Goal: Transaction & Acquisition: Purchase product/service

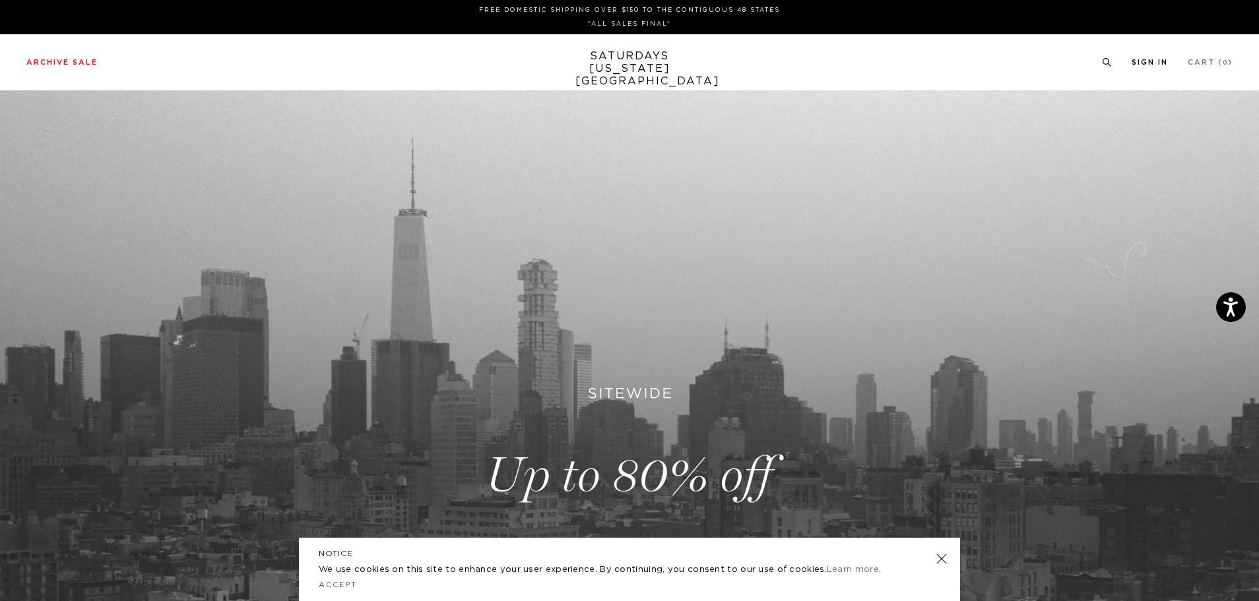
click at [1140, 64] on link "Sign In" at bounding box center [1150, 62] width 36 height 7
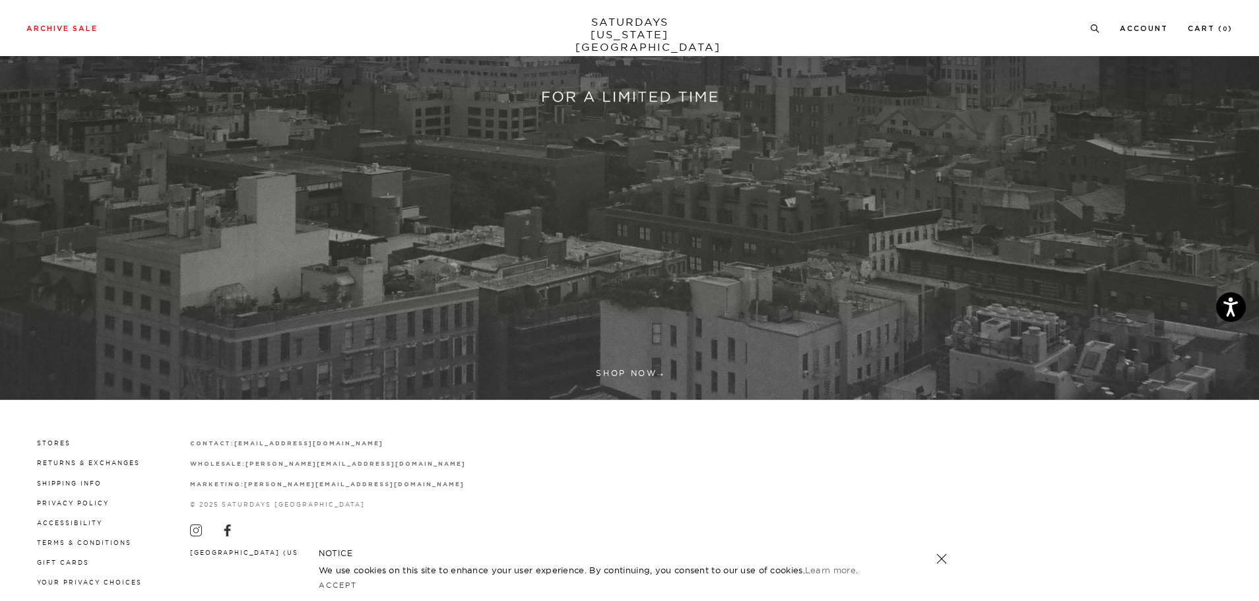
scroll to position [462, 0]
click at [641, 374] on link at bounding box center [629, 13] width 1259 height 771
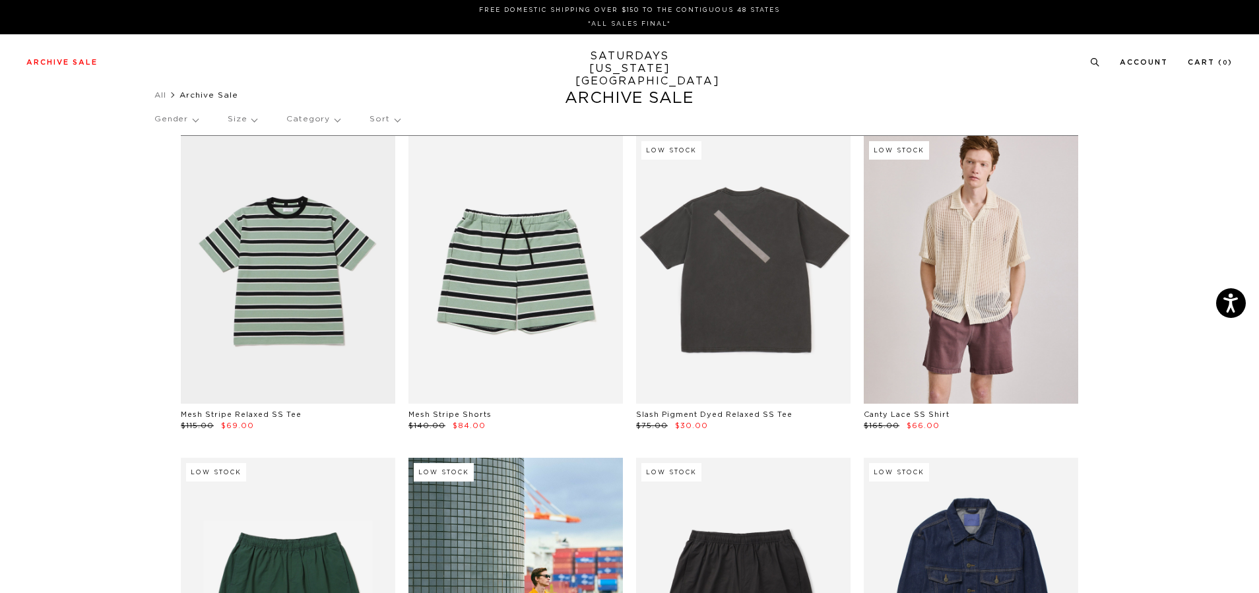
click at [247, 119] on p "Size" at bounding box center [242, 119] width 29 height 30
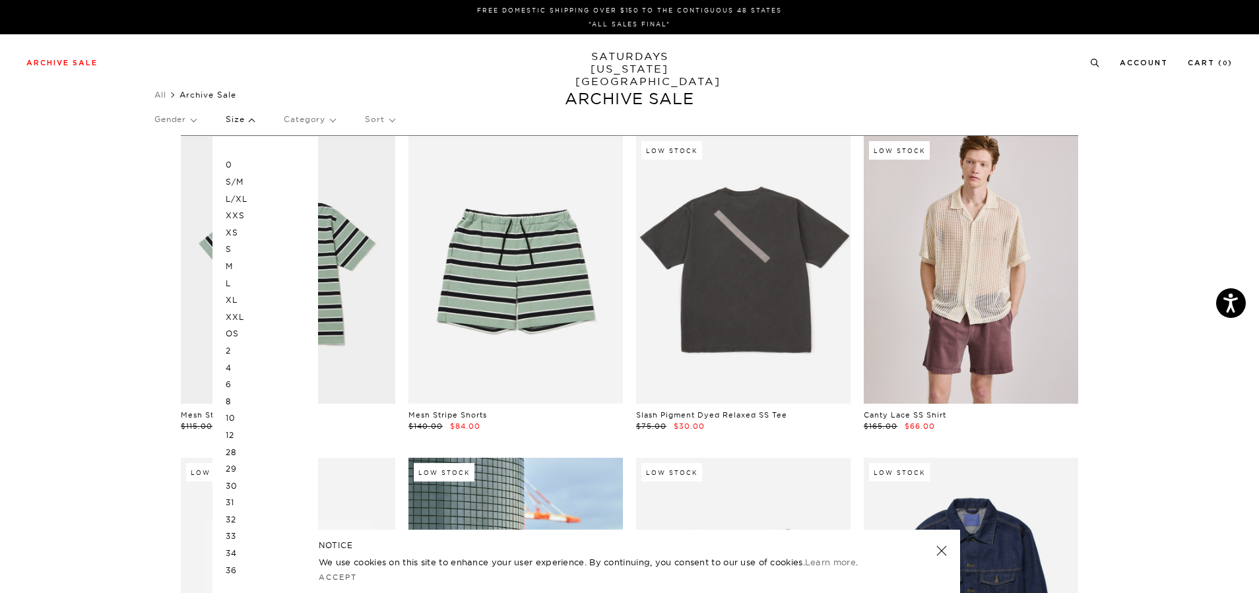
click at [235, 263] on p "M" at bounding box center [265, 266] width 79 height 17
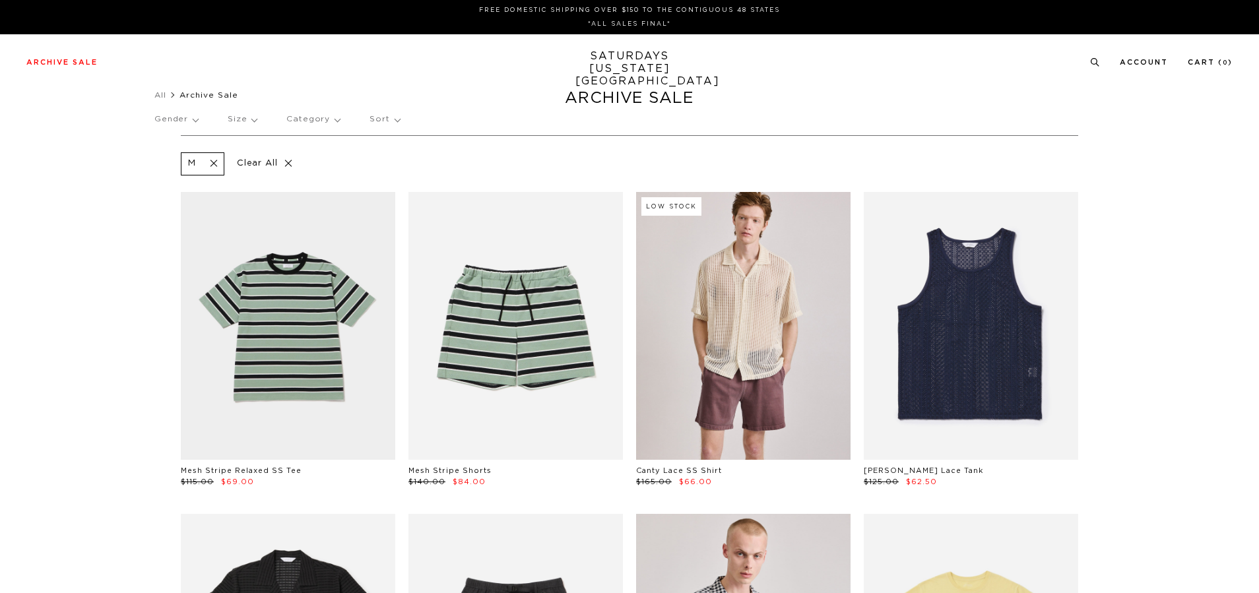
click at [255, 121] on p "Size" at bounding box center [242, 119] width 29 height 30
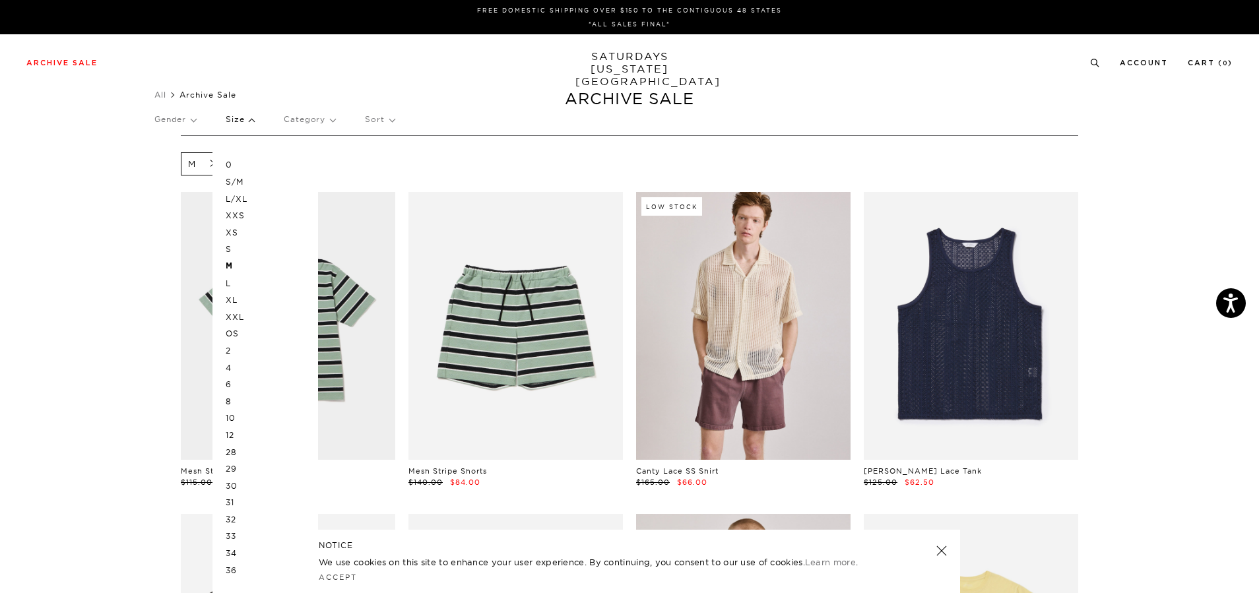
click at [247, 282] on p "L" at bounding box center [265, 283] width 79 height 17
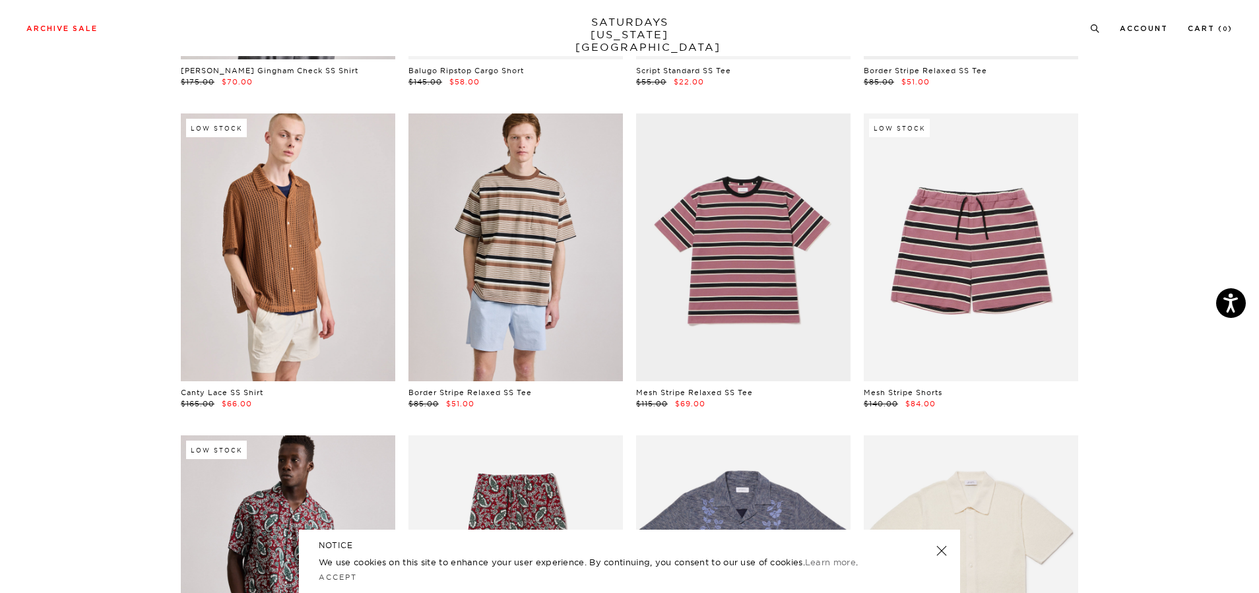
scroll to position [1452, 0]
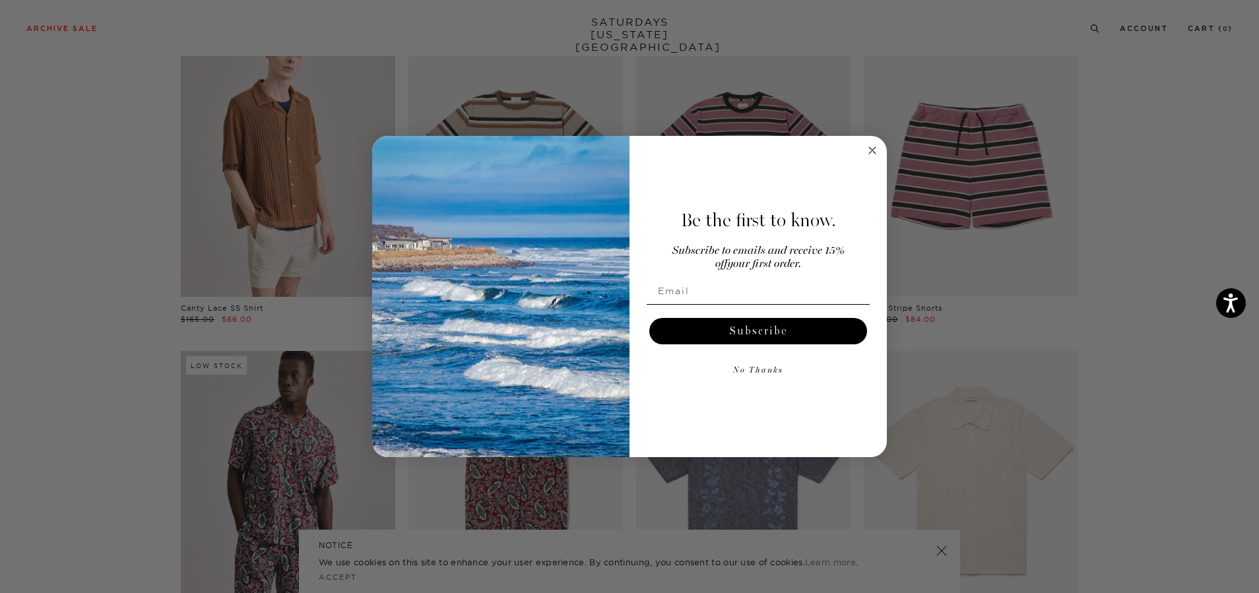
click at [870, 149] on circle "Close dialog" at bounding box center [872, 150] width 15 height 15
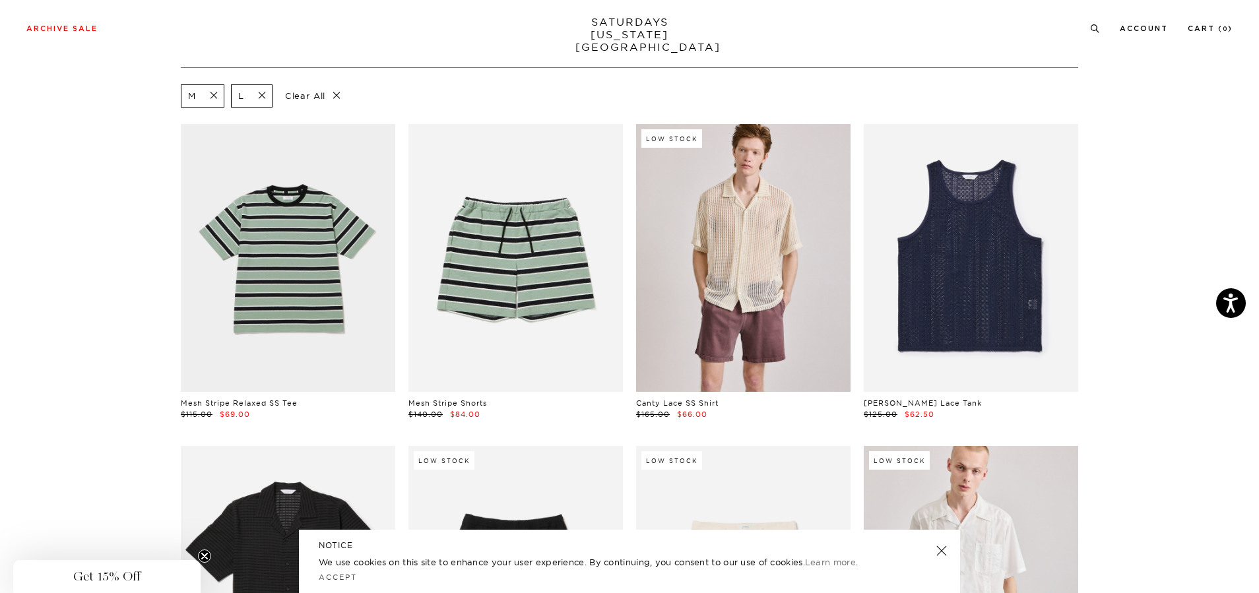
scroll to position [0, 0]
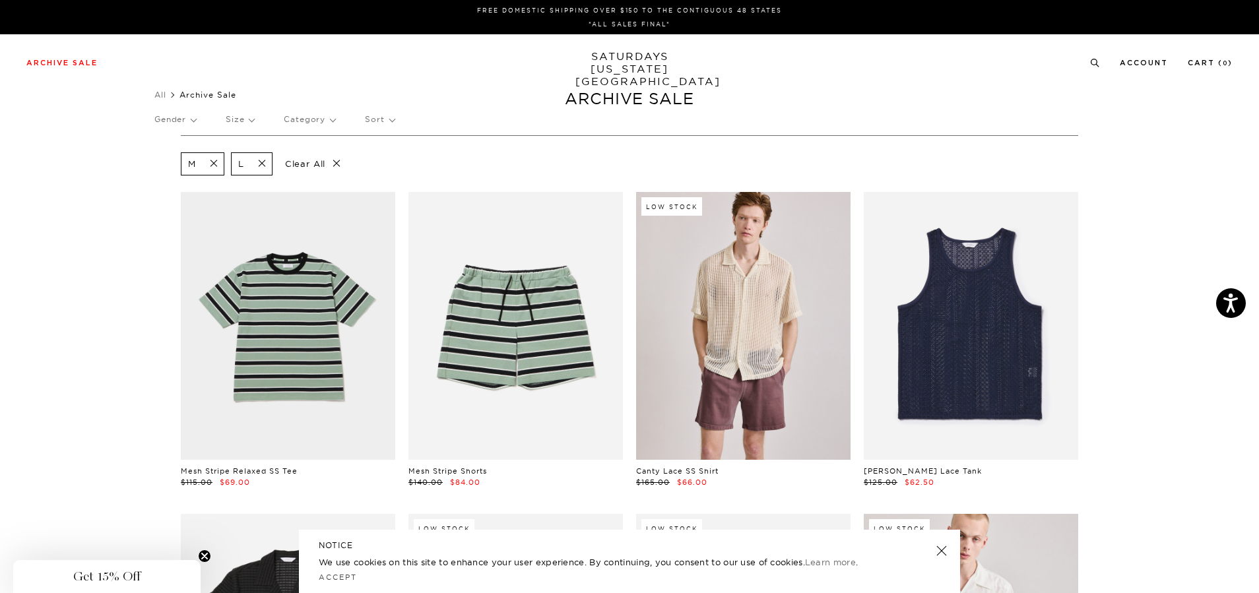
click at [196, 117] on p "Gender" at bounding box center [175, 119] width 42 height 30
click at [175, 166] on p "Mens" at bounding box center [193, 164] width 79 height 17
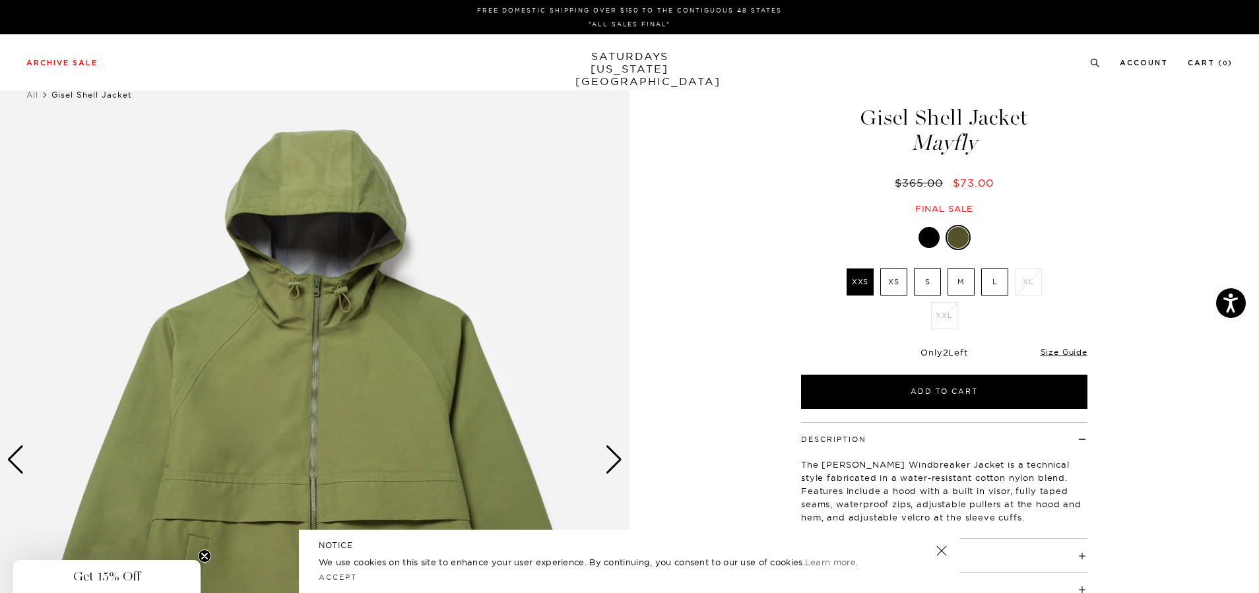
click at [960, 283] on label "M" at bounding box center [961, 282] width 27 height 27
click at [0, 0] on input "M" at bounding box center [0, 0] width 0 height 0
click at [1070, 350] on link "Size Guide" at bounding box center [1064, 352] width 47 height 10
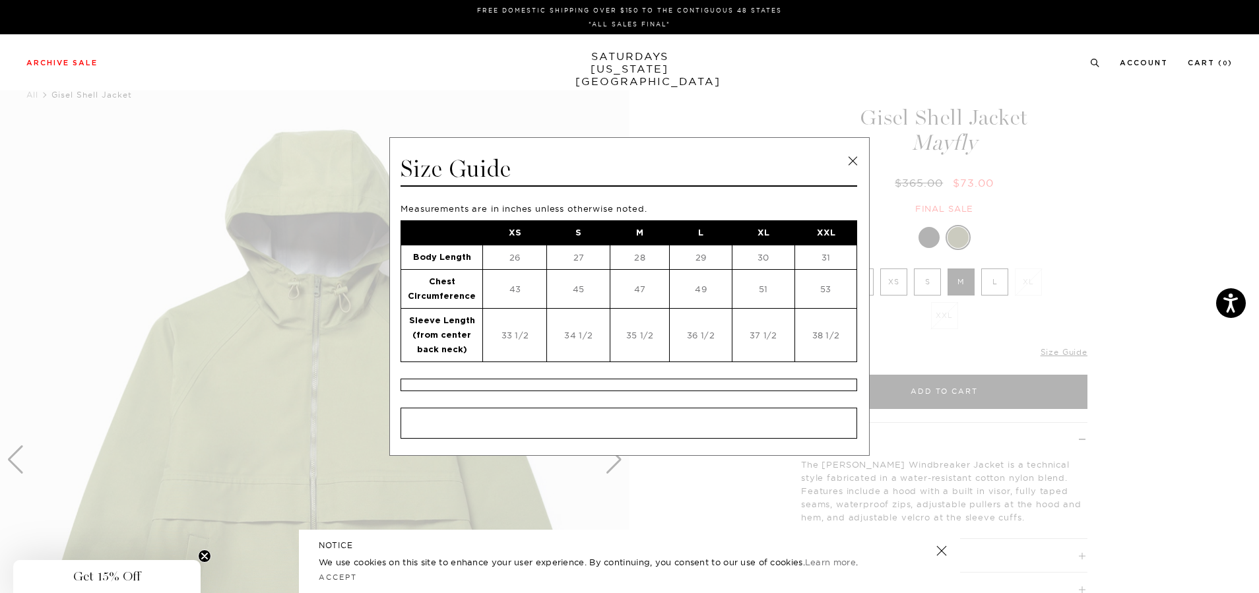
click at [851, 164] on link at bounding box center [853, 161] width 20 height 20
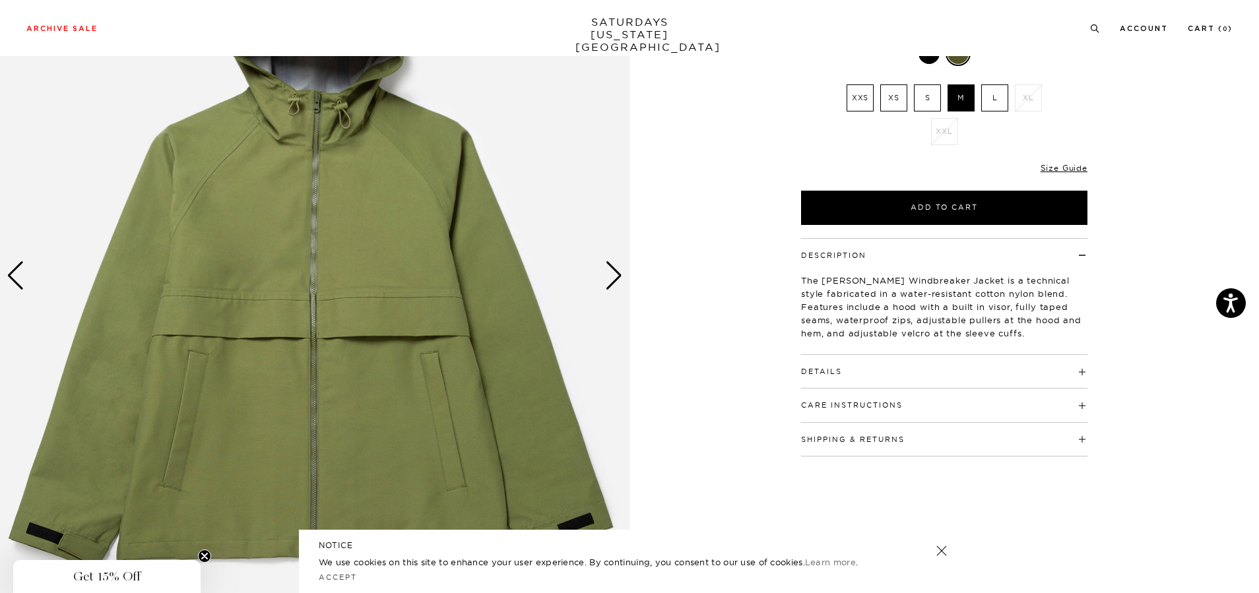
scroll to position [198, 0]
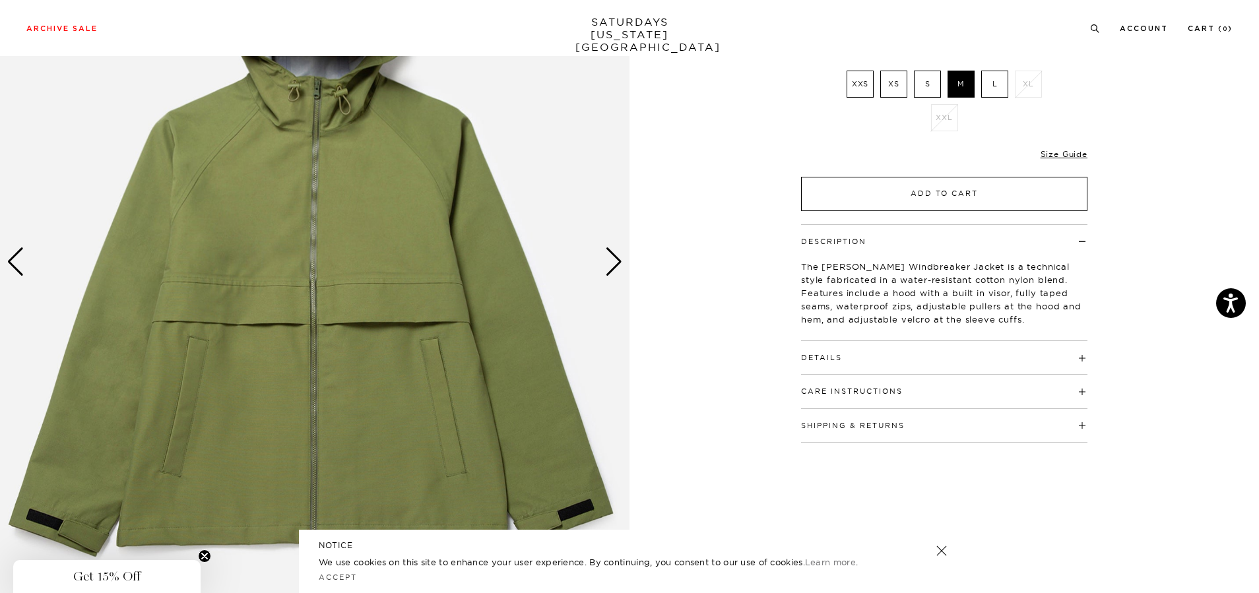
click at [936, 195] on button "Add to Cart" at bounding box center [944, 194] width 286 height 34
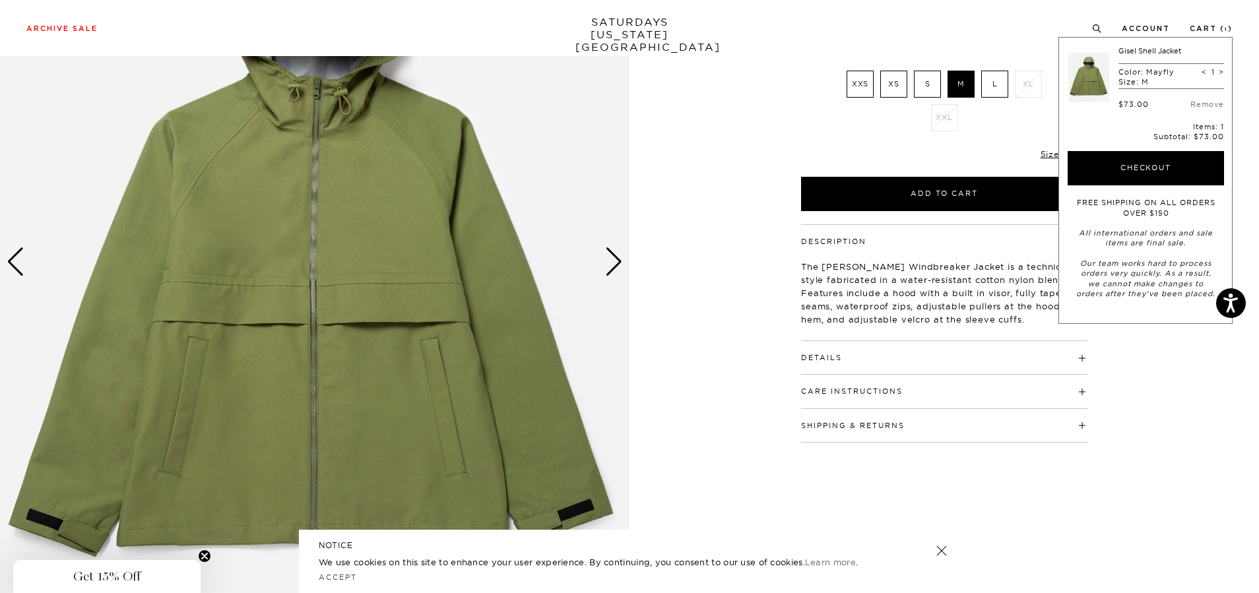
click at [610, 255] on div "Next slide" at bounding box center [614, 261] width 18 height 29
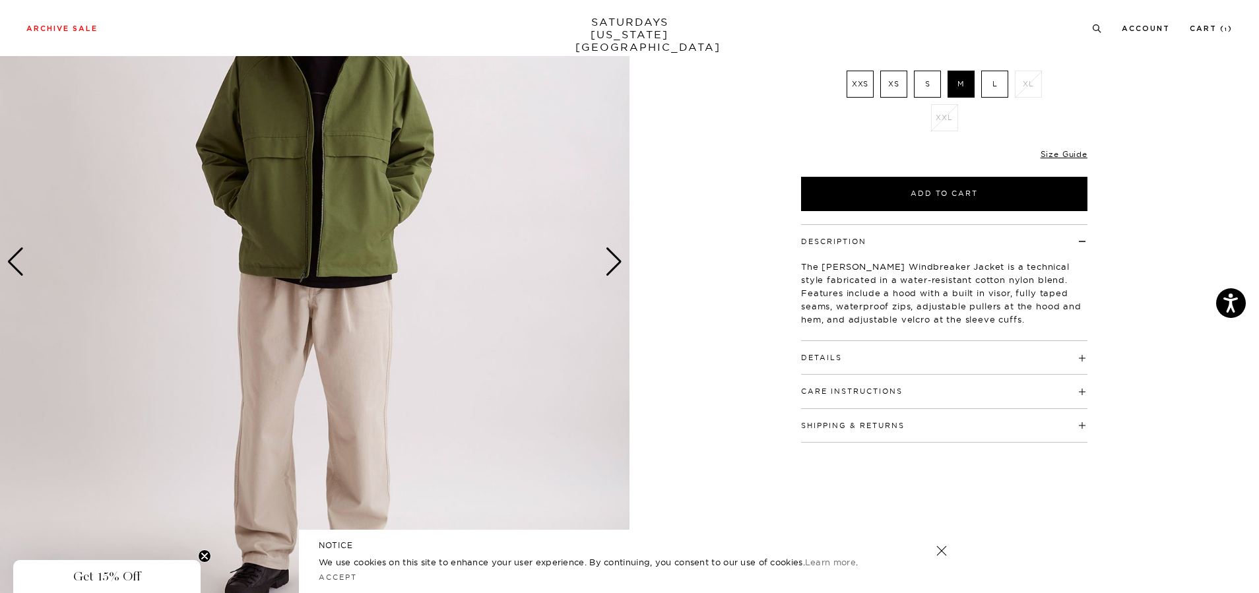
click at [612, 253] on div "Next slide" at bounding box center [614, 261] width 18 height 29
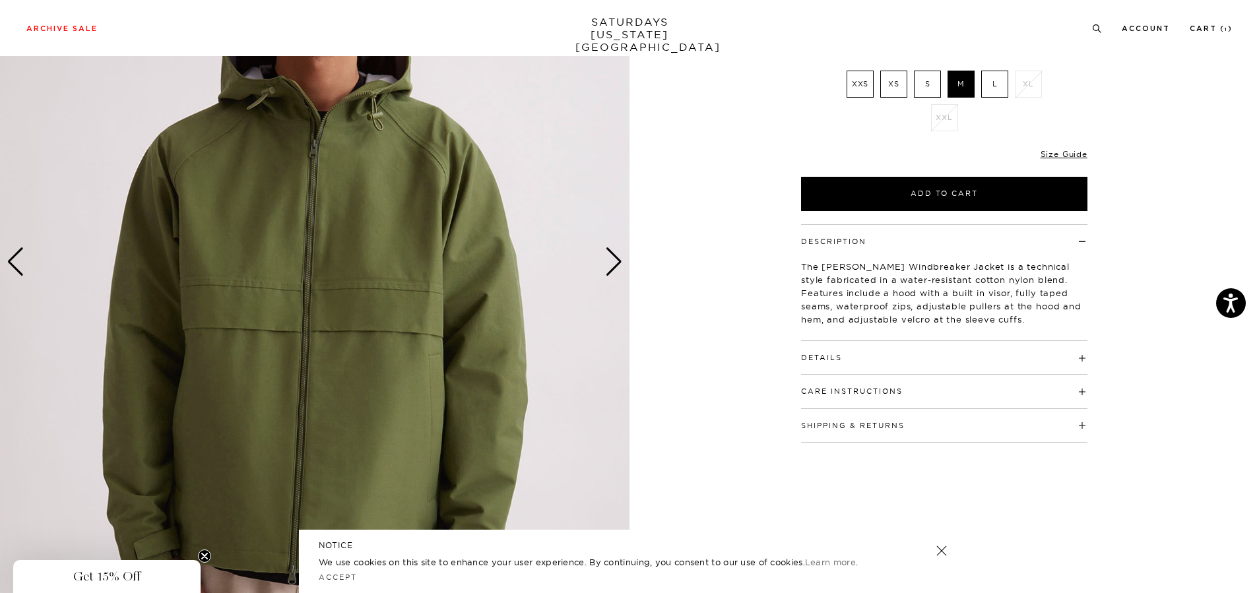
click at [612, 253] on div "Next slide" at bounding box center [614, 261] width 18 height 29
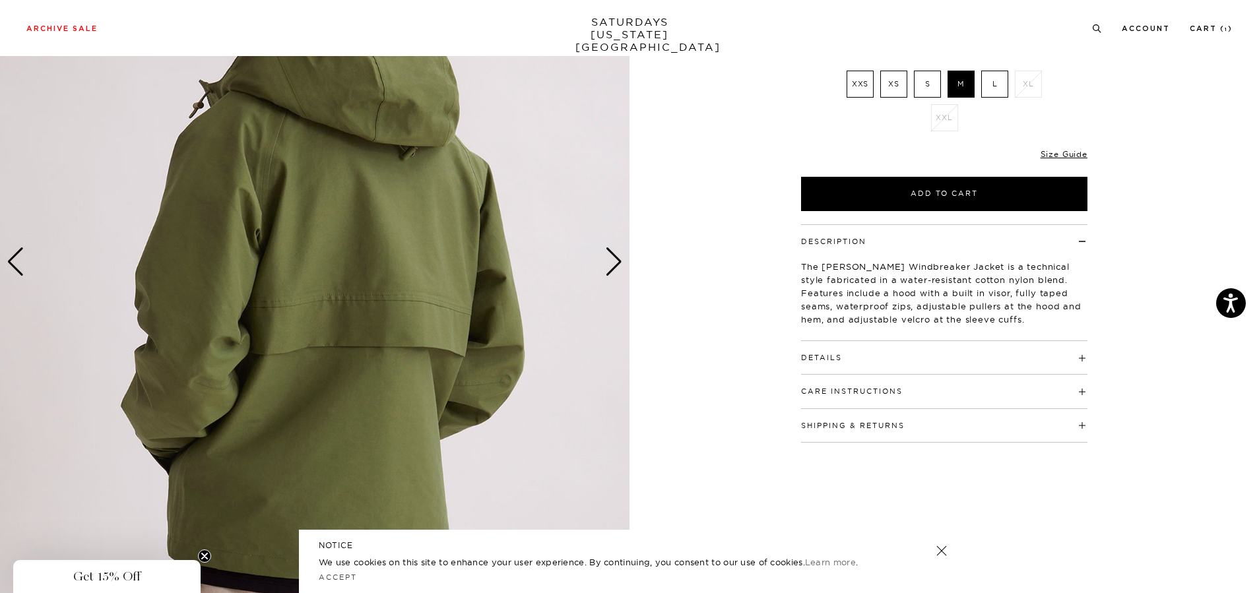
click at [610, 253] on div "Next slide" at bounding box center [614, 261] width 18 height 29
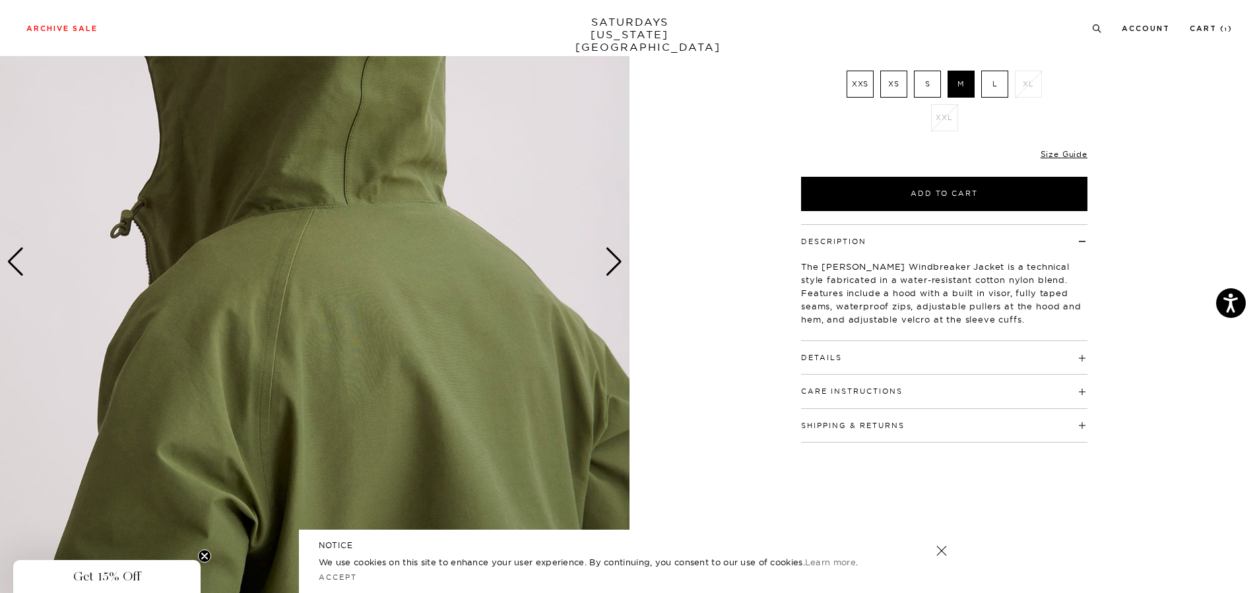
click at [610, 253] on div "Next slide" at bounding box center [614, 261] width 18 height 29
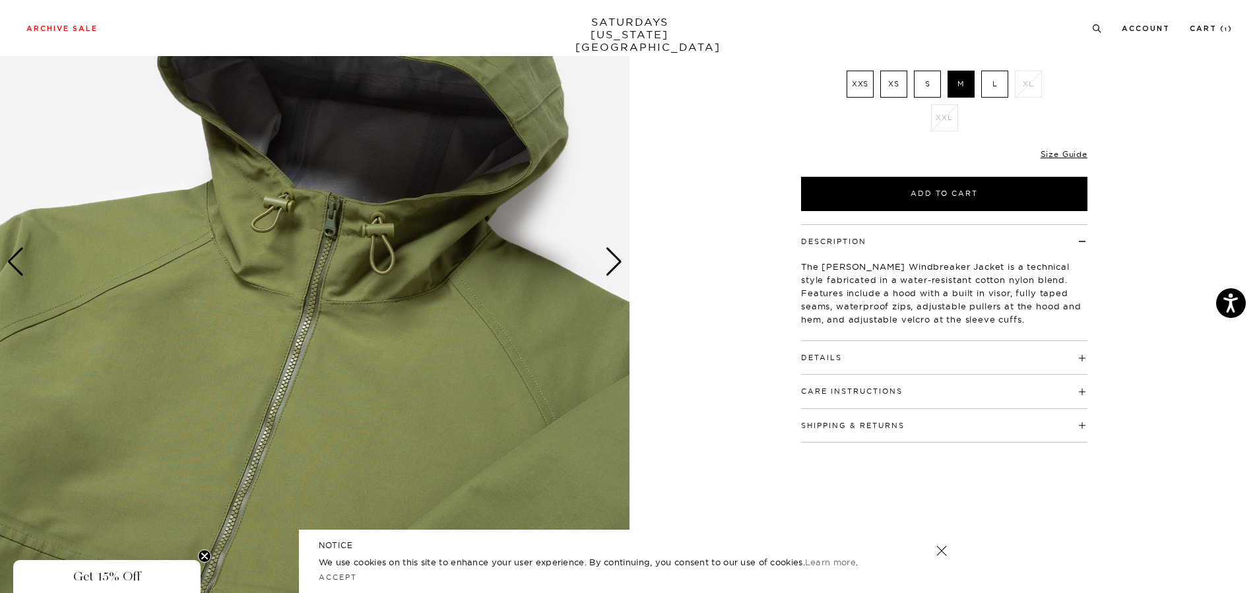
click at [610, 253] on div "Next slide" at bounding box center [614, 261] width 18 height 29
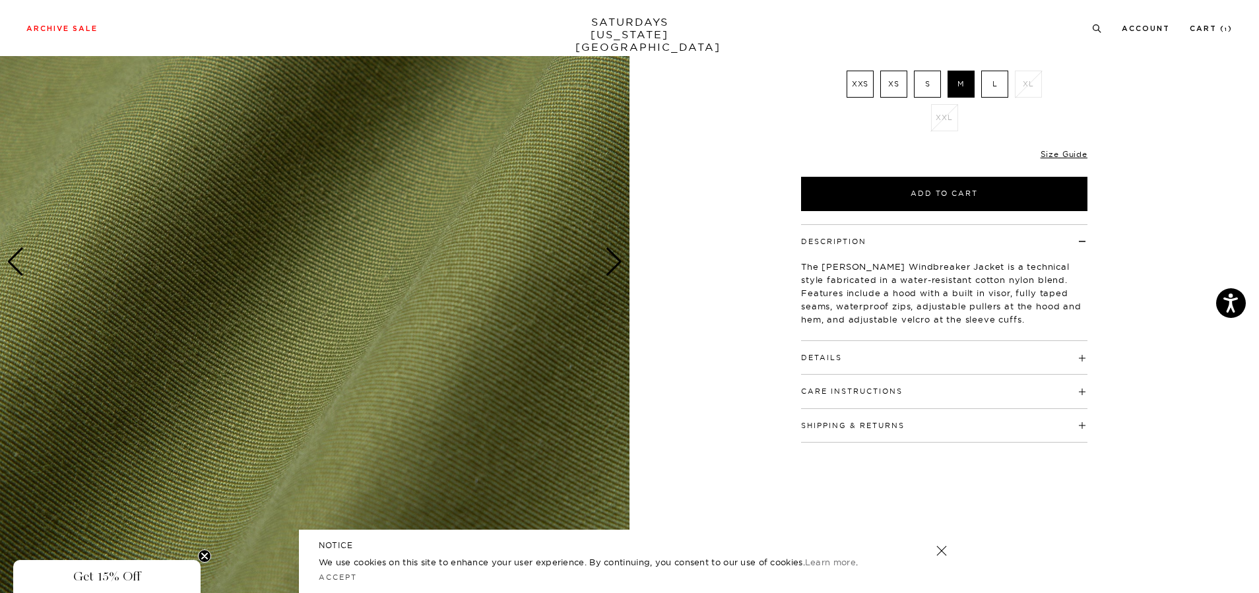
click at [610, 253] on div "Next slide" at bounding box center [614, 261] width 18 height 29
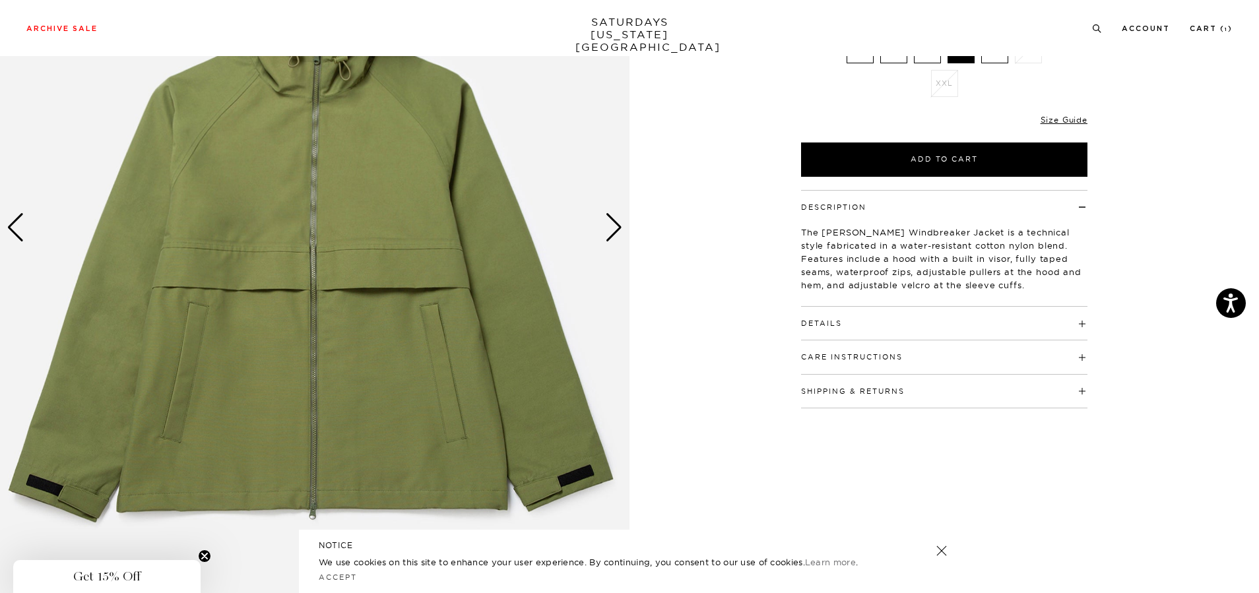
scroll to position [264, 0]
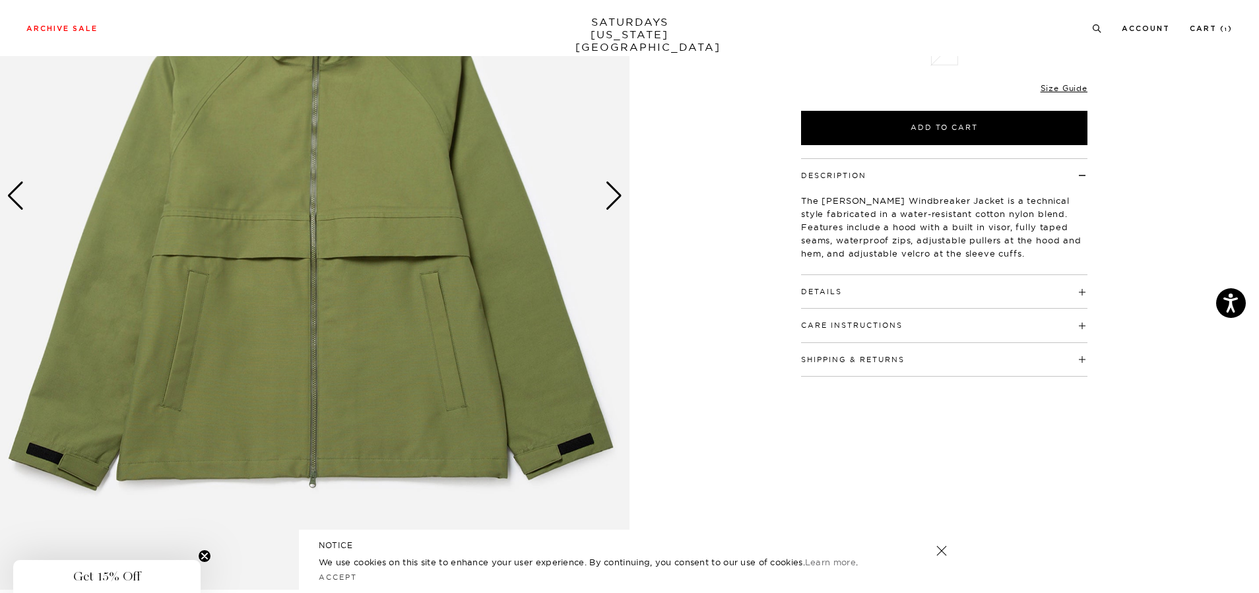
click at [615, 193] on div "Next slide" at bounding box center [614, 195] width 18 height 29
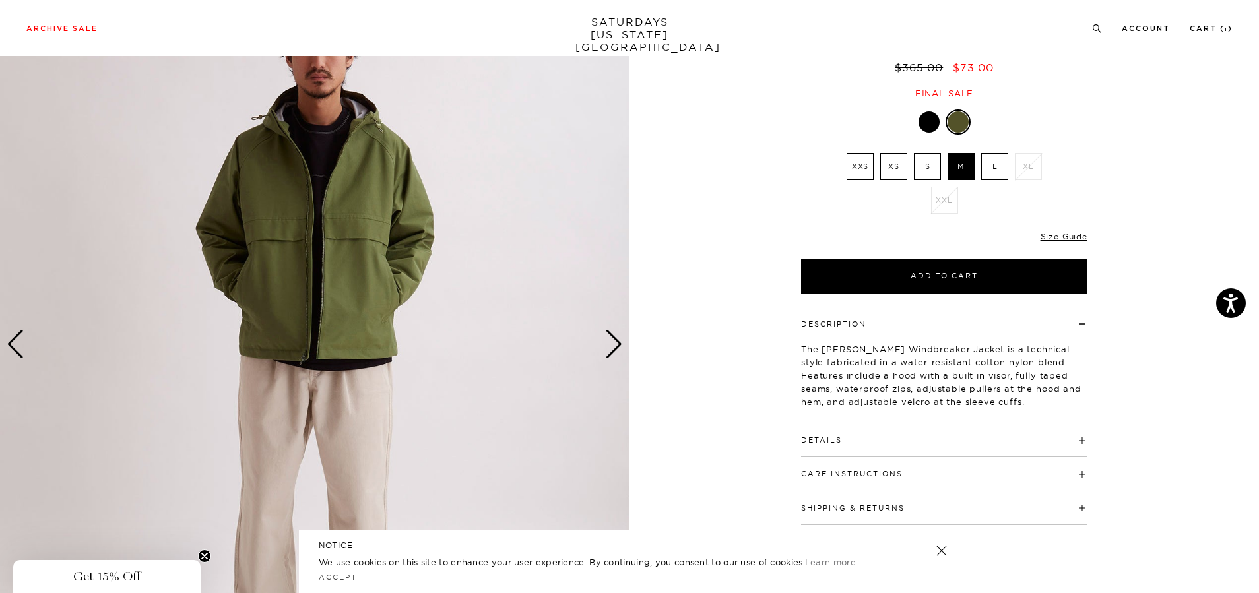
scroll to position [66, 0]
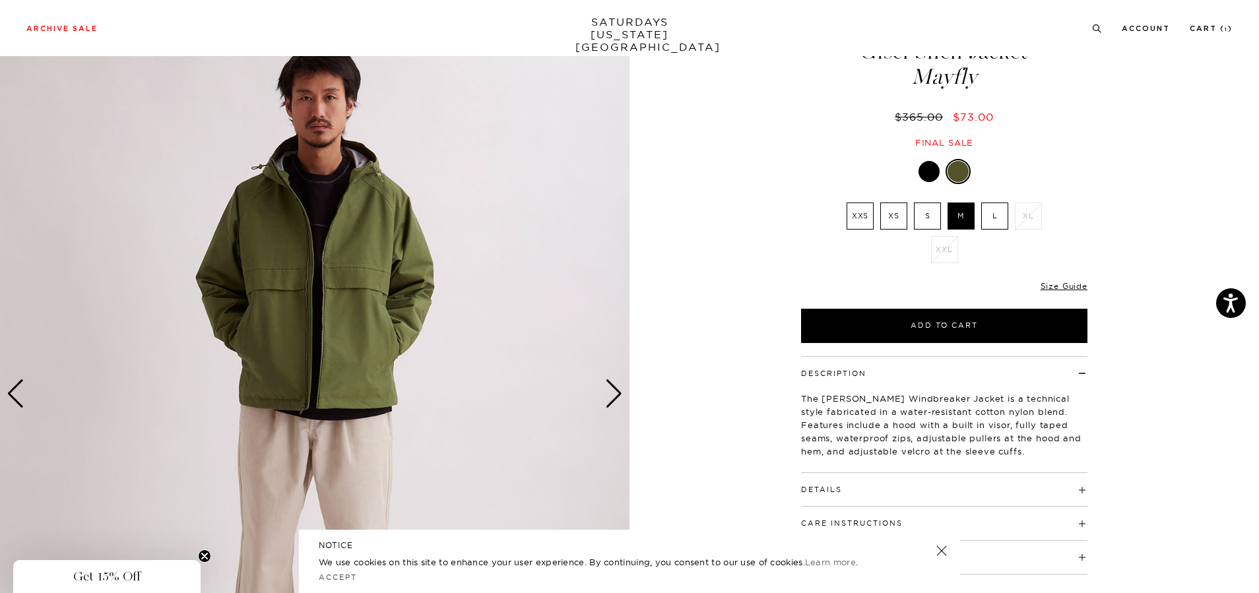
click at [607, 388] on div "Next slide" at bounding box center [614, 393] width 18 height 29
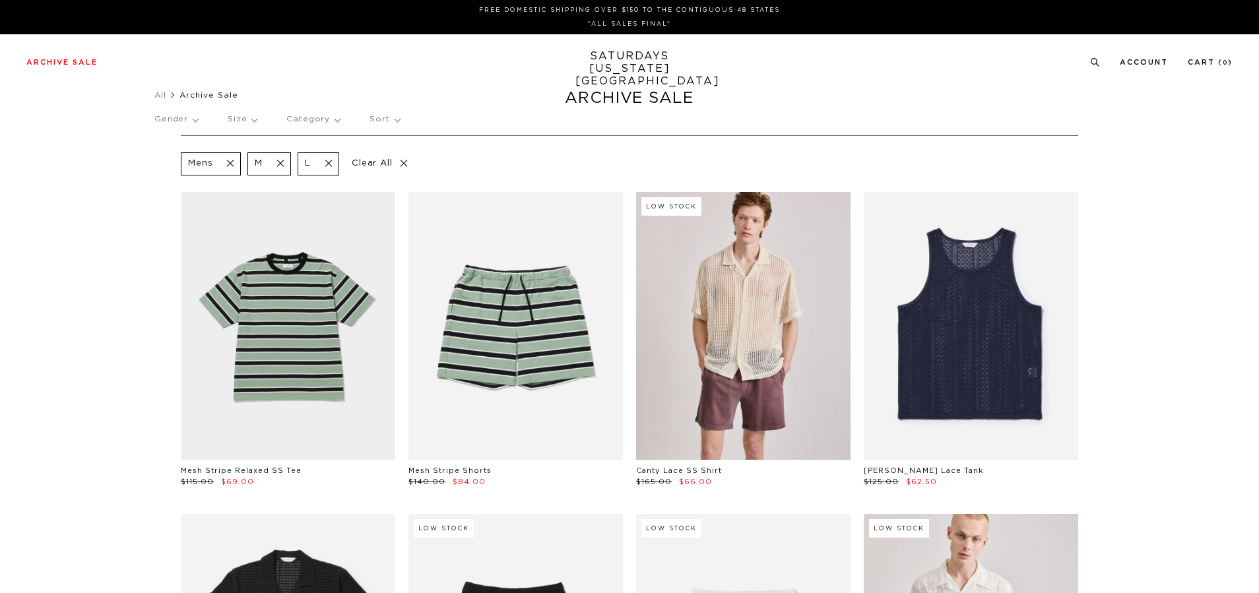
click at [195, 119] on p "Gender" at bounding box center [176, 119] width 44 height 30
click at [179, 180] on p "Unisex" at bounding box center [193, 182] width 79 height 17
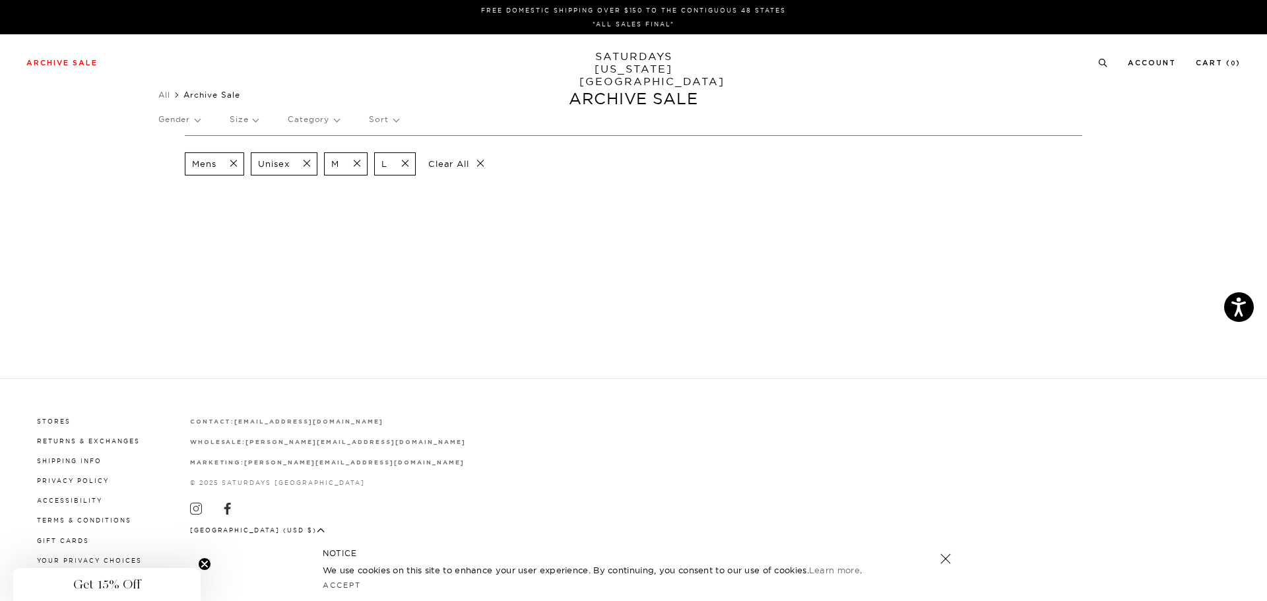
click at [306, 163] on span at bounding box center [303, 164] width 28 height 13
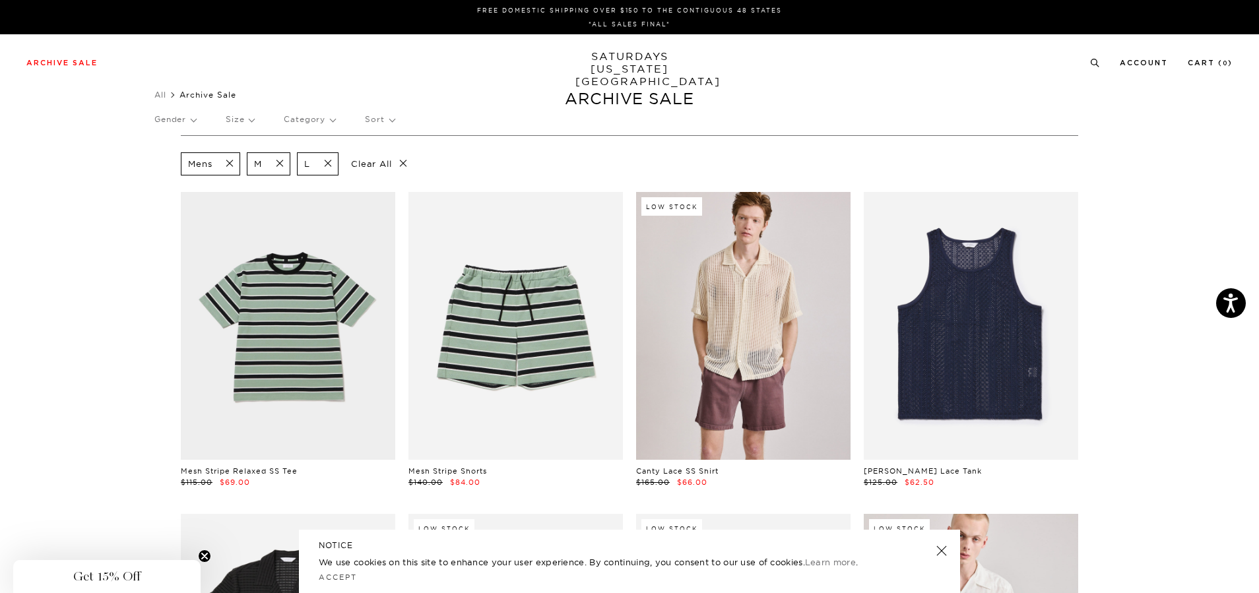
click at [326, 115] on p "Category" at bounding box center [309, 119] width 51 height 30
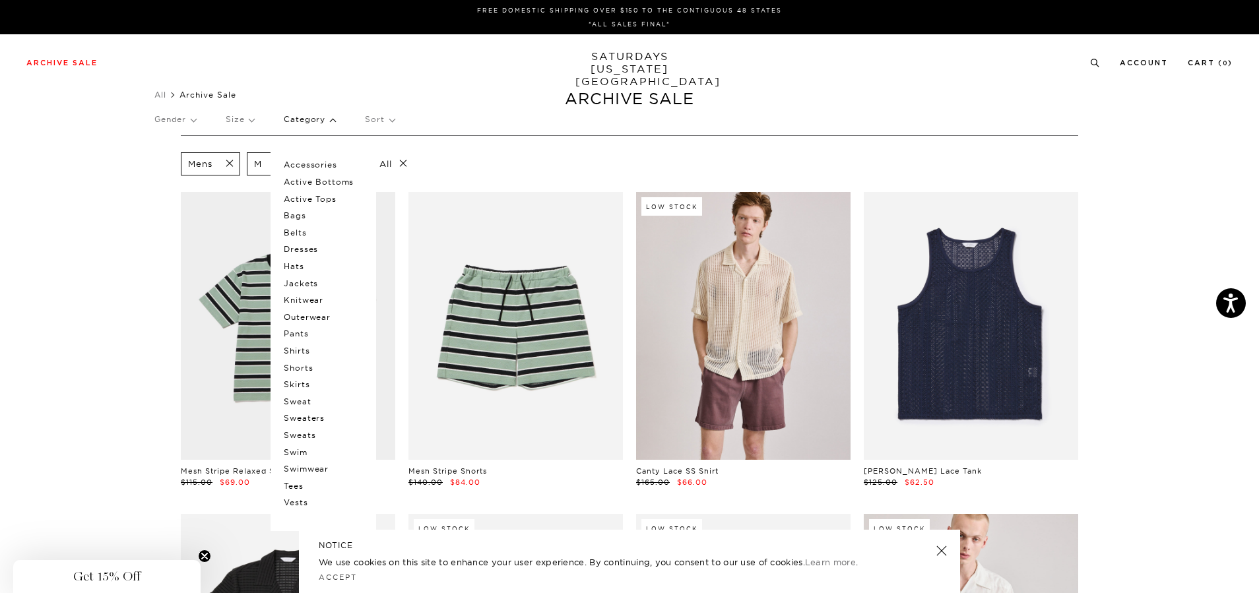
click at [326, 116] on p "Category" at bounding box center [309, 119] width 51 height 30
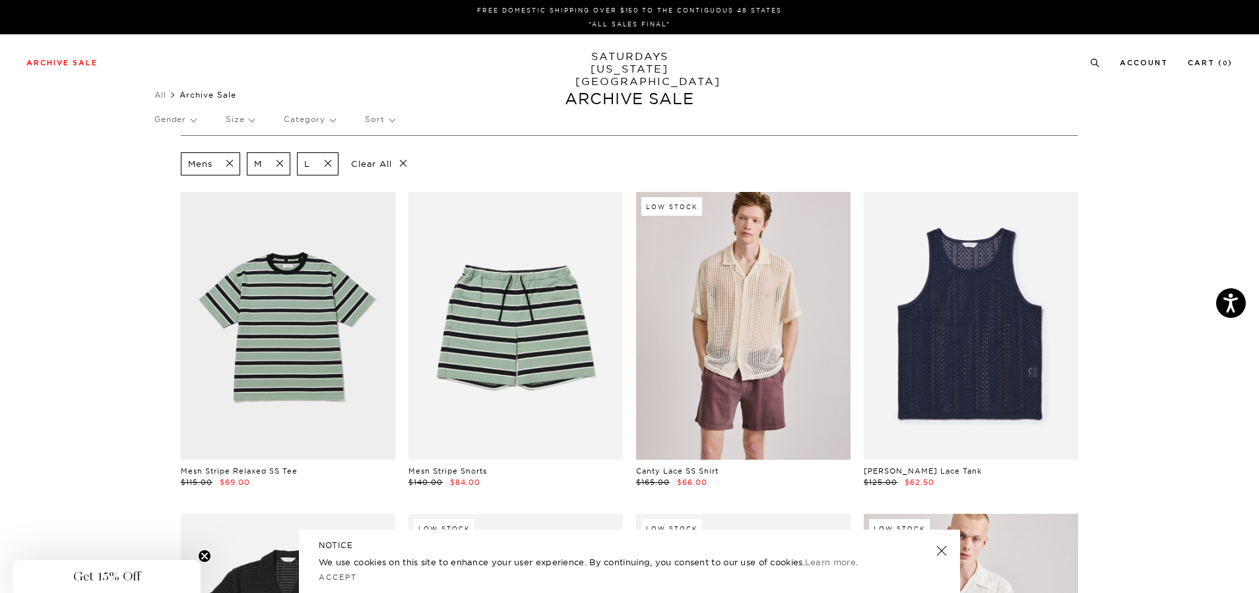
click at [391, 116] on p "Sort" at bounding box center [379, 119] width 29 height 30
click at [392, 116] on p "Sort" at bounding box center [379, 119] width 29 height 30
click at [329, 164] on span at bounding box center [324, 164] width 28 height 13
click at [281, 162] on span at bounding box center [276, 164] width 28 height 13
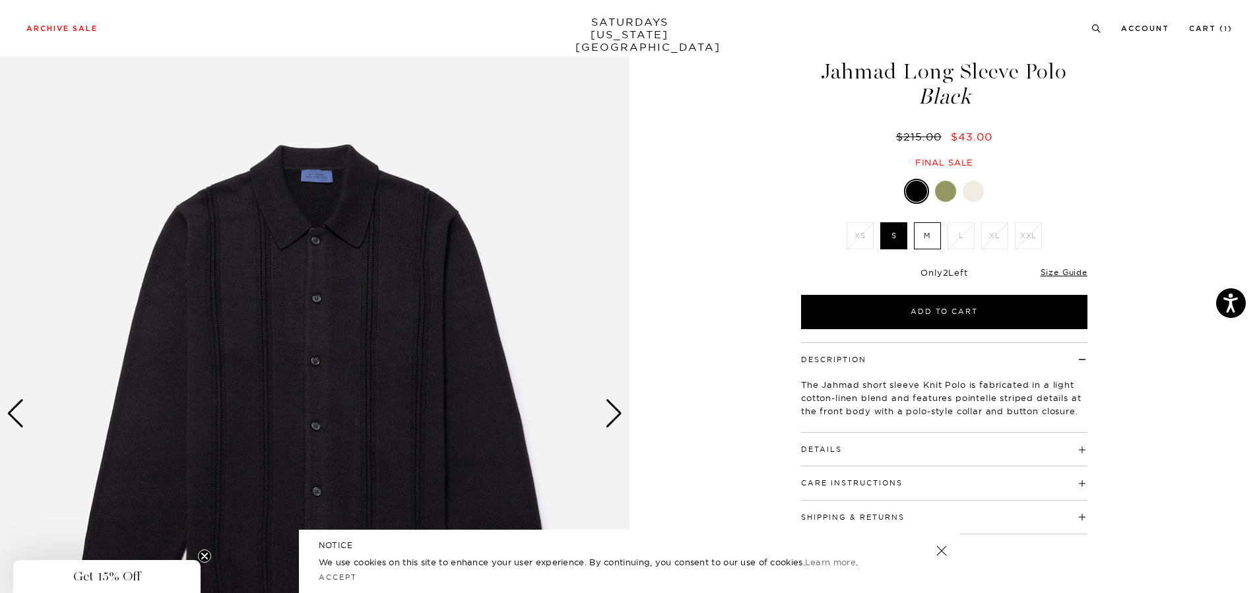
scroll to position [66, 0]
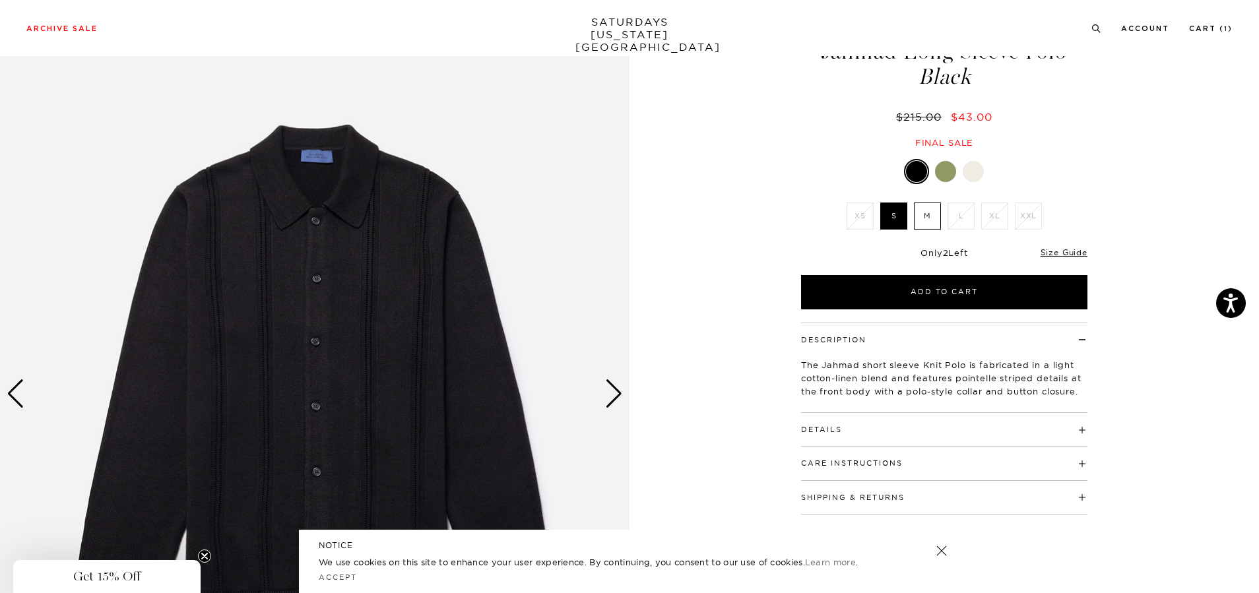
click at [934, 216] on label "M" at bounding box center [927, 216] width 27 height 27
click at [0, 0] on input "M" at bounding box center [0, 0] width 0 height 0
click at [952, 166] on div at bounding box center [945, 171] width 21 height 21
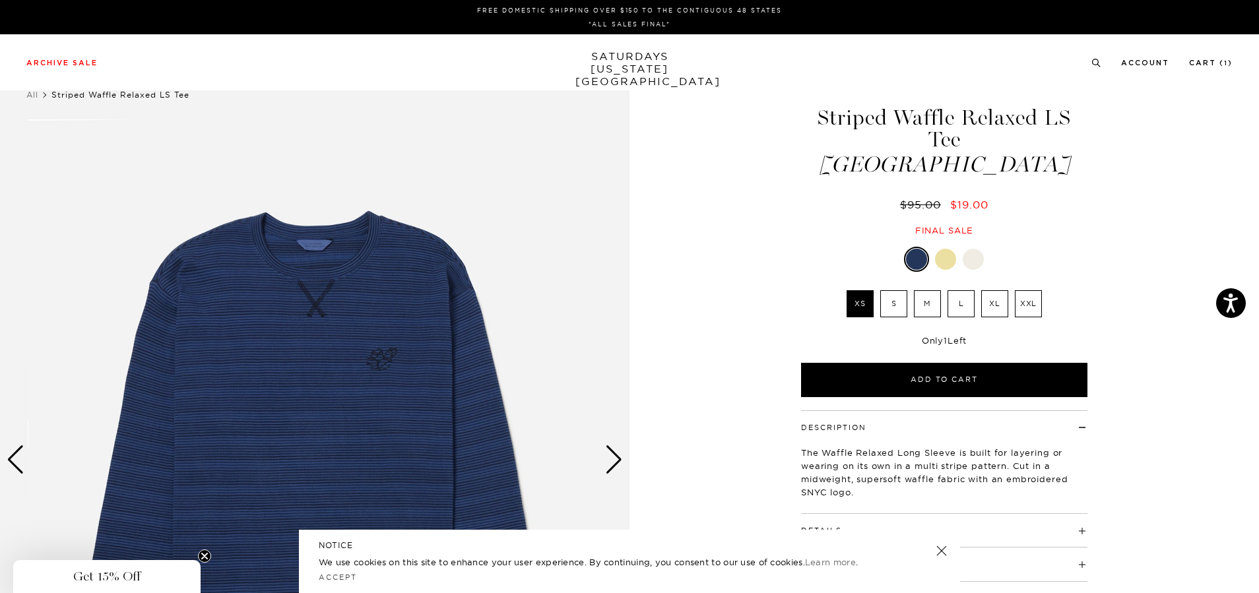
click at [929, 290] on label "M" at bounding box center [927, 303] width 27 height 27
click at [0, 0] on input "M" at bounding box center [0, 0] width 0 height 0
click at [607, 471] on div "Next slide" at bounding box center [614, 459] width 18 height 29
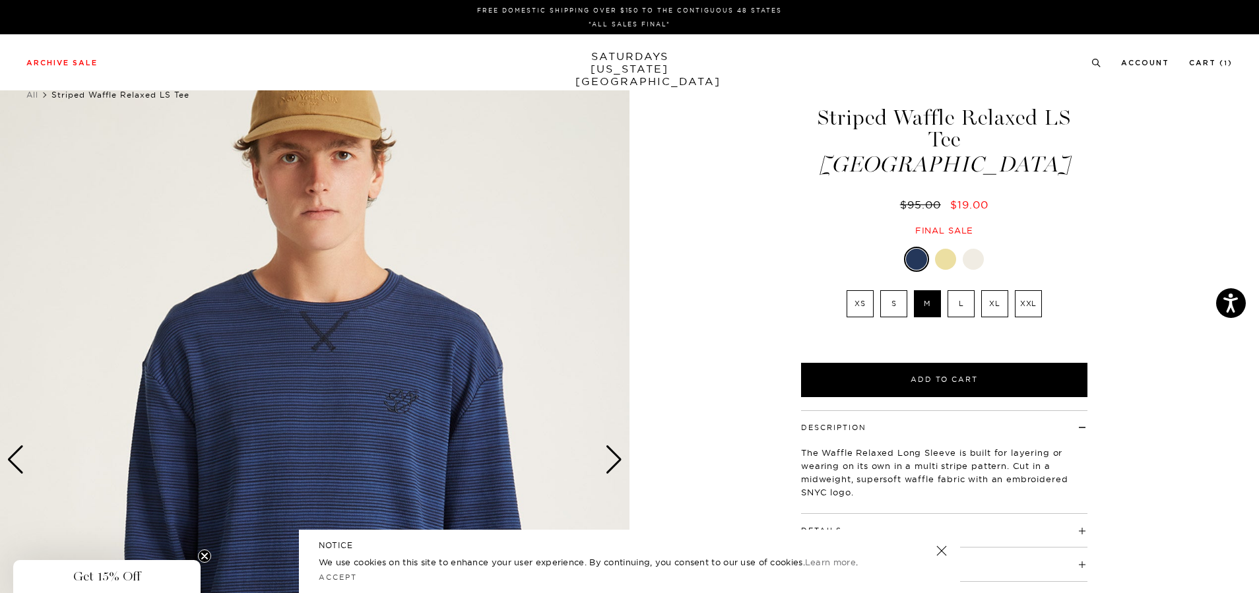
click at [608, 469] on div "Next slide" at bounding box center [614, 459] width 18 height 29
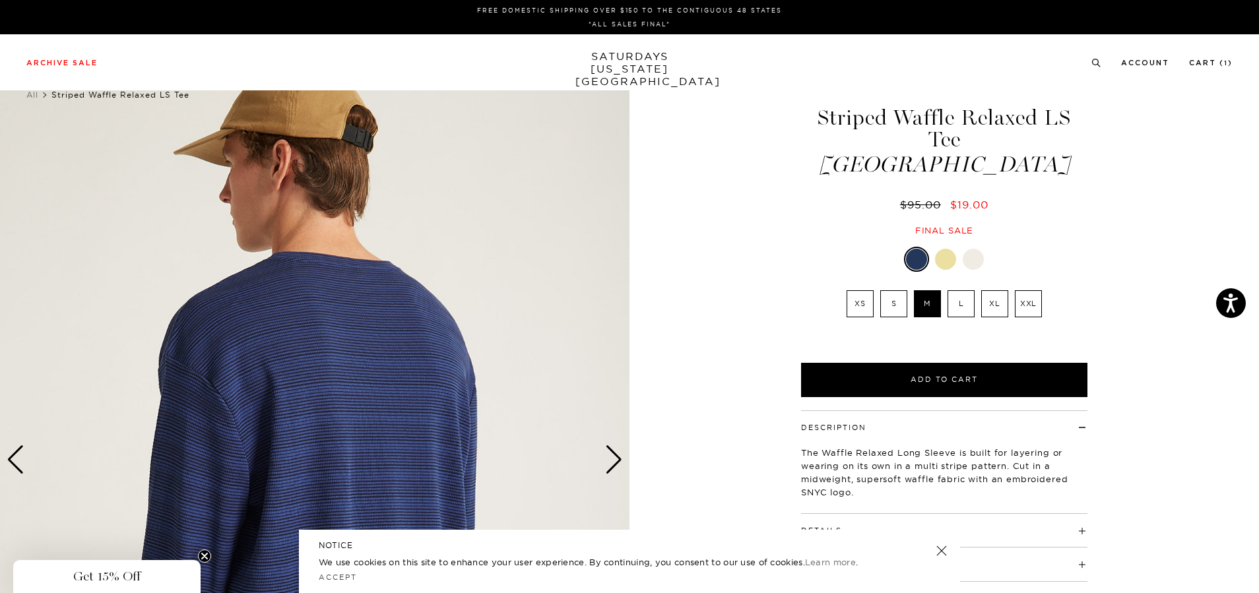
click at [608, 469] on div "Next slide" at bounding box center [614, 459] width 18 height 29
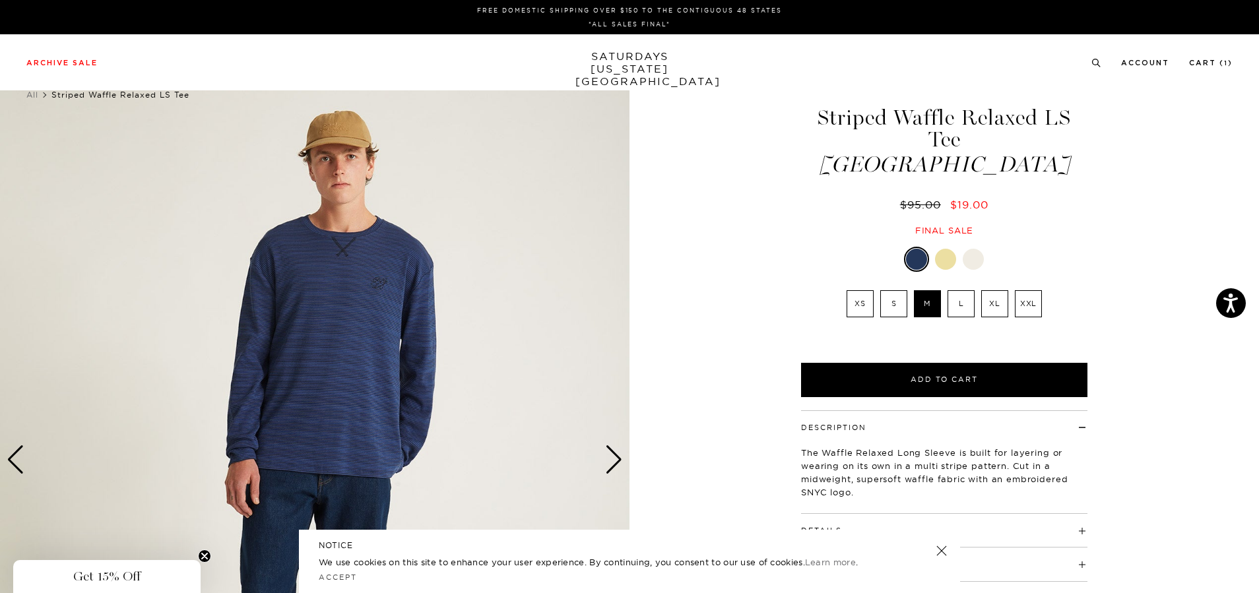
click at [609, 464] on div "Next slide" at bounding box center [614, 459] width 18 height 29
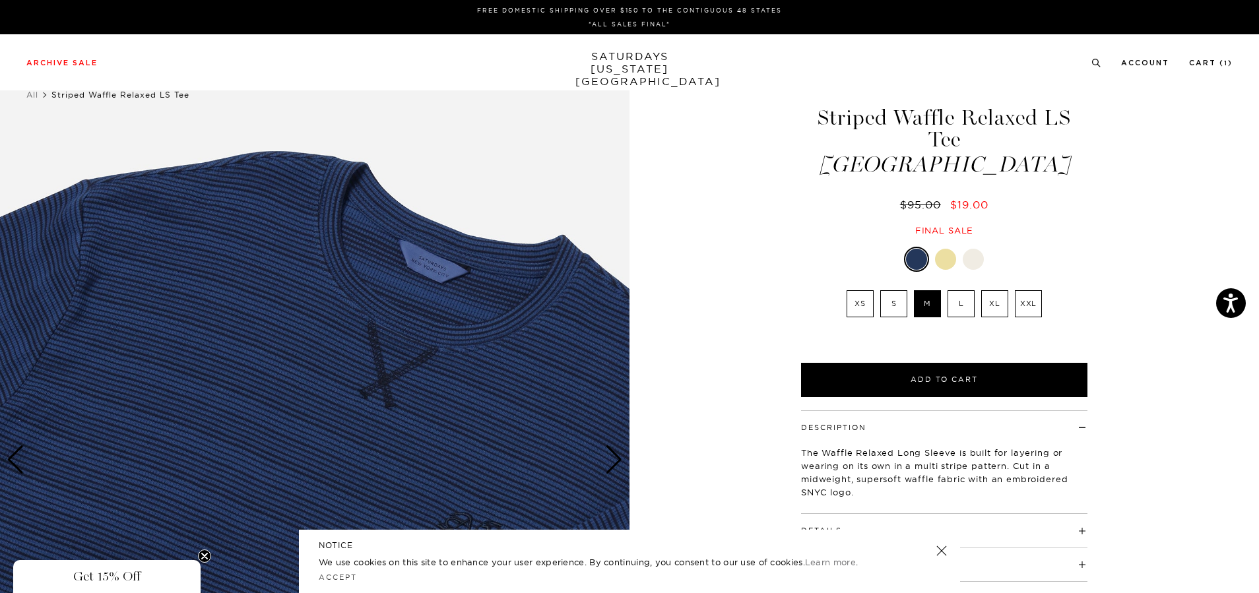
click at [609, 464] on div "Next slide" at bounding box center [614, 459] width 18 height 29
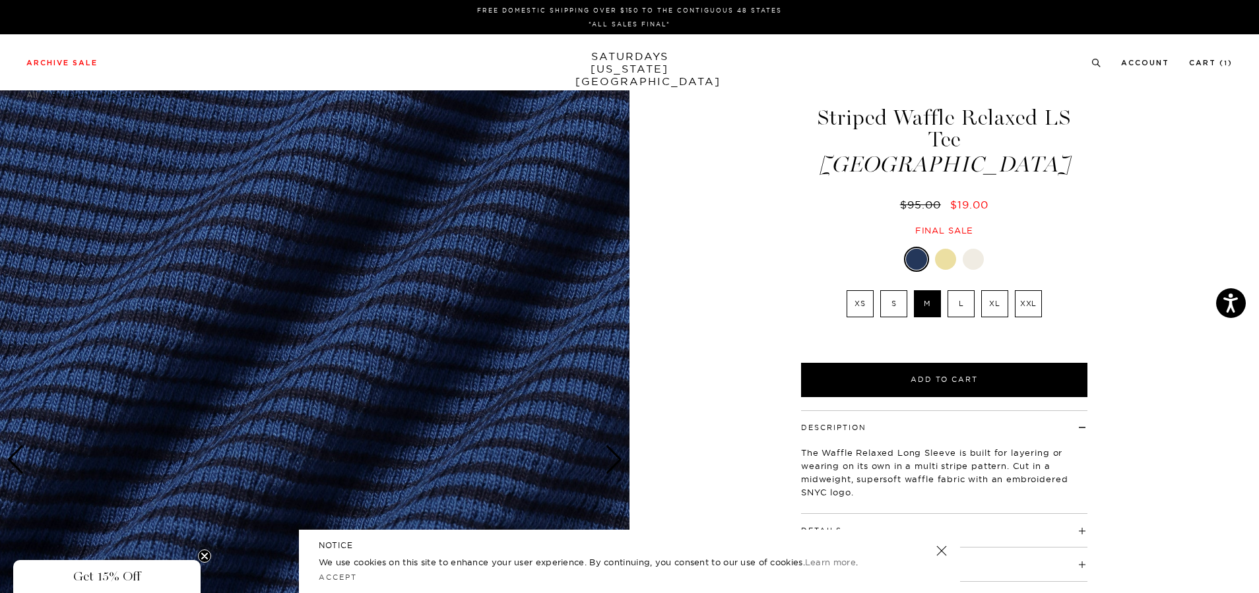
click at [609, 464] on div "Next slide" at bounding box center [614, 459] width 18 height 29
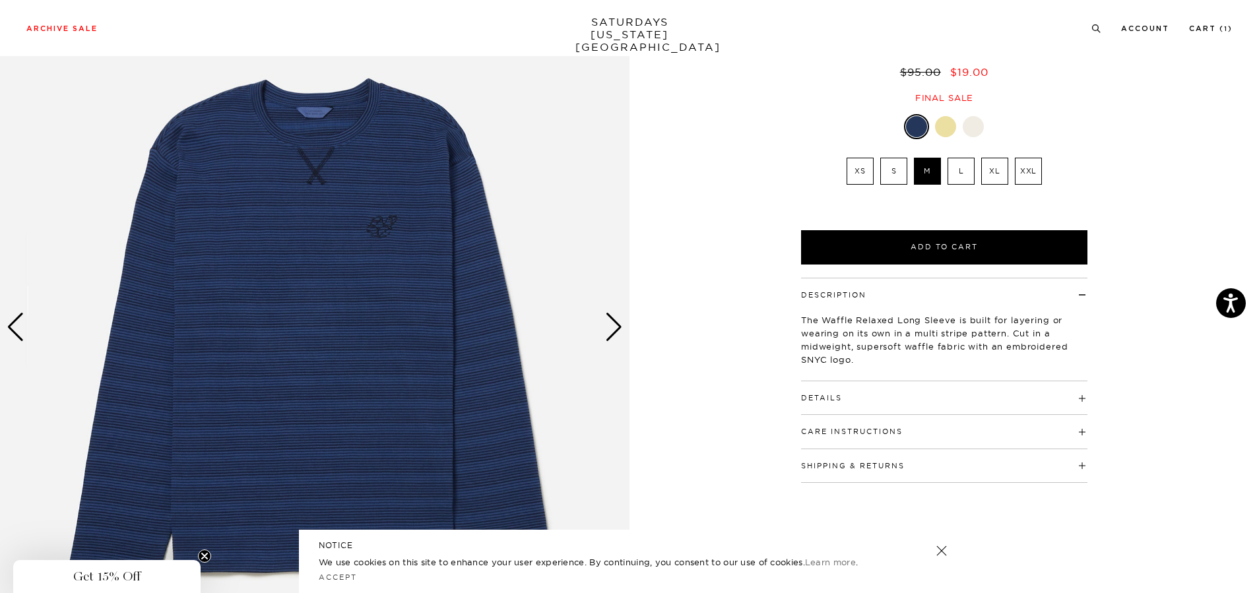
scroll to position [132, 0]
click at [617, 331] on div "Next slide" at bounding box center [614, 327] width 18 height 29
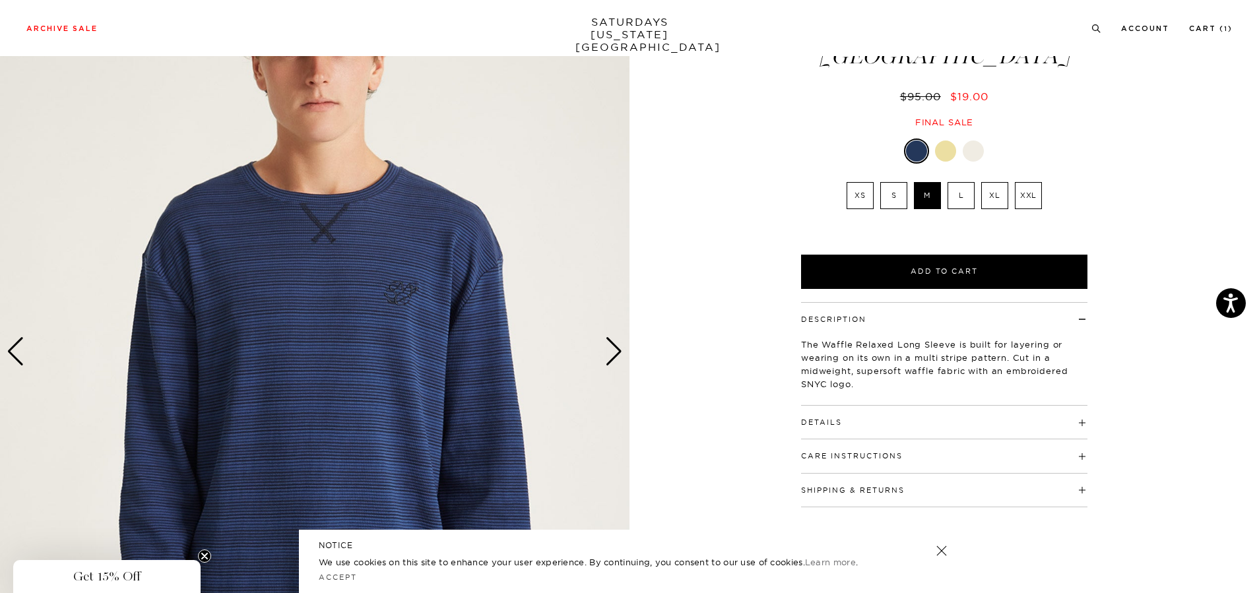
scroll to position [66, 0]
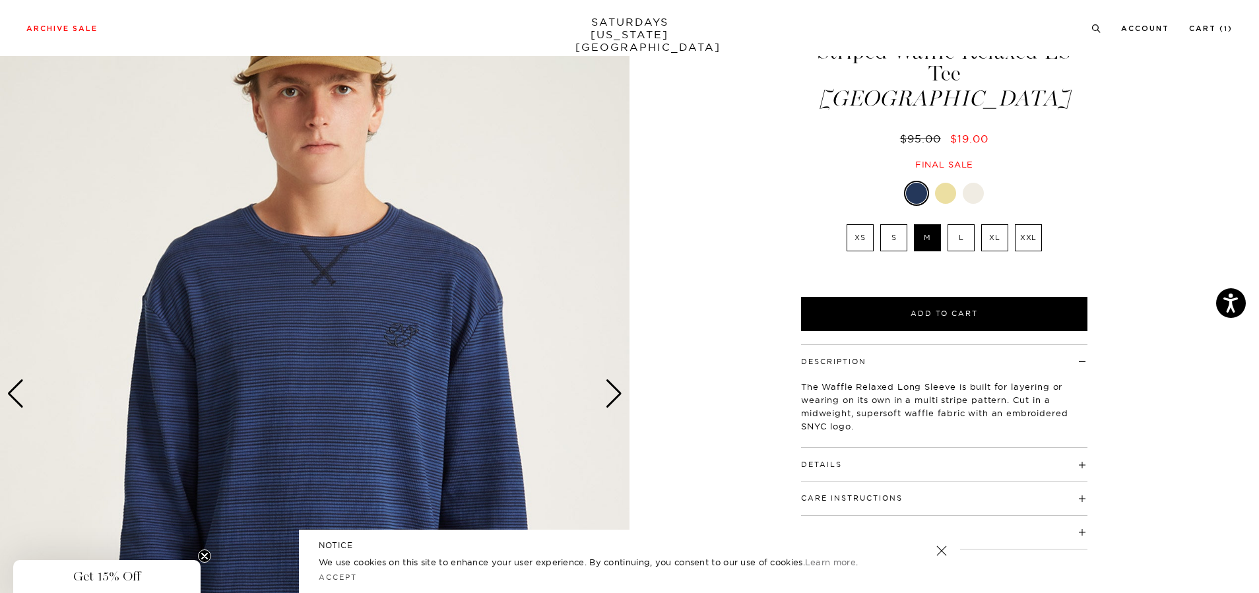
click at [944, 183] on div at bounding box center [945, 193] width 21 height 21
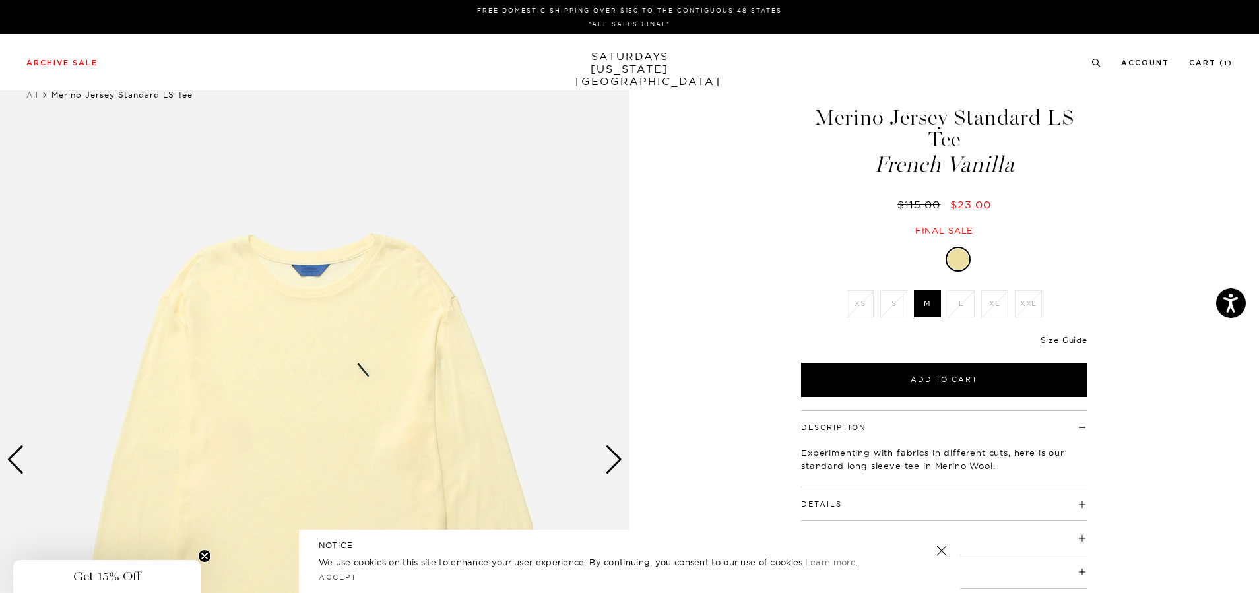
click at [605, 466] on div "Next slide" at bounding box center [614, 459] width 18 height 29
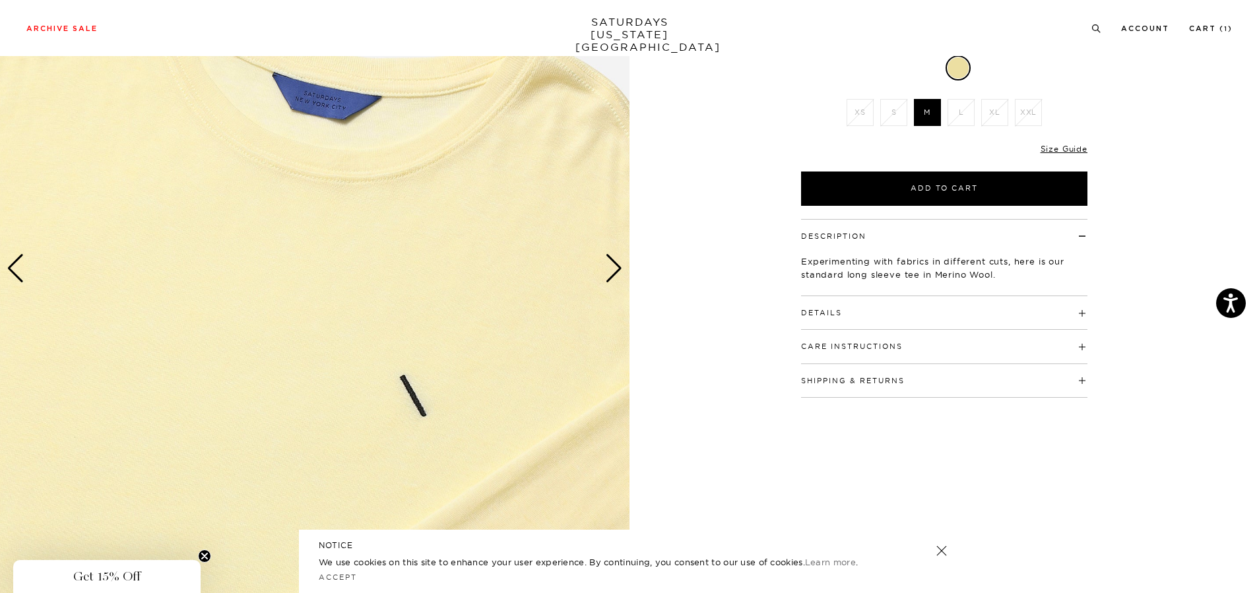
scroll to position [198, 0]
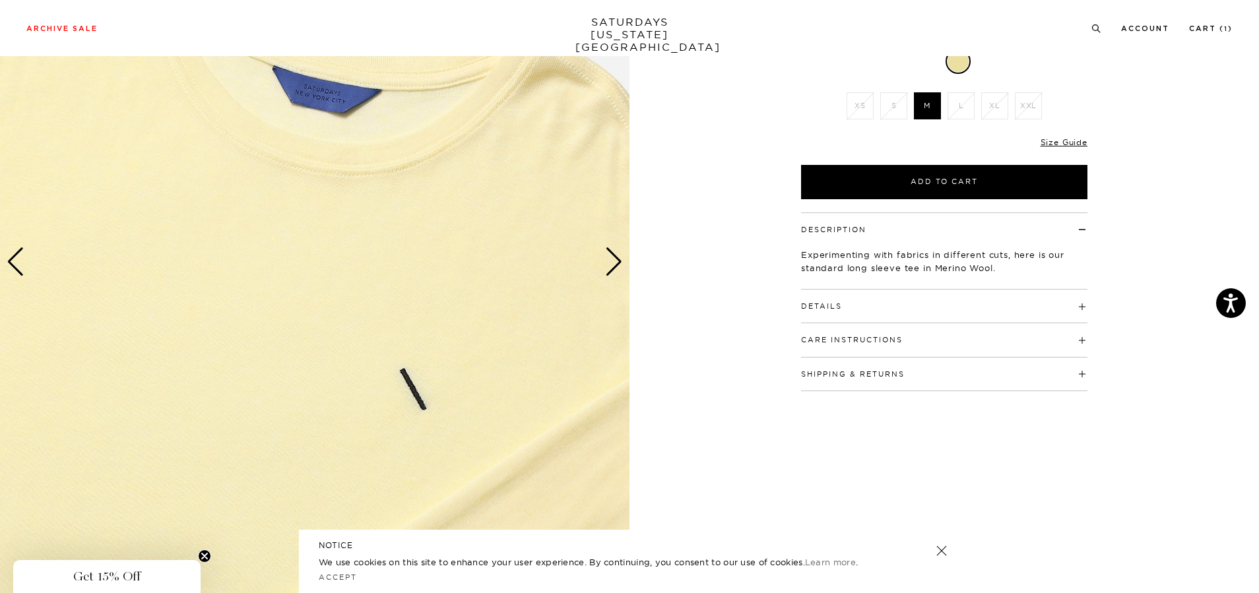
click at [616, 259] on div "Next slide" at bounding box center [614, 261] width 18 height 29
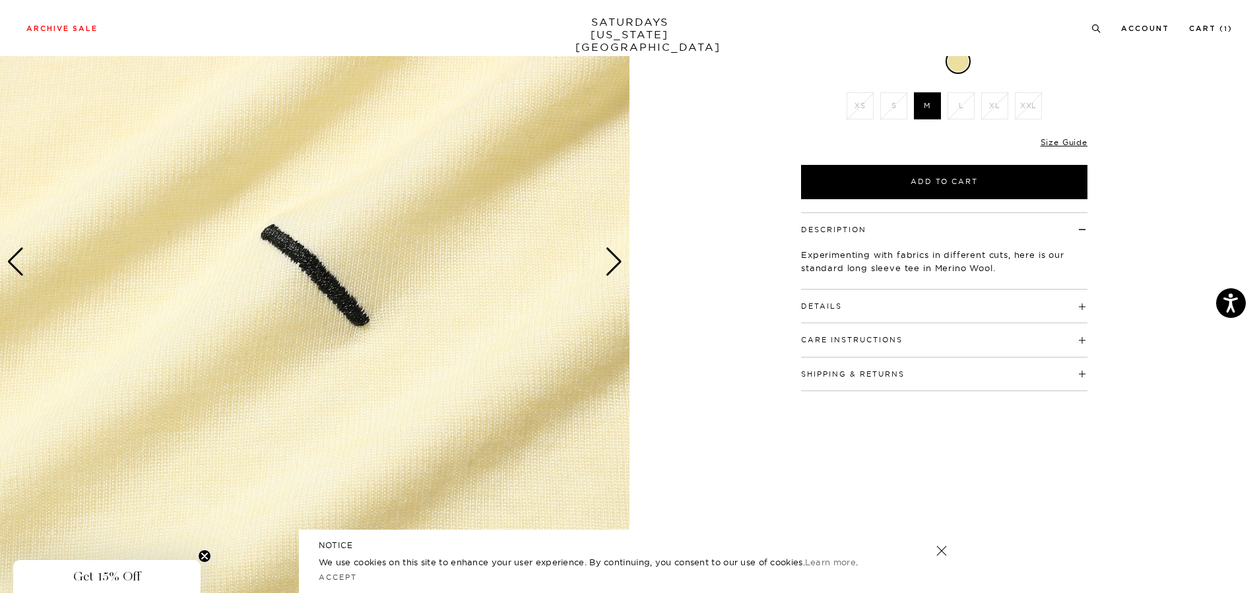
click at [616, 258] on div "Next slide" at bounding box center [614, 261] width 18 height 29
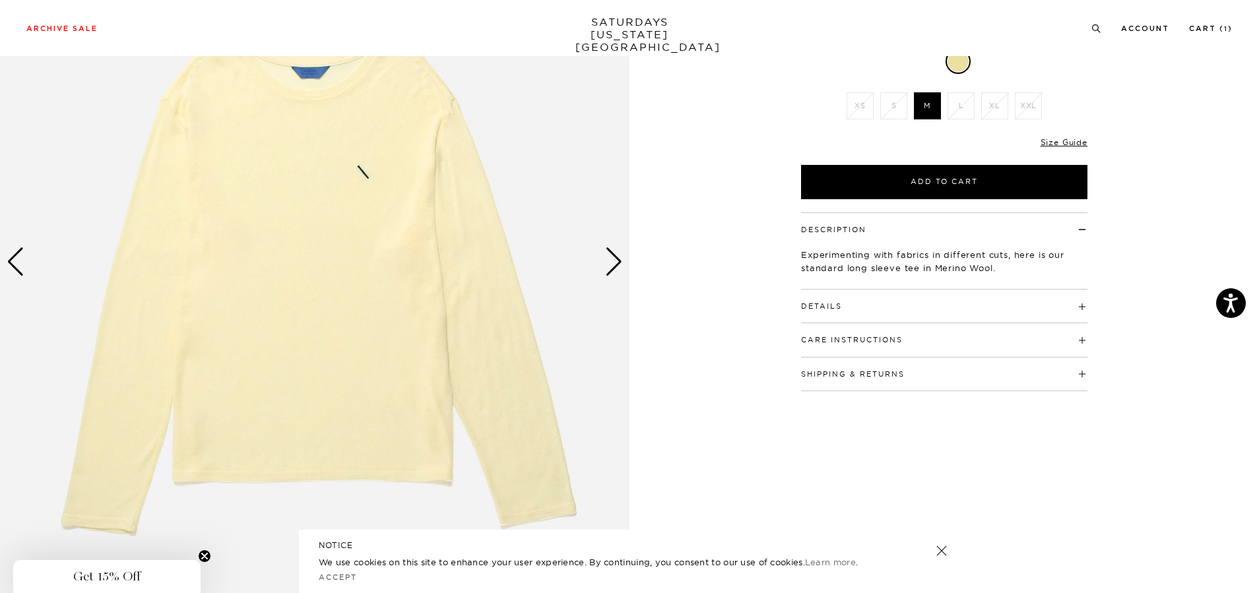
click at [616, 257] on div "Next slide" at bounding box center [614, 261] width 18 height 29
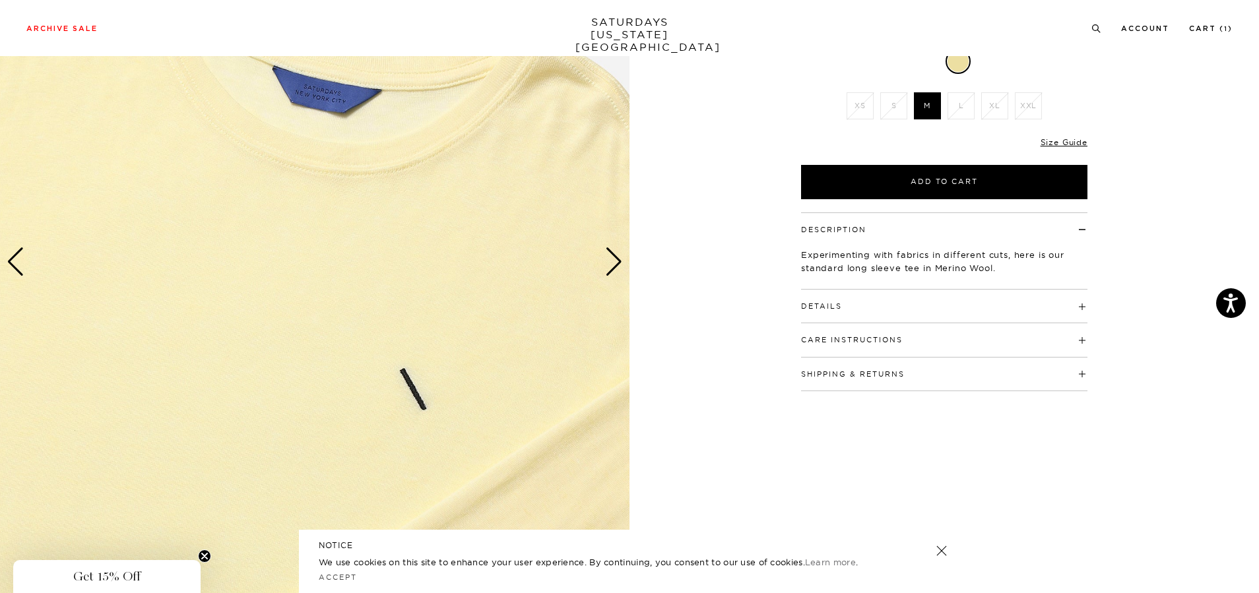
click at [616, 257] on div "Next slide" at bounding box center [614, 261] width 18 height 29
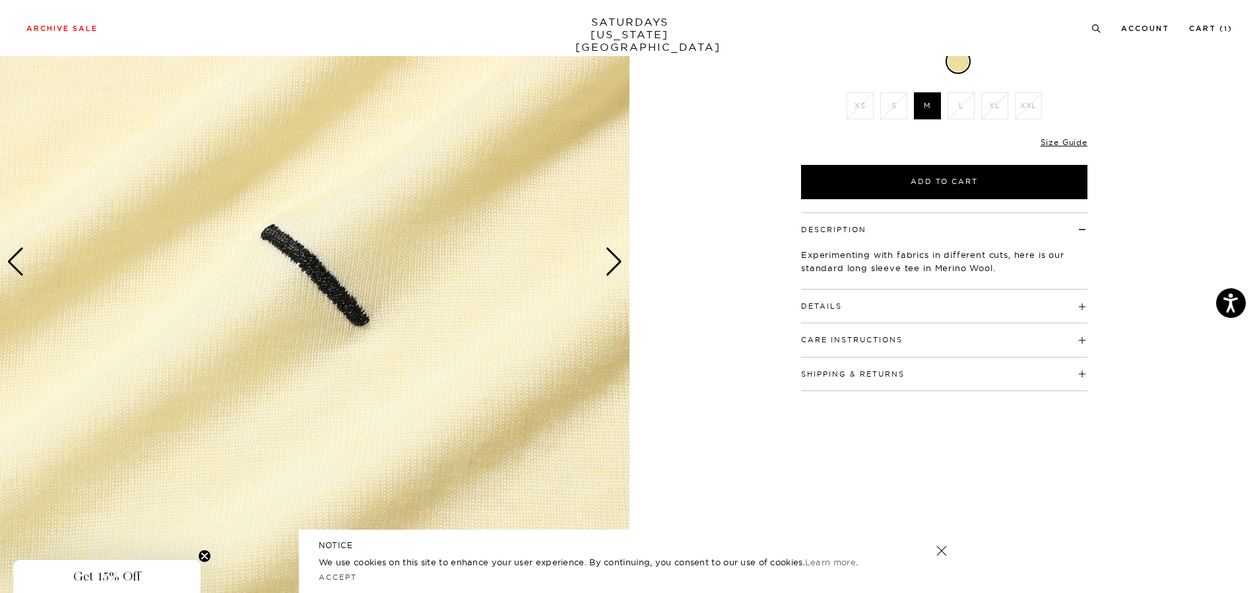
click at [616, 257] on div "Next slide" at bounding box center [614, 261] width 18 height 29
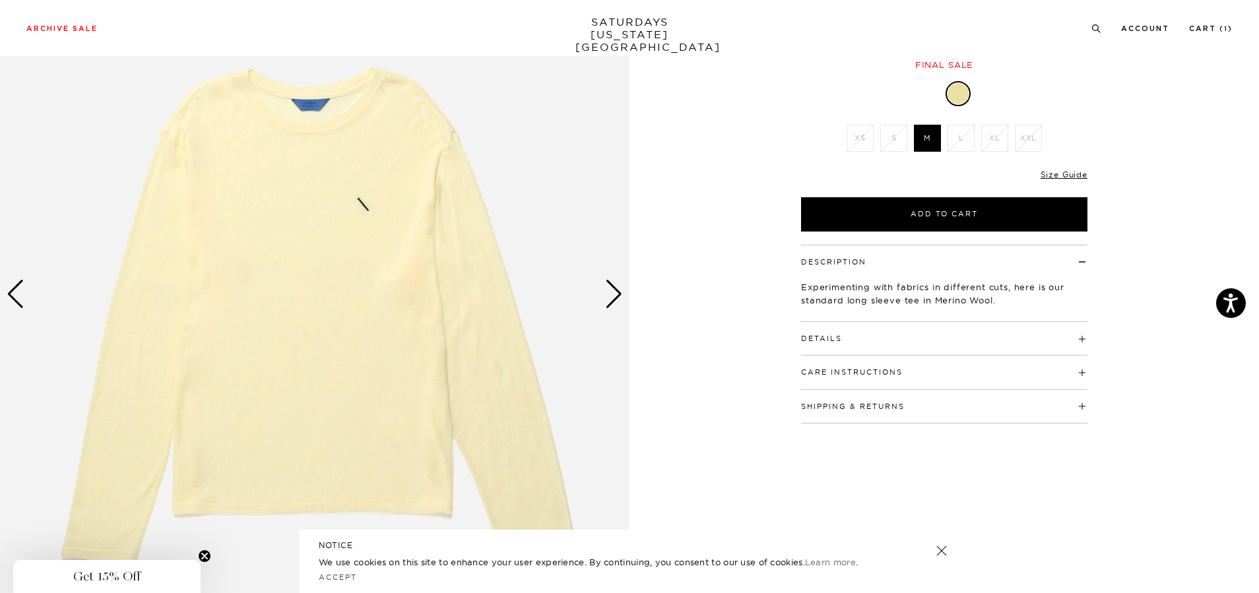
scroll to position [0, 0]
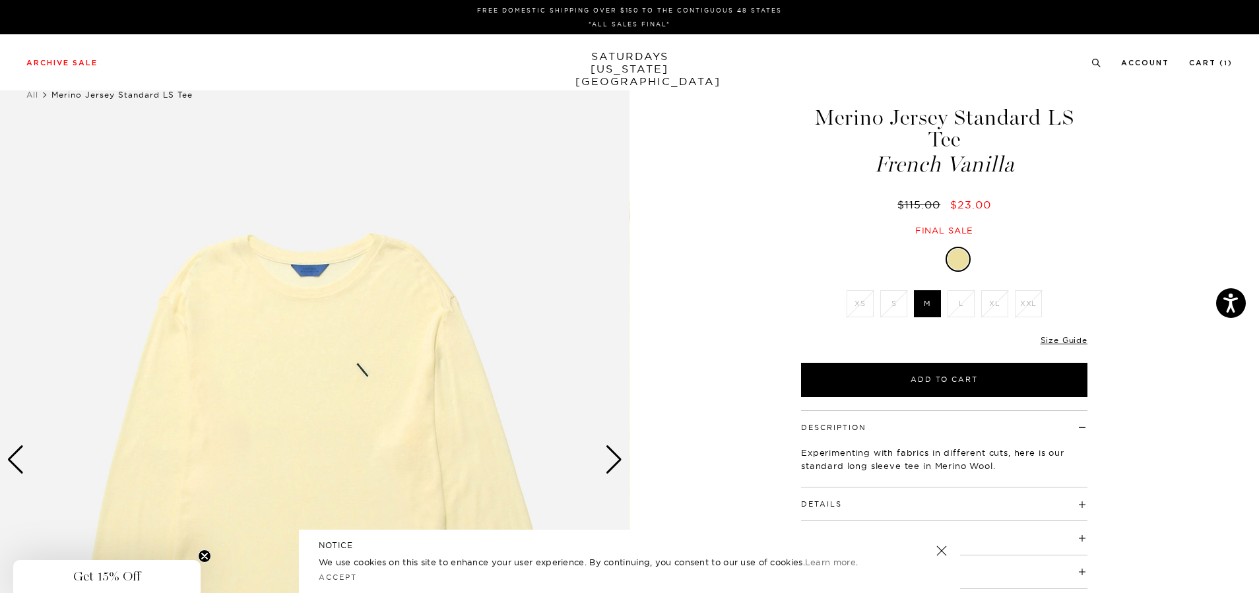
click at [621, 461] on div "Next slide" at bounding box center [614, 459] width 18 height 29
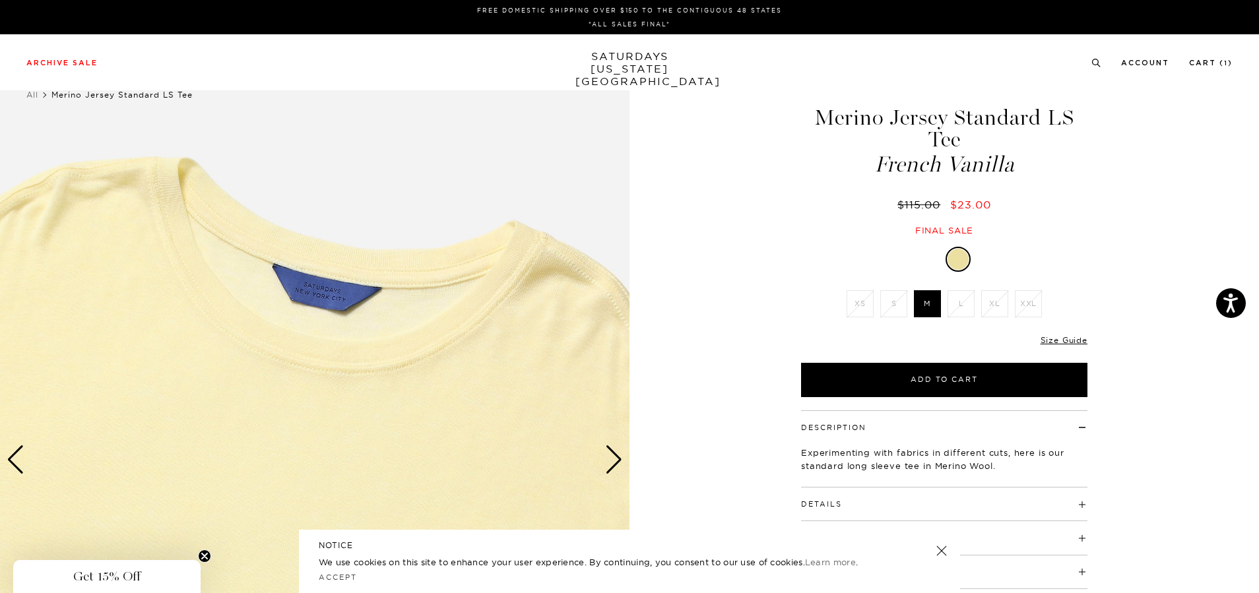
click at [616, 458] on div "Next slide" at bounding box center [614, 459] width 18 height 29
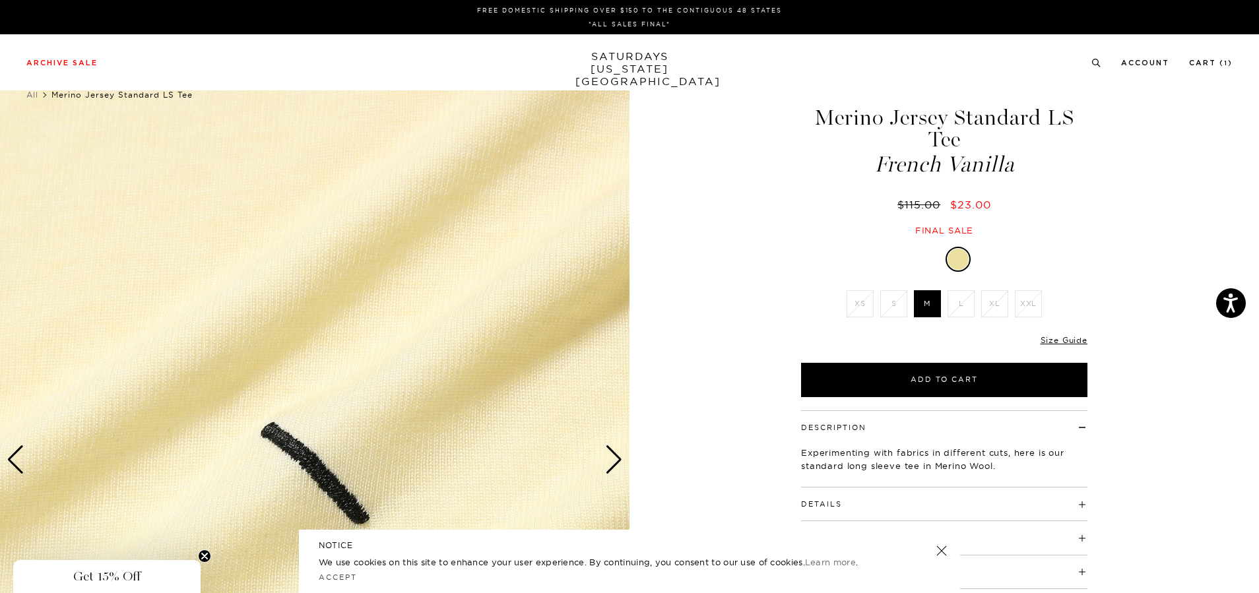
click at [611, 458] on div "Next slide" at bounding box center [614, 459] width 18 height 29
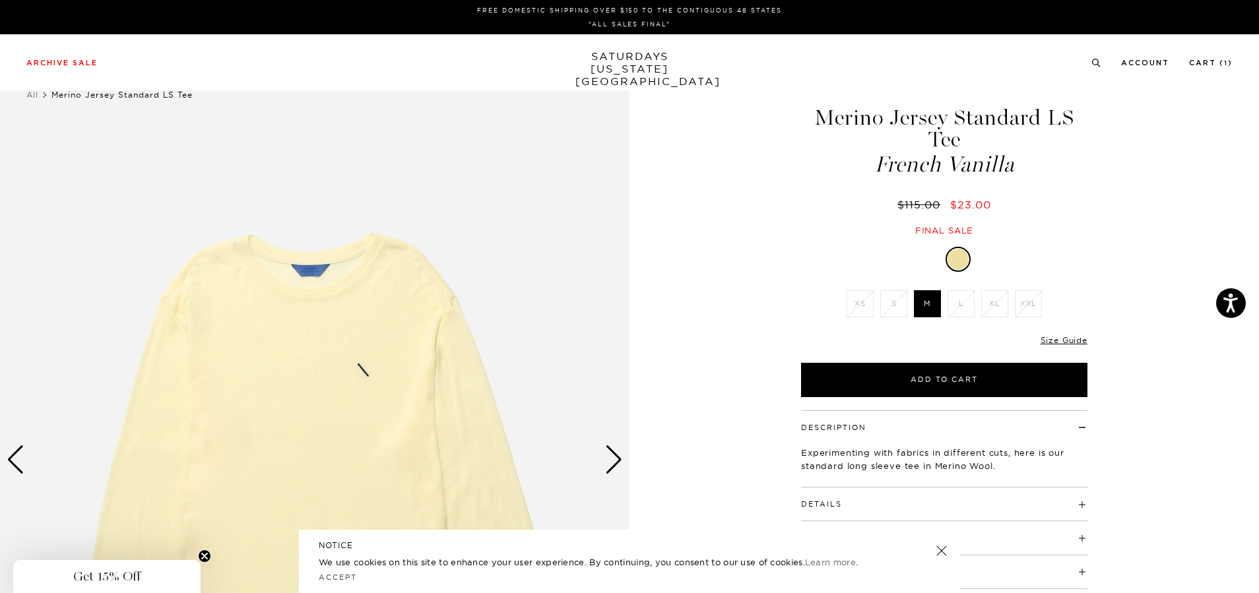
click at [611, 458] on div "Next slide" at bounding box center [614, 459] width 18 height 29
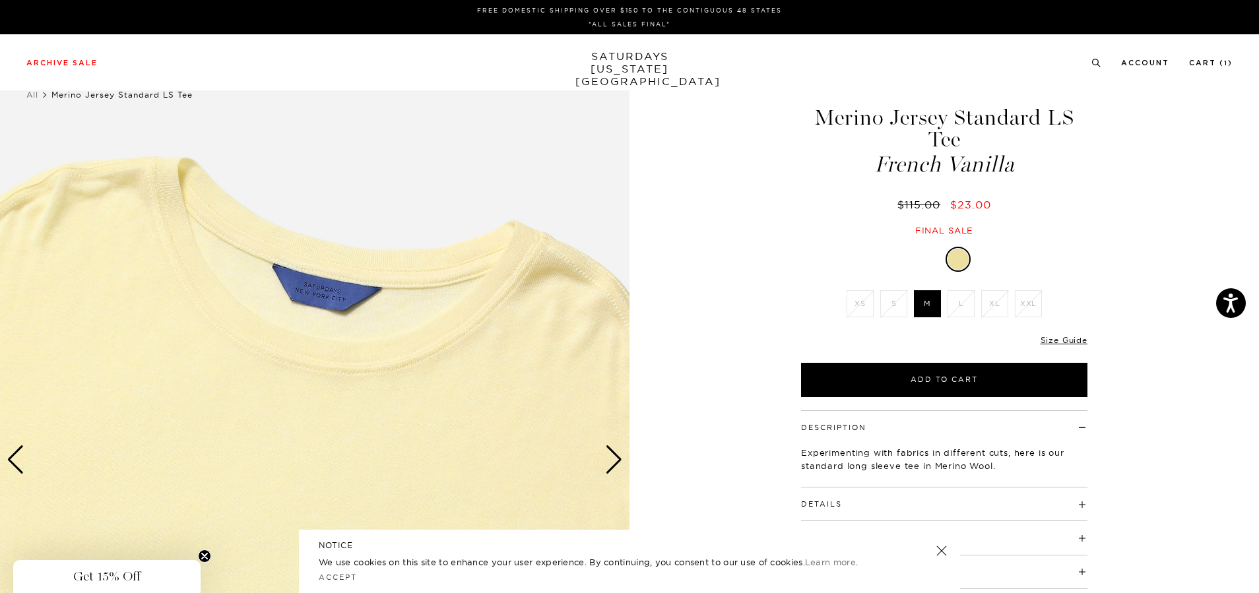
click at [611, 458] on div "Next slide" at bounding box center [614, 459] width 18 height 29
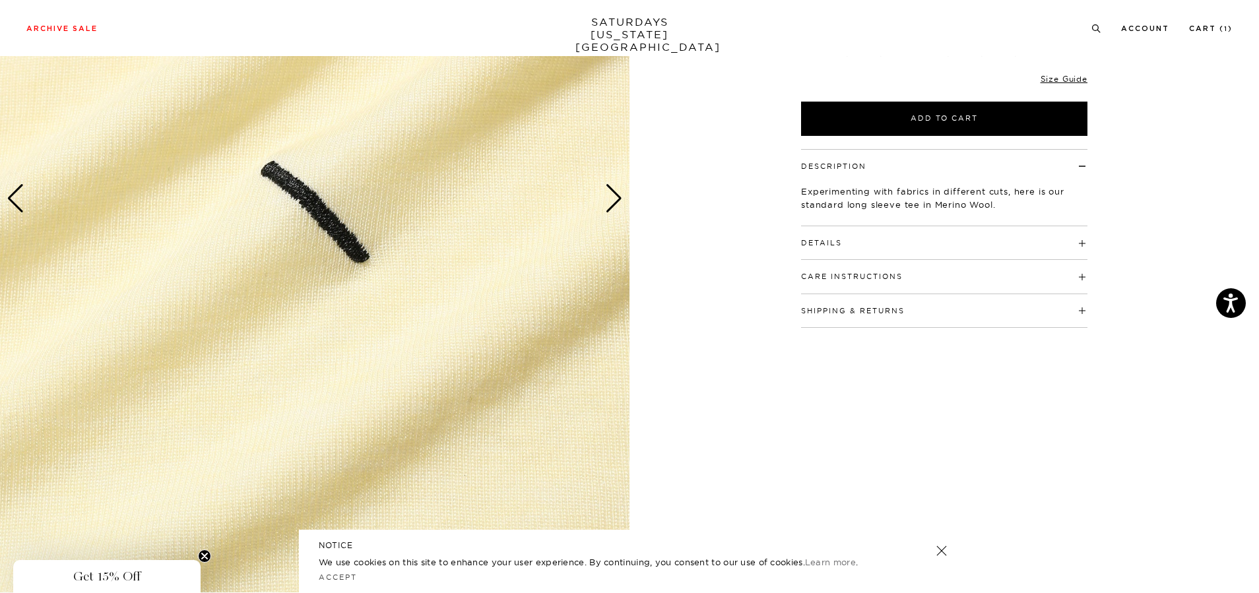
scroll to position [66, 0]
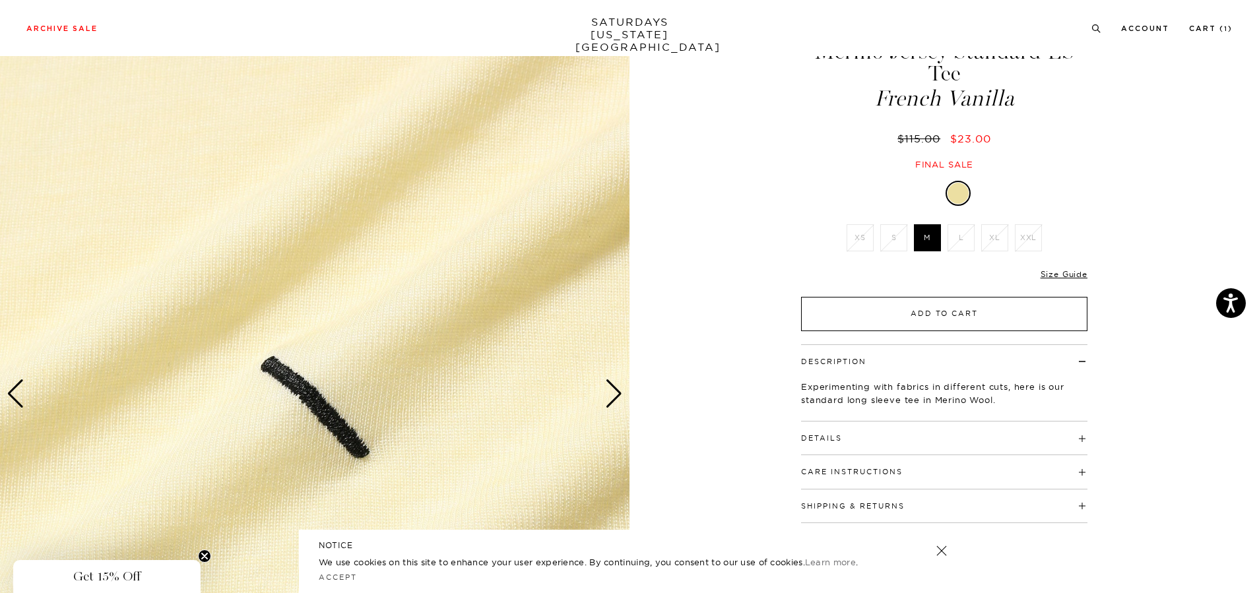
click at [928, 317] on button "Add to Cart" at bounding box center [944, 314] width 286 height 34
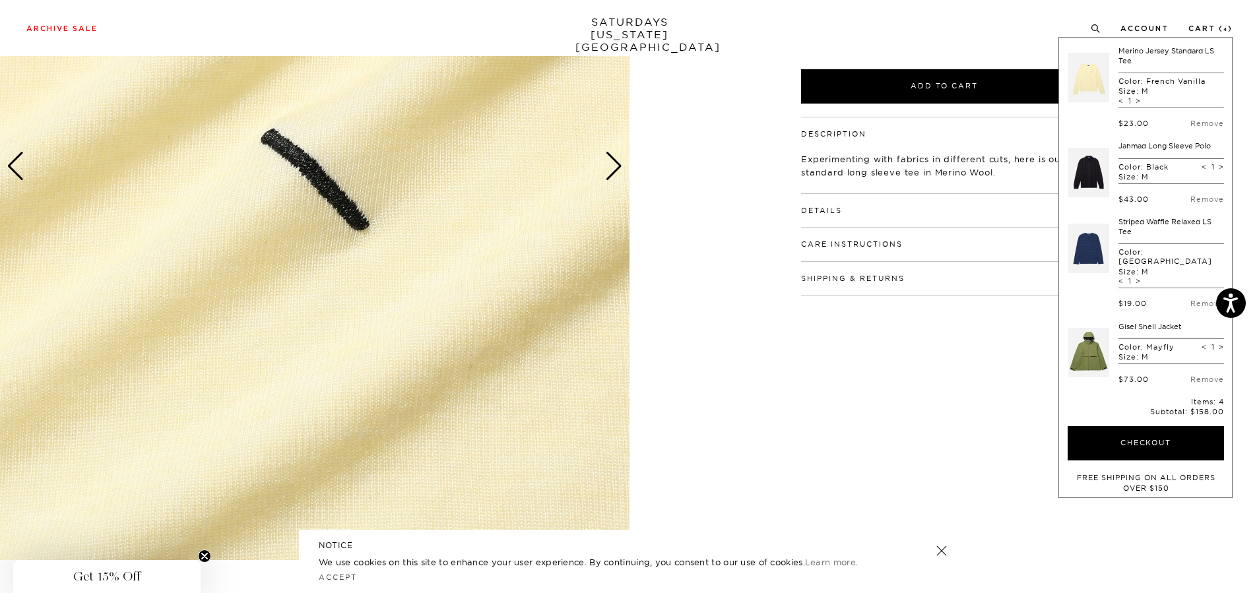
scroll to position [594, 0]
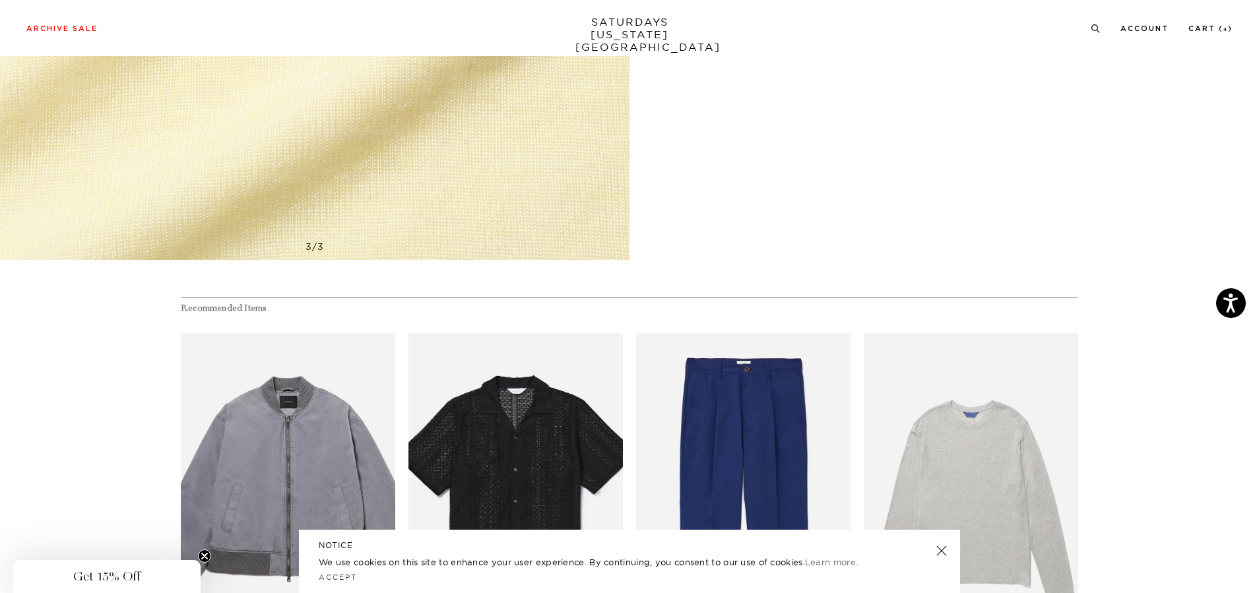
click at [1212, 22] on div "Archive Sale Men's Tees Shirts Shorts Swim Knitwear Pants Sweats Women's" at bounding box center [629, 28] width 1259 height 56
click at [1214, 25] on link "Cart ( 4 )" at bounding box center [1211, 28] width 44 height 7
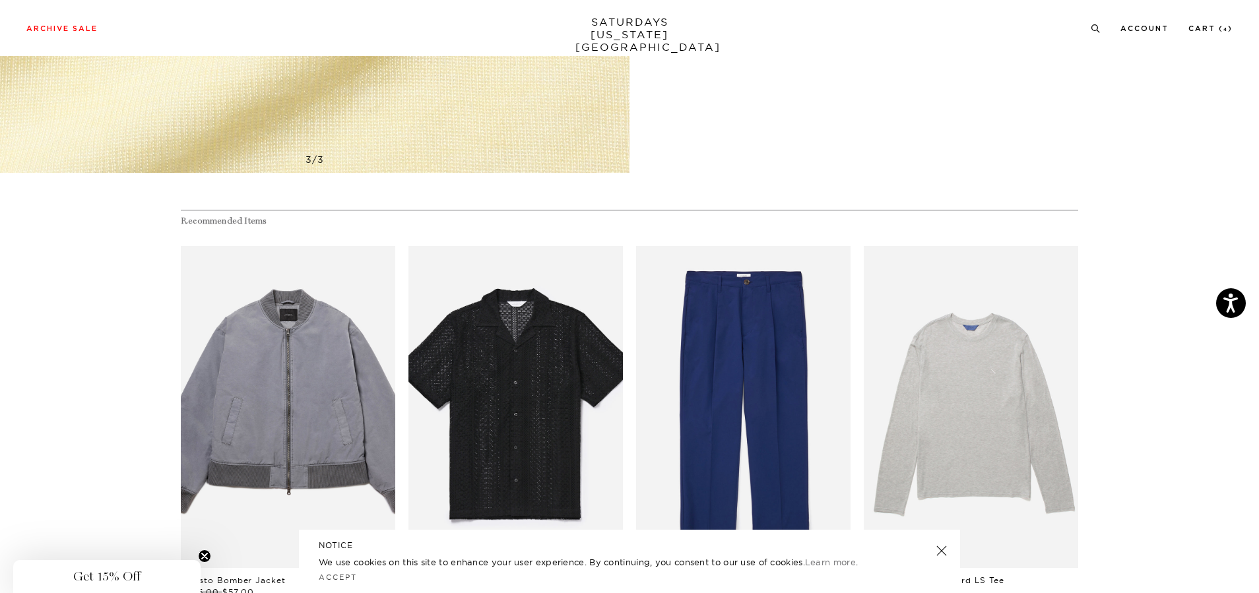
scroll to position [858, 0]
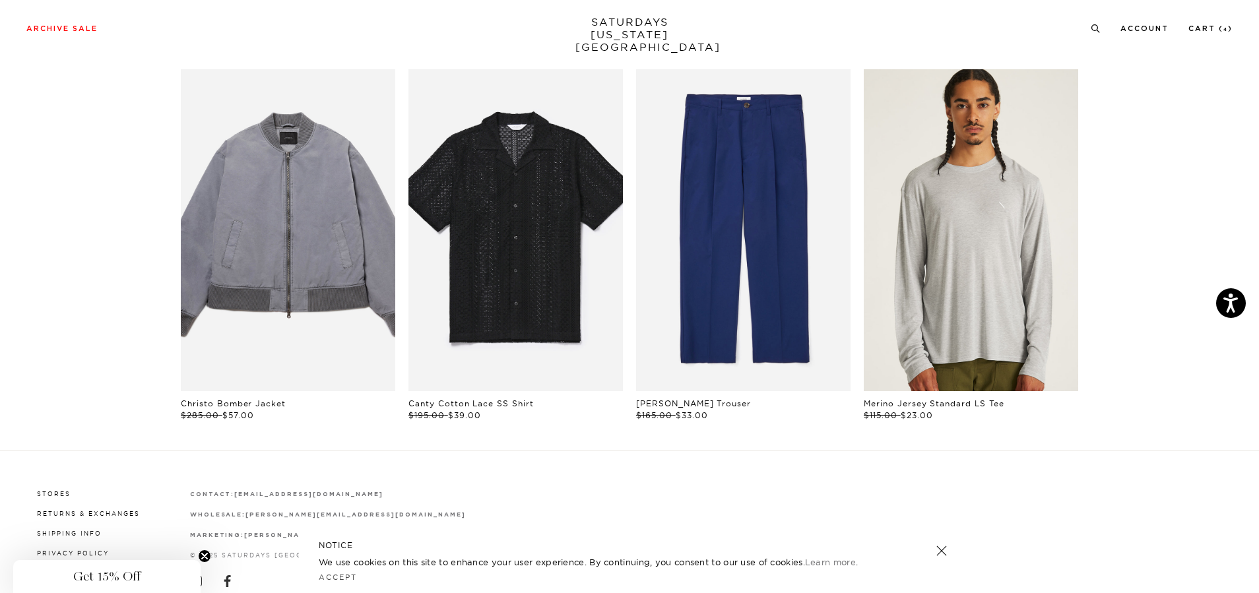
click at [1024, 235] on link "files/M32429LT02-HEATHER_02_1.jpg" at bounding box center [971, 230] width 214 height 322
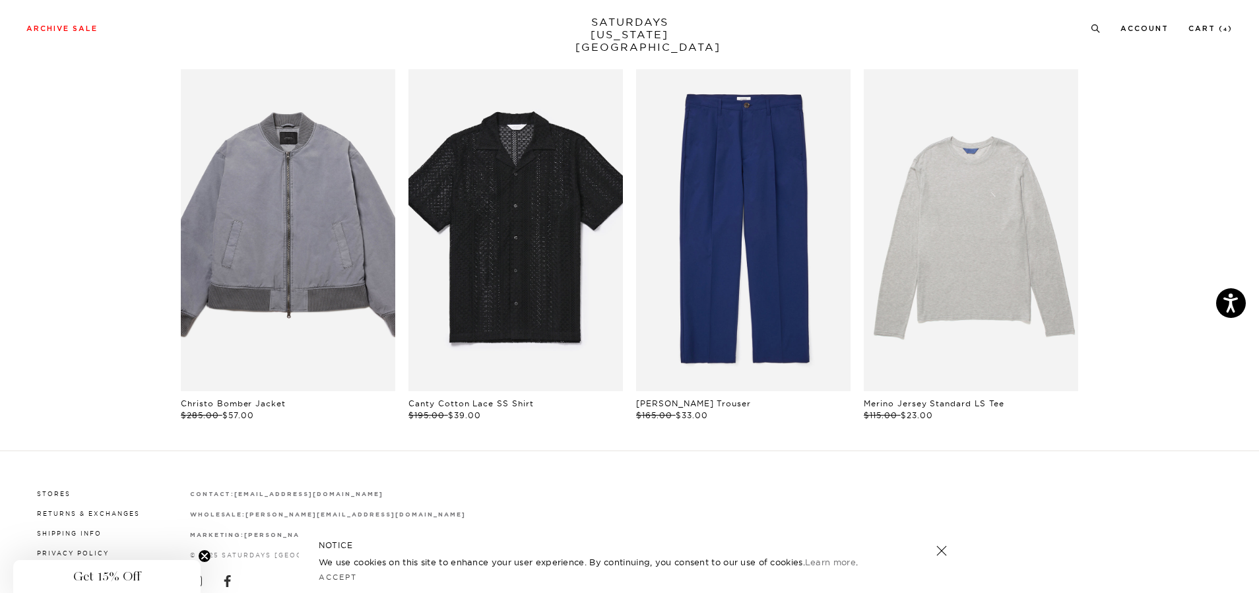
click at [644, 478] on div "Stores Returns & Exchanges Shipping Info Privacy Policy Accessibility Terms & C…" at bounding box center [629, 562] width 1206 height 223
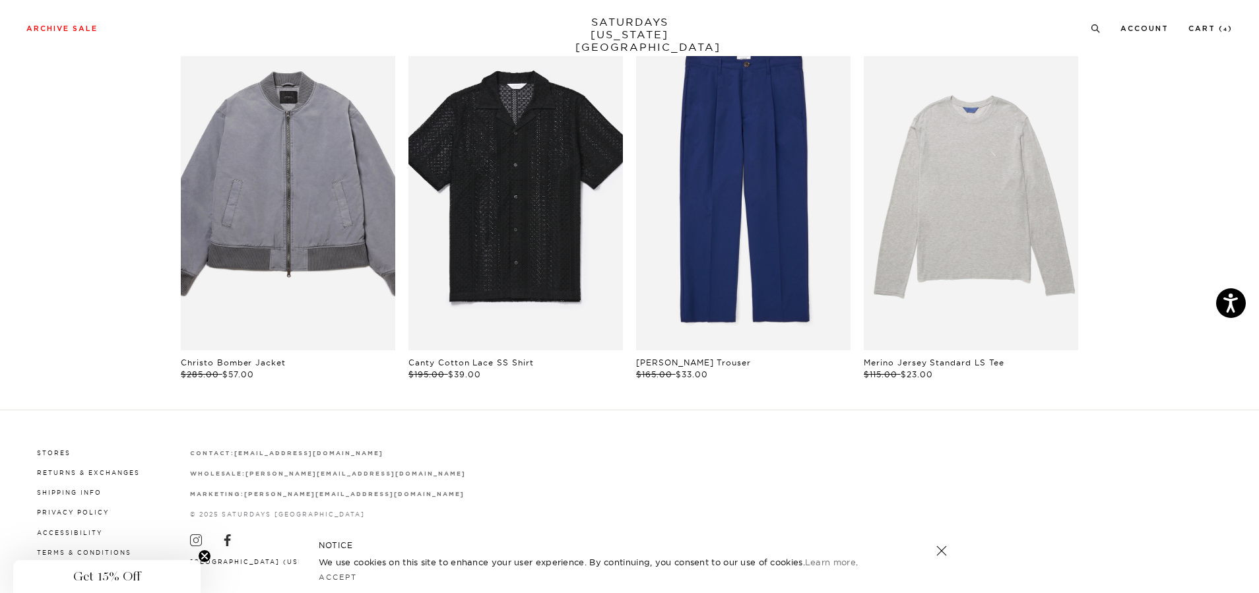
scroll to position [938, 0]
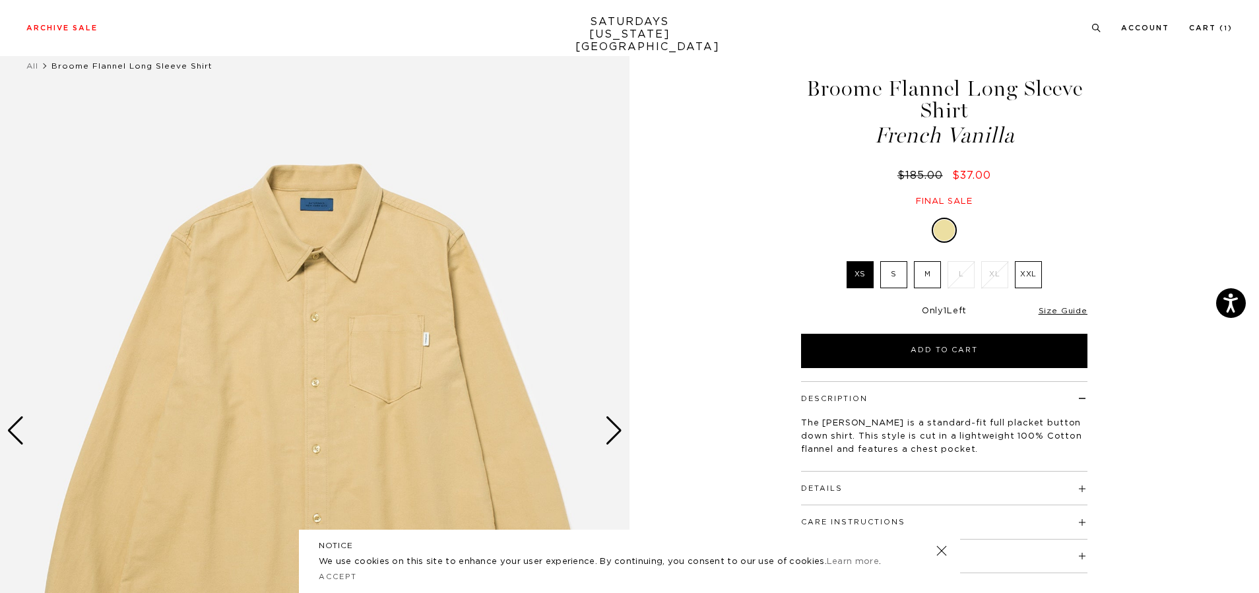
scroll to position [132, 0]
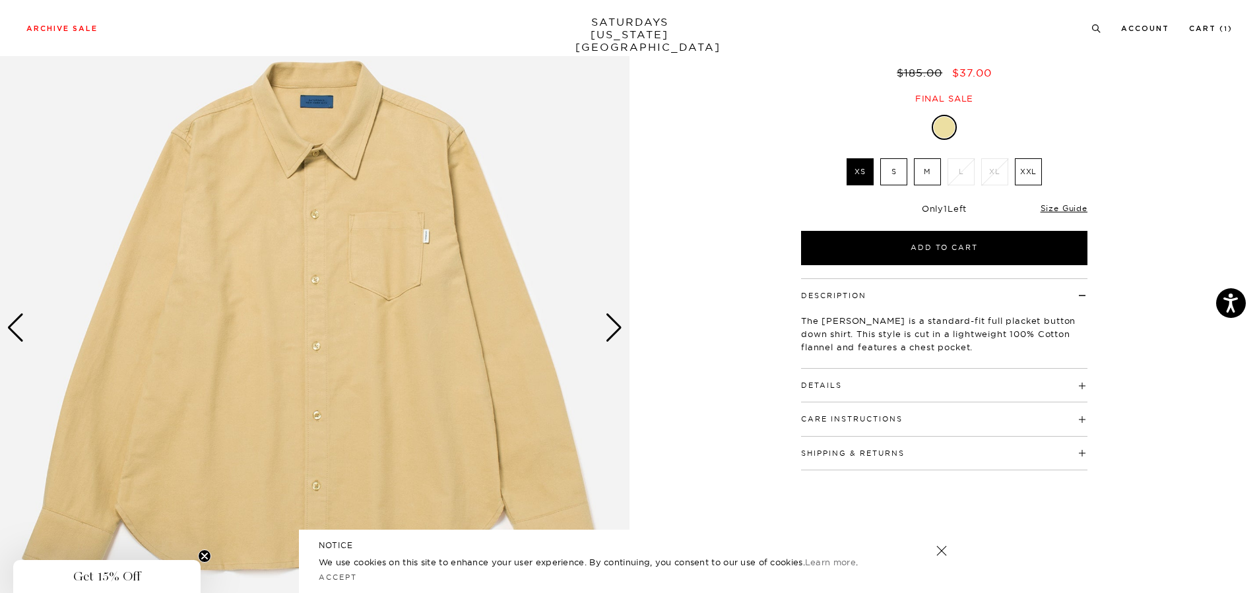
click at [622, 327] on div "Next slide" at bounding box center [614, 327] width 18 height 29
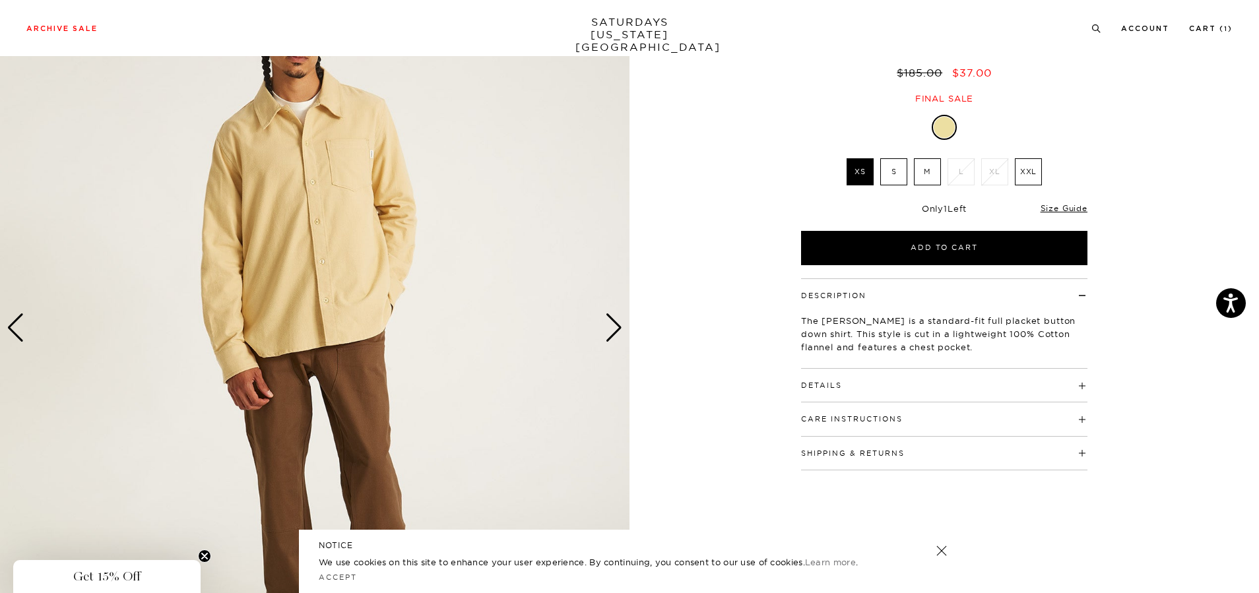
click at [621, 327] on div "Next slide" at bounding box center [614, 327] width 18 height 29
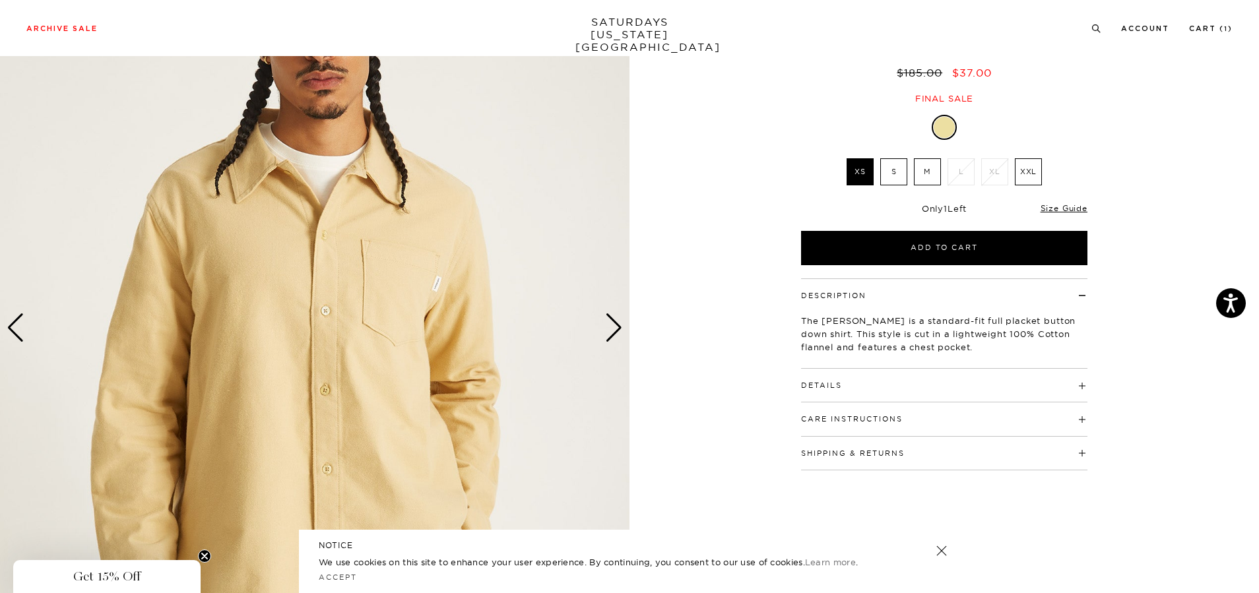
click at [619, 327] on div "Next slide" at bounding box center [614, 327] width 18 height 29
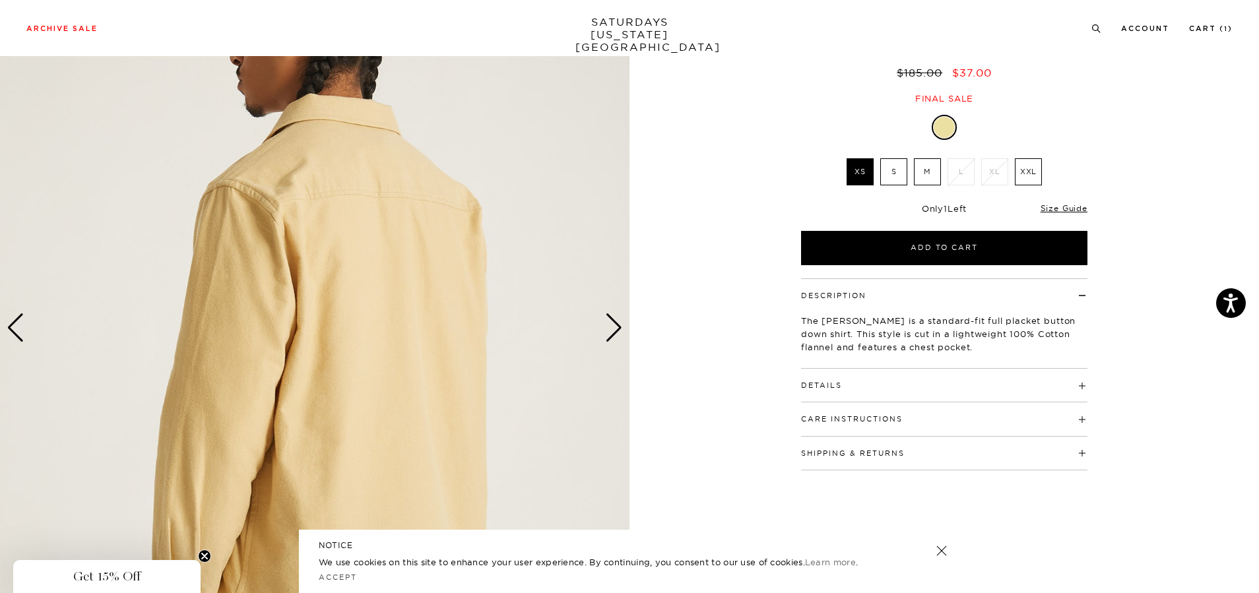
click at [619, 327] on div "Next slide" at bounding box center [614, 327] width 18 height 29
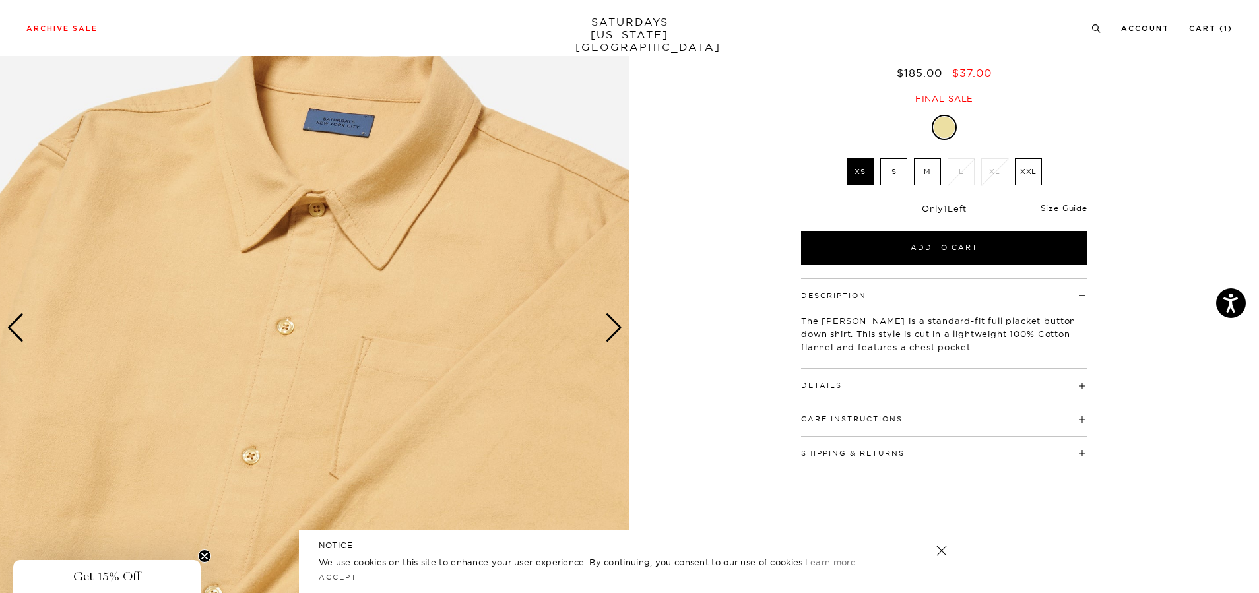
click at [619, 327] on div "Next slide" at bounding box center [614, 327] width 18 height 29
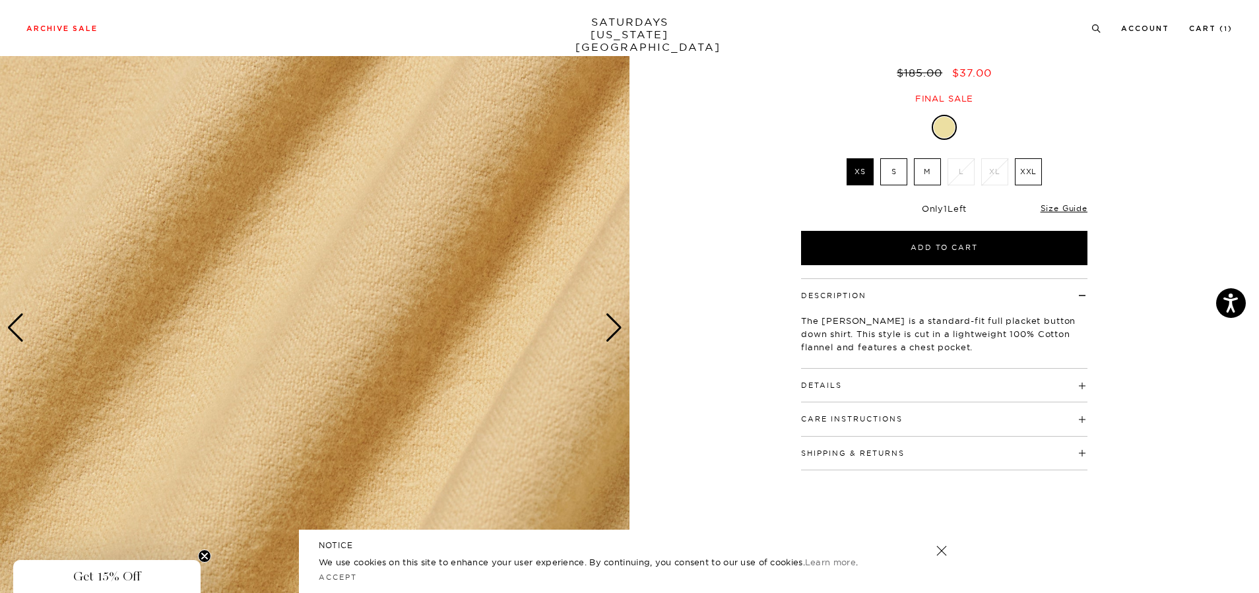
click at [619, 327] on div "Next slide" at bounding box center [614, 327] width 18 height 29
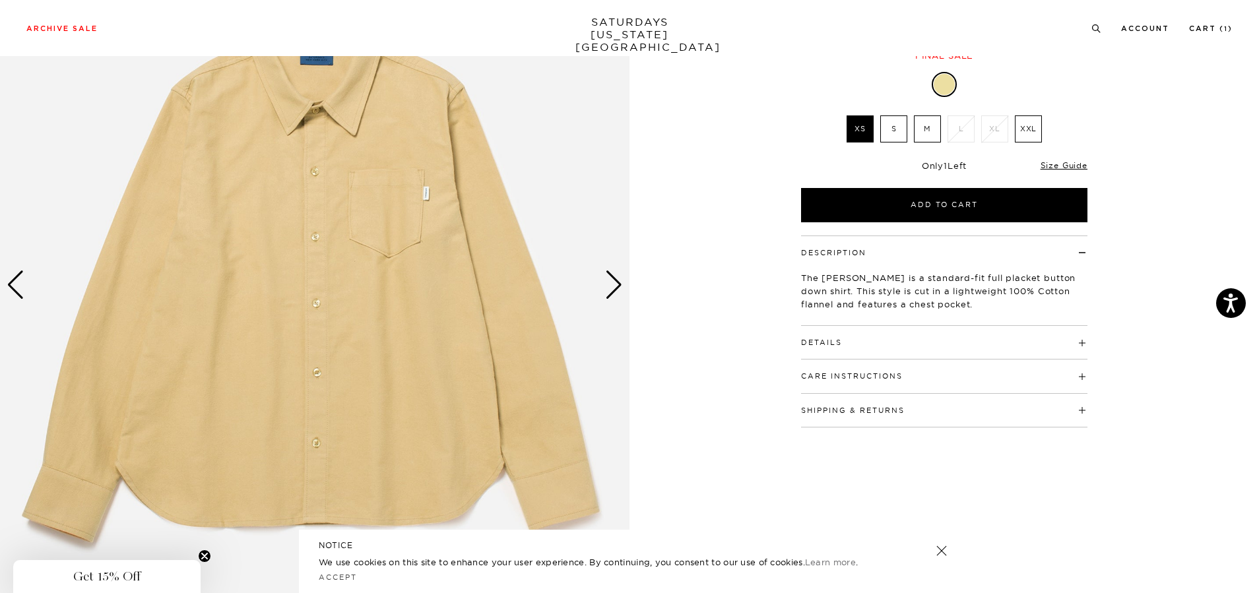
scroll to position [198, 0]
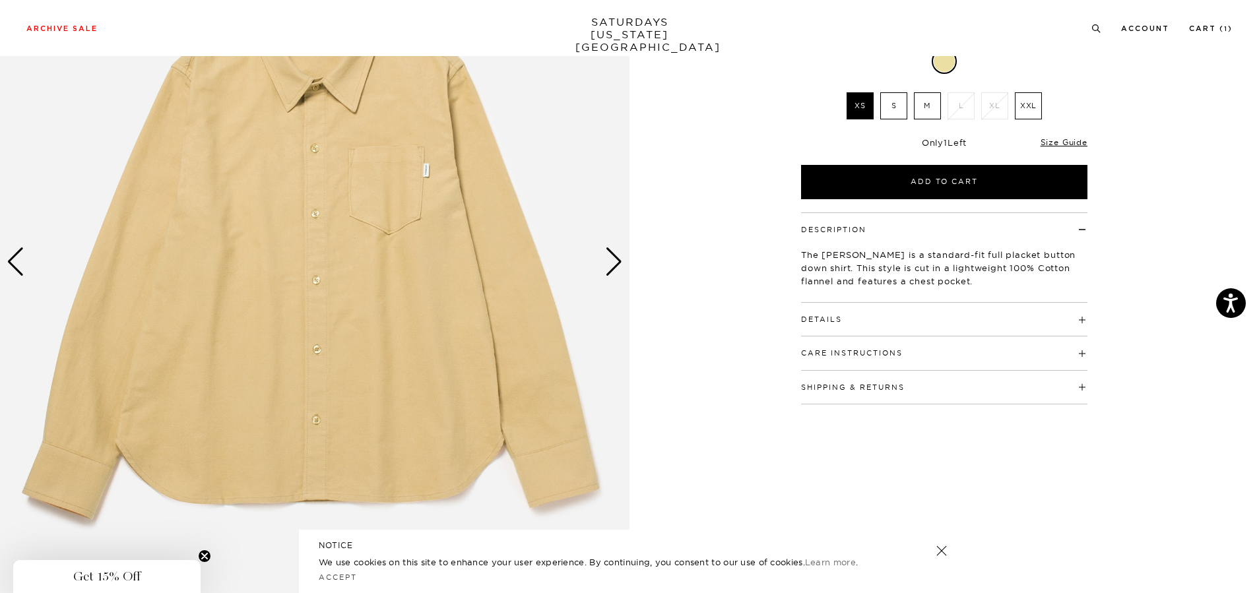
click at [618, 266] on div "Next slide" at bounding box center [614, 261] width 18 height 29
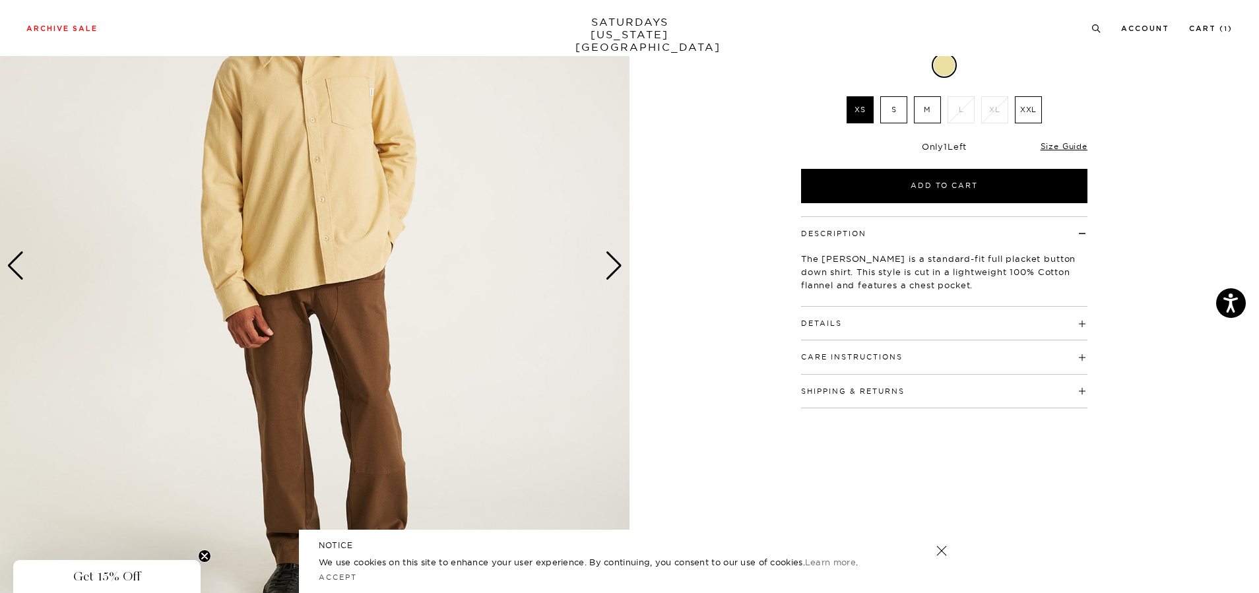
scroll to position [66, 0]
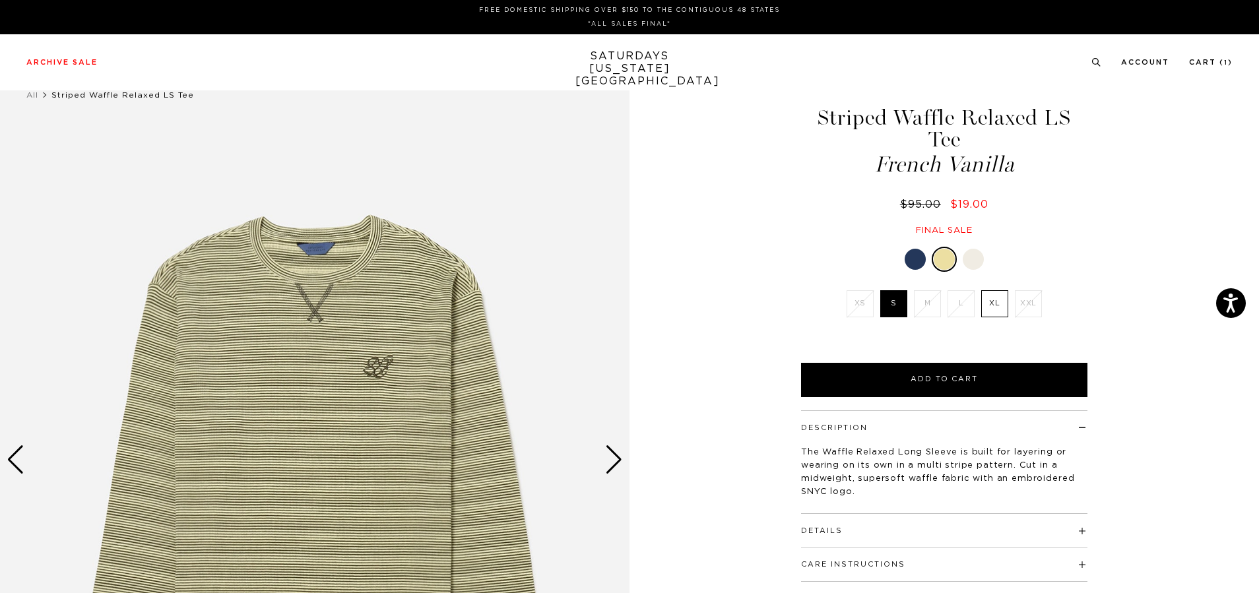
click at [977, 249] on div at bounding box center [973, 259] width 21 height 21
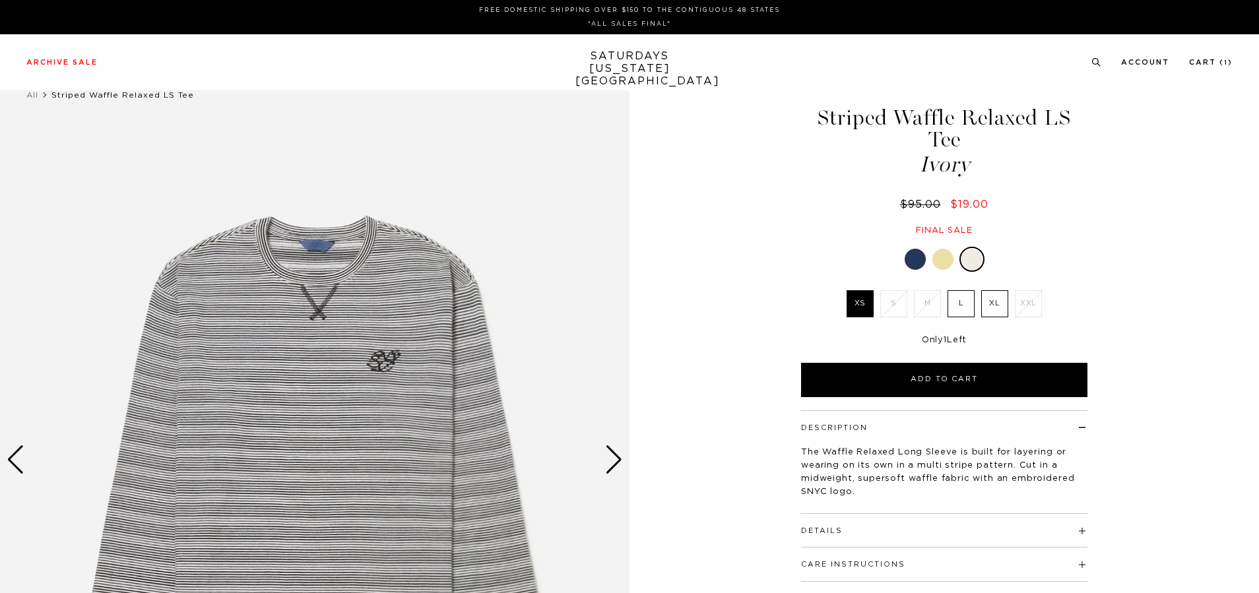
click at [913, 249] on div at bounding box center [915, 259] width 21 height 21
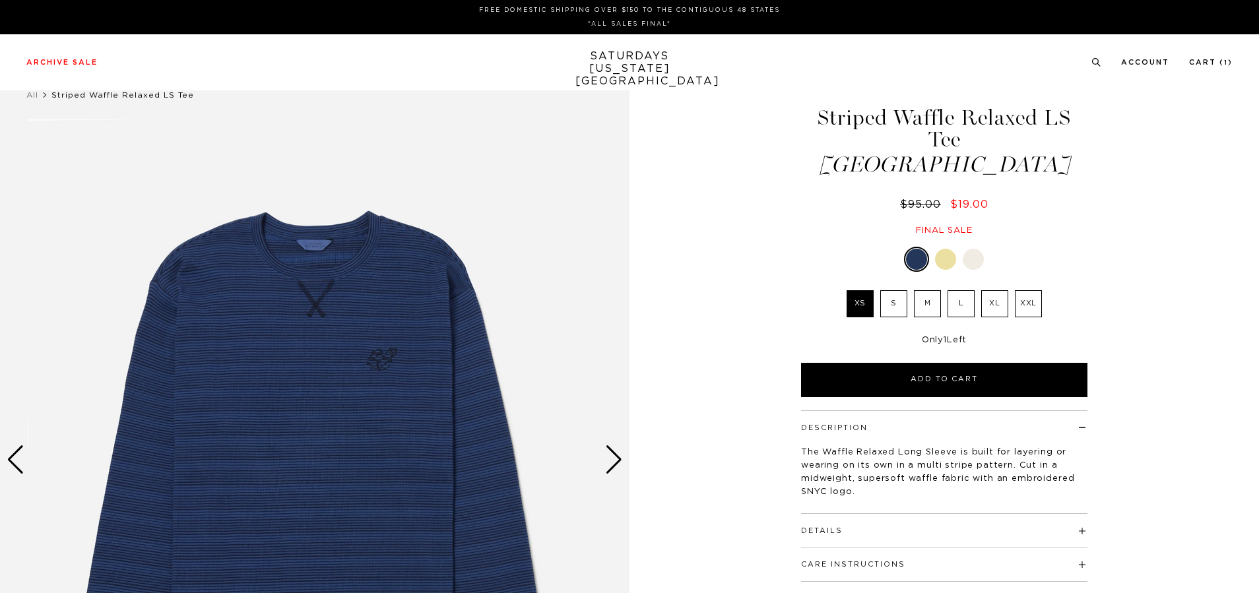
click at [935, 290] on label "M" at bounding box center [927, 303] width 27 height 27
click at [0, 0] on input "M" at bounding box center [0, 0] width 0 height 0
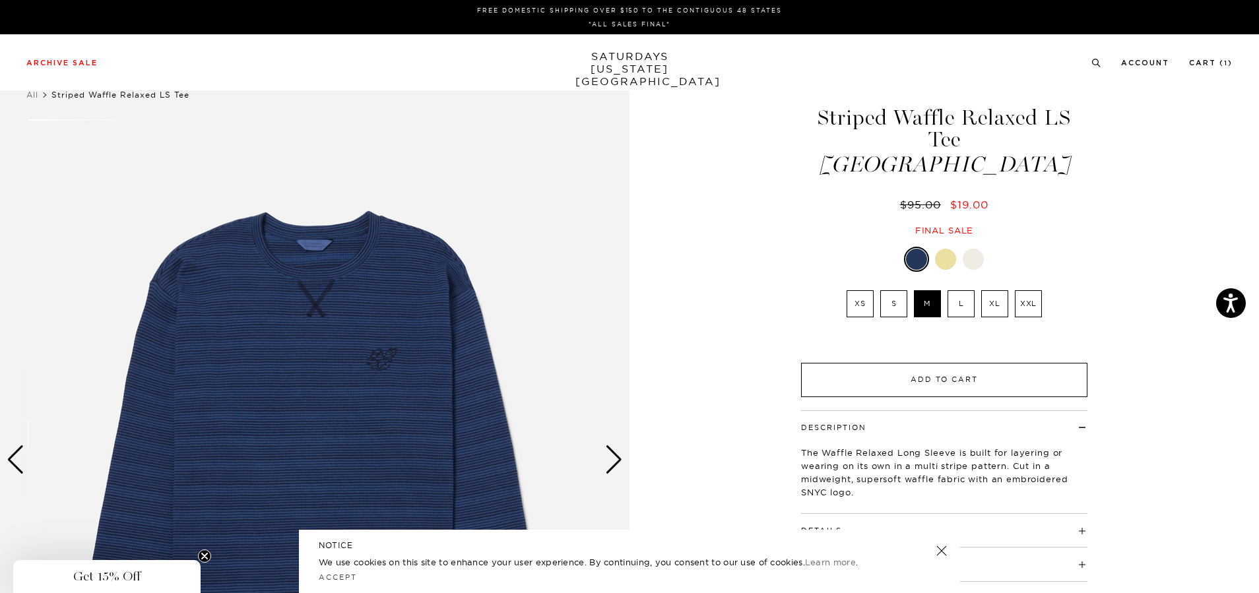
click at [951, 363] on button "Add to Cart" at bounding box center [944, 380] width 286 height 34
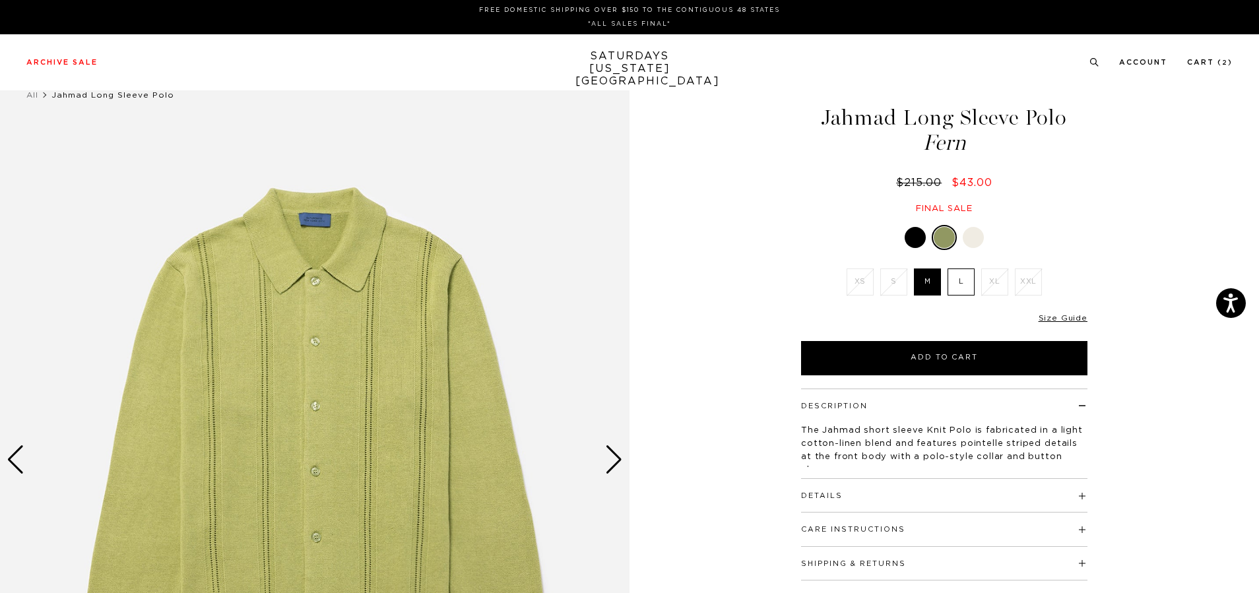
click at [923, 236] on div at bounding box center [915, 237] width 21 height 21
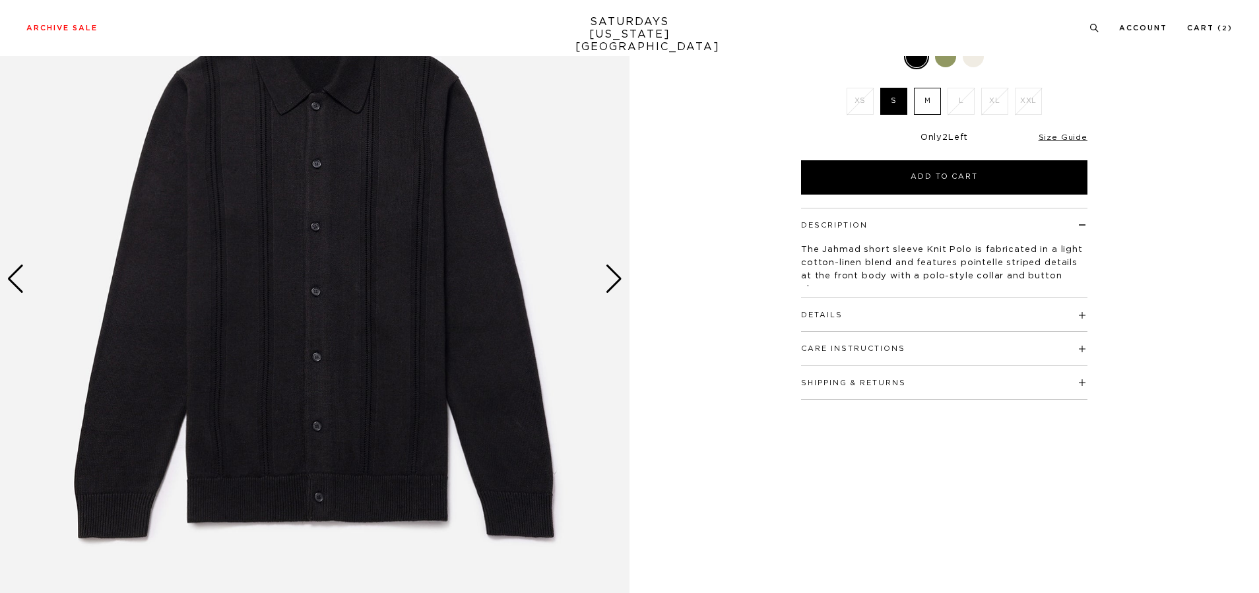
scroll to position [198, 0]
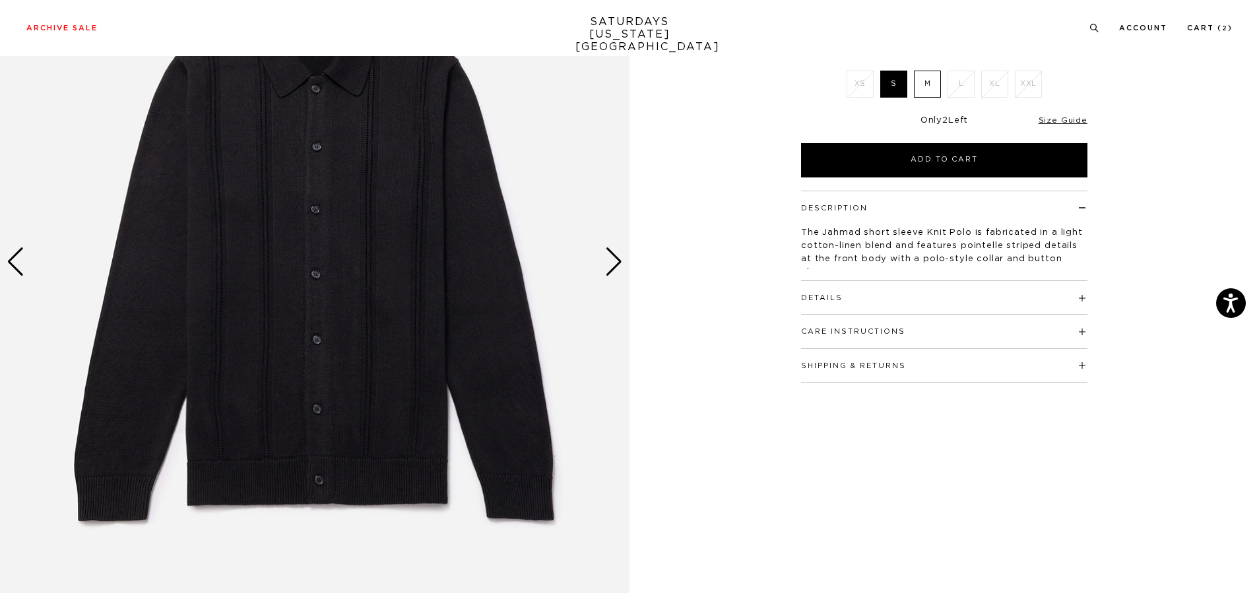
click at [607, 265] on div "Next slide" at bounding box center [614, 261] width 18 height 29
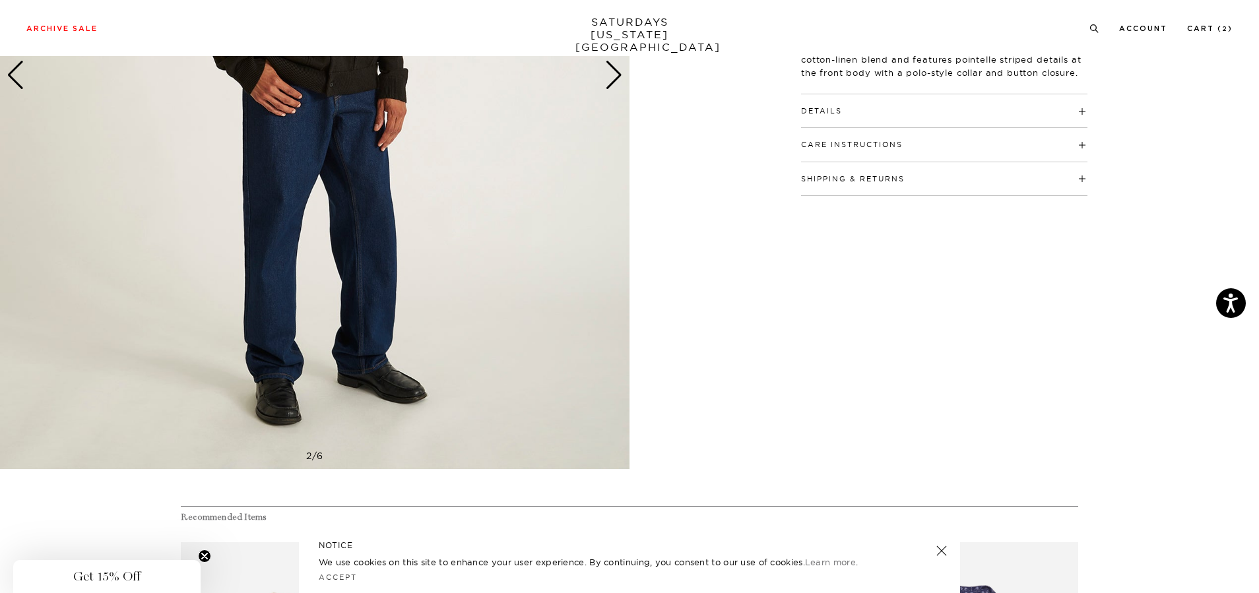
scroll to position [264, 0]
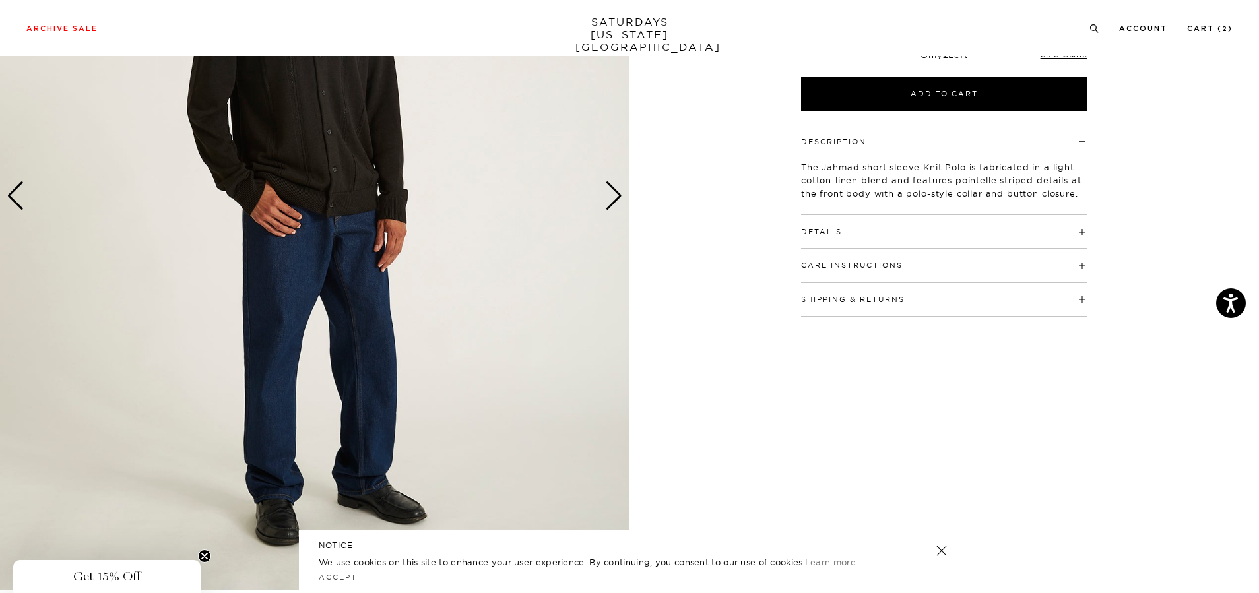
click at [603, 193] on img at bounding box center [315, 196] width 630 height 787
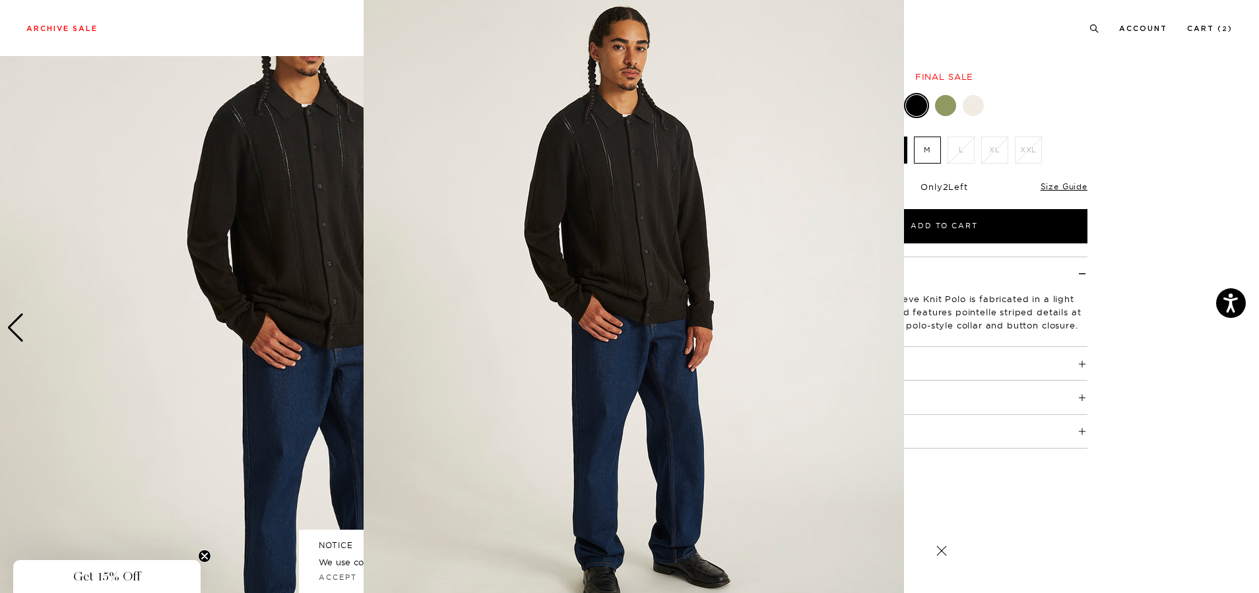
scroll to position [32, 0]
click at [361, 259] on figure at bounding box center [629, 296] width 1259 height 593
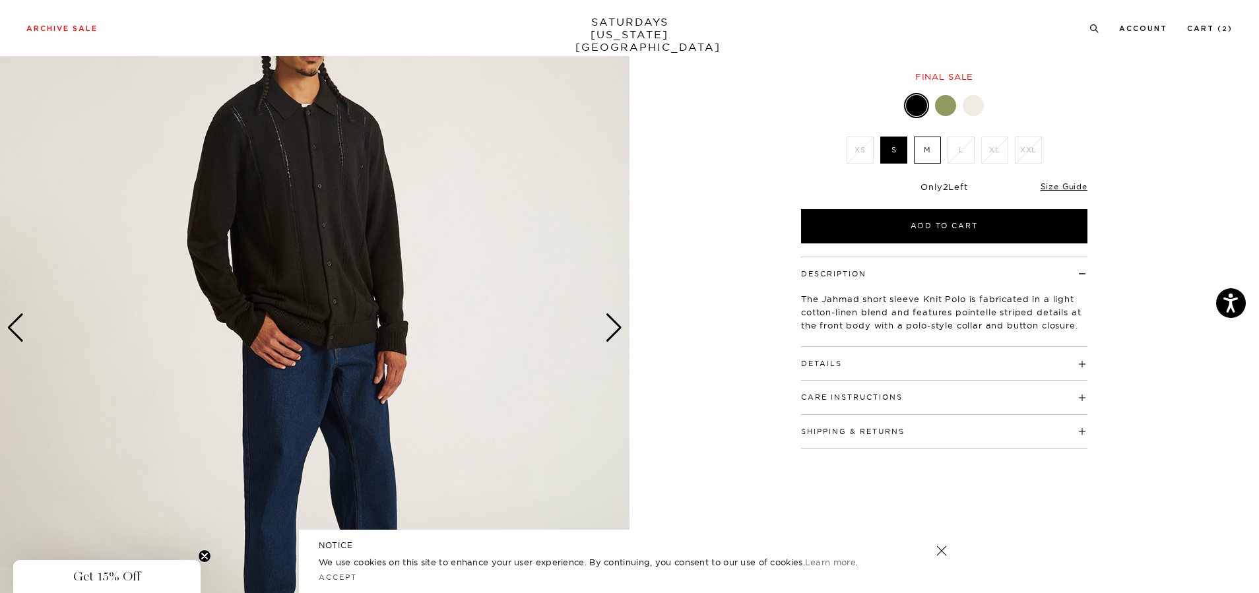
click at [607, 325] on div "2 / 6" at bounding box center [315, 328] width 630 height 787
click at [608, 326] on div "Next slide" at bounding box center [614, 327] width 18 height 29
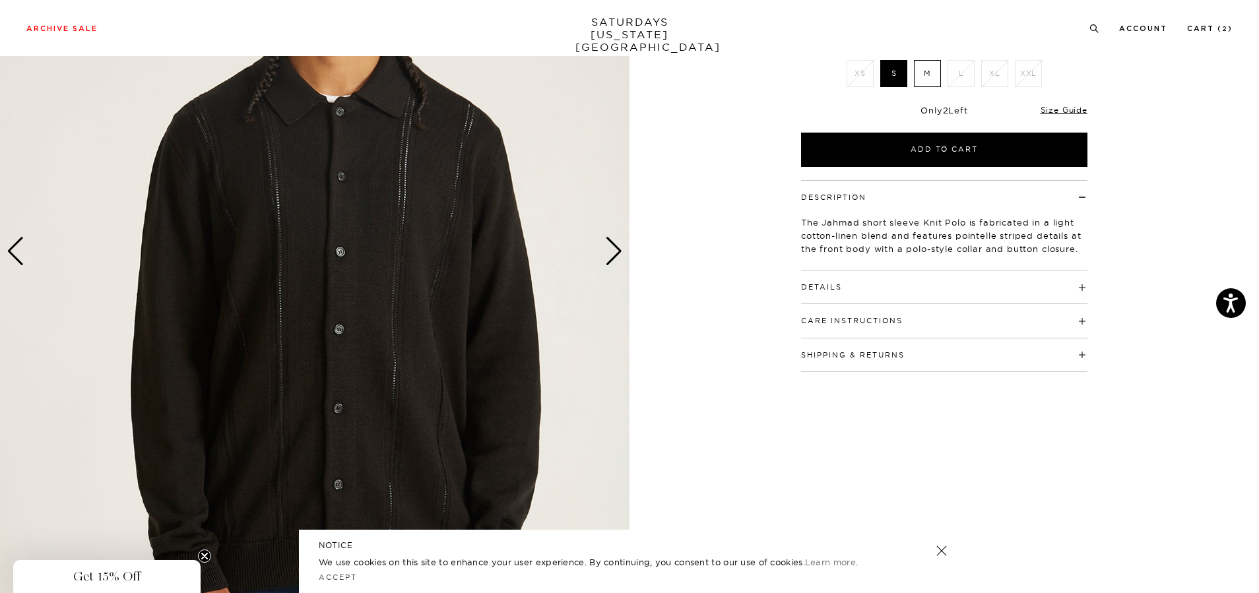
scroll to position [132, 0]
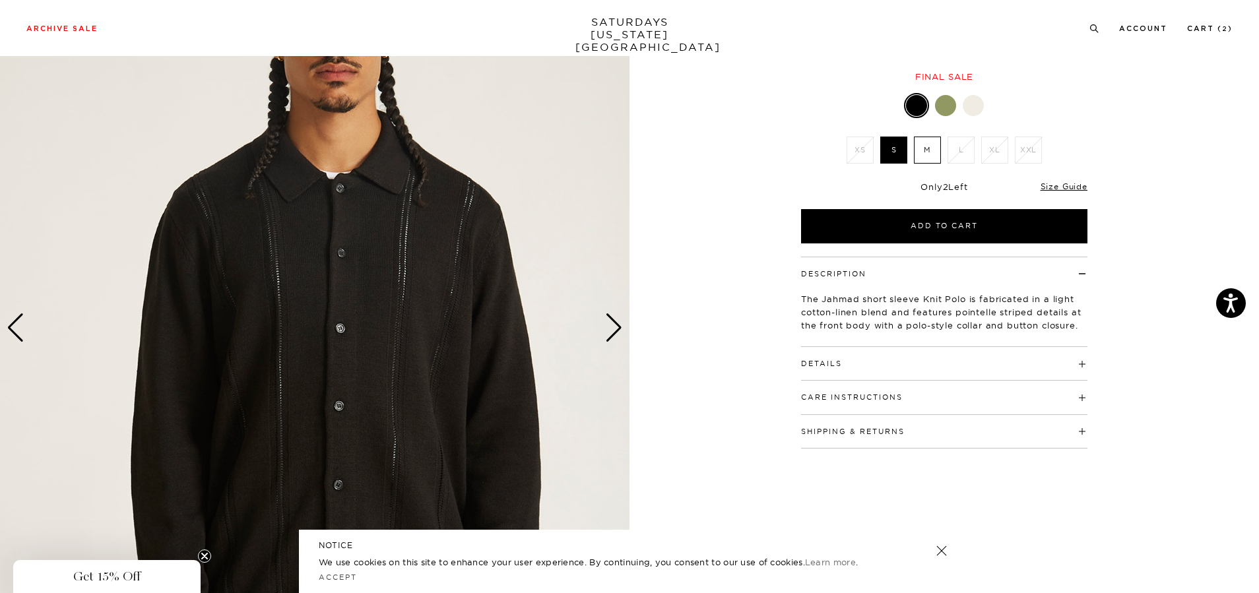
click at [615, 326] on div "Next slide" at bounding box center [614, 327] width 18 height 29
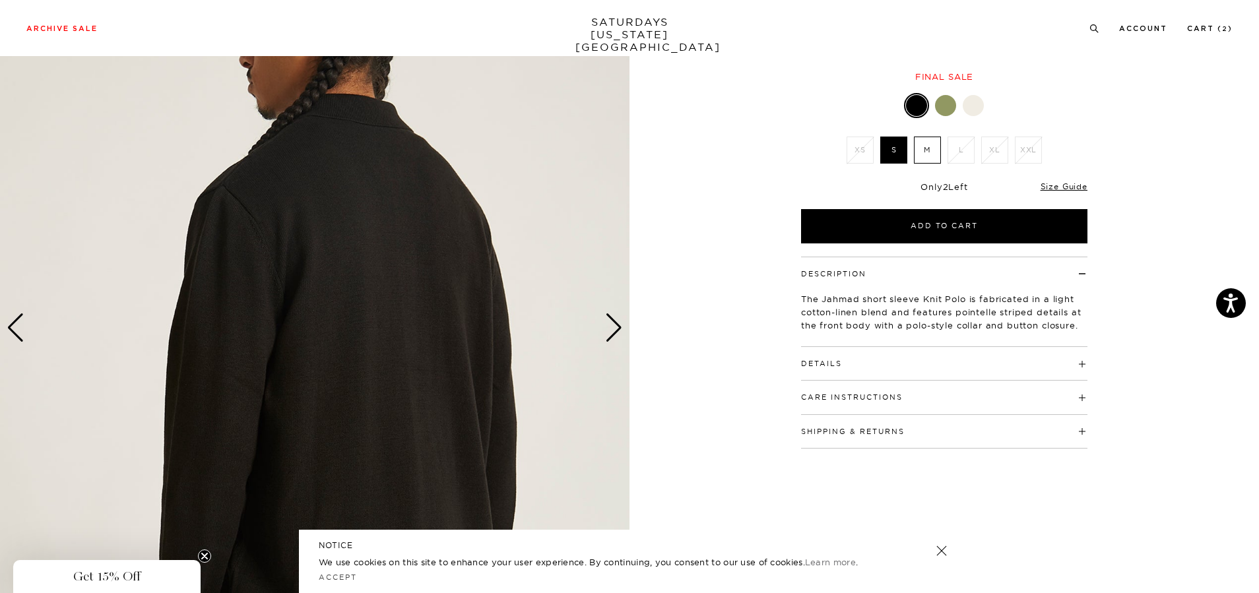
click at [615, 326] on div "Next slide" at bounding box center [614, 327] width 18 height 29
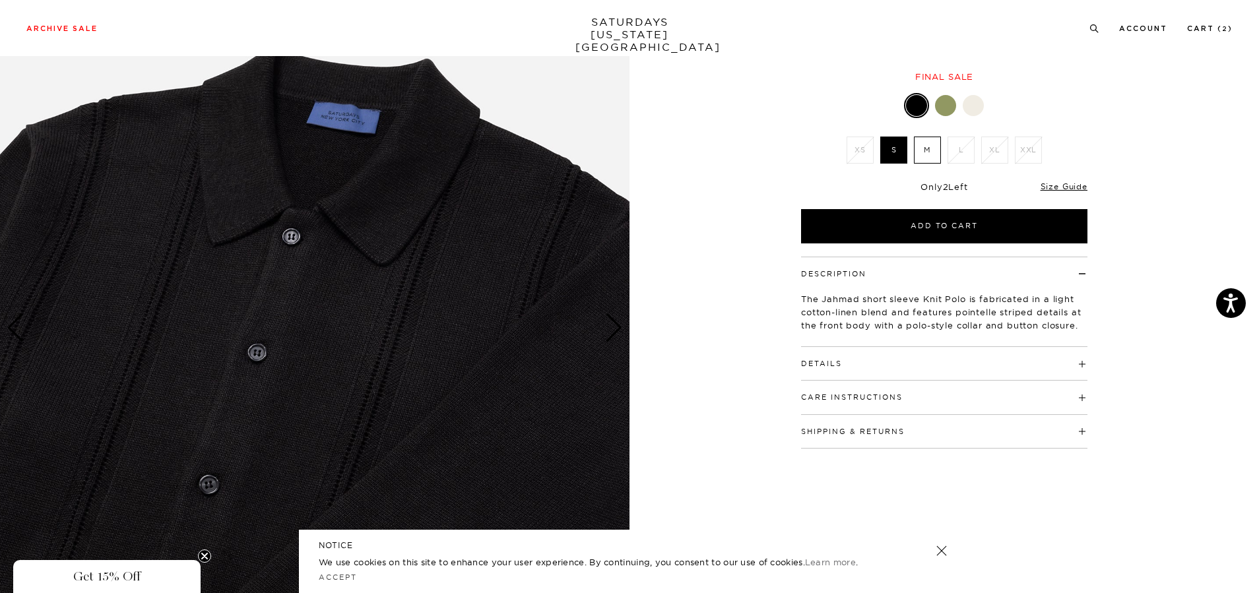
click at [614, 325] on div "Next slide" at bounding box center [614, 327] width 18 height 29
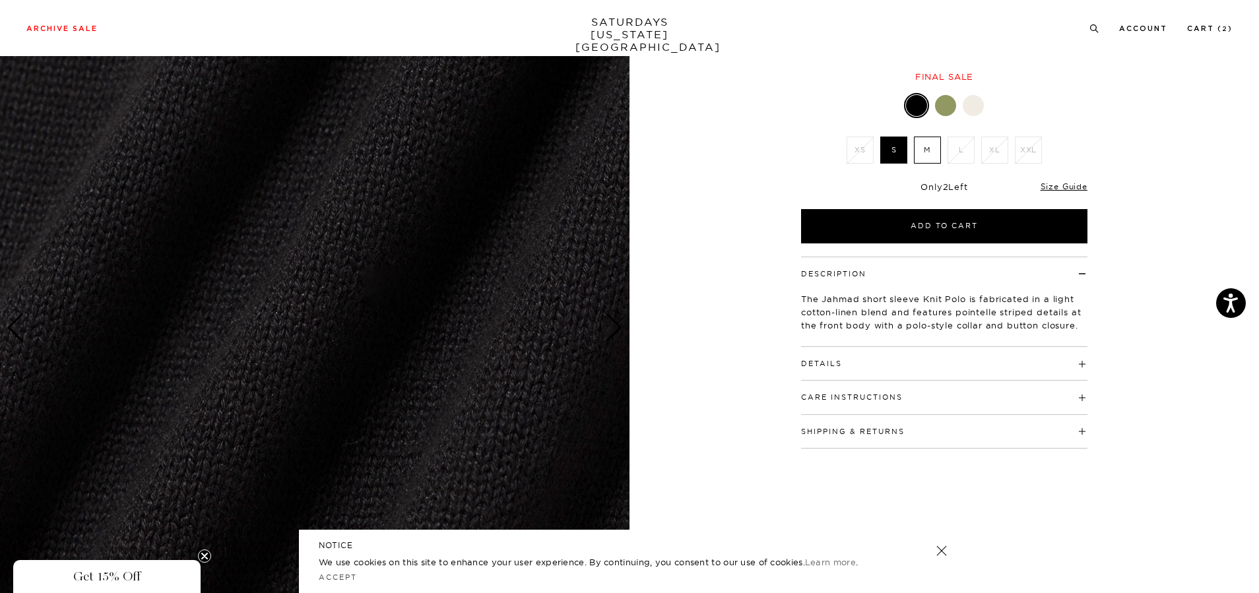
click at [614, 325] on div "Next slide" at bounding box center [614, 327] width 18 height 29
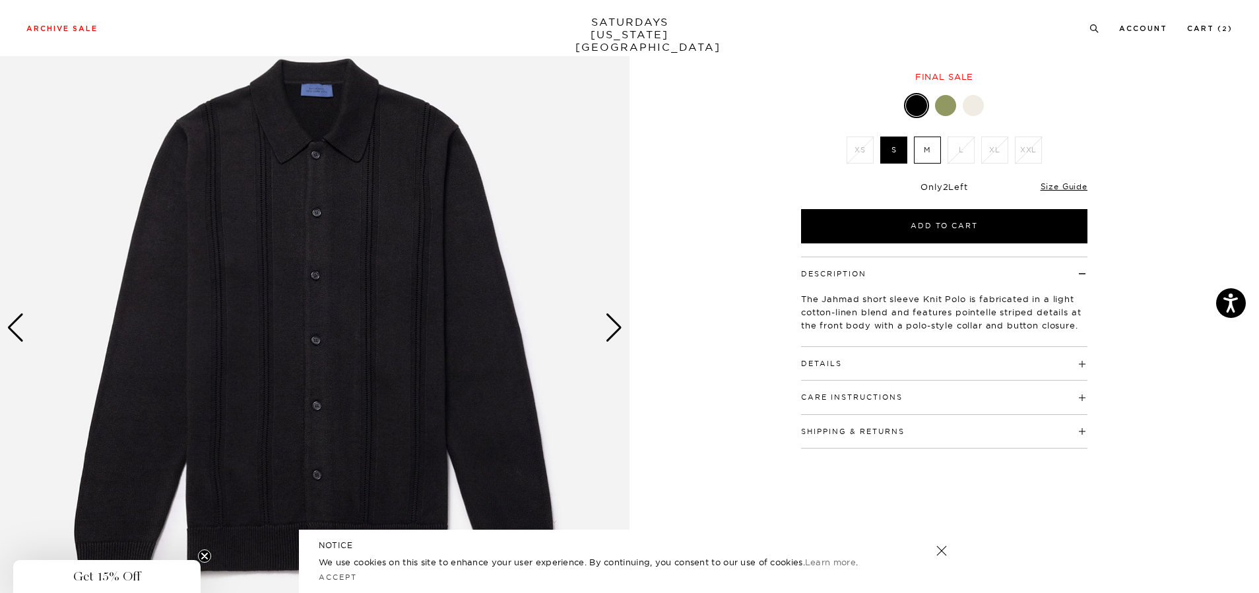
click at [921, 152] on label "M" at bounding box center [927, 150] width 27 height 27
click at [0, 0] on input "M" at bounding box center [0, 0] width 0 height 0
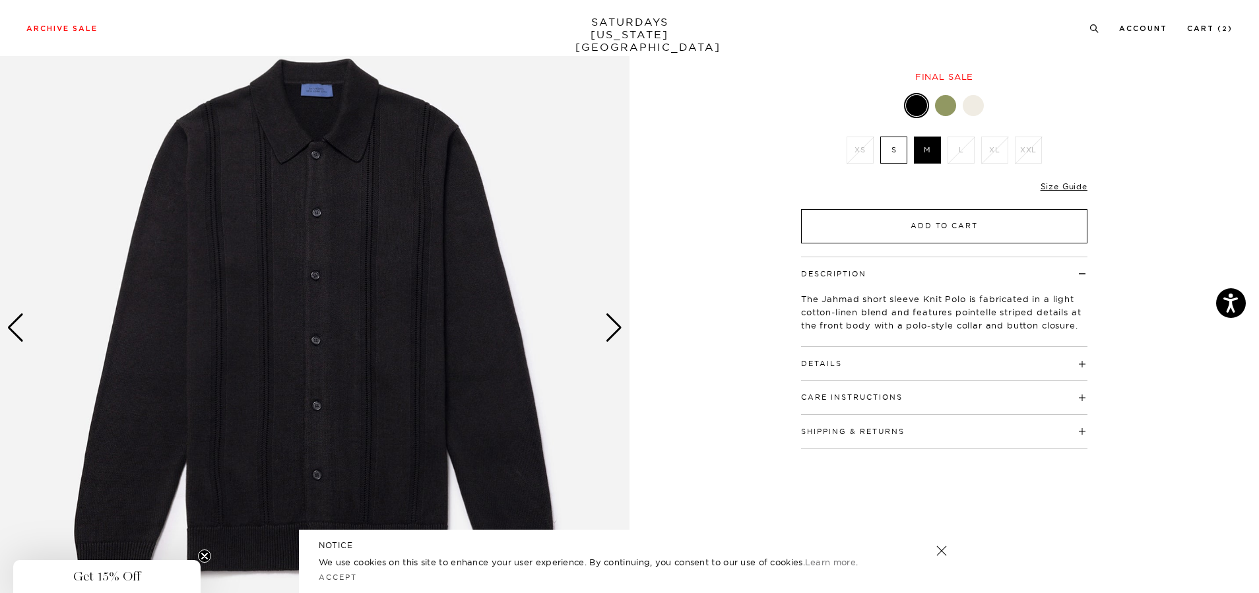
click at [956, 235] on button "Add to Cart" at bounding box center [944, 226] width 286 height 34
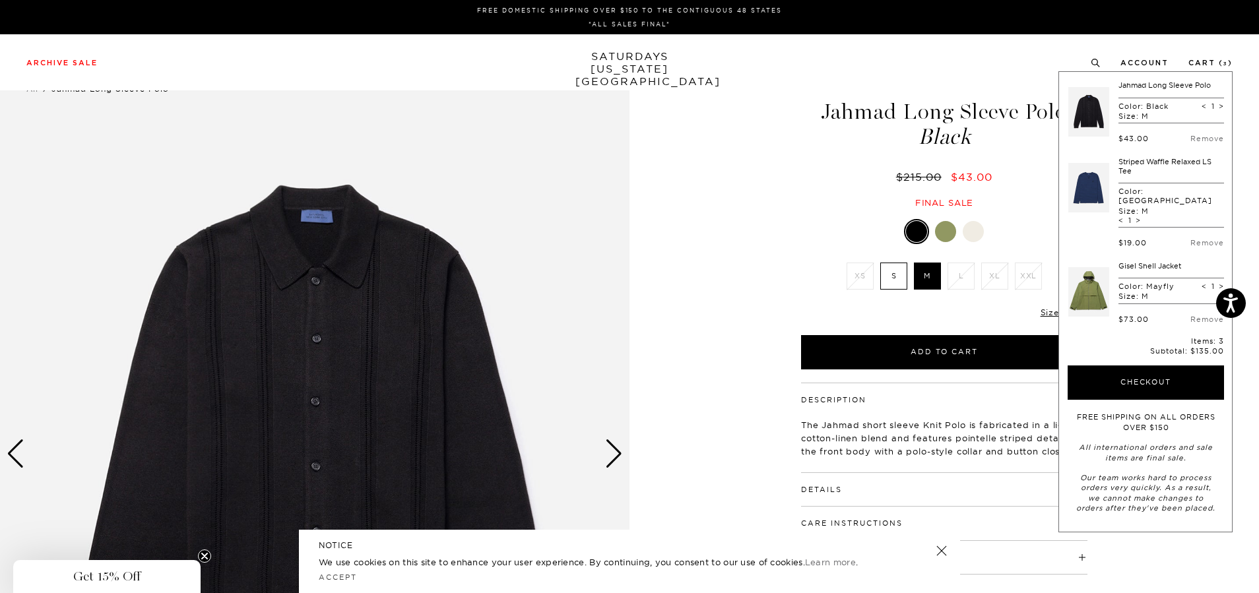
scroll to position [0, 0]
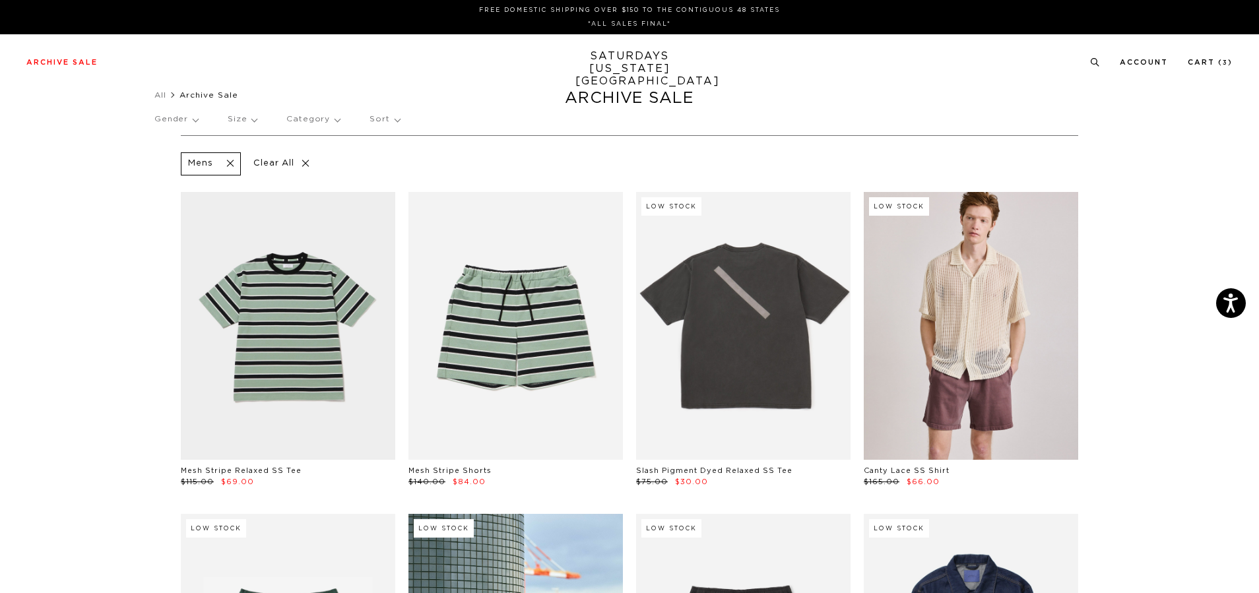
click at [230, 163] on span at bounding box center [227, 164] width 28 height 13
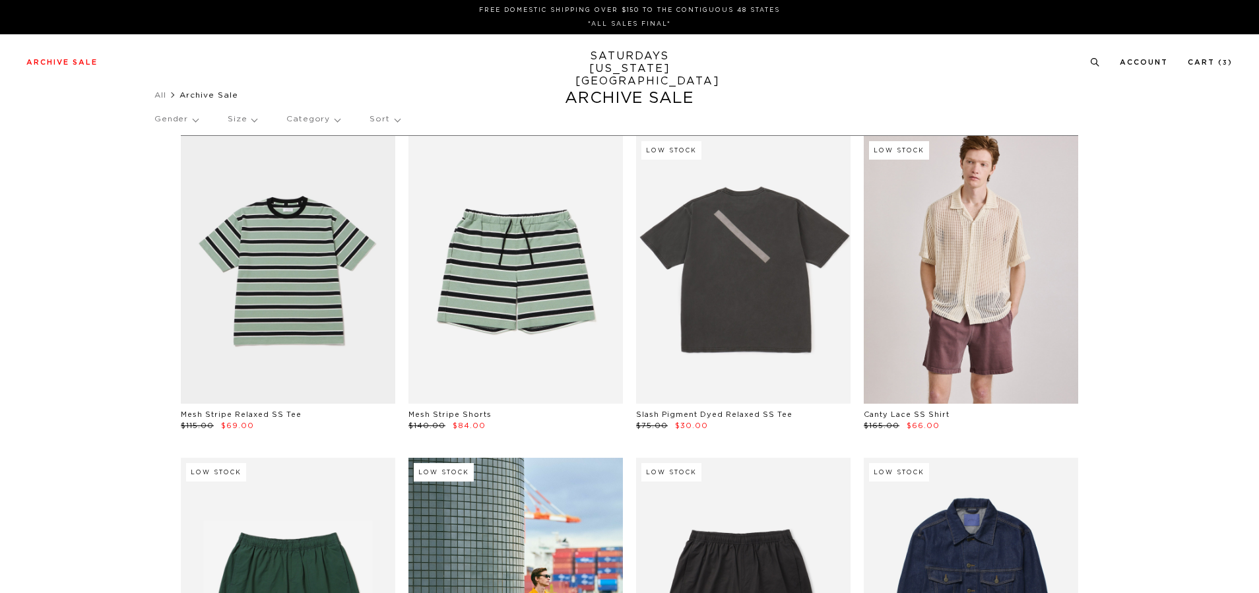
click at [197, 122] on p "Gender" at bounding box center [176, 119] width 44 height 30
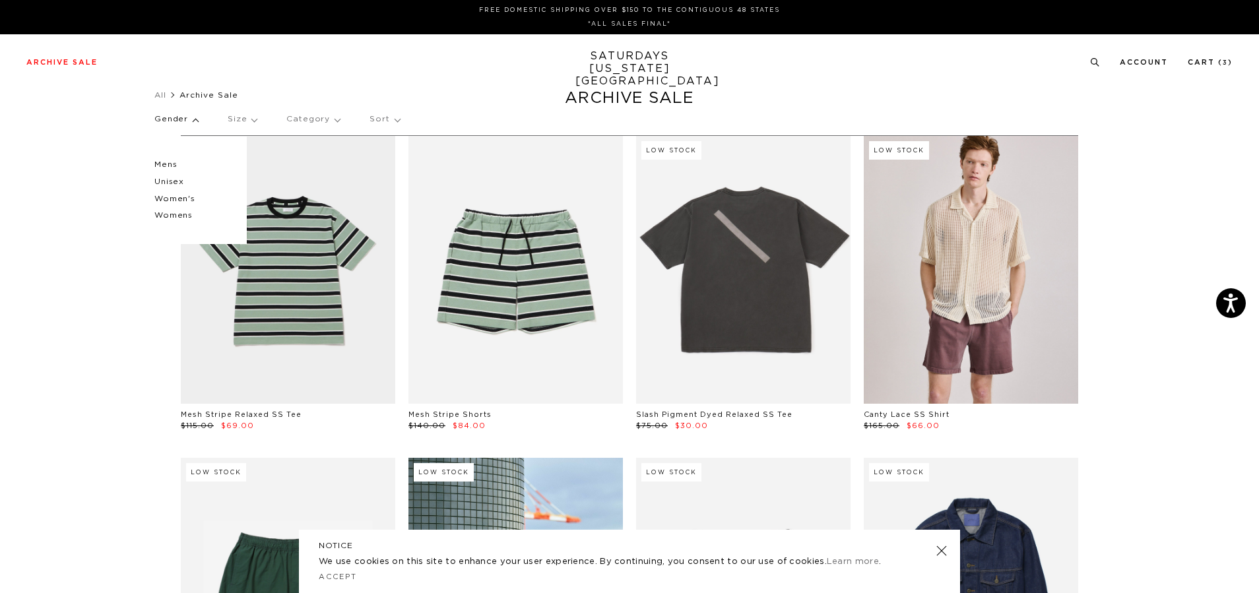
click at [179, 181] on p "Unisex" at bounding box center [193, 182] width 79 height 17
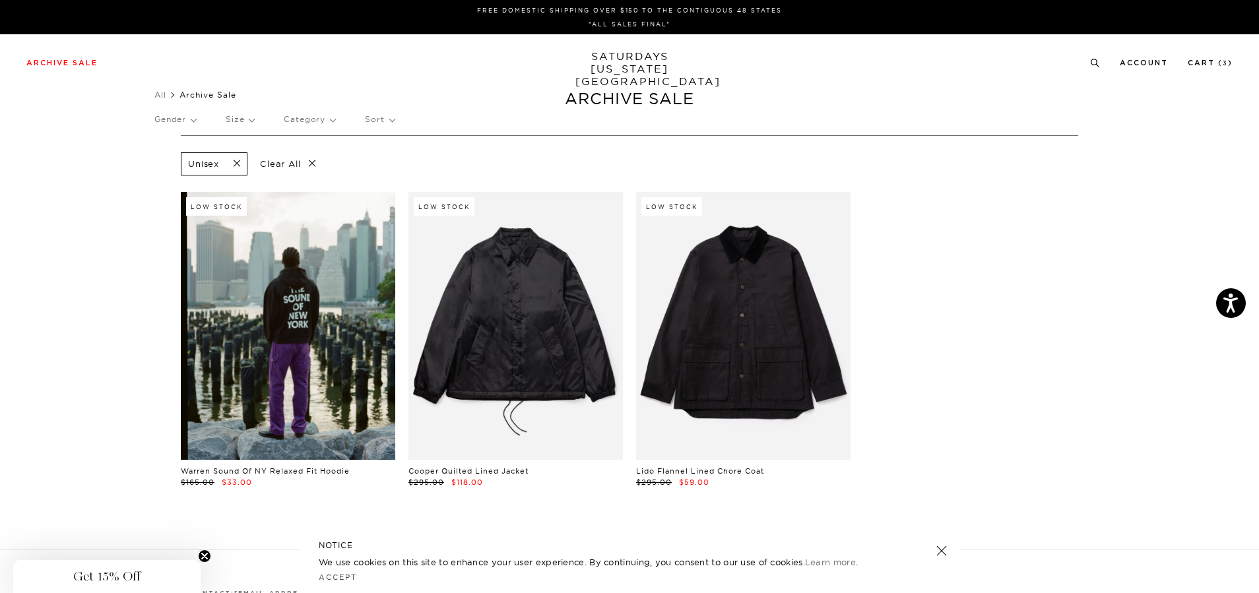
click at [337, 350] on link at bounding box center [288, 326] width 214 height 268
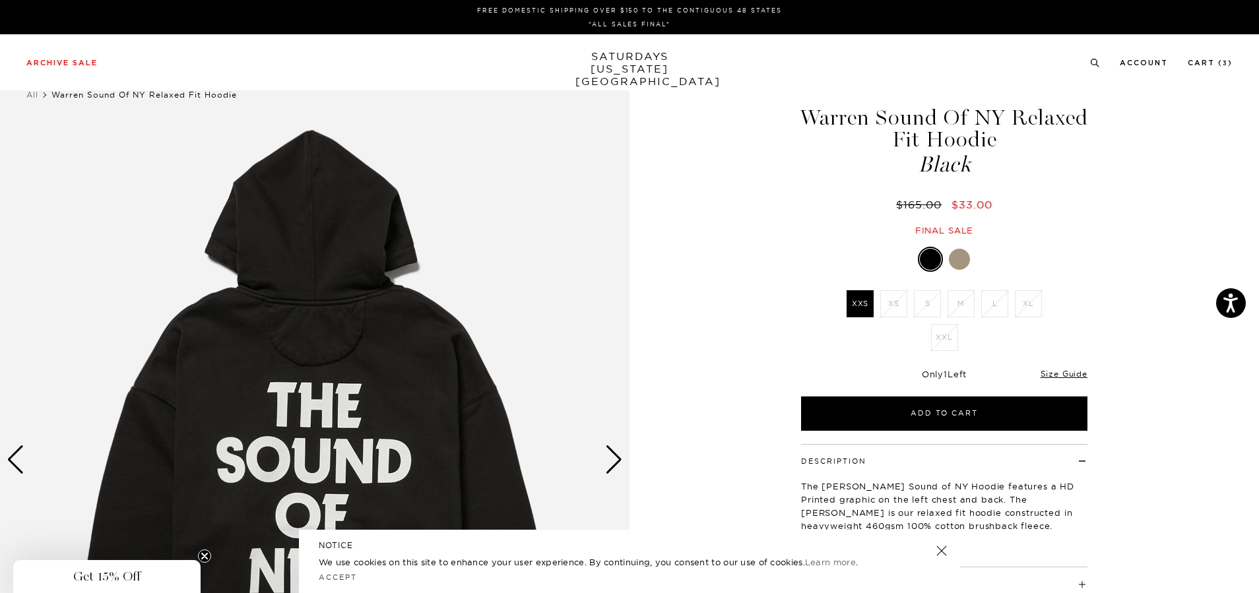
click at [955, 252] on div at bounding box center [959, 259] width 21 height 21
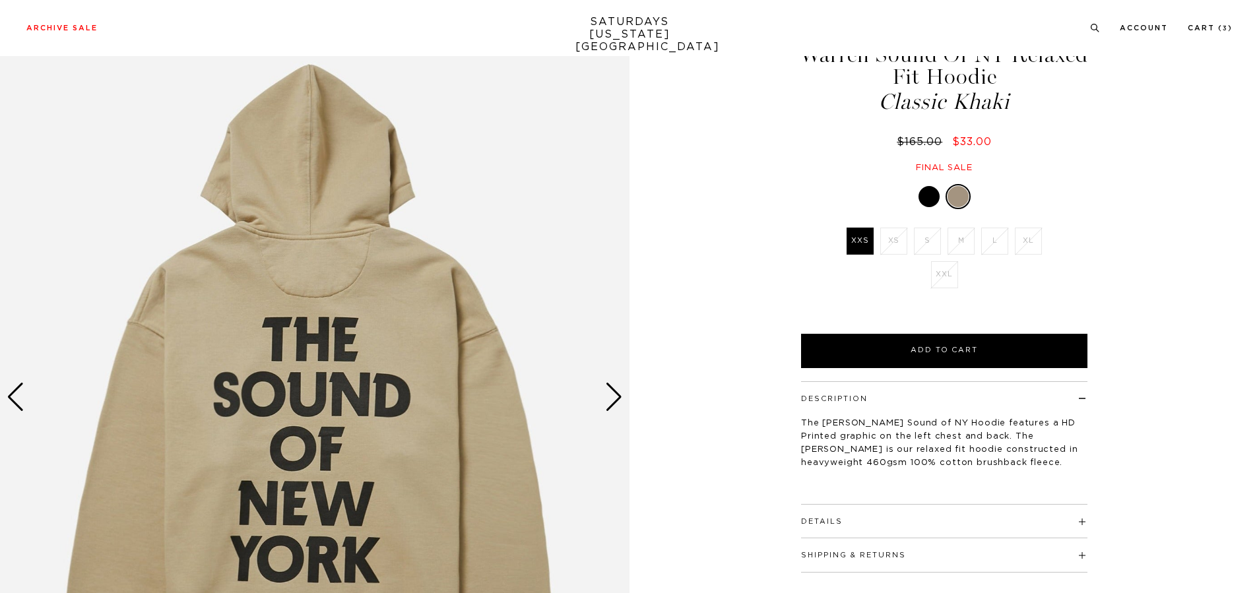
scroll to position [132, 0]
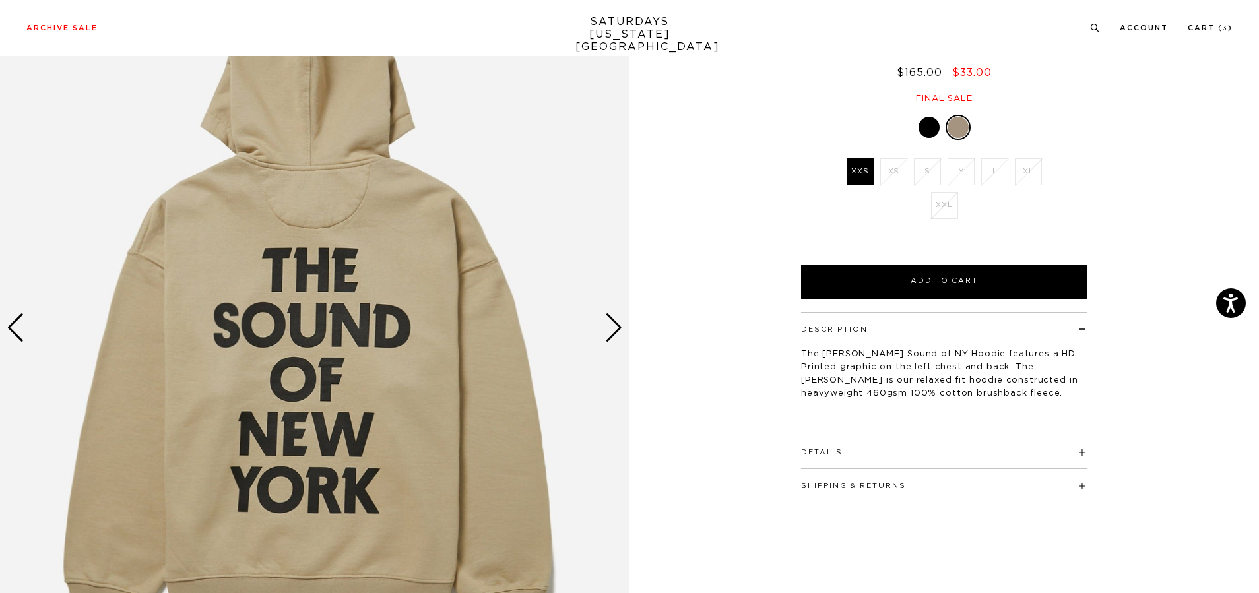
click at [622, 320] on div "1 / 3" at bounding box center [315, 328] width 630 height 787
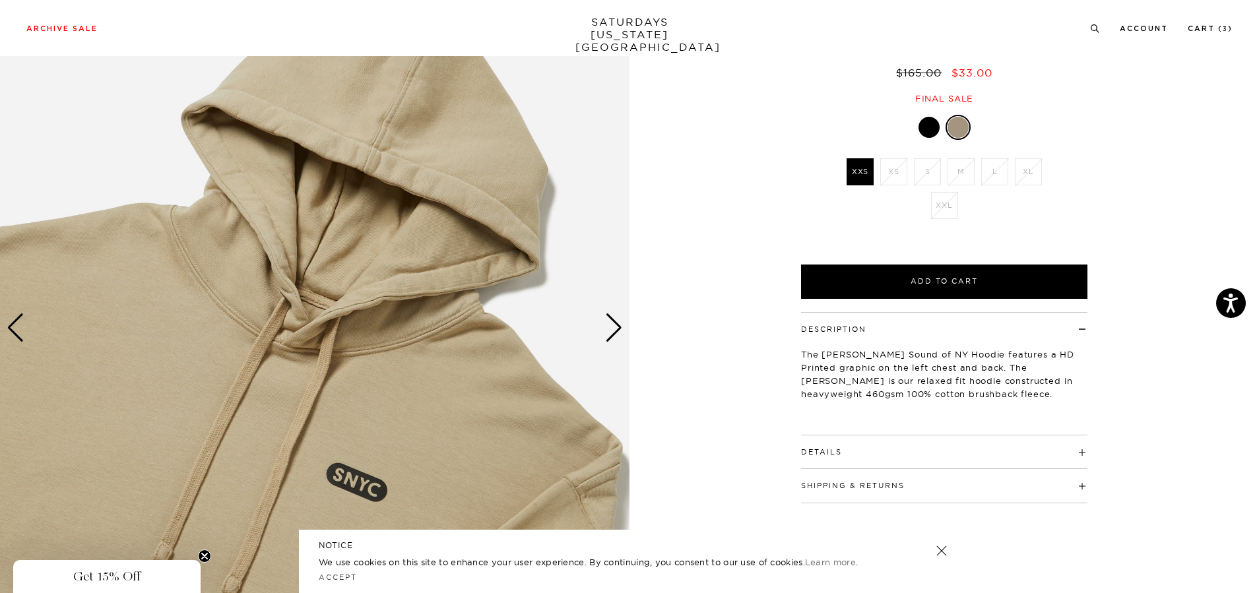
click at [616, 320] on div "Next slide" at bounding box center [614, 327] width 18 height 29
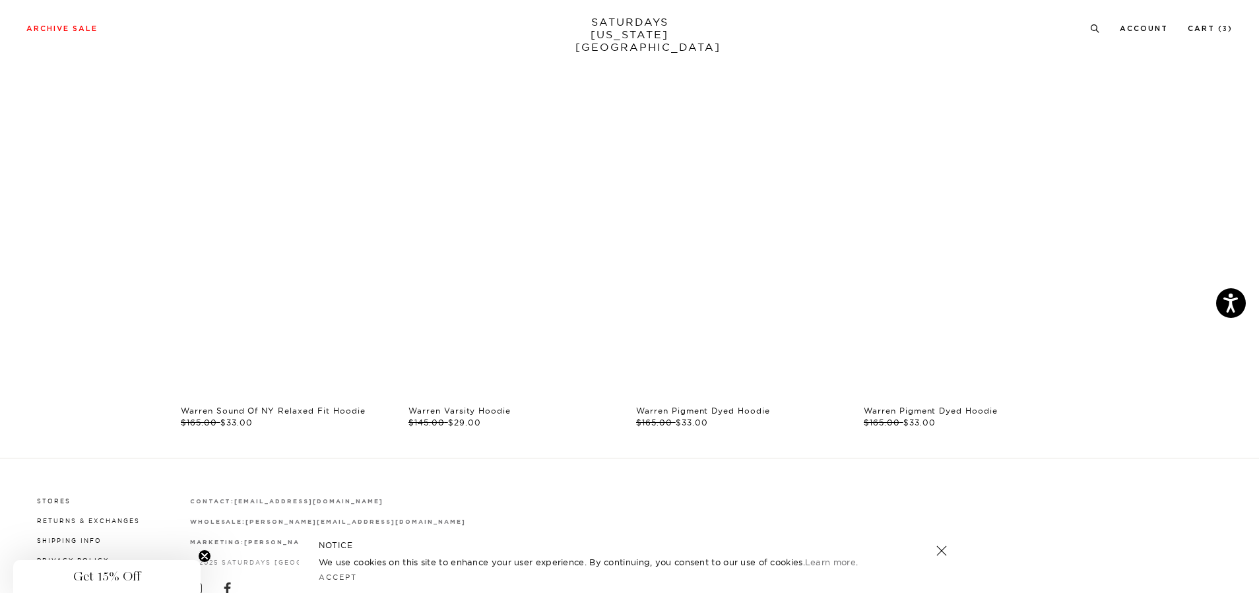
scroll to position [858, 0]
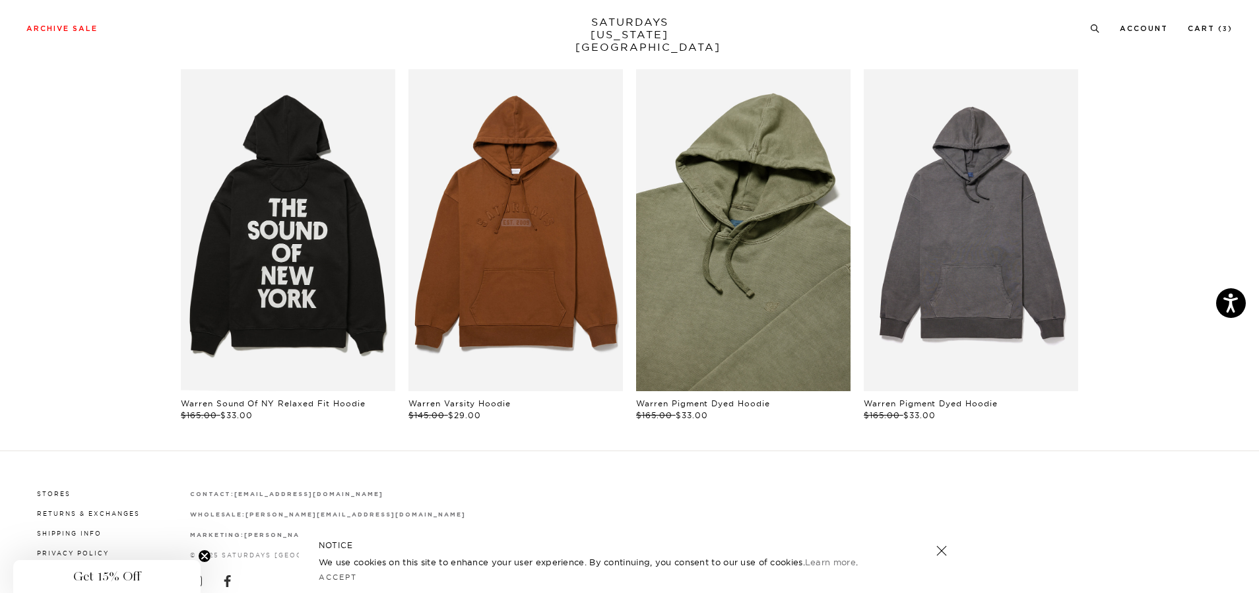
click at [818, 242] on link "files/BBM64270_sub05.jpg" at bounding box center [743, 230] width 214 height 322
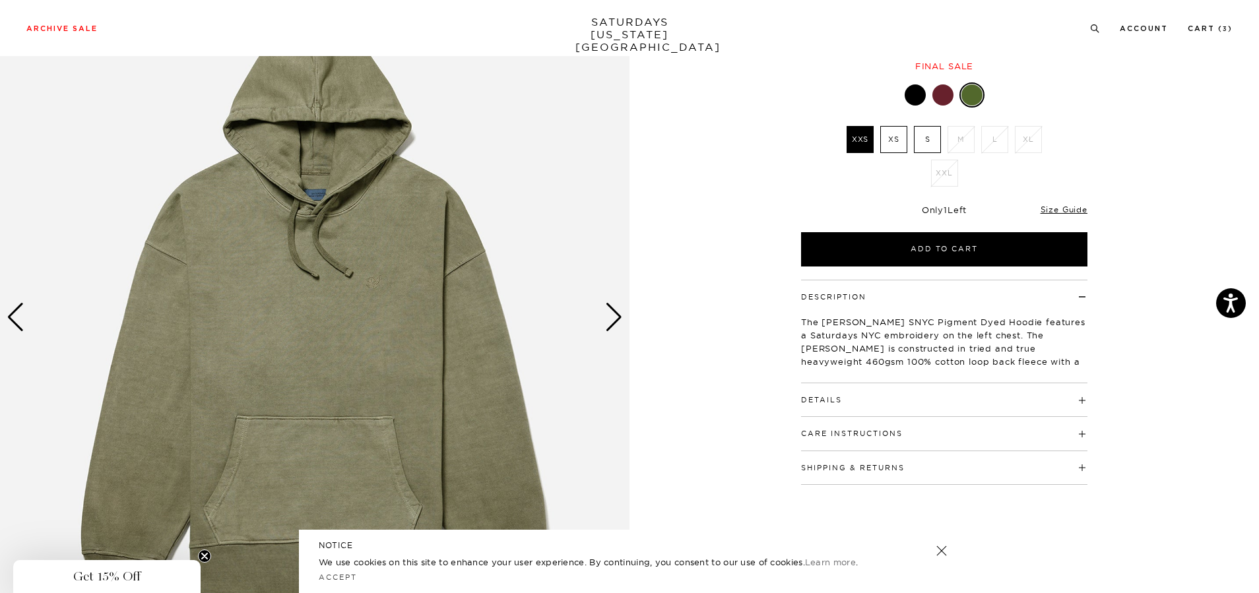
scroll to position [66, 0]
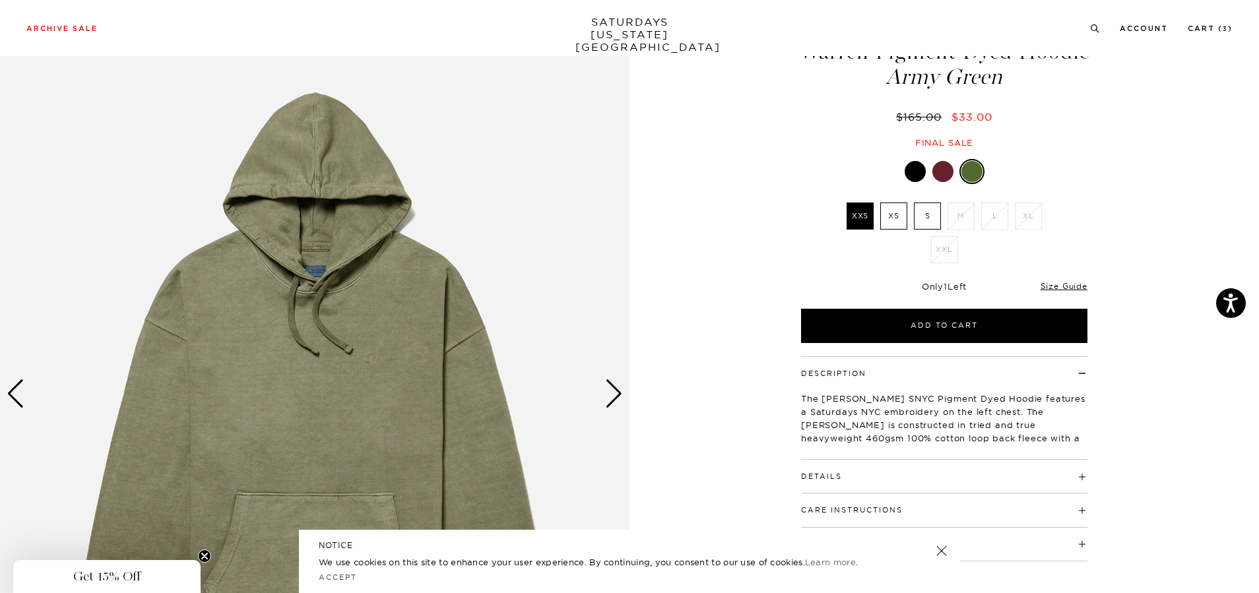
click at [935, 182] on div at bounding box center [943, 171] width 21 height 21
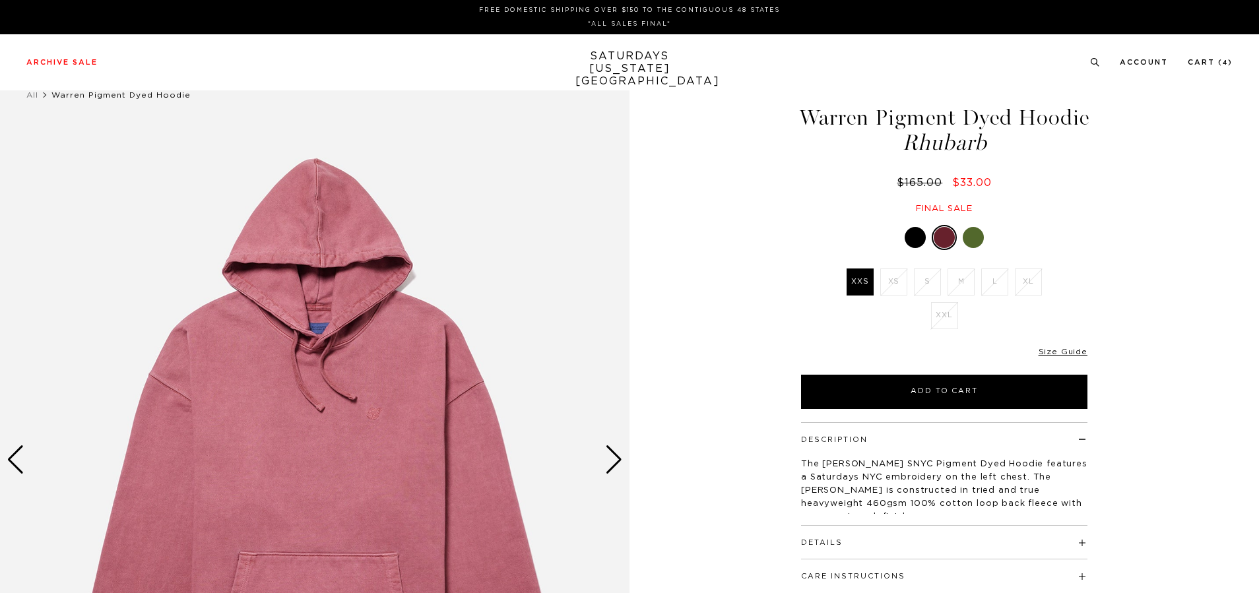
click at [917, 248] on div at bounding box center [915, 237] width 21 height 21
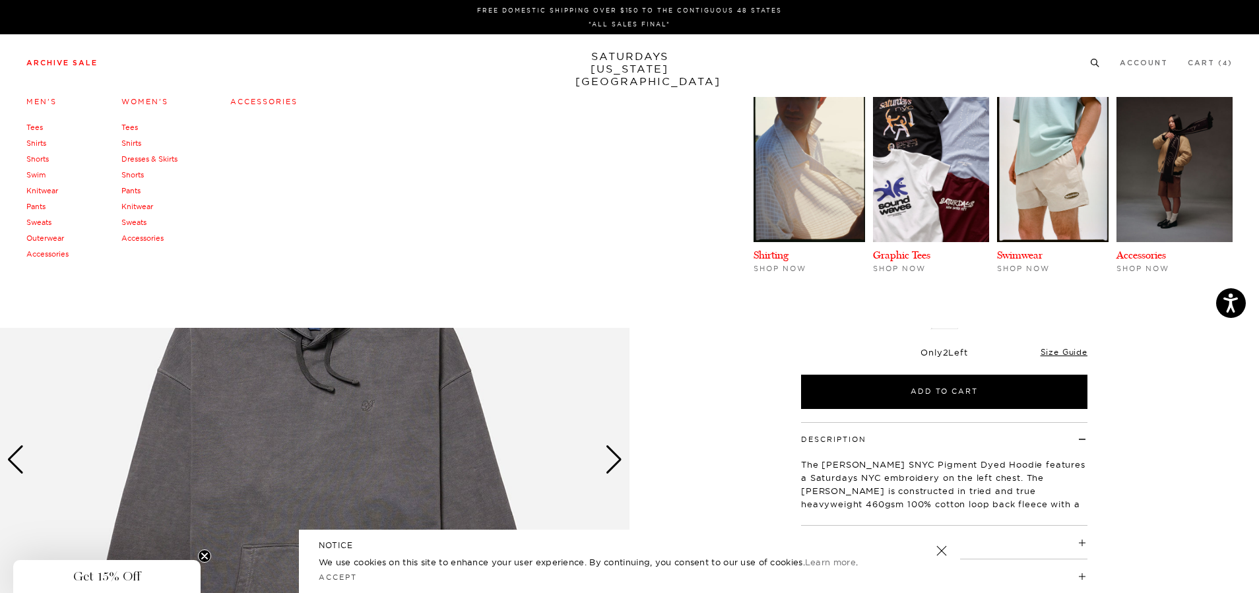
click at [38, 208] on link "Pants" at bounding box center [35, 206] width 19 height 9
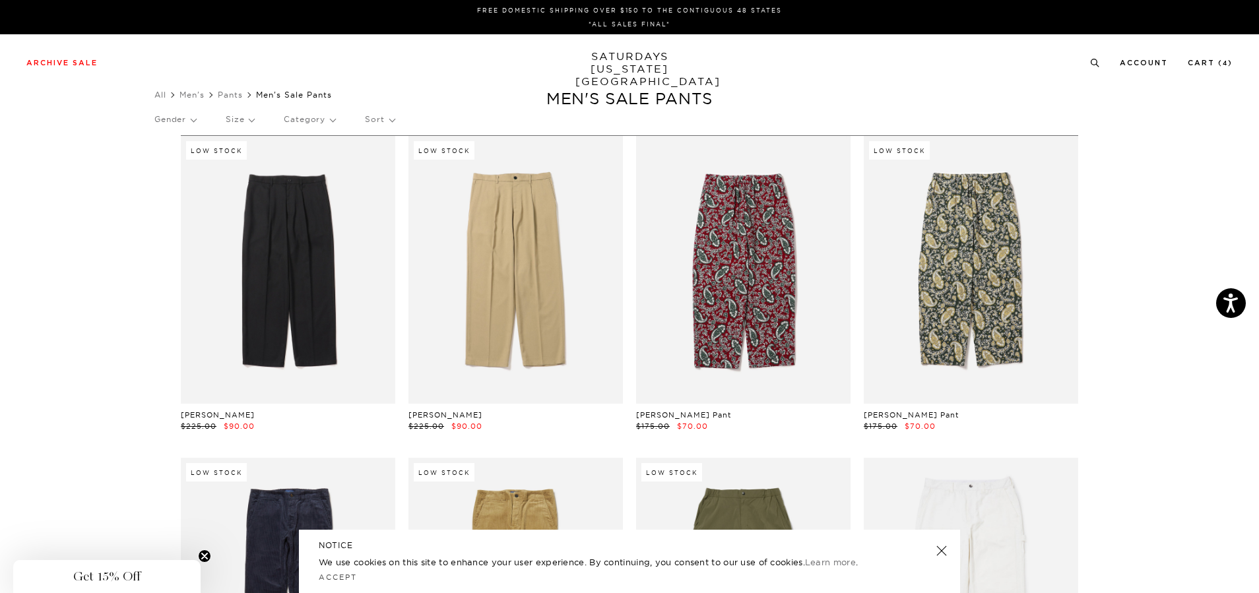
click at [298, 120] on p "Category" at bounding box center [309, 119] width 51 height 30
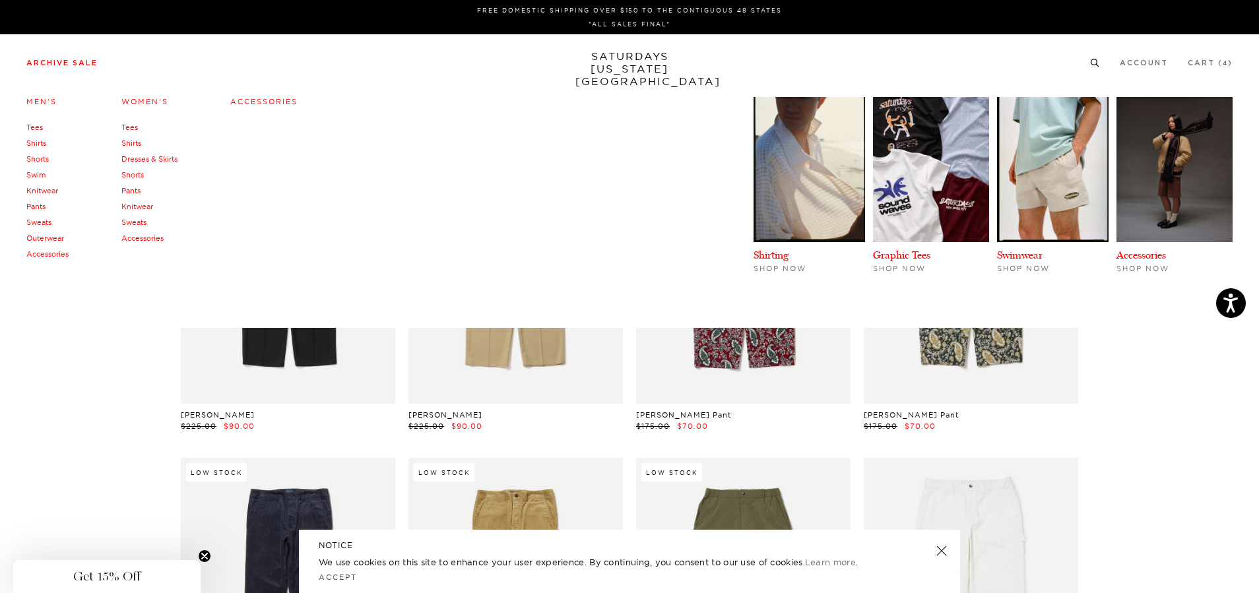
click at [42, 61] on link "Archive Sale" at bounding box center [61, 62] width 71 height 7
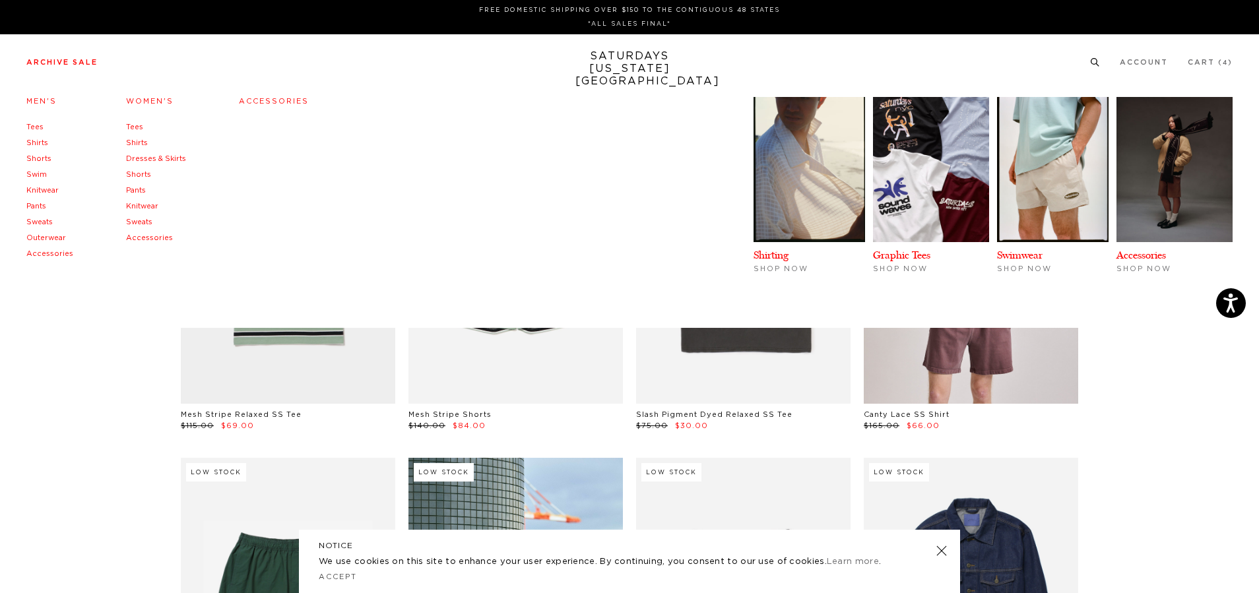
click at [40, 256] on link "Accessories" at bounding box center [49, 253] width 47 height 7
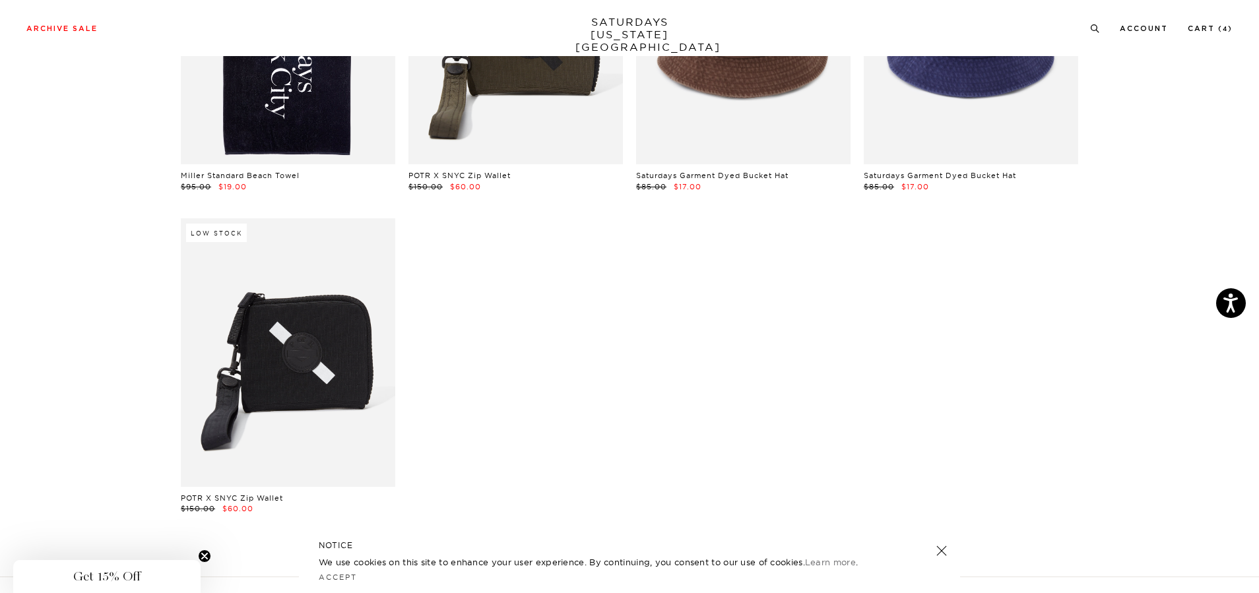
scroll to position [66, 0]
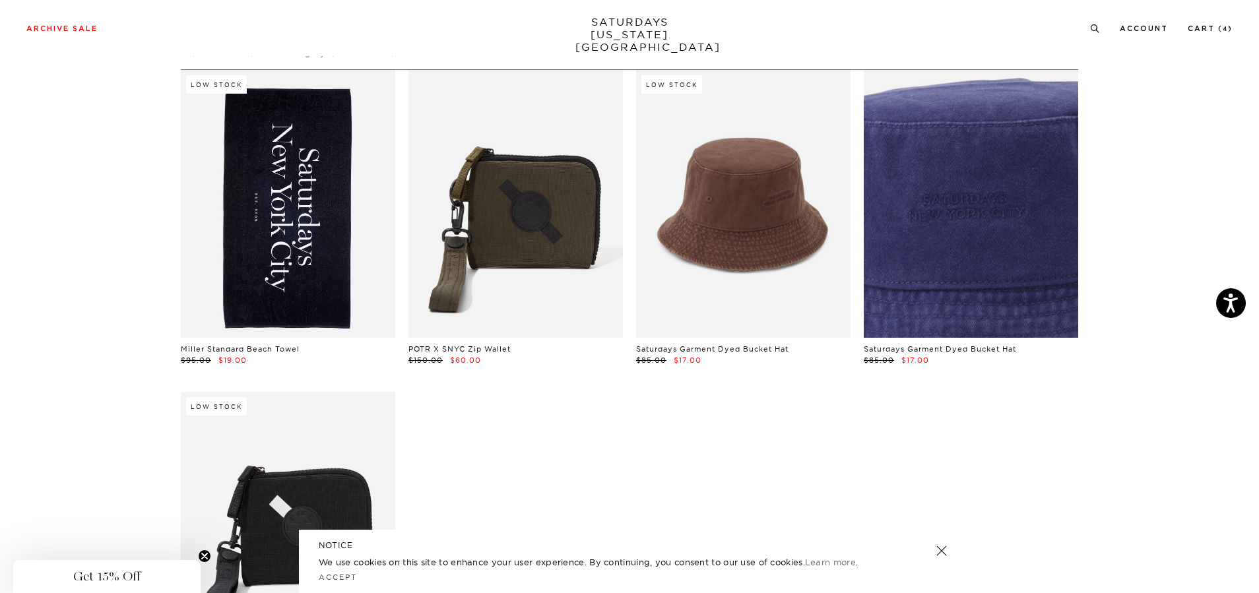
click at [1020, 247] on link at bounding box center [971, 204] width 214 height 268
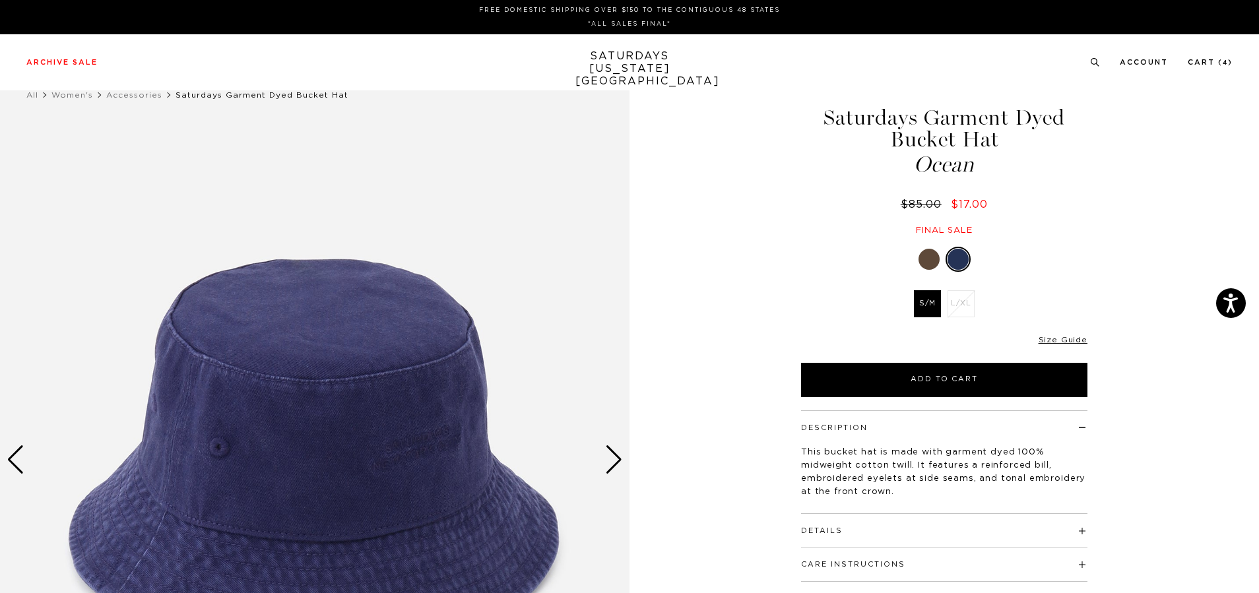
click at [927, 259] on div at bounding box center [929, 259] width 21 height 21
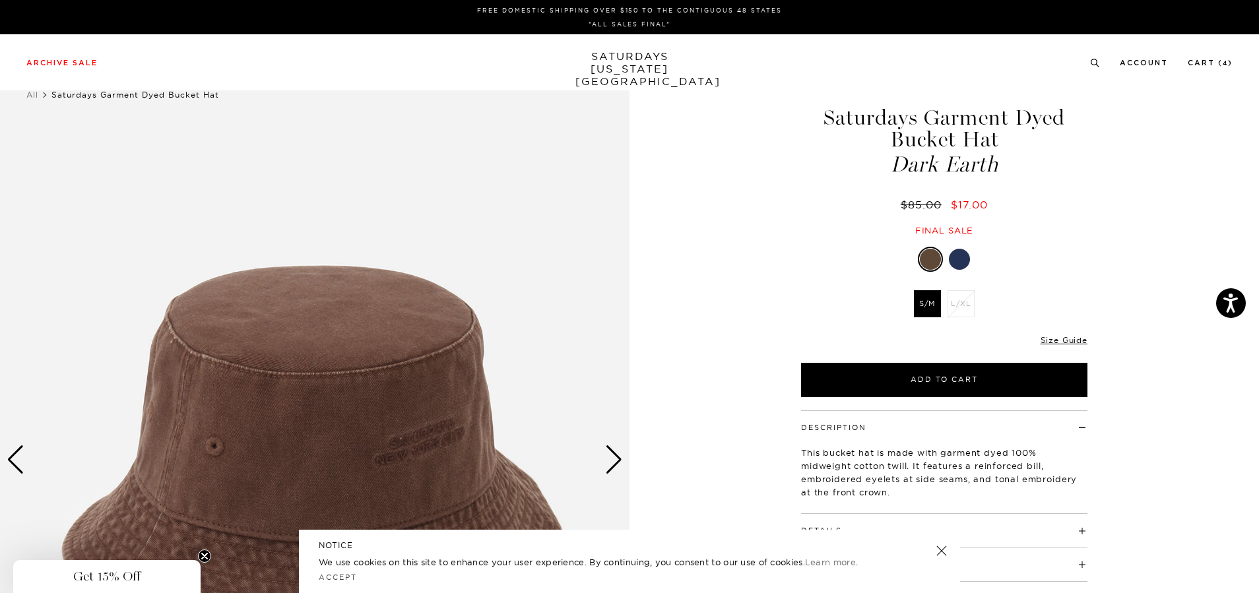
click at [968, 261] on div at bounding box center [959, 259] width 21 height 21
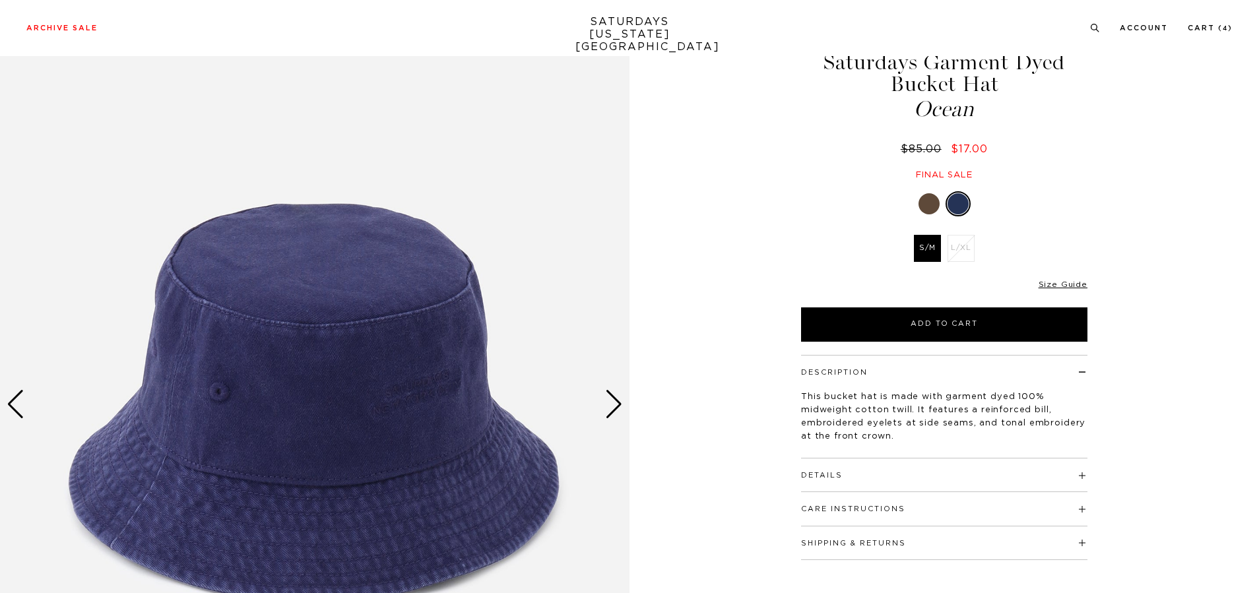
scroll to position [132, 0]
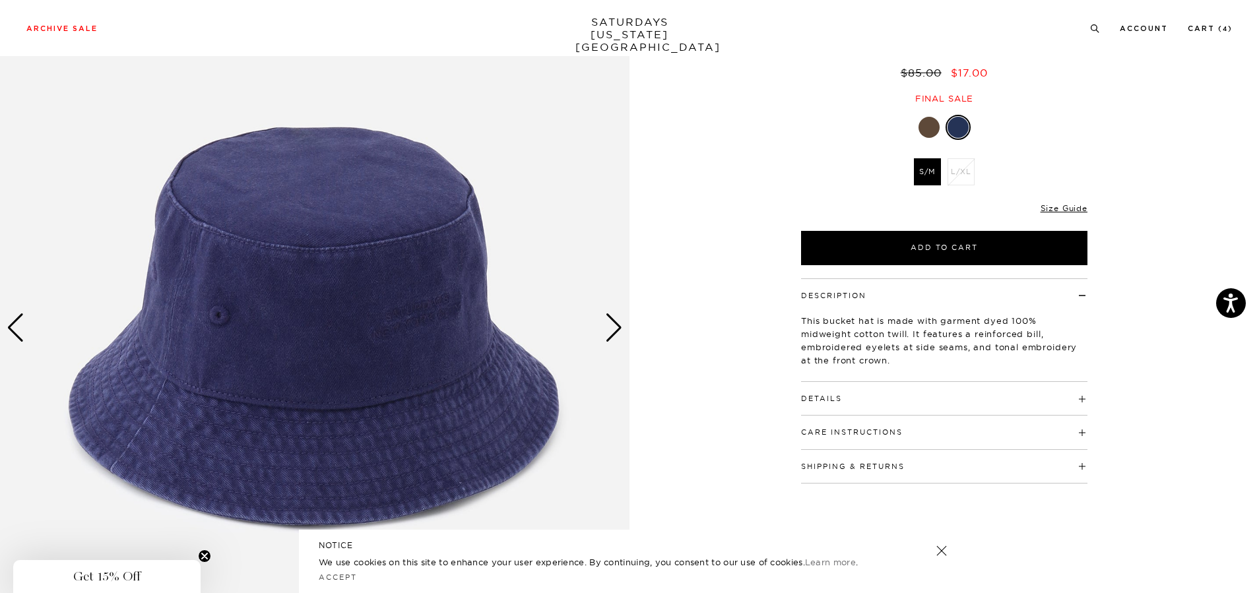
drag, startPoint x: 940, startPoint y: 121, endPoint x: 924, endPoint y: 128, distance: 17.8
click at [940, 121] on div at bounding box center [944, 127] width 286 height 25
click at [923, 128] on div at bounding box center [929, 127] width 21 height 21
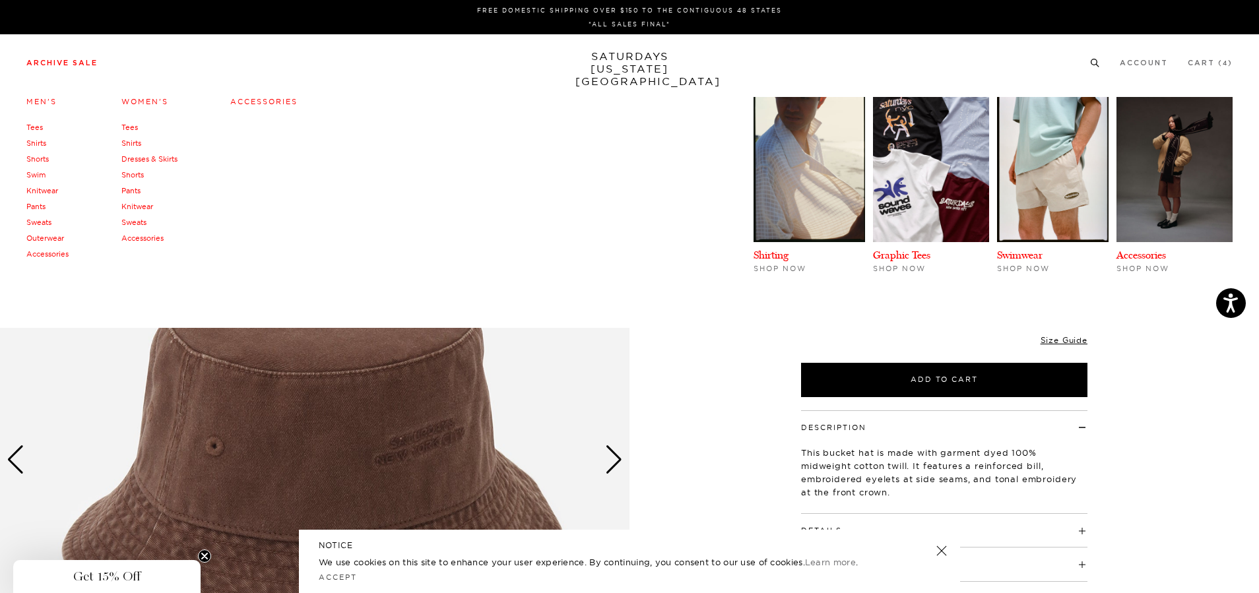
click at [87, 61] on link "Archive Sale" at bounding box center [61, 62] width 71 height 7
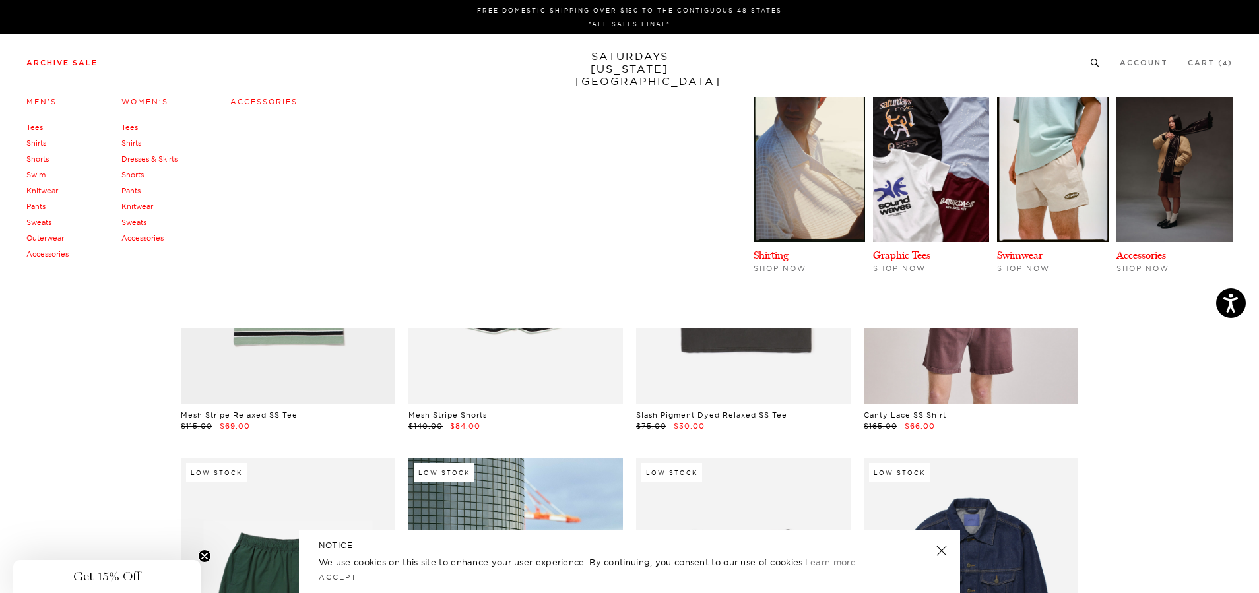
click at [53, 238] on link "Outerwear" at bounding box center [45, 238] width 38 height 9
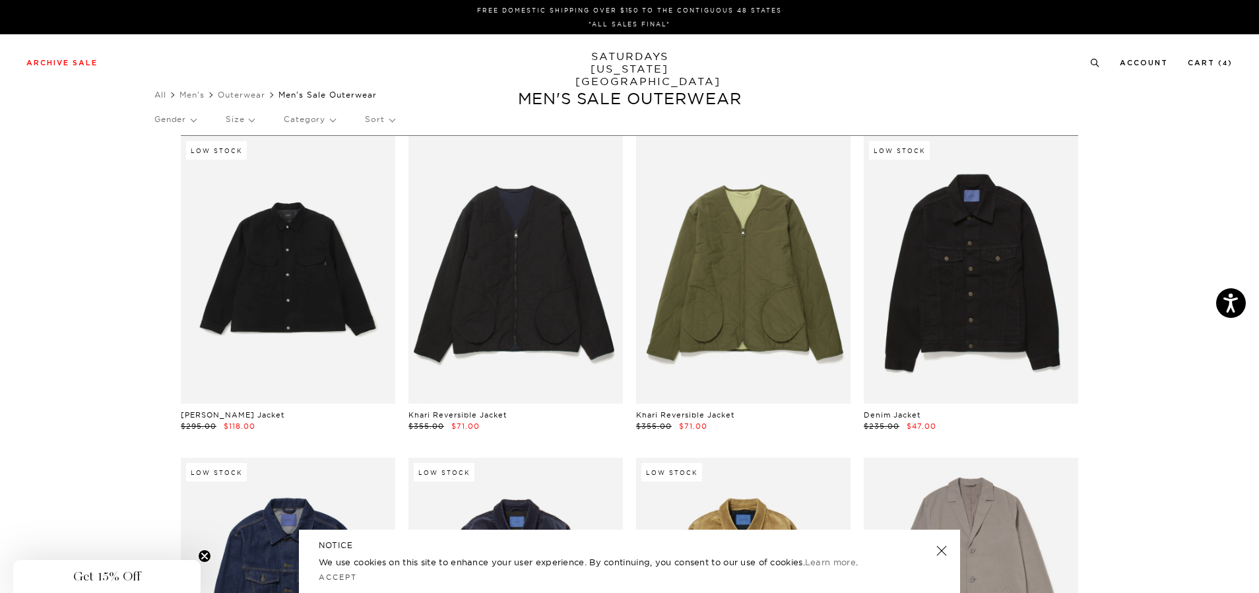
click at [254, 119] on p "Size" at bounding box center [240, 119] width 28 height 30
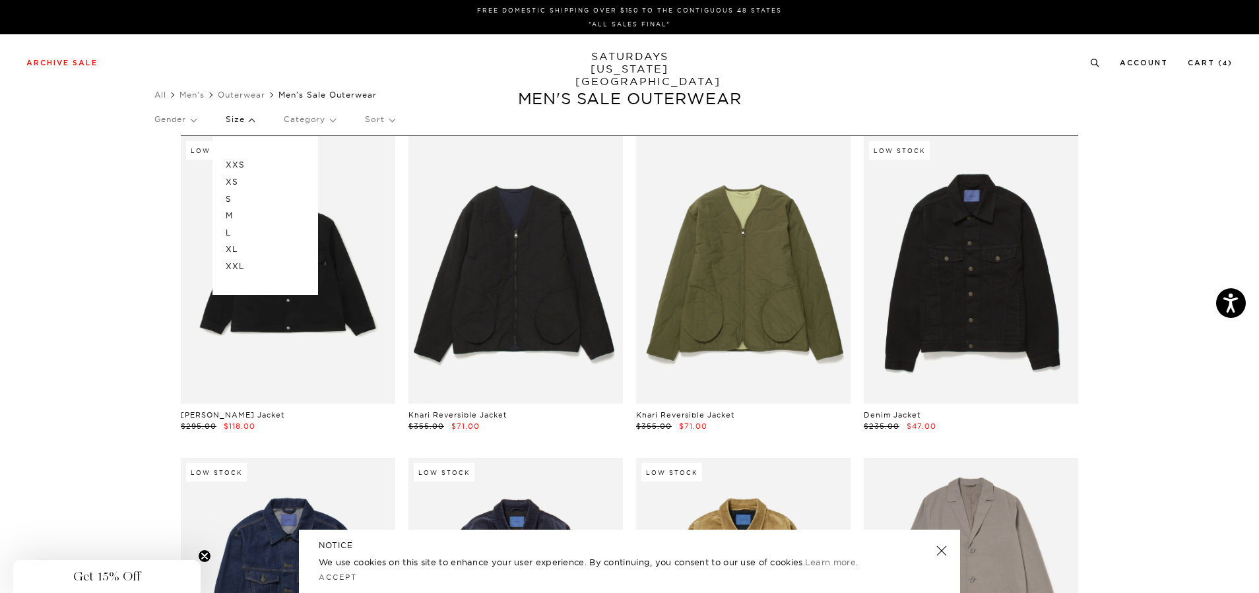
click at [236, 233] on p "L" at bounding box center [265, 232] width 79 height 17
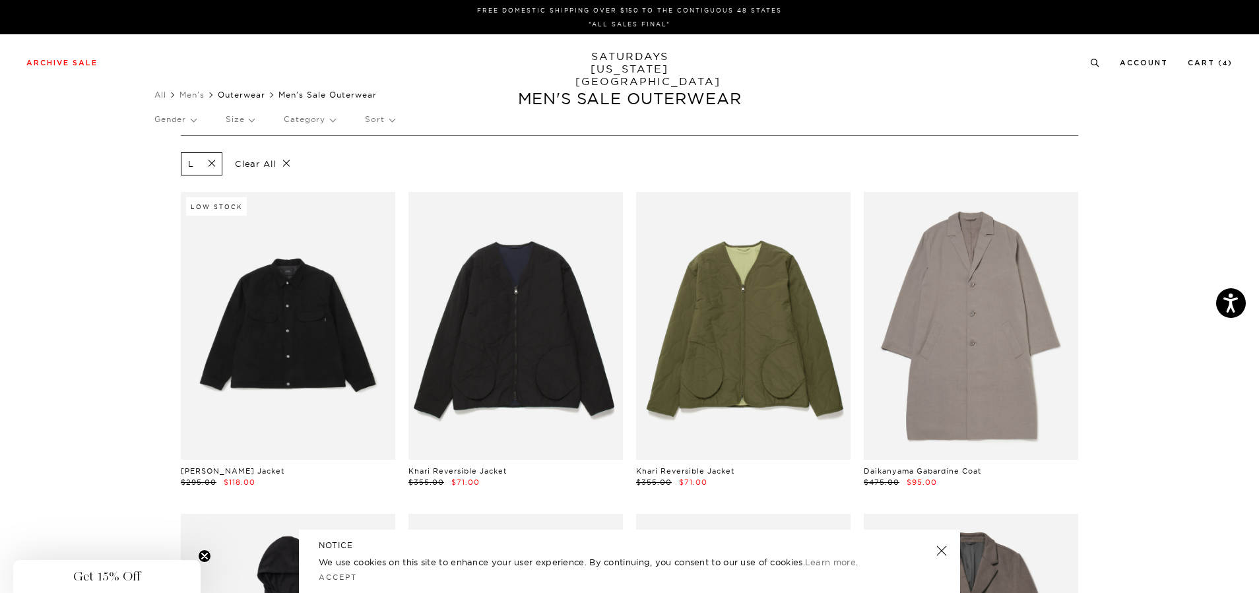
click at [234, 92] on link "Outerwear" at bounding box center [242, 95] width 48 height 10
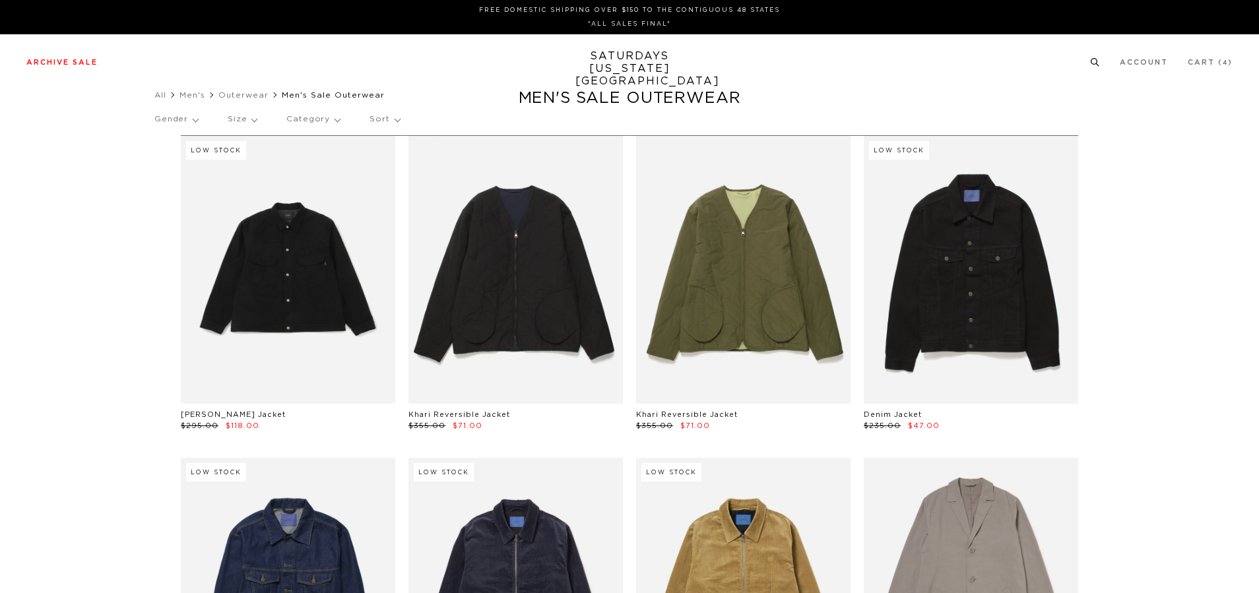
click at [55, 61] on link "Archive Sale" at bounding box center [61, 62] width 71 height 7
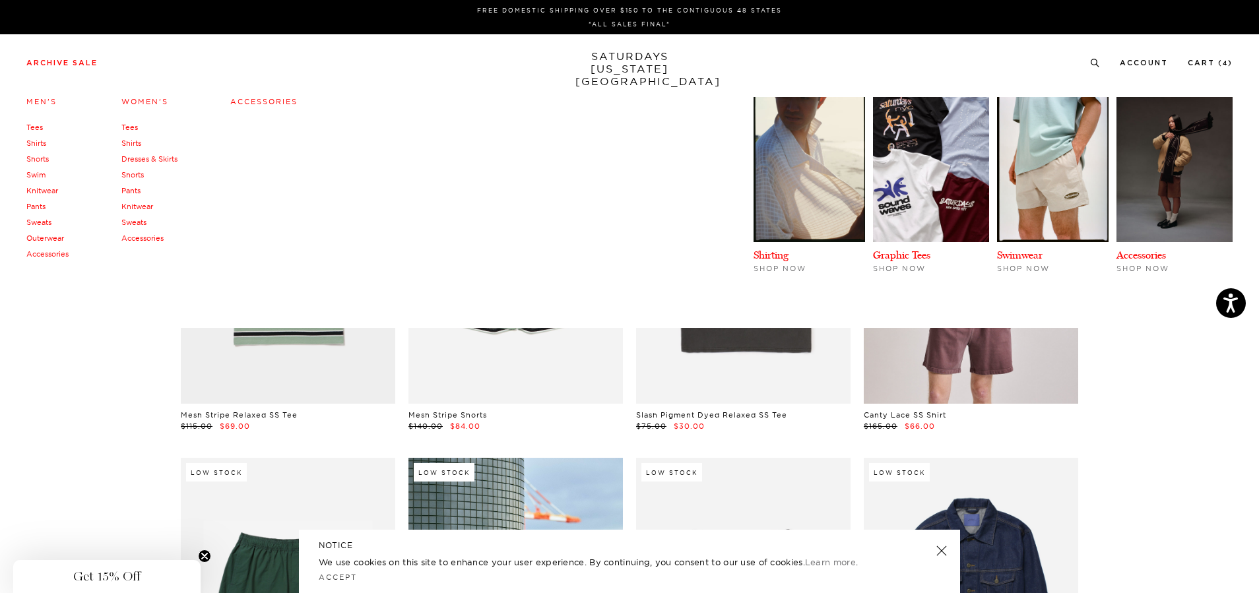
click at [147, 158] on link "Dresses & Skirts" at bounding box center [149, 158] width 56 height 9
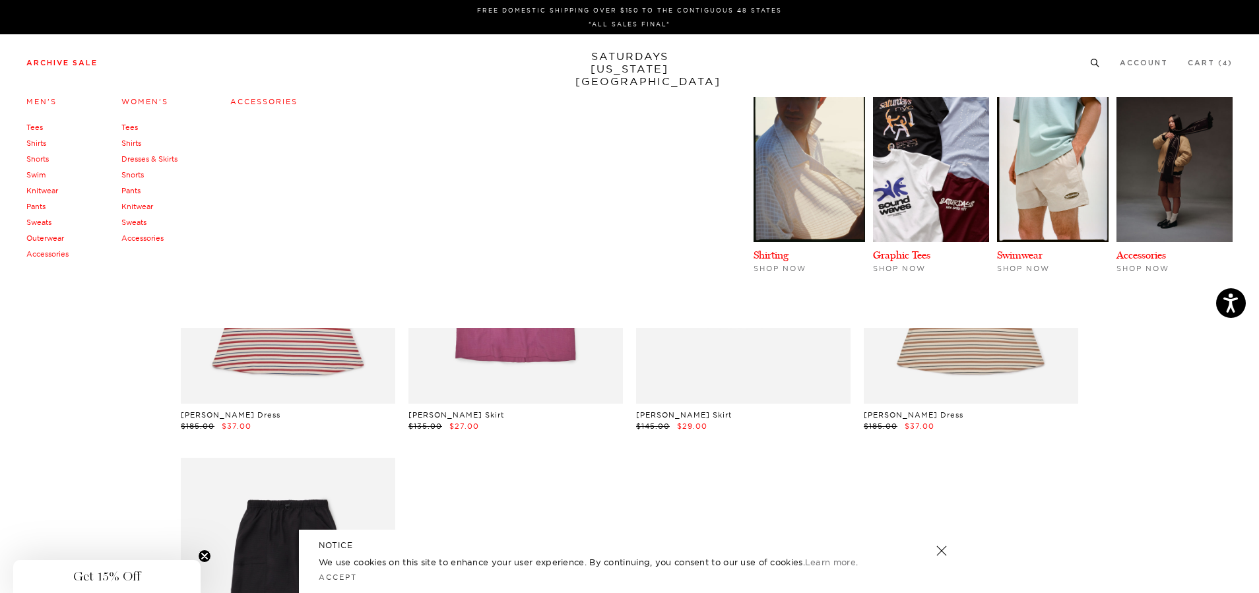
click at [32, 127] on link "Tees" at bounding box center [34, 127] width 16 height 9
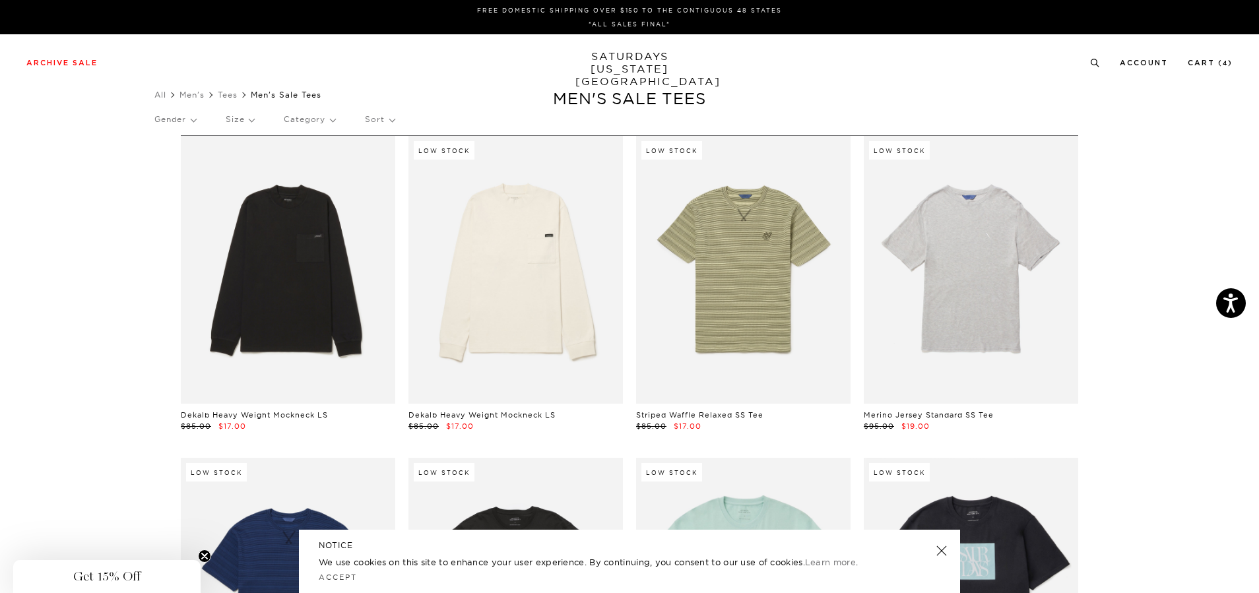
click at [251, 119] on p "Size" at bounding box center [240, 119] width 28 height 30
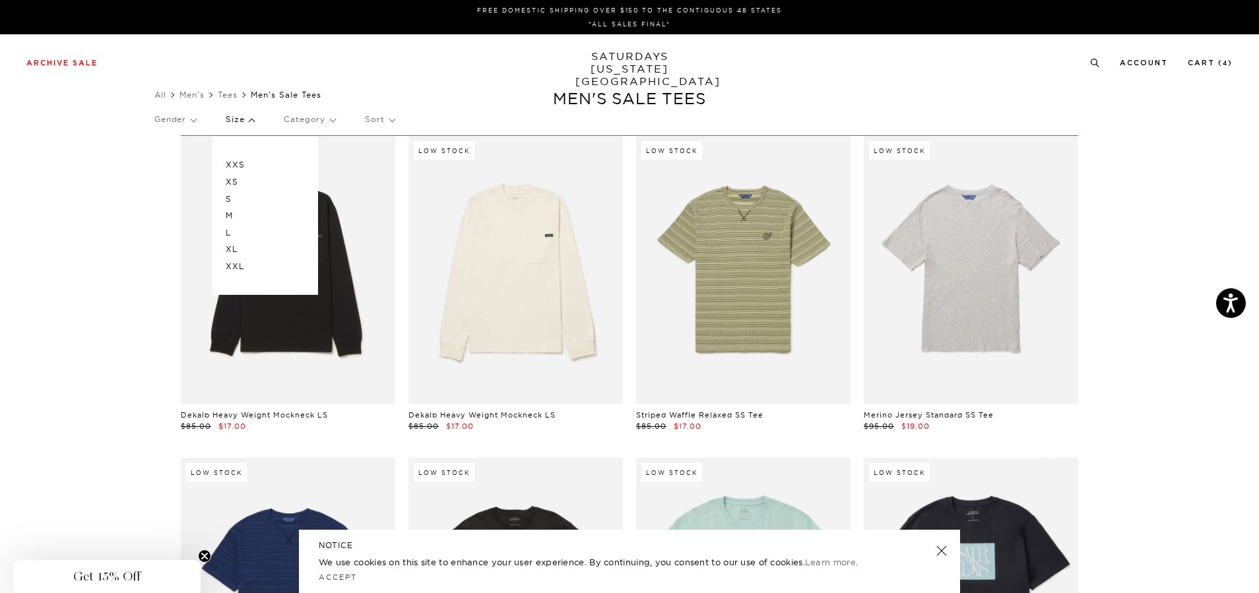
click at [240, 216] on p "M" at bounding box center [265, 215] width 79 height 17
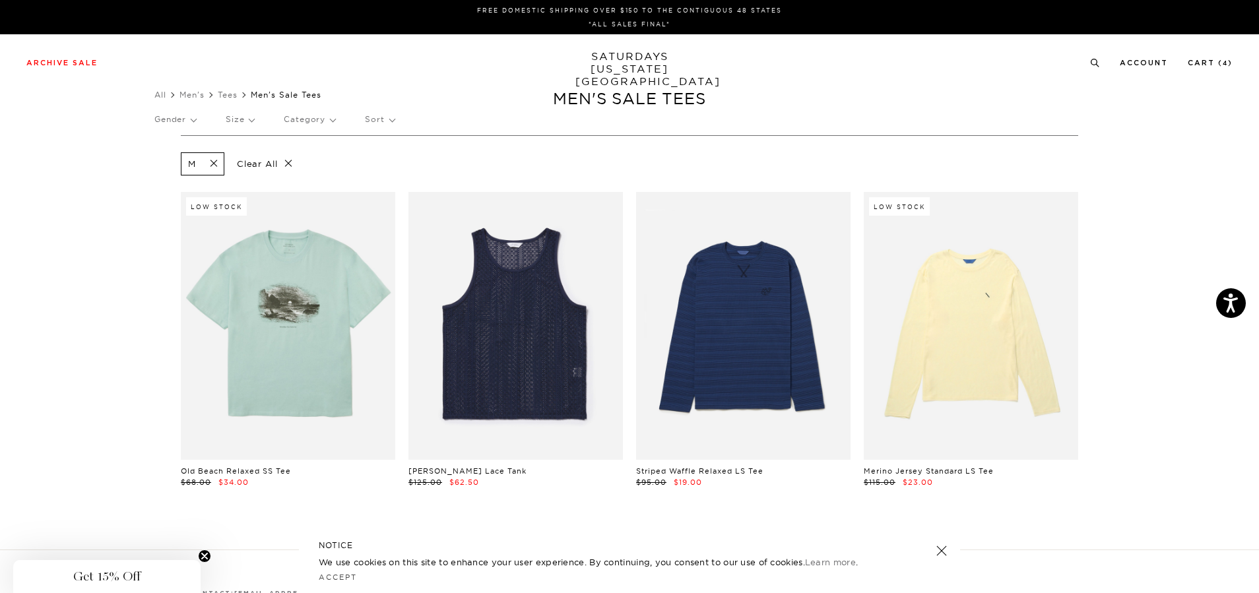
click at [244, 120] on p "Size" at bounding box center [240, 119] width 28 height 30
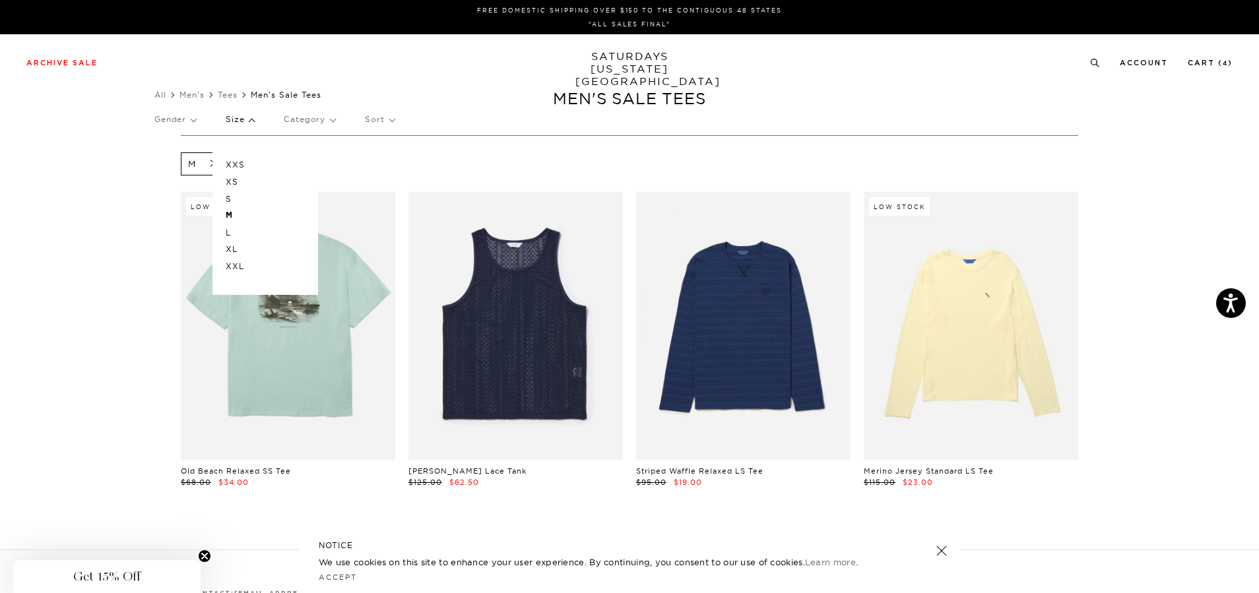
click at [234, 232] on p "L" at bounding box center [265, 232] width 79 height 17
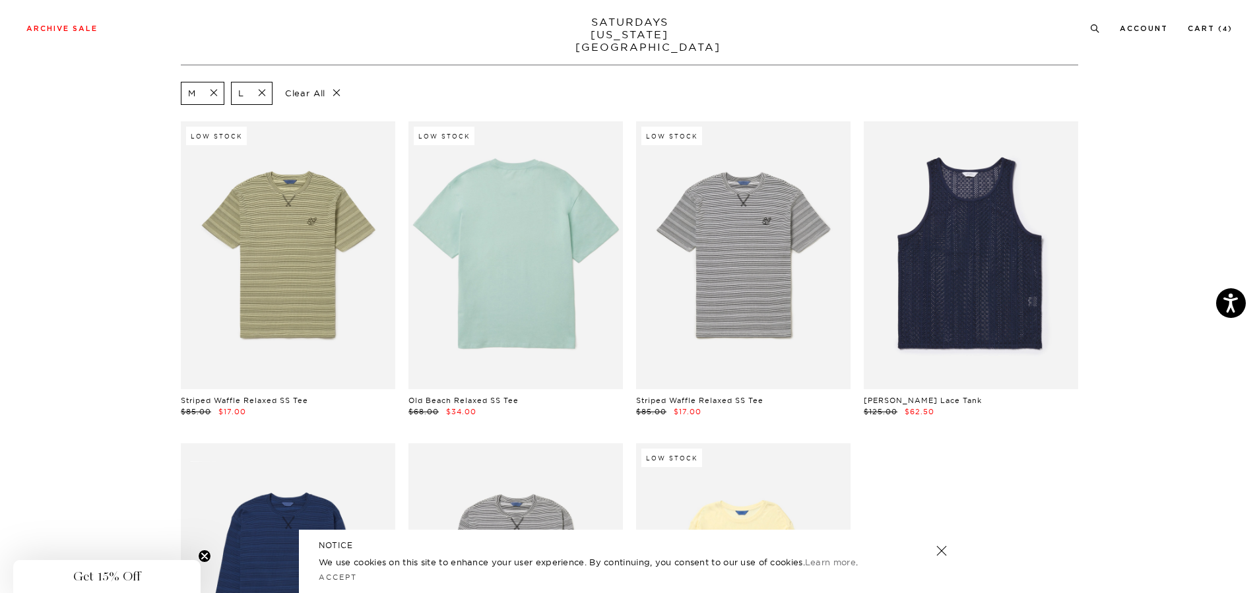
scroll to position [66, 0]
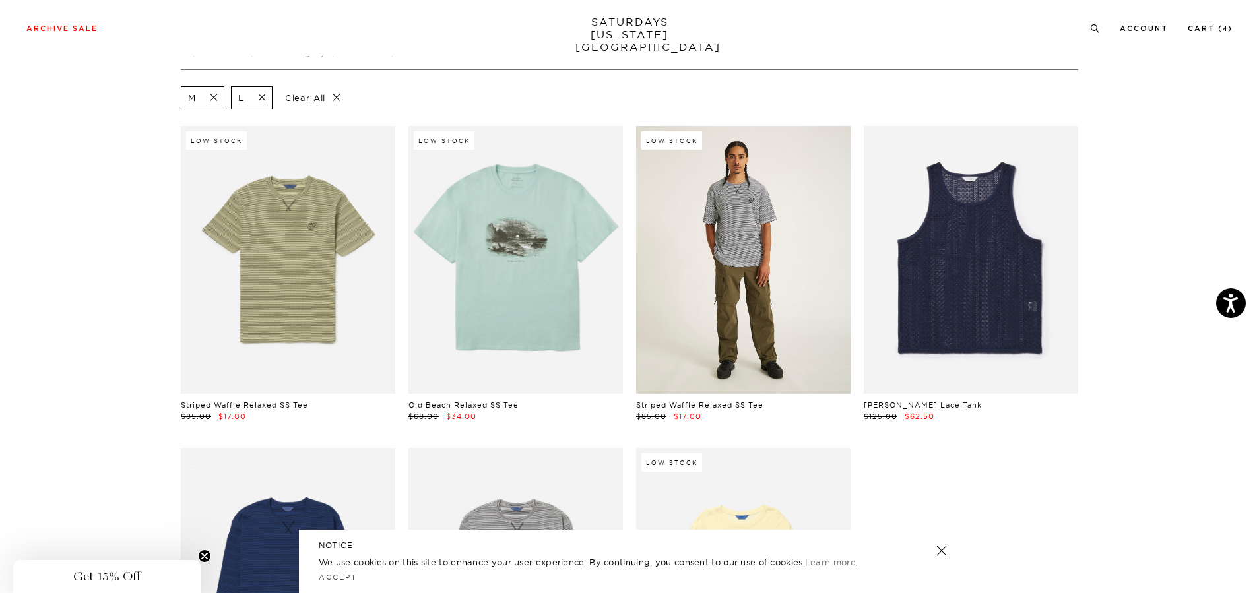
click at [766, 279] on link at bounding box center [743, 260] width 214 height 268
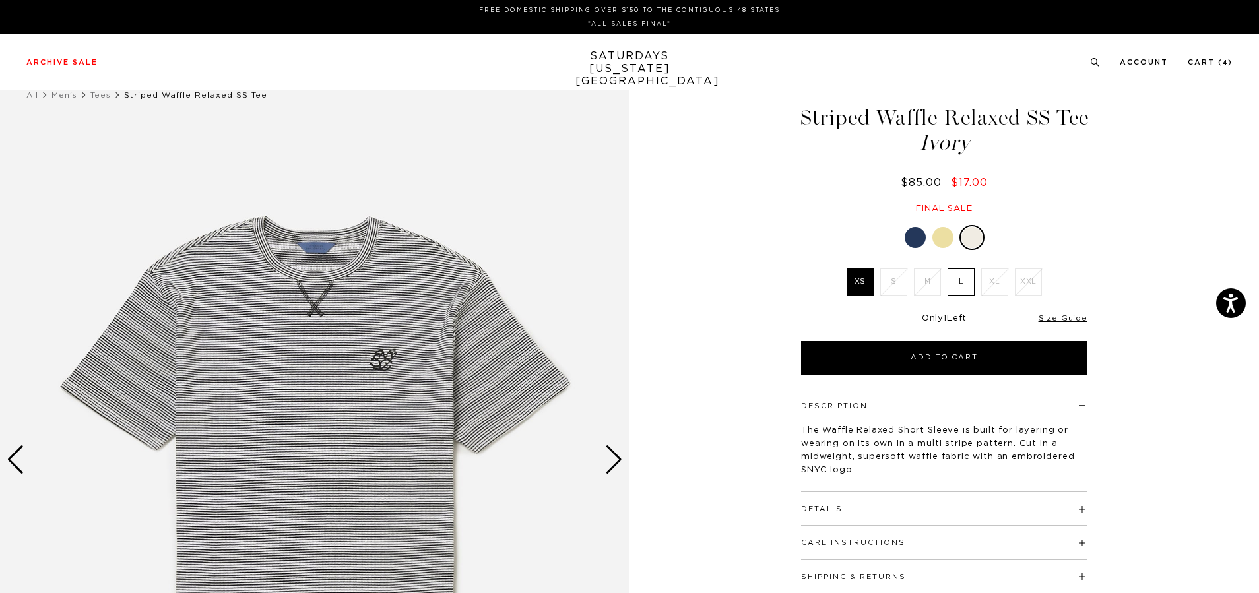
click at [617, 457] on div "Next slide" at bounding box center [614, 459] width 18 height 29
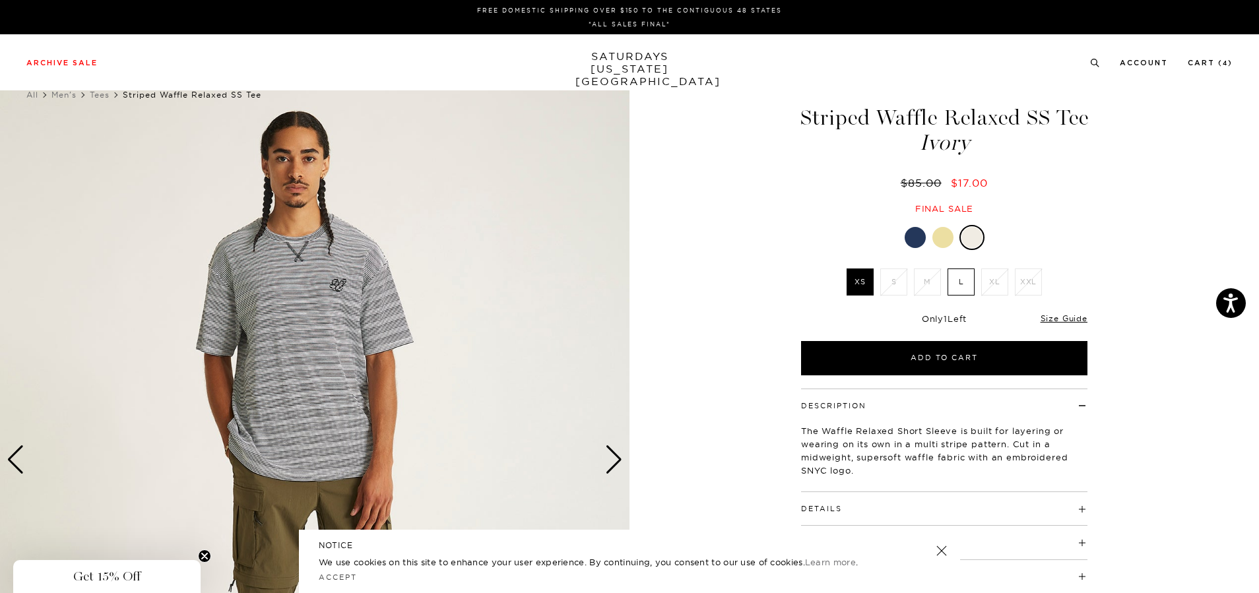
click at [615, 458] on div "Next slide" at bounding box center [614, 459] width 18 height 29
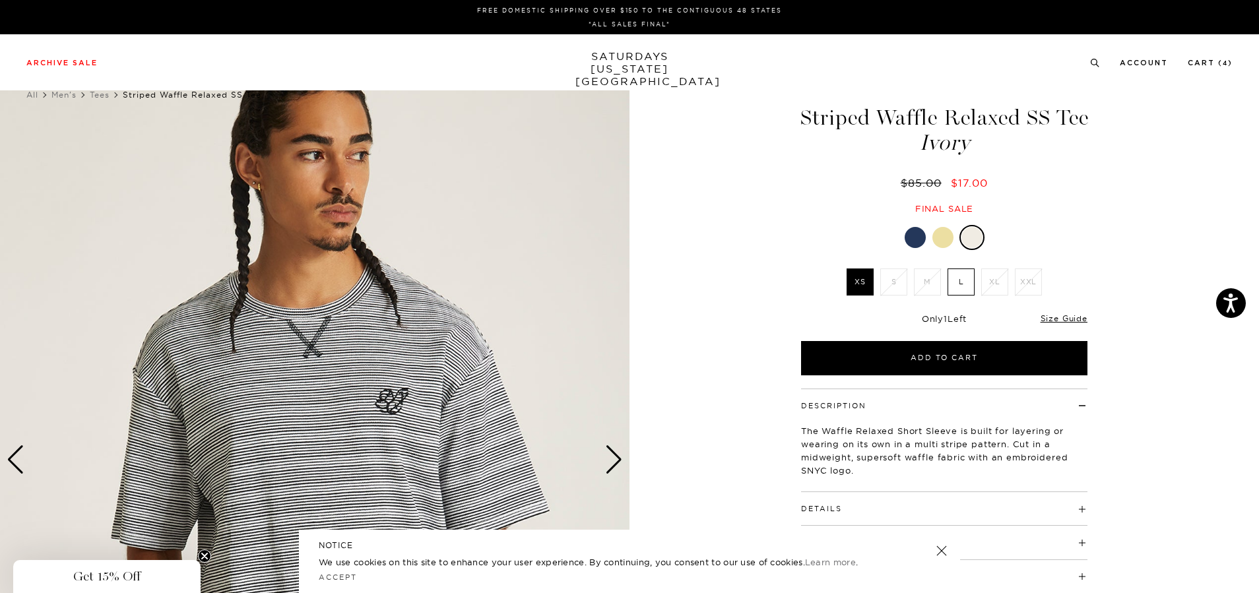
click at [919, 234] on div at bounding box center [915, 237] width 21 height 21
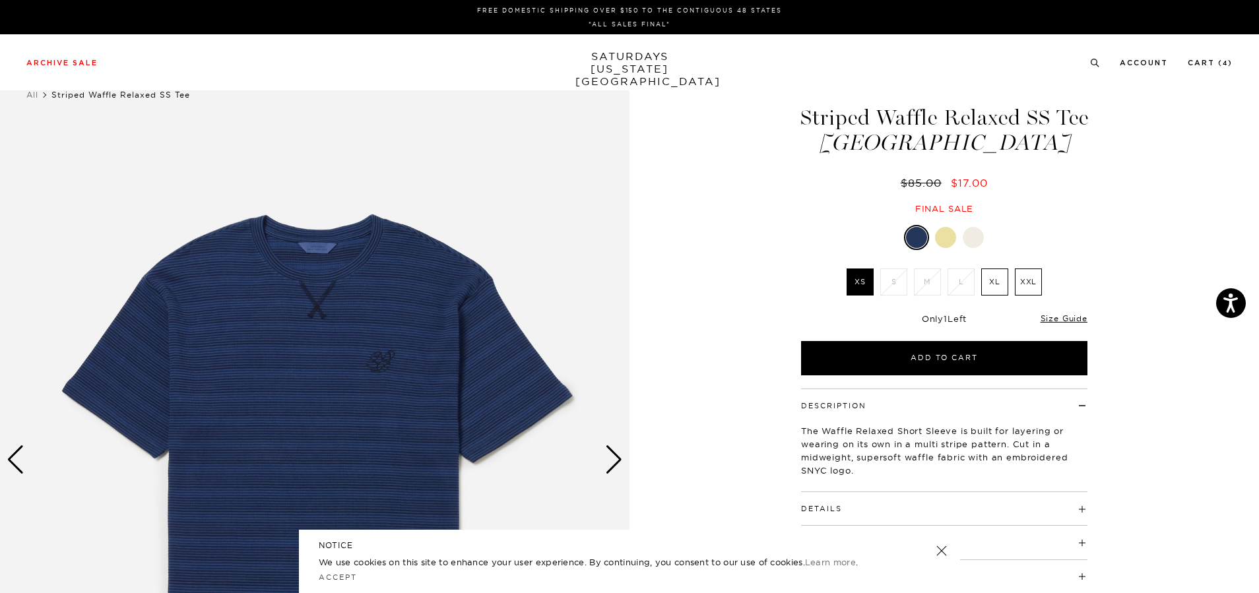
click at [946, 242] on div at bounding box center [945, 237] width 21 height 21
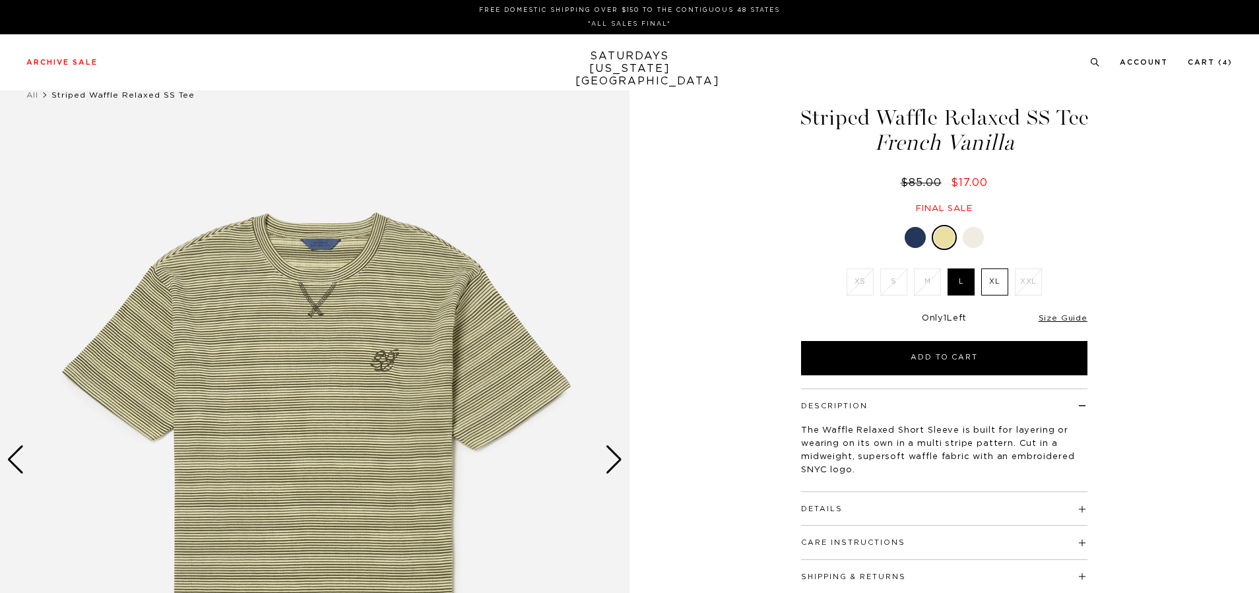
click at [913, 238] on div at bounding box center [915, 237] width 21 height 21
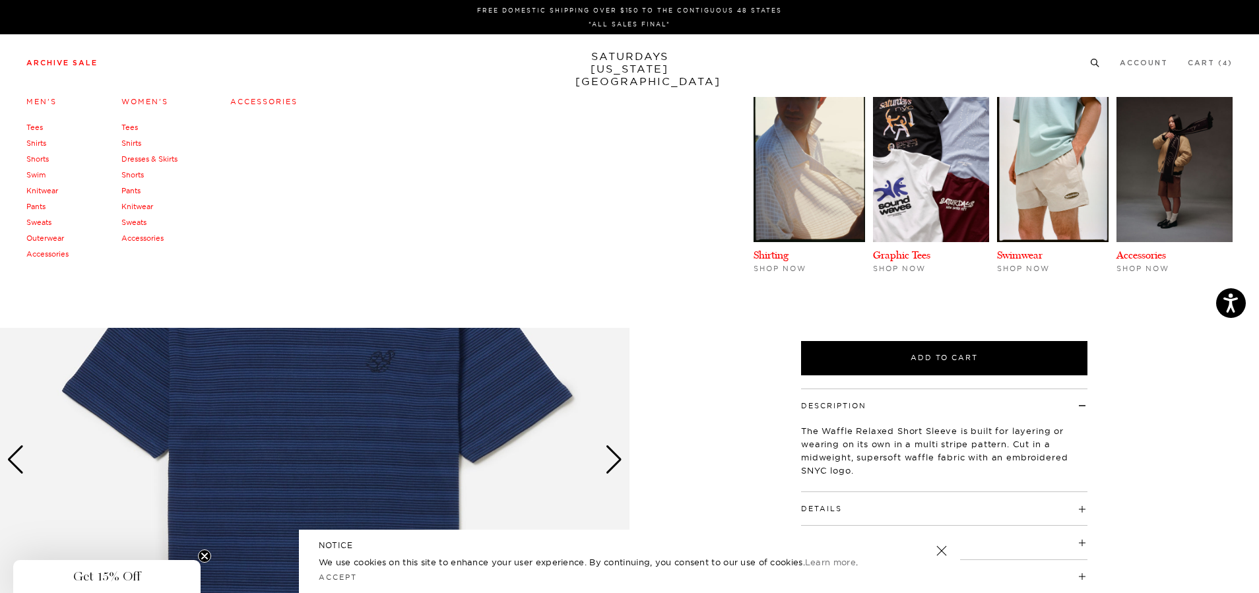
click at [37, 175] on link "Swim" at bounding box center [35, 174] width 19 height 9
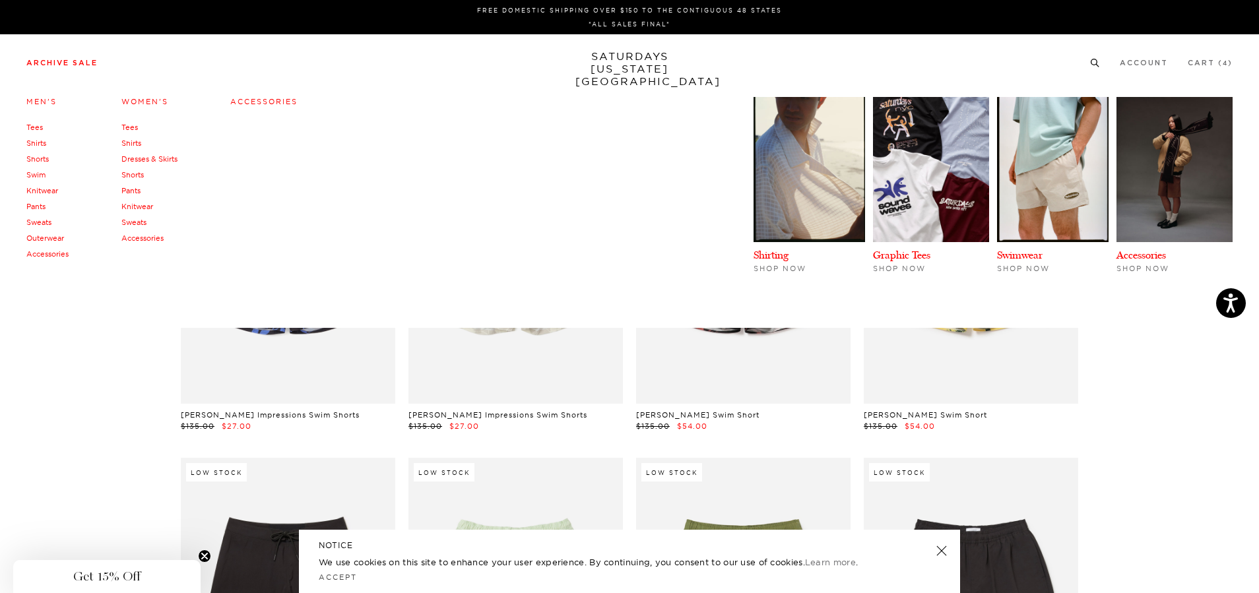
click at [38, 156] on link "Shorts" at bounding box center [37, 158] width 22 height 9
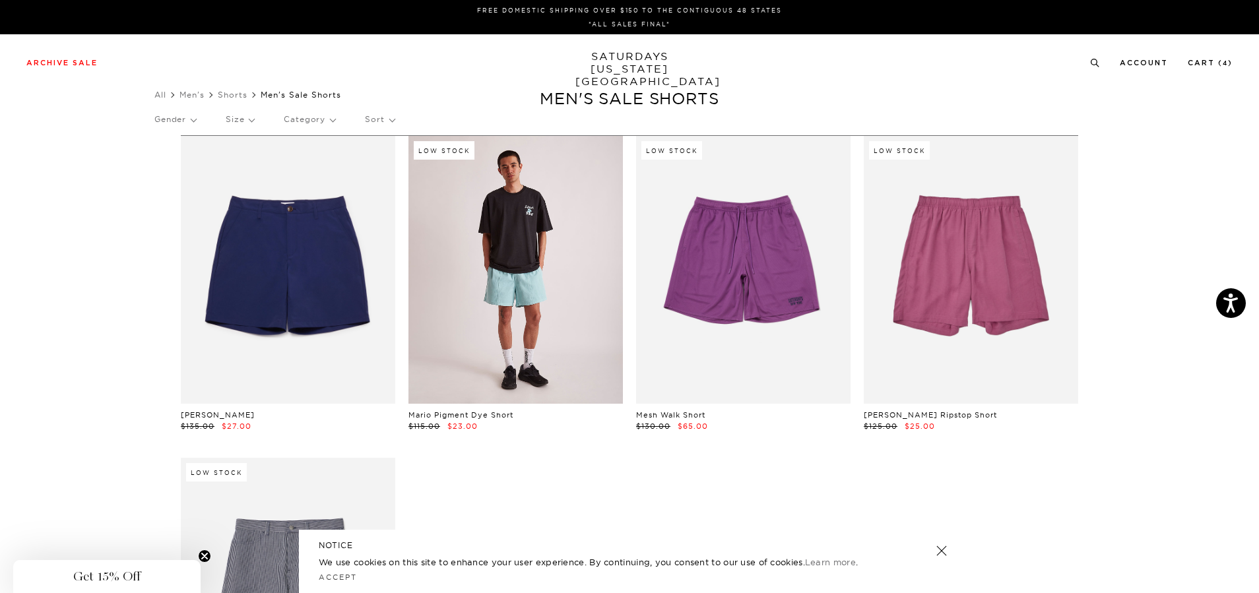
click at [541, 286] on link at bounding box center [516, 270] width 214 height 268
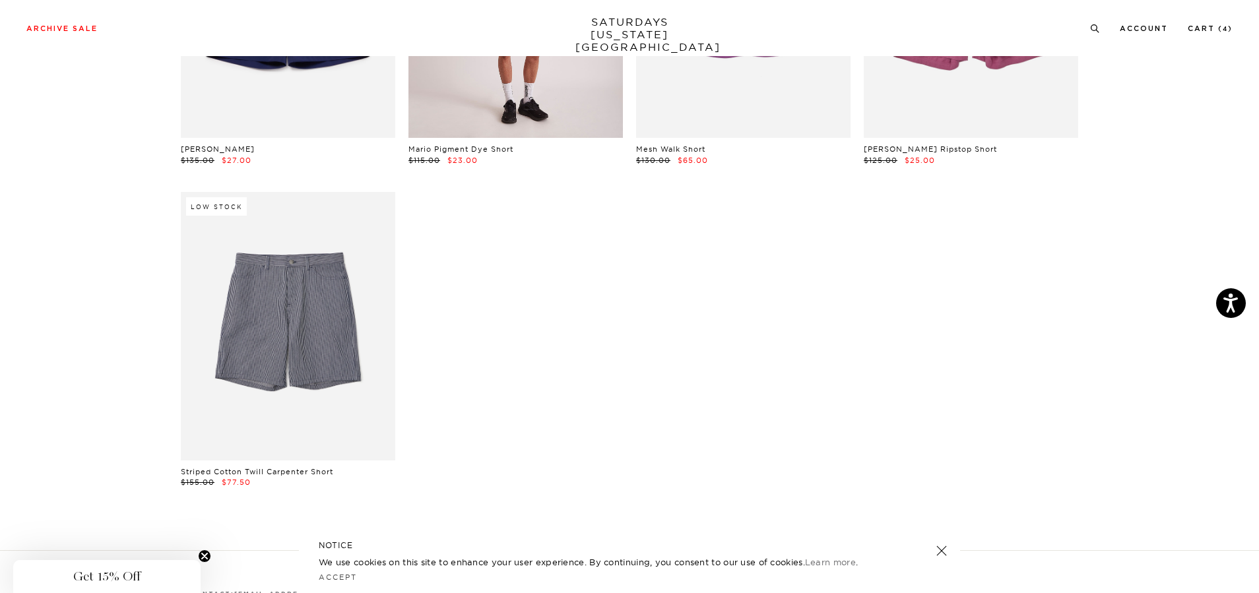
scroll to position [132, 0]
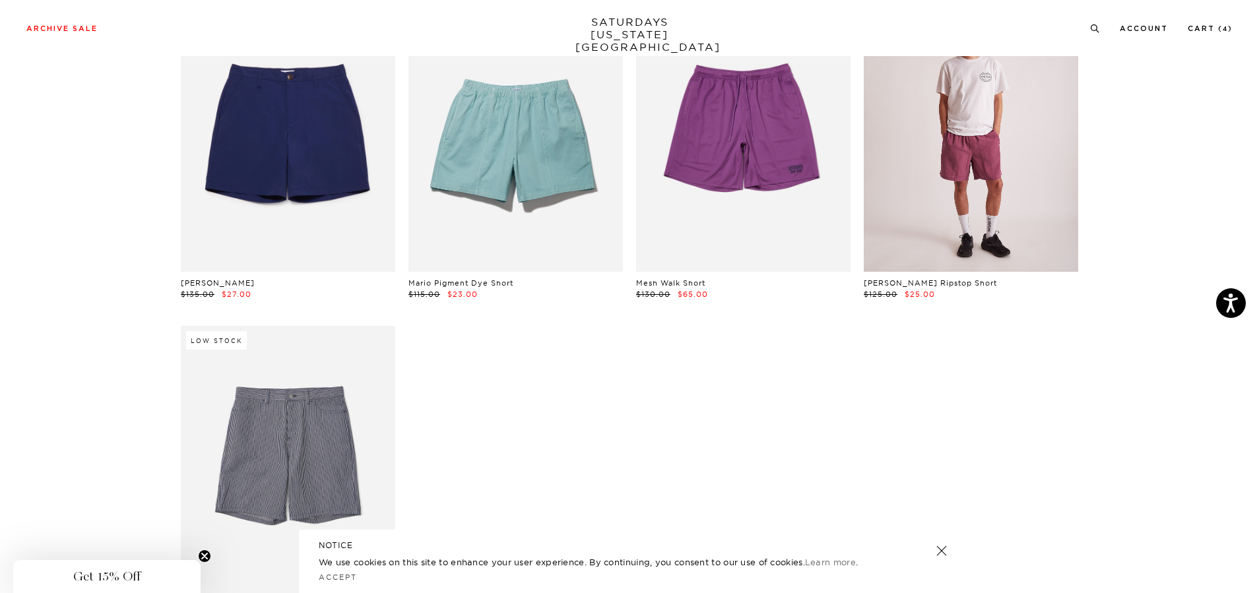
click at [951, 186] on link at bounding box center [971, 138] width 214 height 268
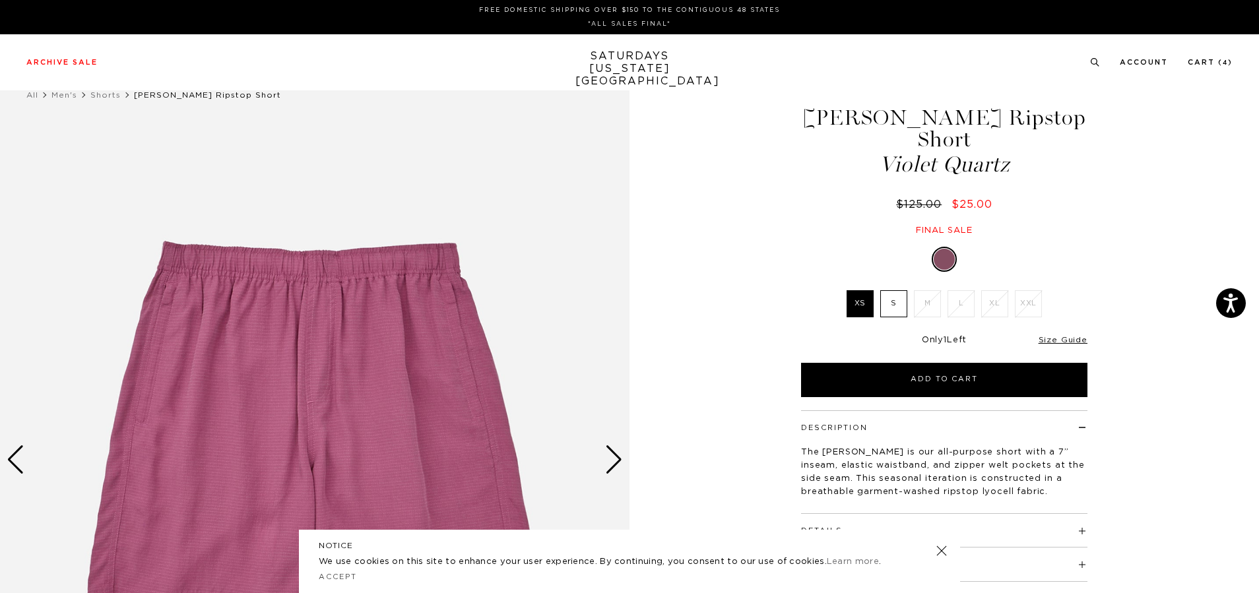
click at [898, 290] on label "S" at bounding box center [893, 303] width 27 height 27
click at [0, 0] on input "S" at bounding box center [0, 0] width 0 height 0
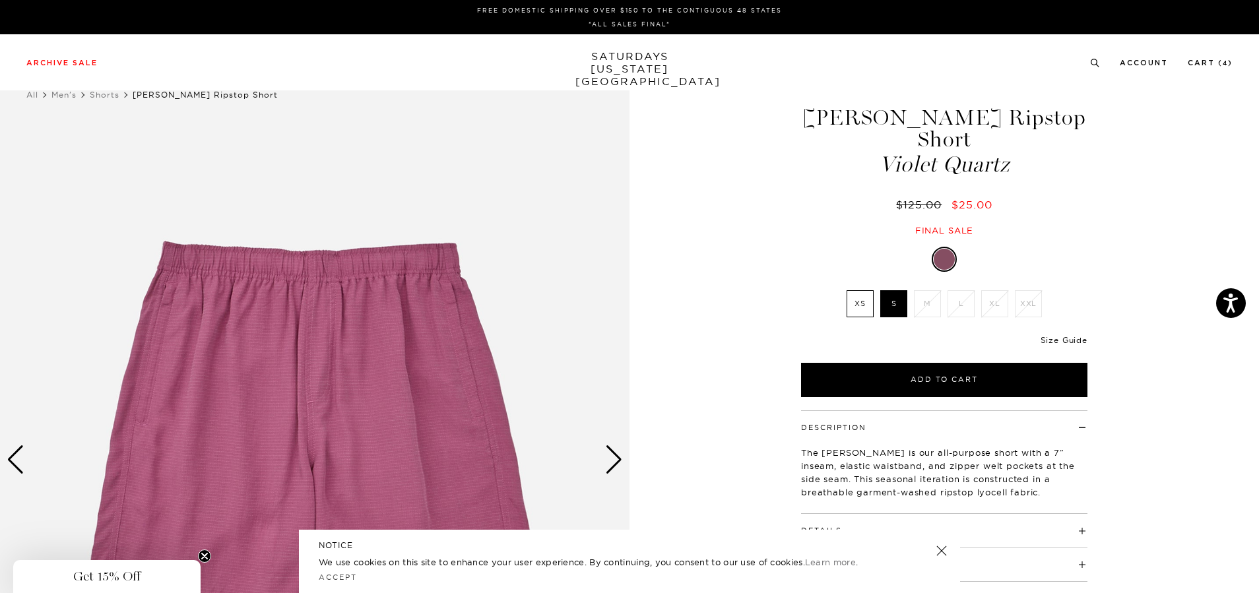
click at [1057, 335] on link "Size Guide" at bounding box center [1064, 340] width 47 height 10
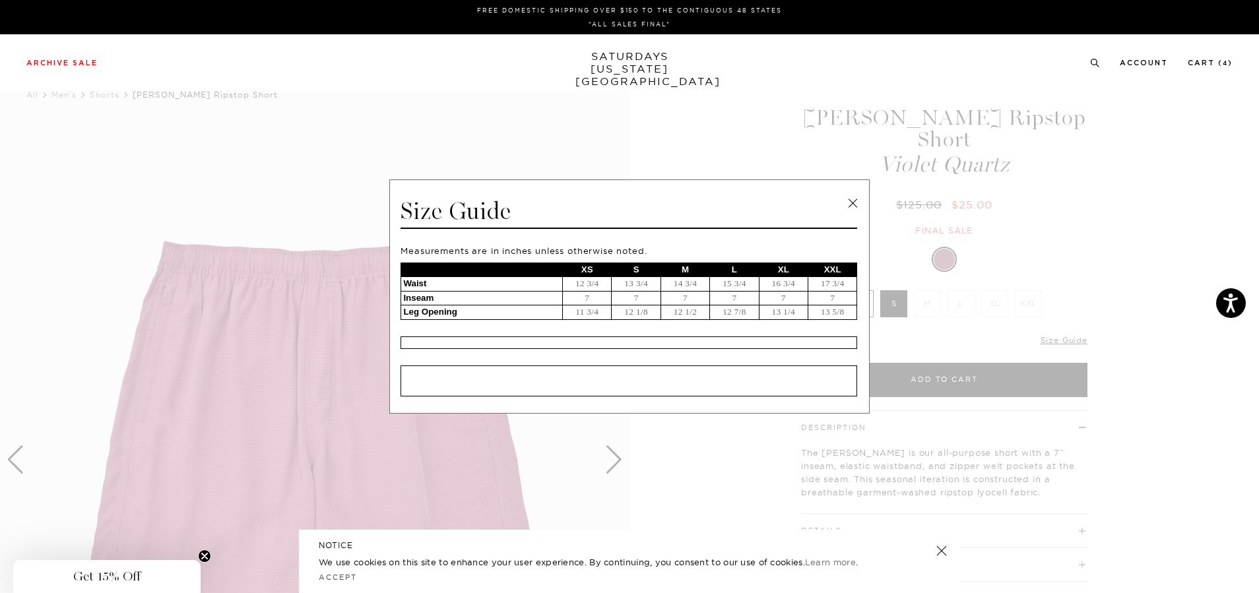
click at [854, 203] on link at bounding box center [853, 203] width 20 height 20
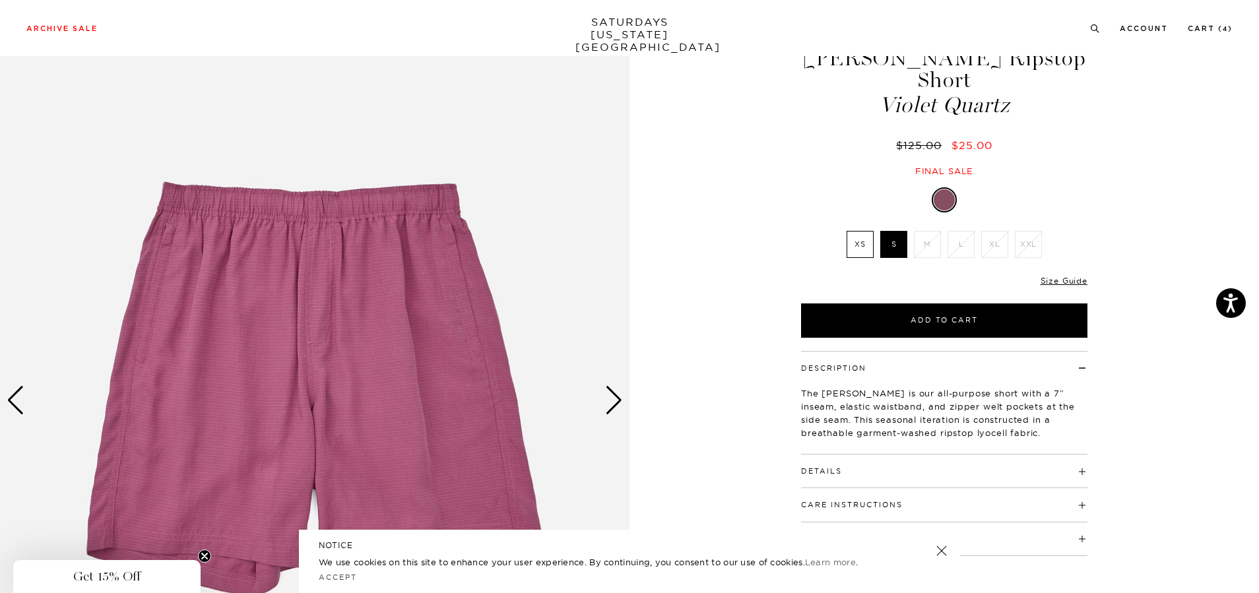
scroll to position [132, 0]
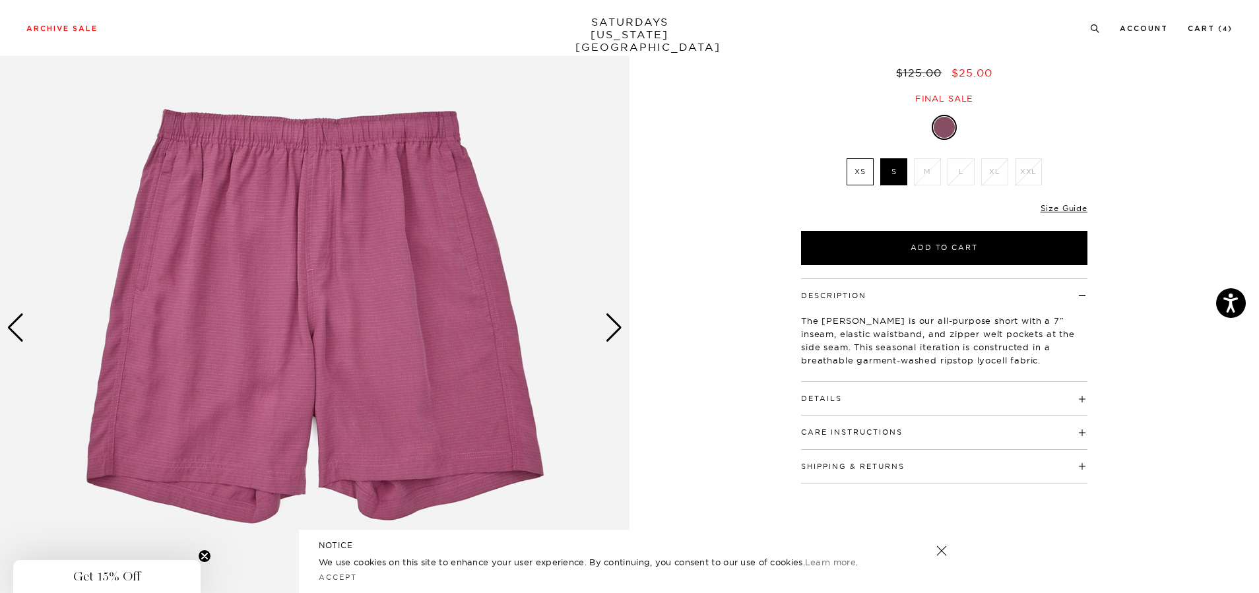
click at [609, 324] on div "Next slide" at bounding box center [614, 327] width 18 height 29
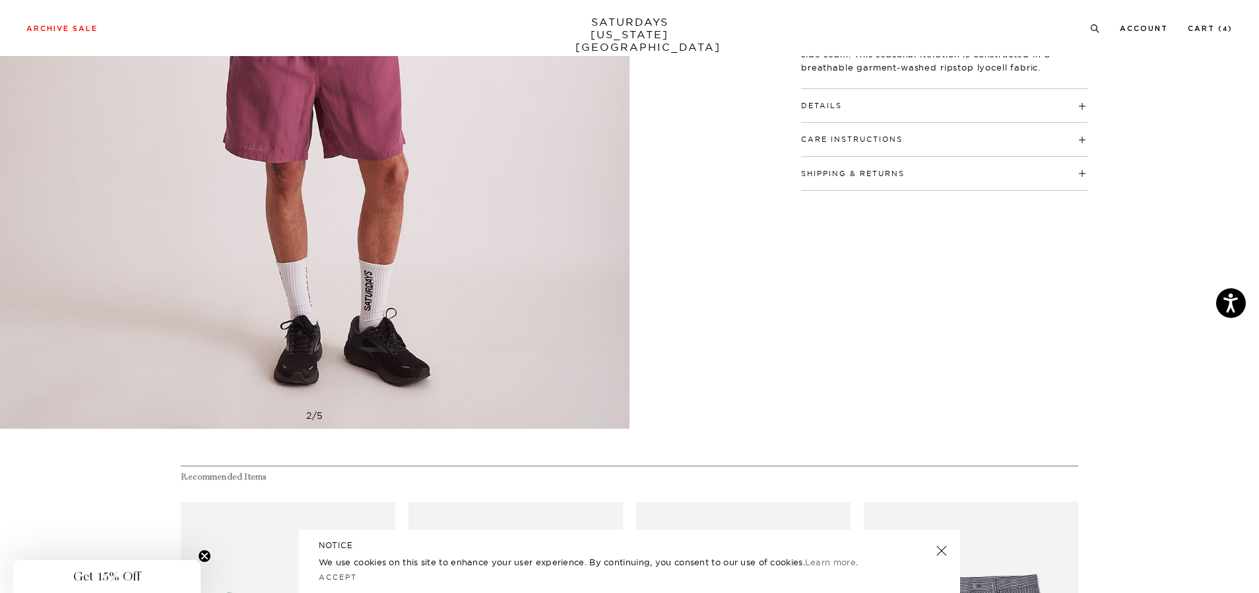
scroll to position [213, 0]
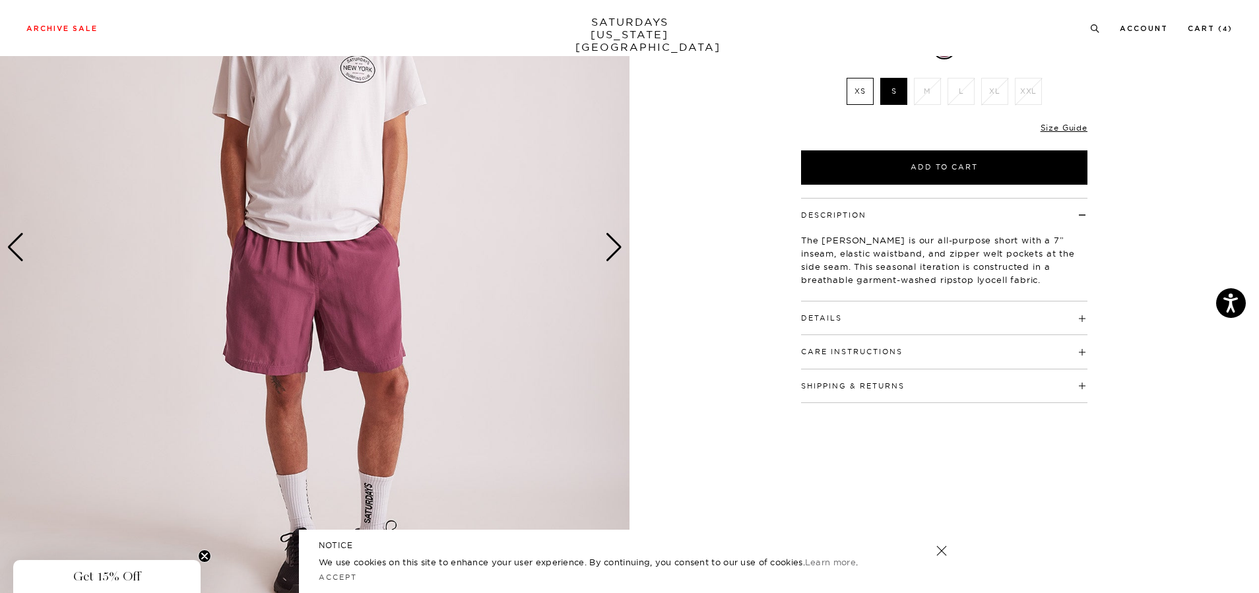
click at [1076, 302] on h4 "Details" at bounding box center [944, 313] width 286 height 22
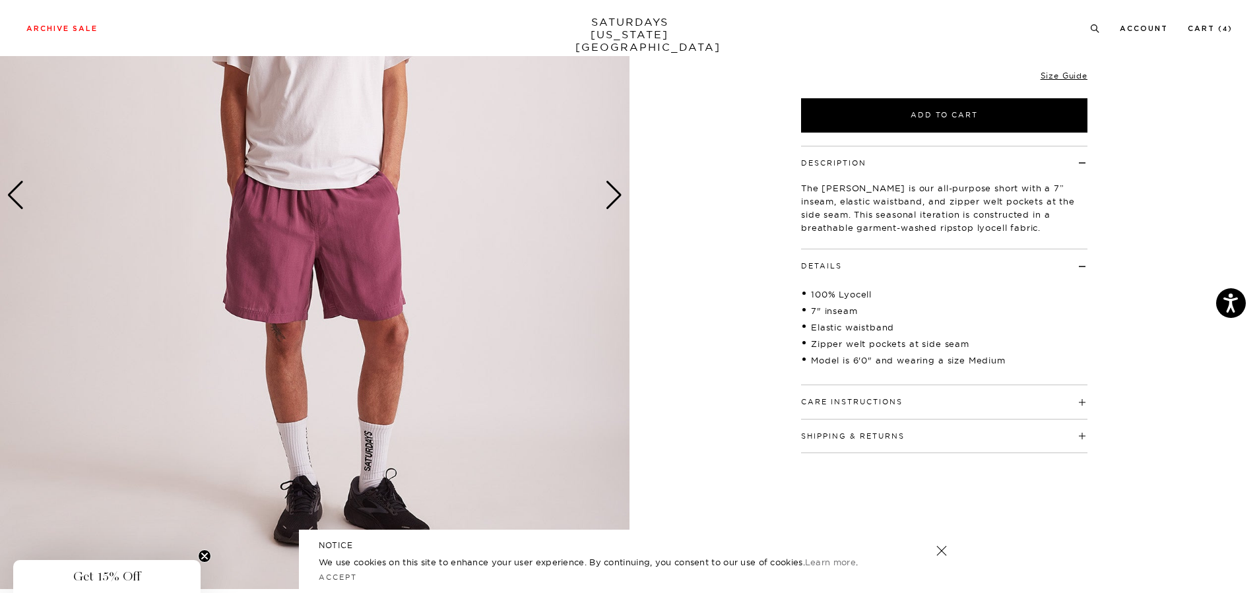
scroll to position [345, 0]
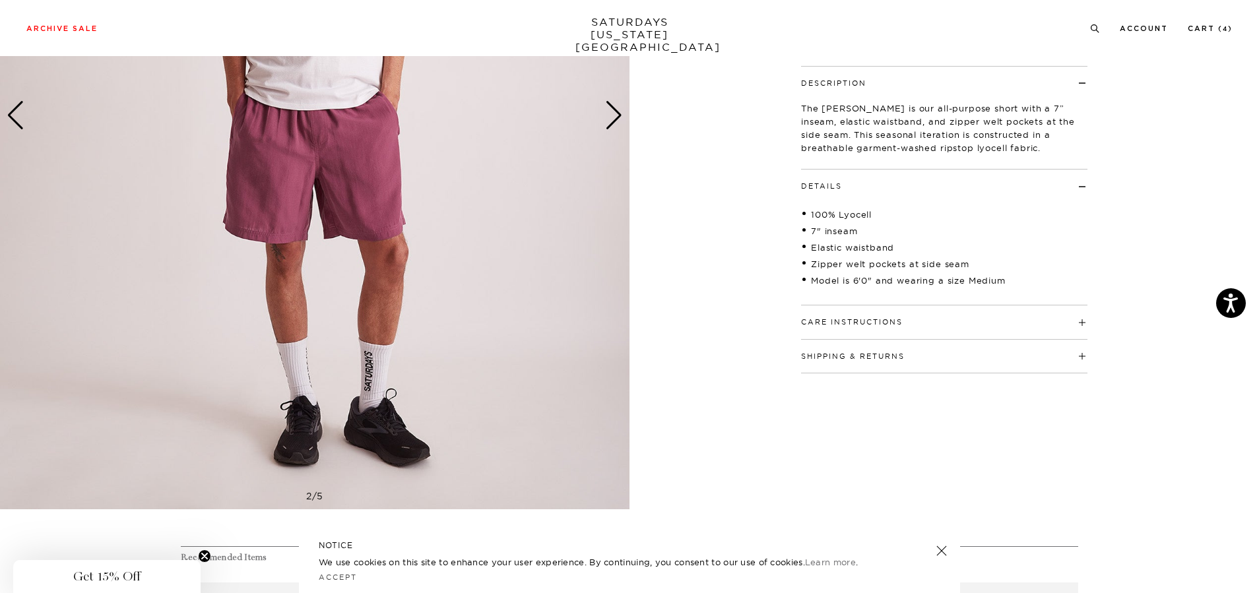
click at [1085, 306] on h4 "Care Instructions" at bounding box center [944, 317] width 286 height 22
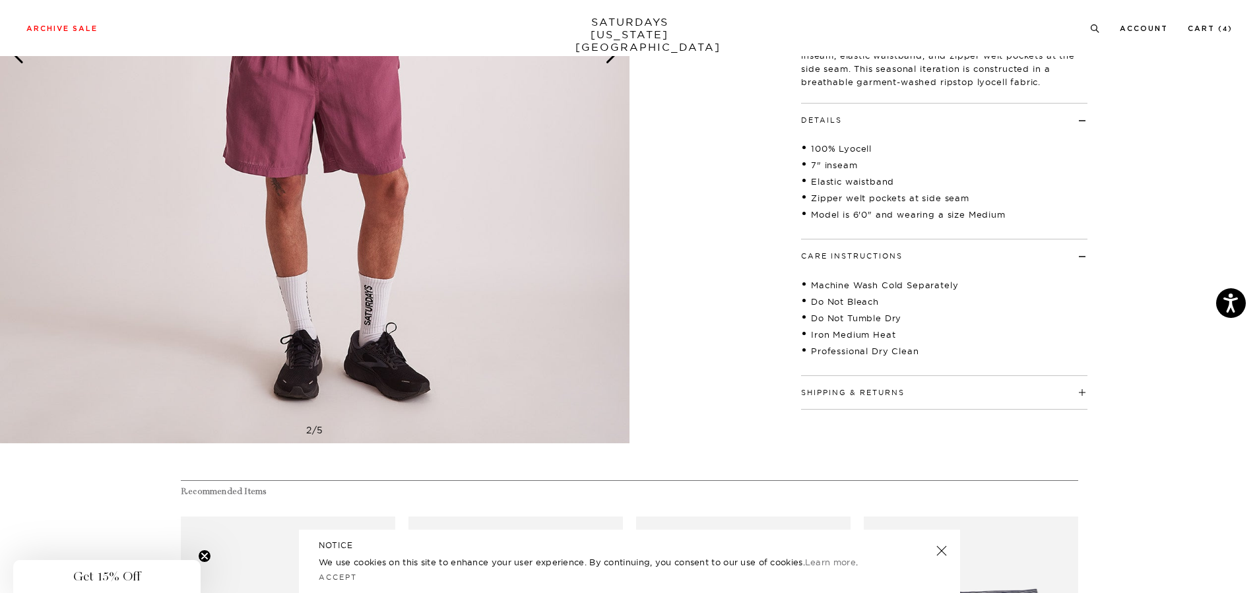
click at [1082, 376] on h4 "Shipping & Returns" at bounding box center [944, 387] width 286 height 22
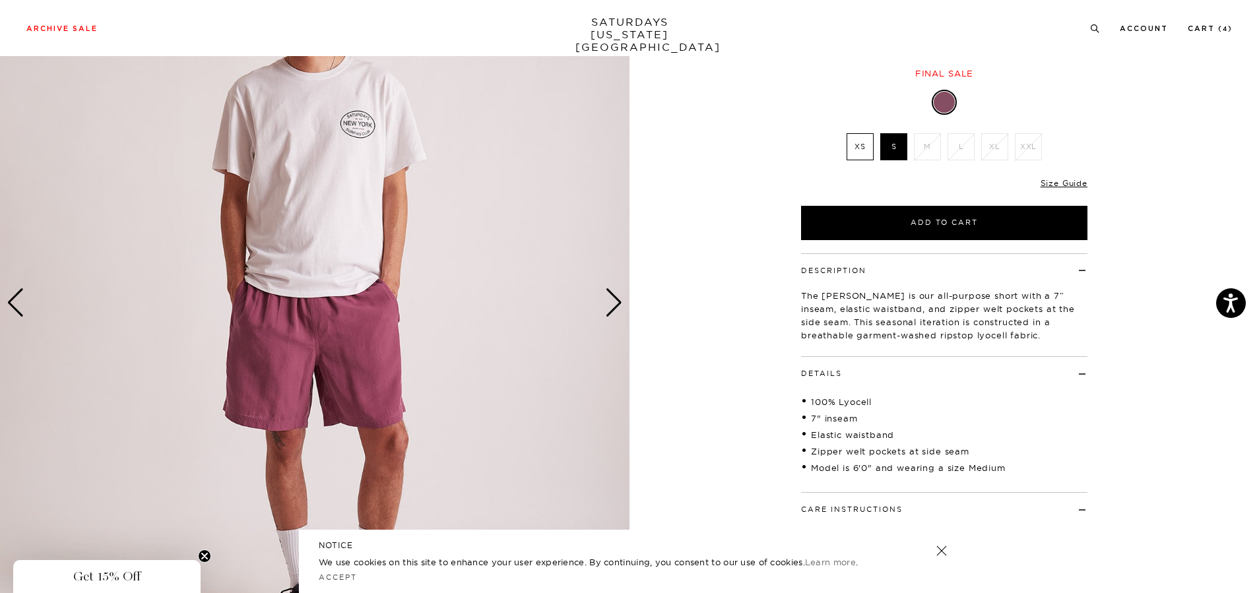
scroll to position [147, 0]
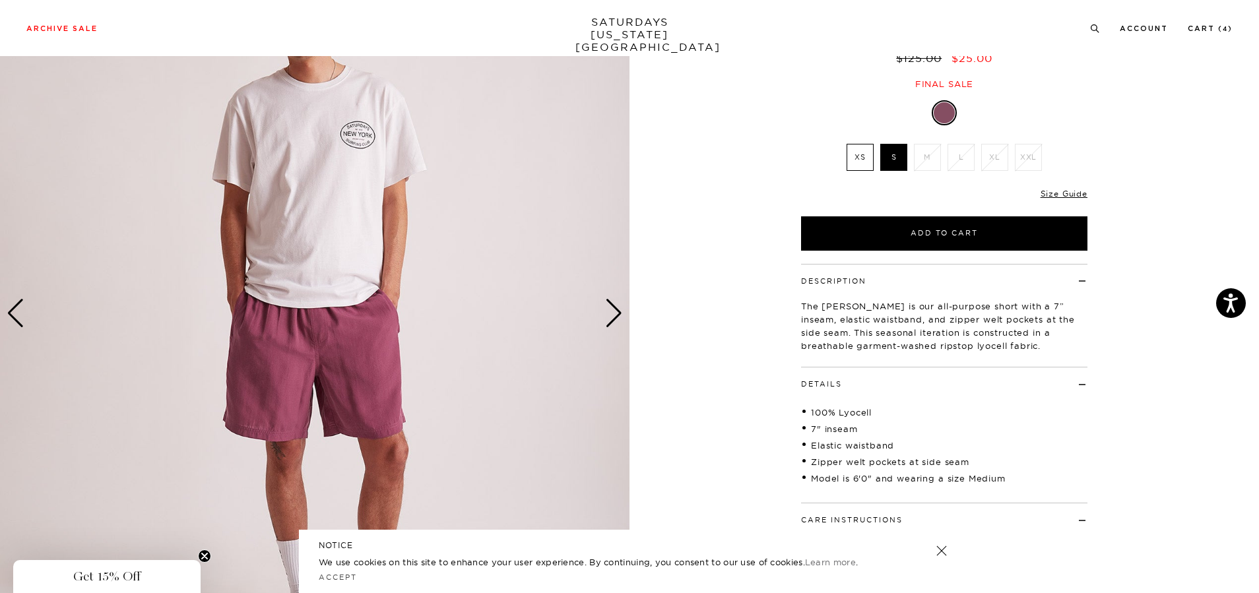
click at [623, 312] on img at bounding box center [315, 313] width 630 height 787
click at [609, 313] on div "Next slide" at bounding box center [614, 313] width 18 height 29
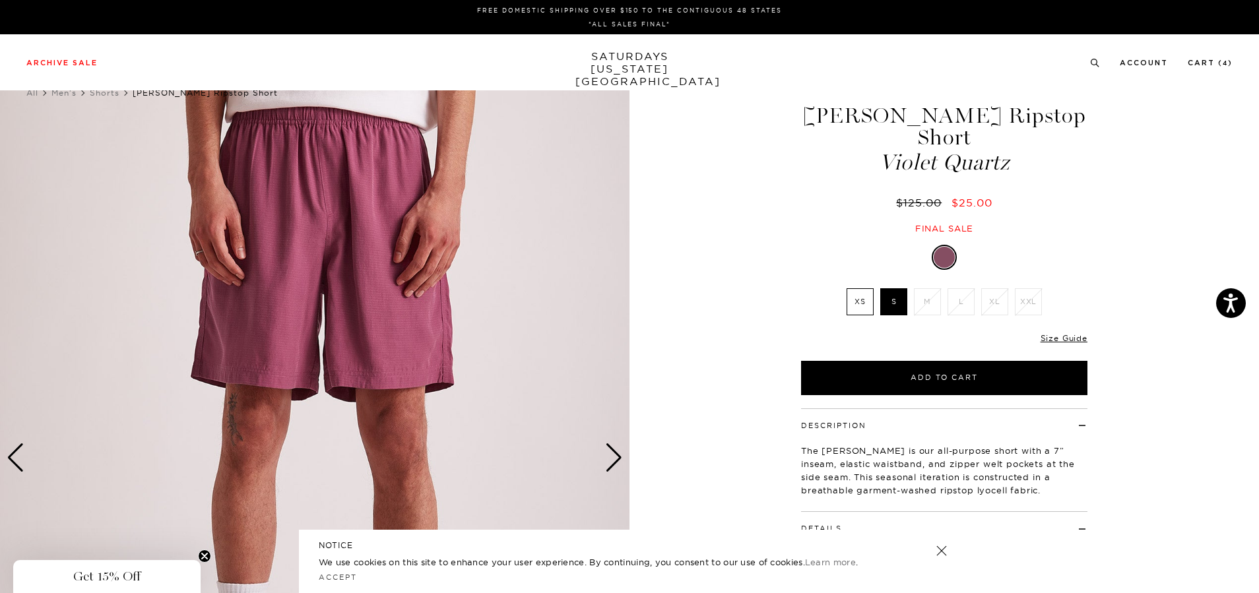
scroll to position [0, 0]
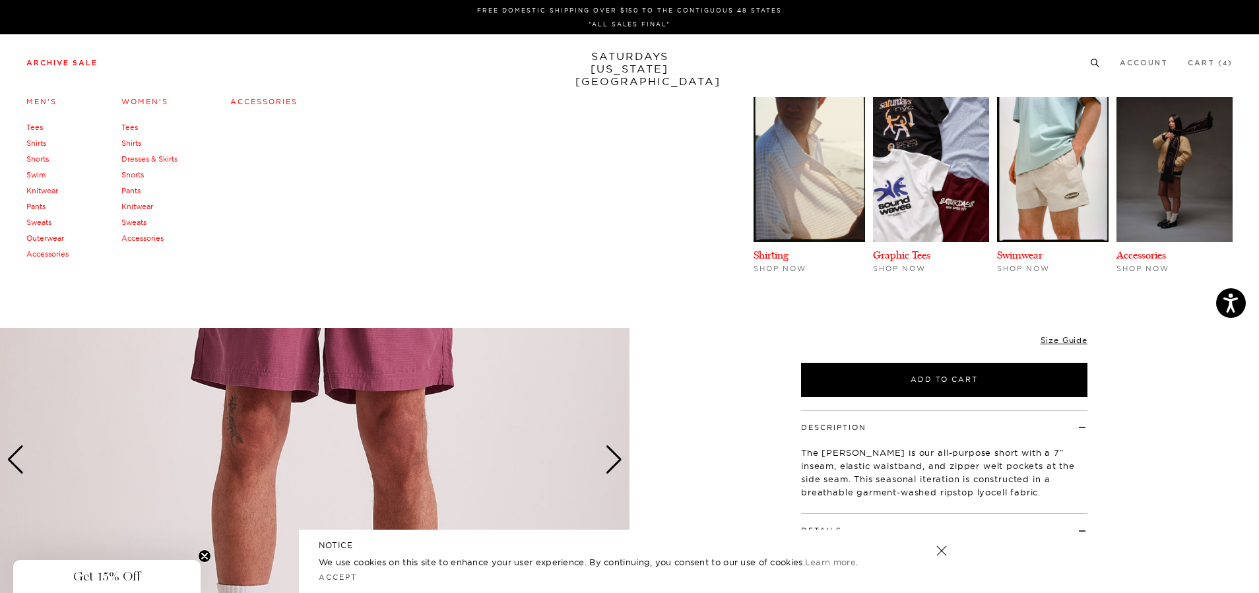
click at [40, 207] on link "Pants" at bounding box center [35, 206] width 19 height 9
click at [253, 98] on link "Accessories" at bounding box center [263, 101] width 67 height 9
click at [253, 102] on link "Accessories" at bounding box center [263, 101] width 67 height 9
click at [65, 60] on link "Archive Sale" at bounding box center [61, 62] width 71 height 7
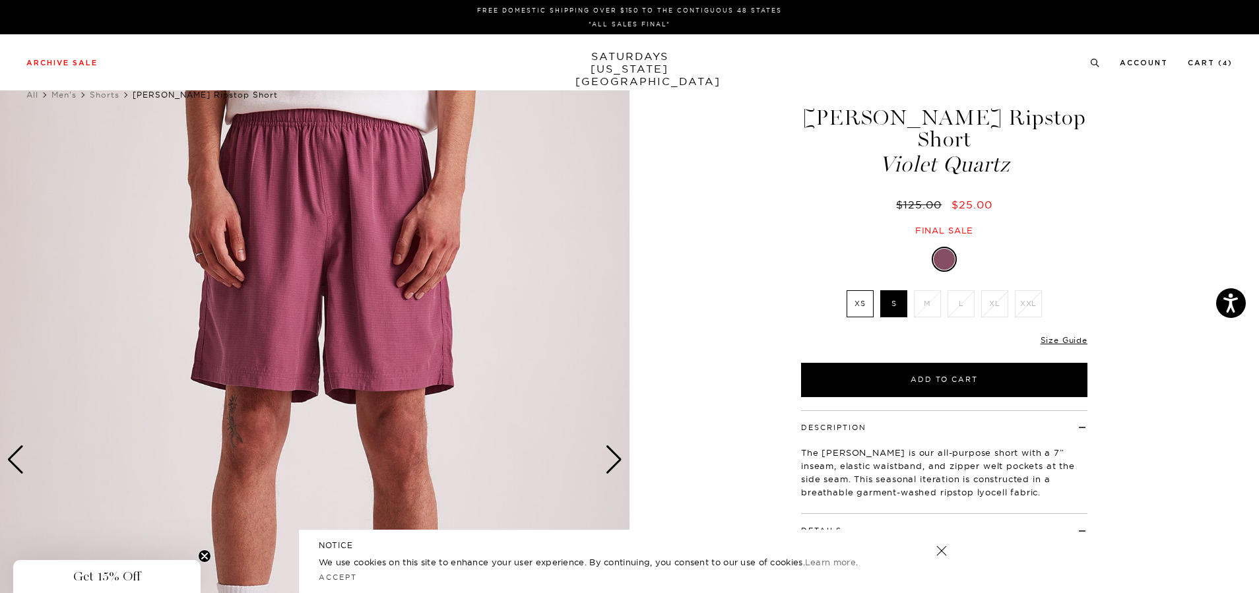
click at [653, 59] on link "SATURDAYS NEW YORK CITY" at bounding box center [629, 69] width 109 height 38
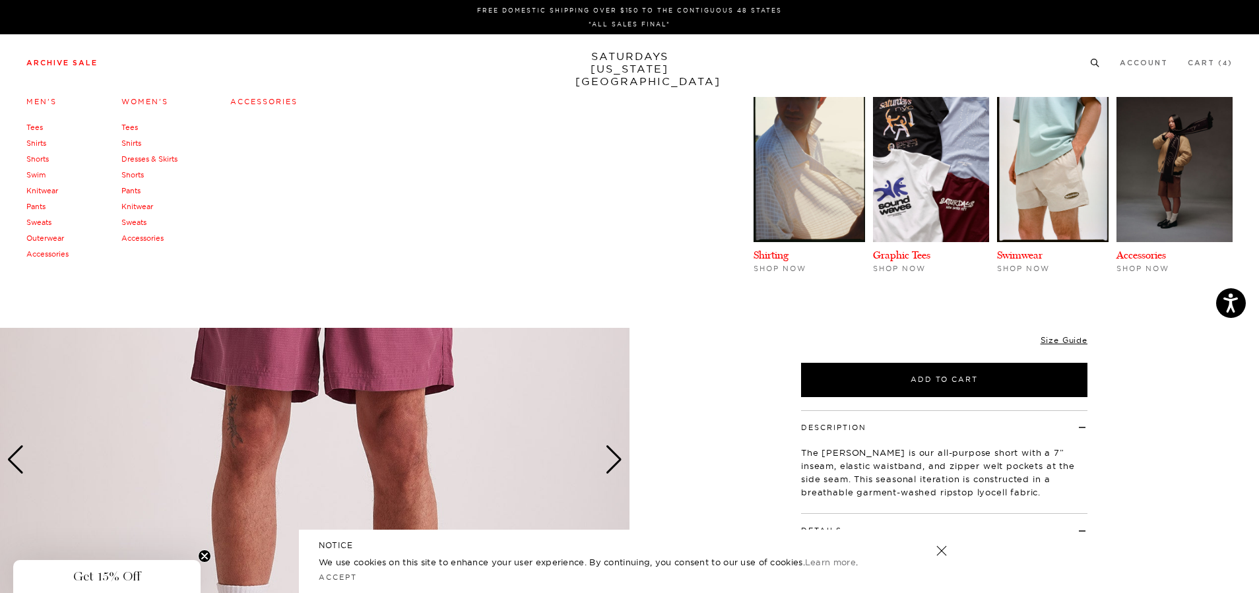
click at [62, 59] on link "Archive Sale" at bounding box center [61, 62] width 71 height 7
click at [240, 100] on link "Accessories" at bounding box center [263, 101] width 67 height 9
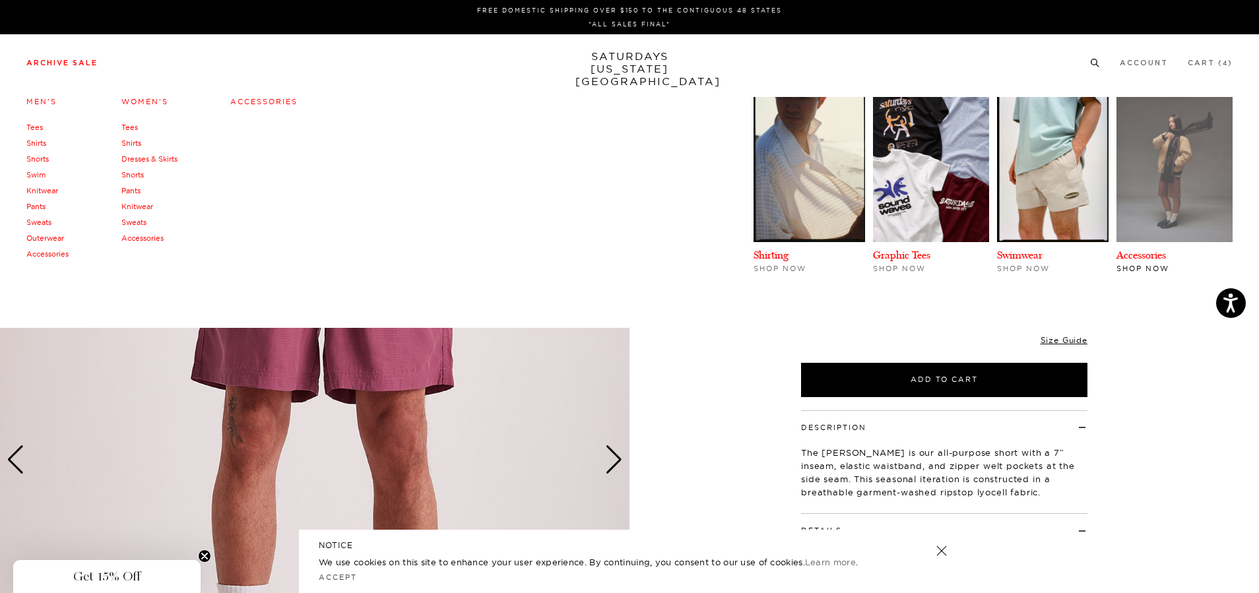
click at [1148, 176] on img at bounding box center [1175, 169] width 116 height 145
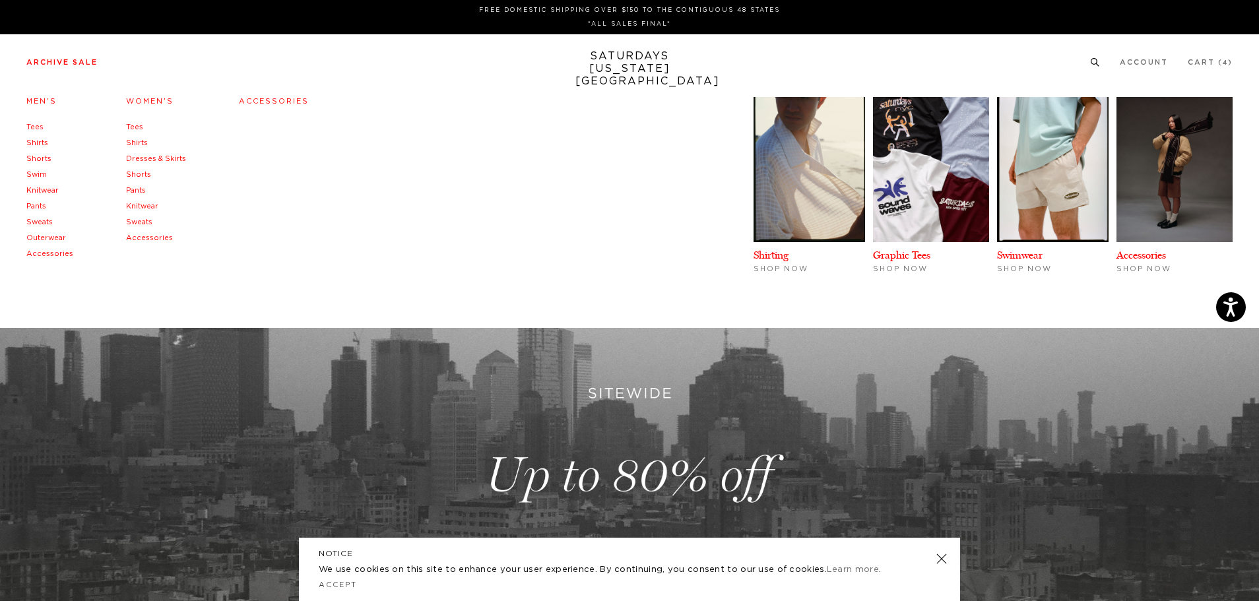
click at [67, 66] on link "Archive Sale" at bounding box center [61, 62] width 71 height 7
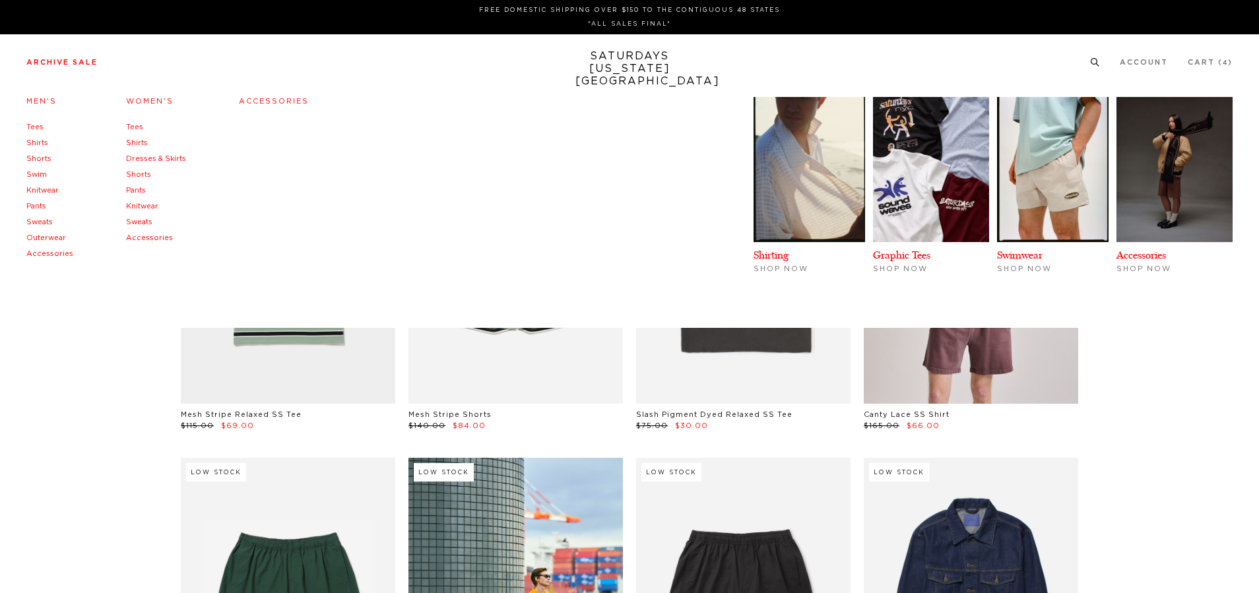
click at [72, 65] on link "Archive Sale" at bounding box center [61, 62] width 71 height 7
click at [251, 102] on link "Accessories" at bounding box center [274, 101] width 70 height 7
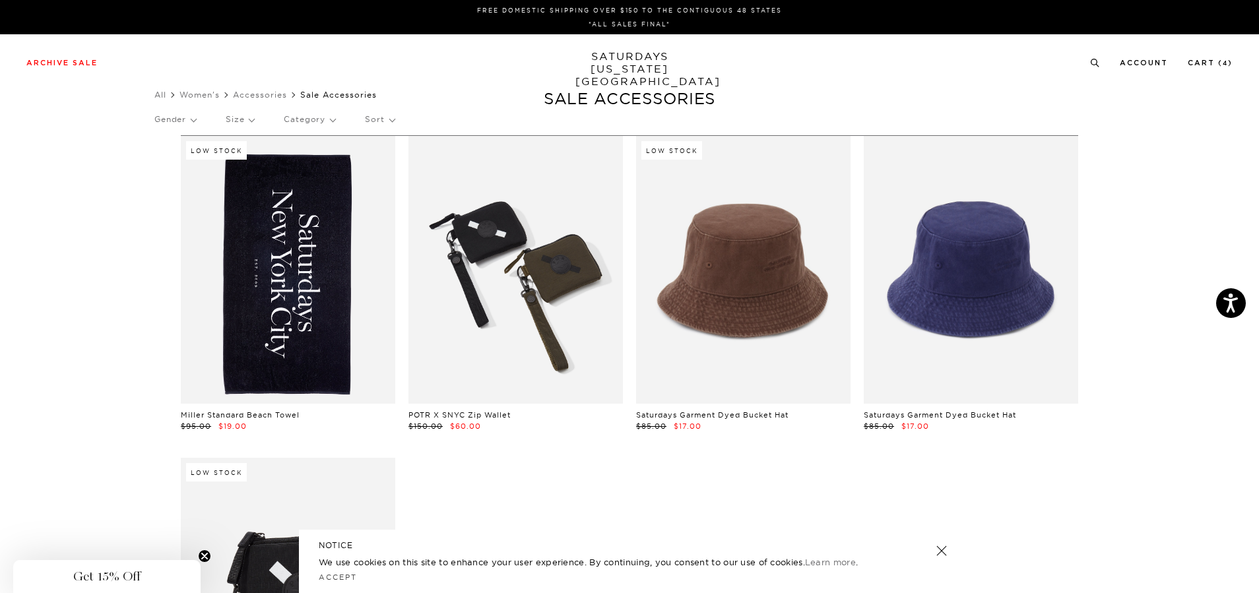
click at [562, 293] on link at bounding box center [516, 270] width 214 height 268
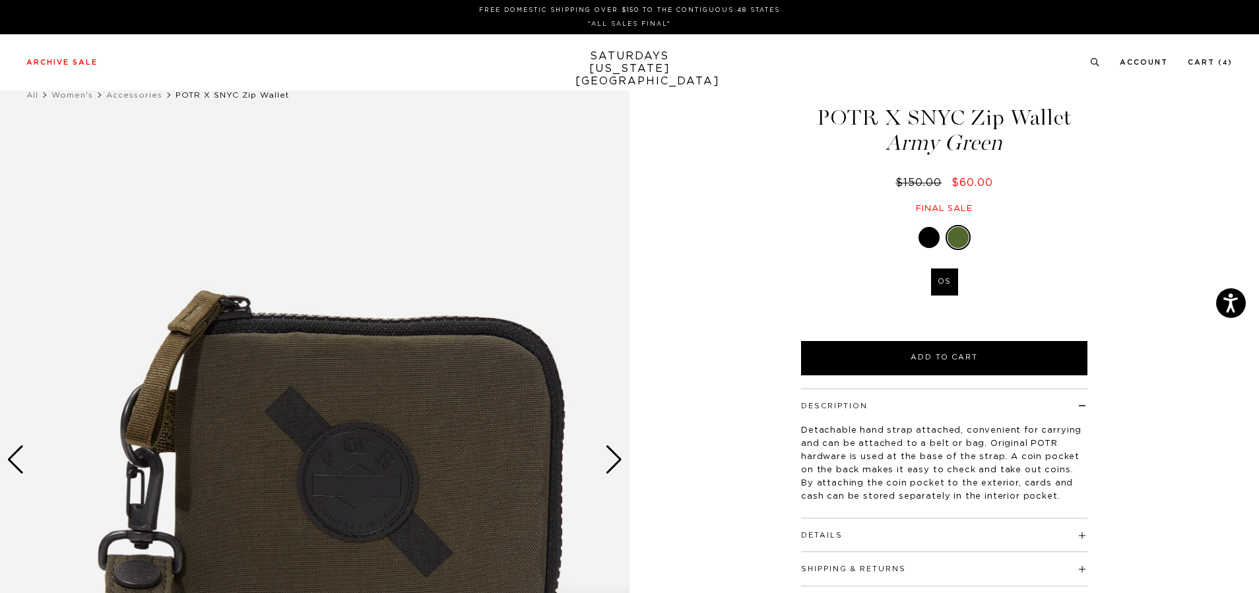
click at [927, 241] on div at bounding box center [929, 237] width 21 height 21
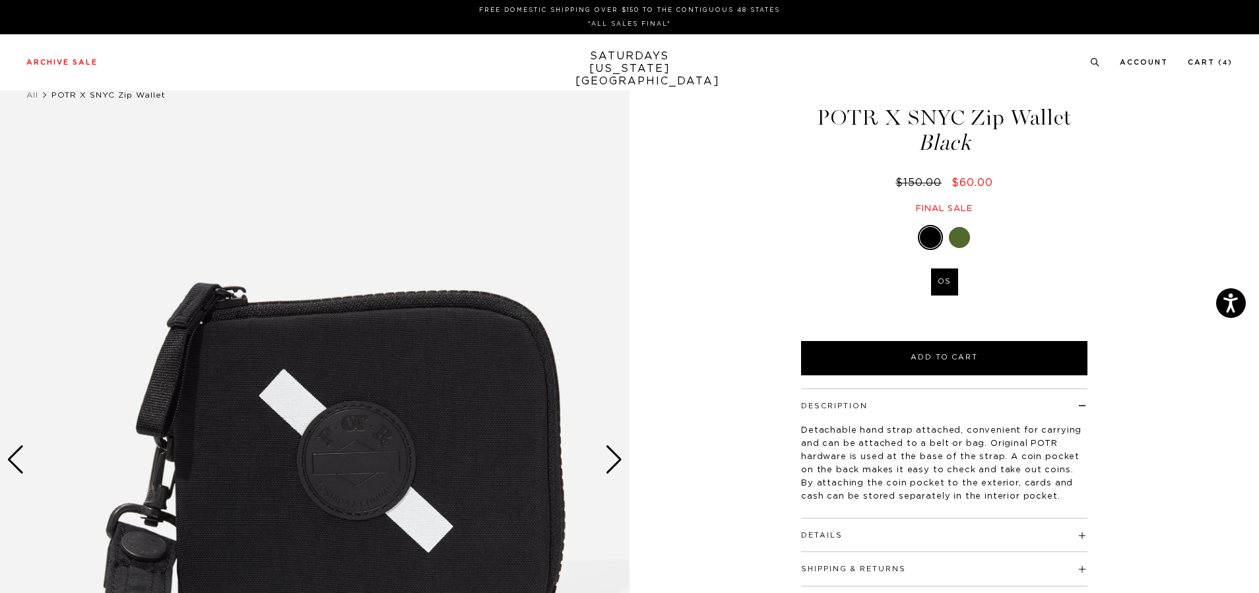
click at [620, 451] on div "Next slide" at bounding box center [614, 459] width 18 height 29
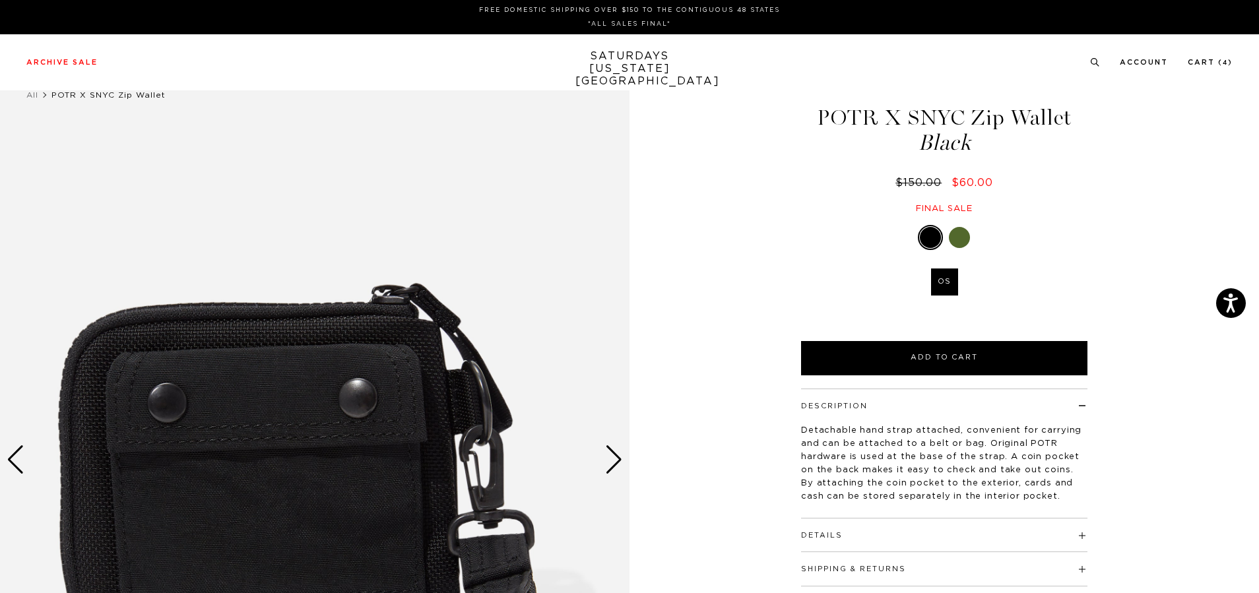
click at [616, 455] on div "Next slide" at bounding box center [614, 459] width 18 height 29
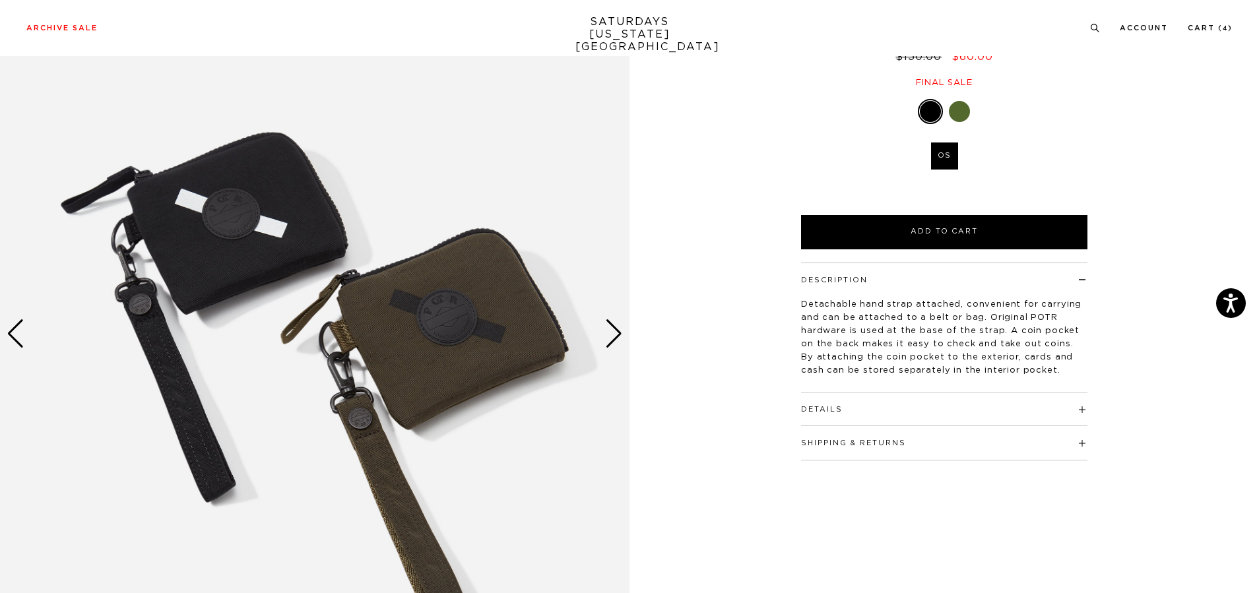
scroll to position [132, 0]
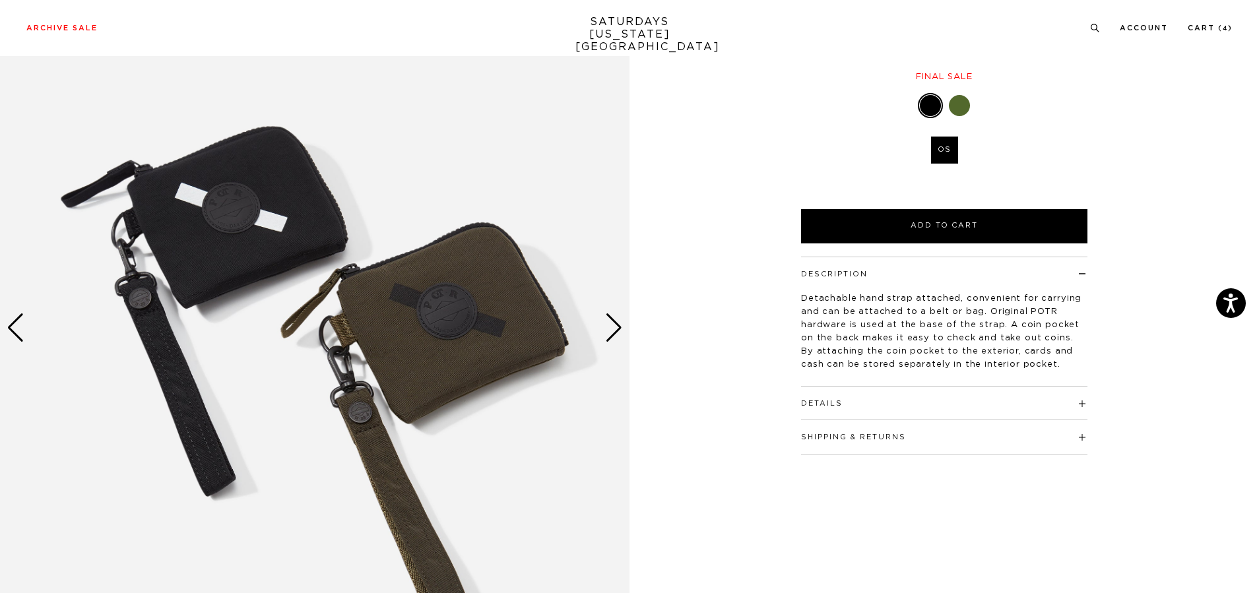
click at [620, 318] on div "Next slide" at bounding box center [614, 327] width 18 height 29
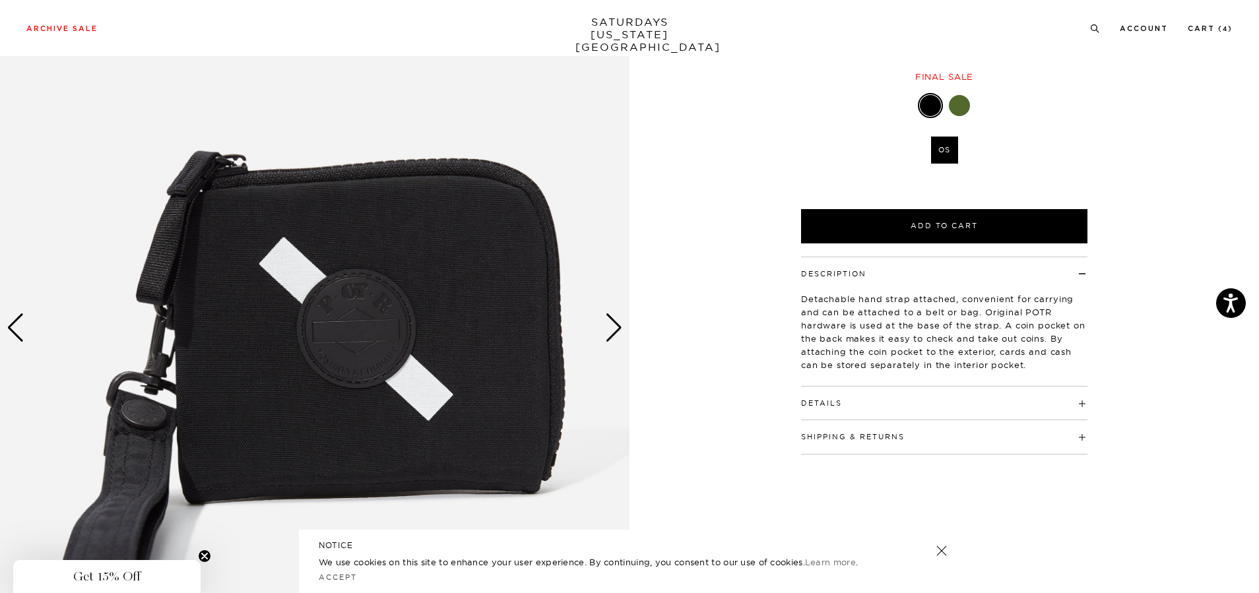
click at [616, 317] on div "Next slide" at bounding box center [614, 327] width 18 height 29
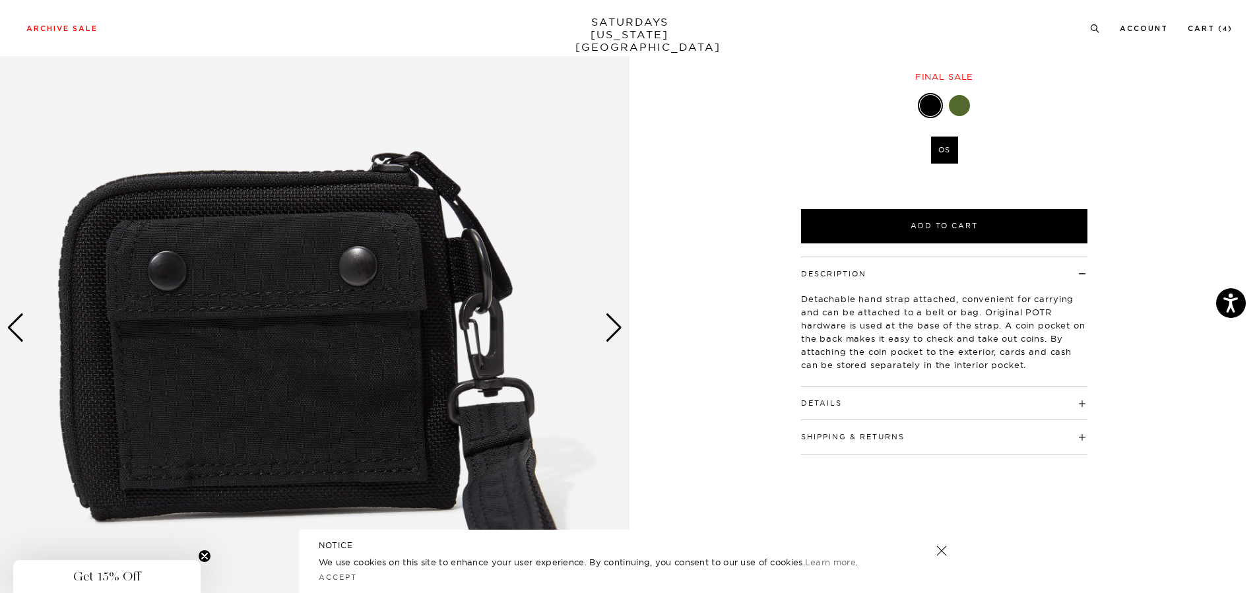
click at [616, 317] on div "Next slide" at bounding box center [614, 327] width 18 height 29
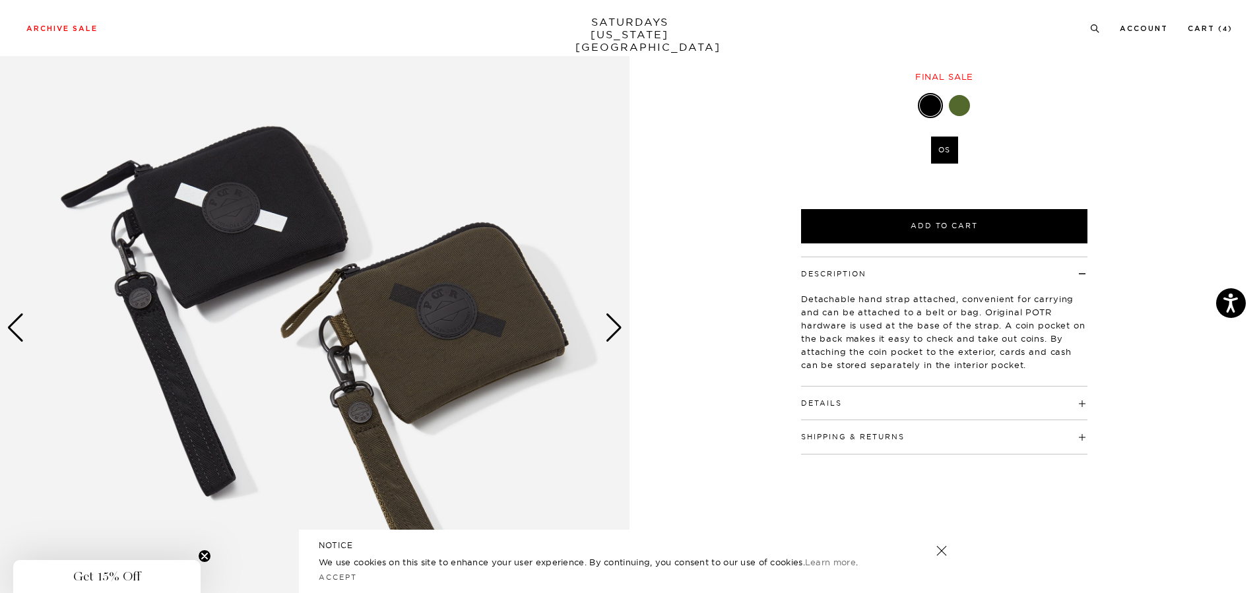
click at [612, 321] on div "Next slide" at bounding box center [614, 327] width 18 height 29
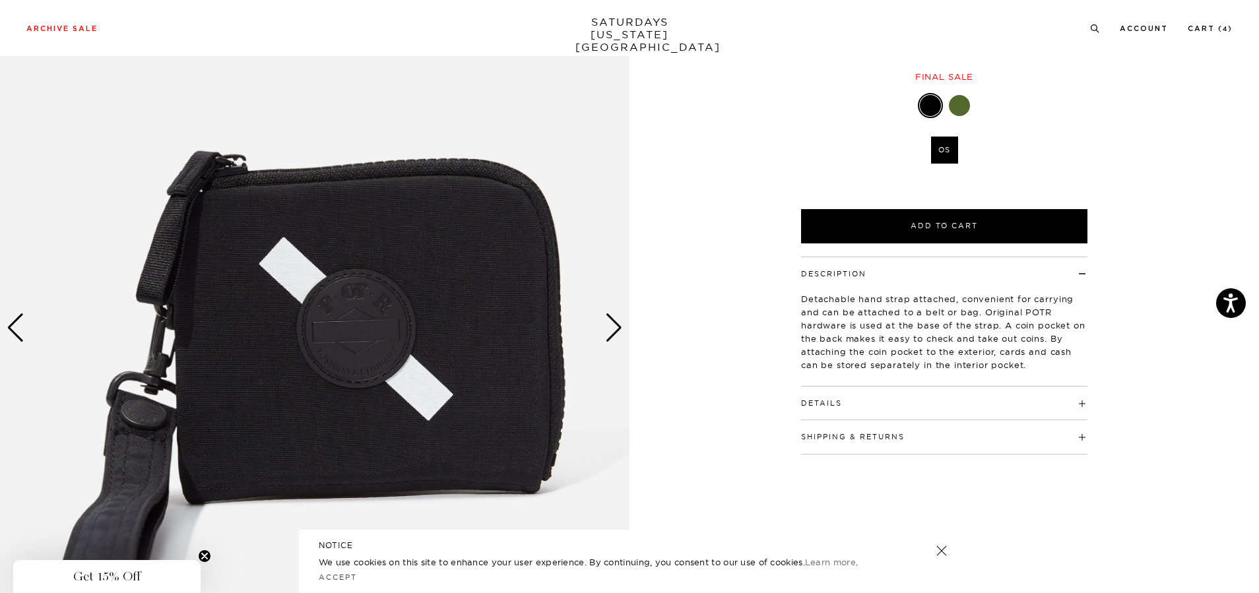
click at [612, 321] on div "Next slide" at bounding box center [614, 327] width 18 height 29
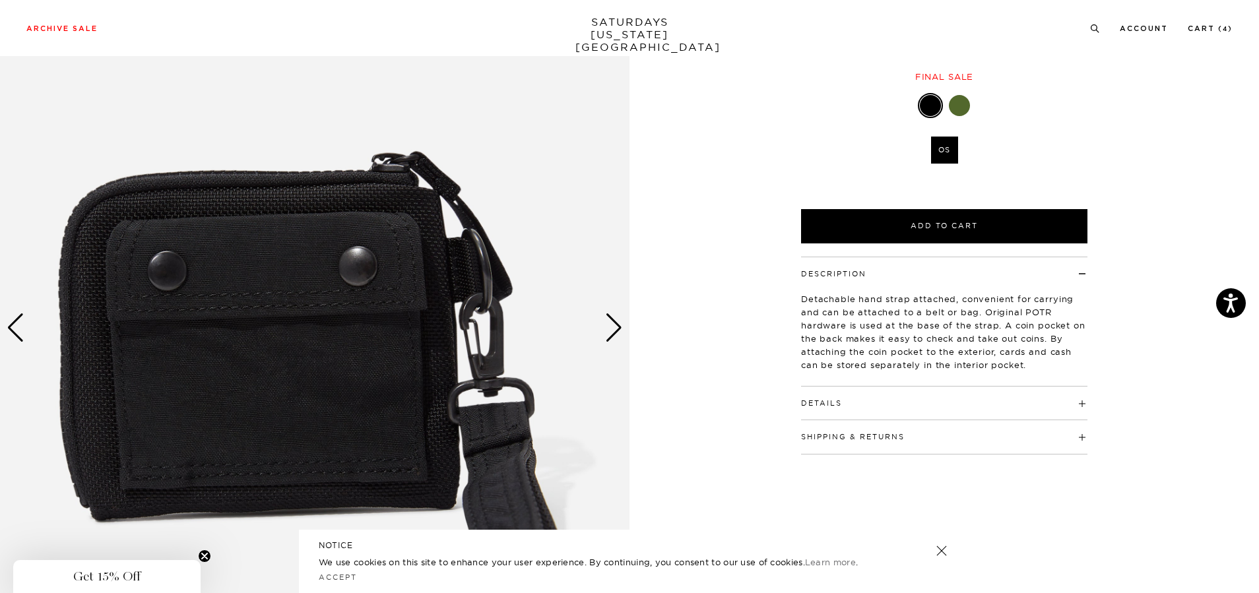
click at [612, 321] on div "Next slide" at bounding box center [614, 327] width 18 height 29
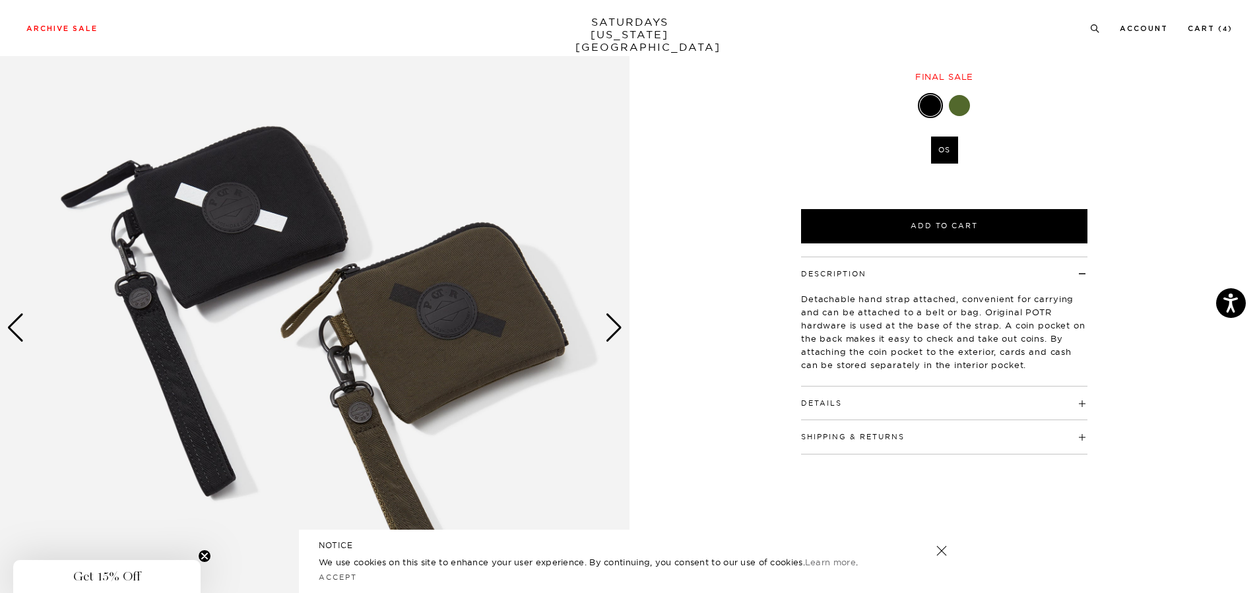
click at [609, 323] on div "Next slide" at bounding box center [614, 327] width 18 height 29
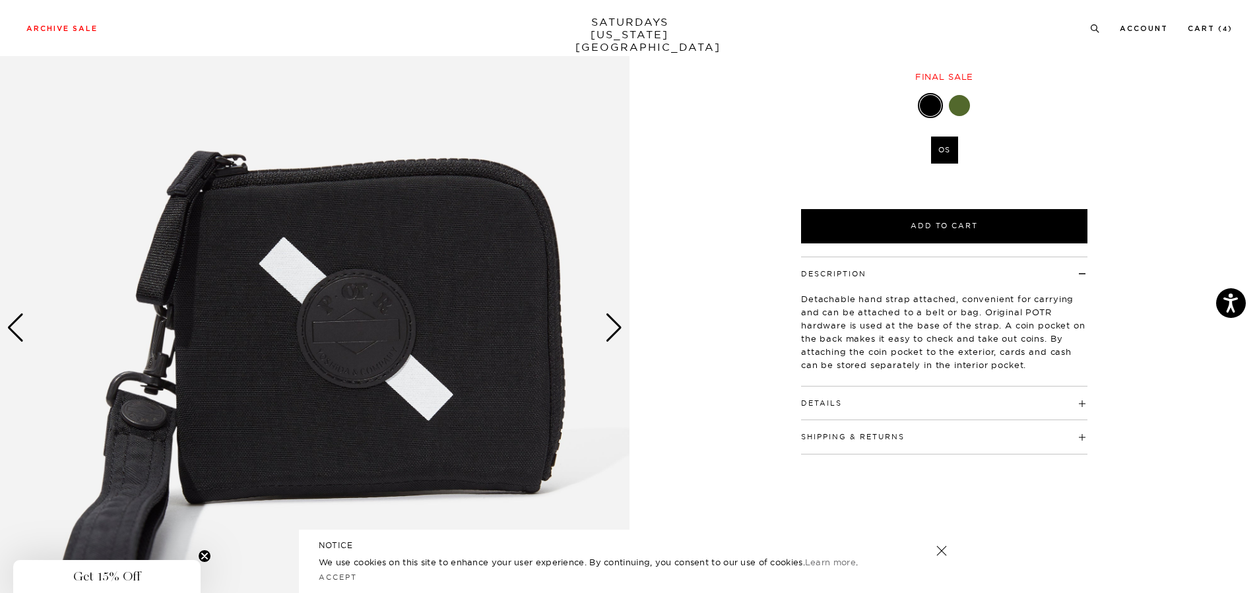
click at [607, 323] on div "Next slide" at bounding box center [614, 327] width 18 height 29
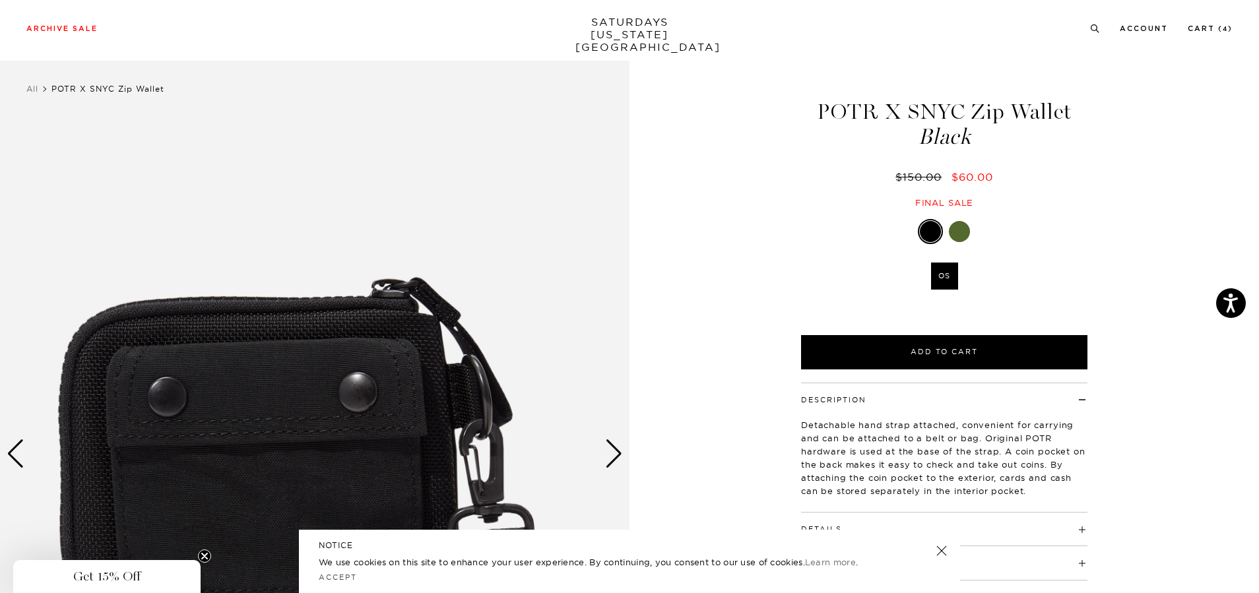
scroll to position [0, 0]
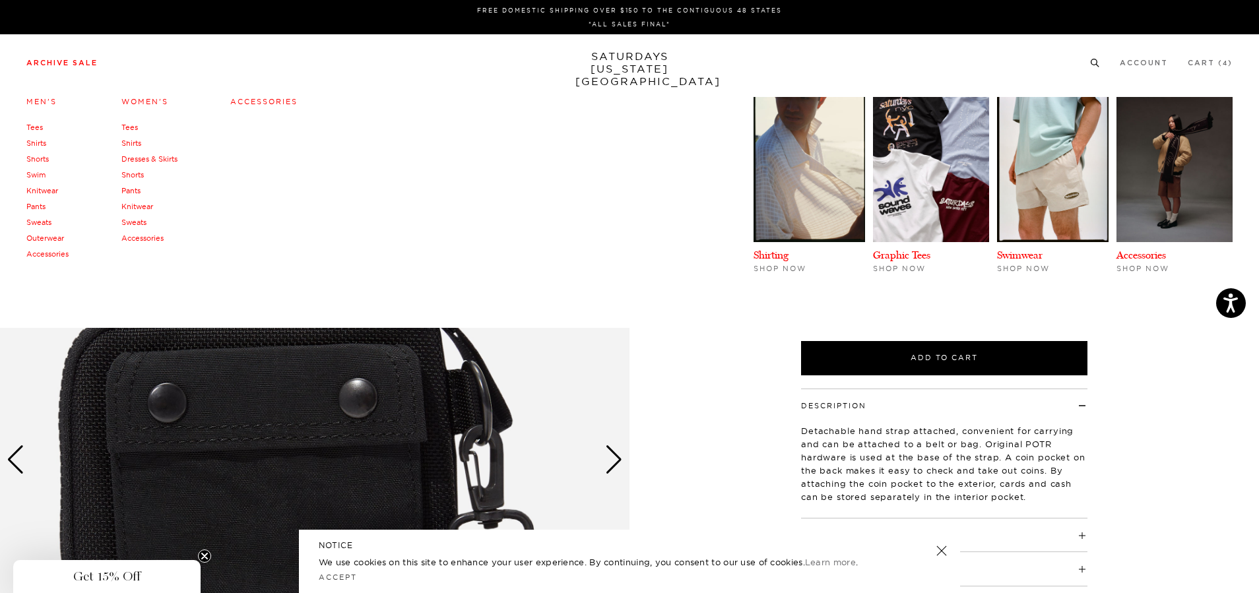
click at [257, 101] on link "Accessories" at bounding box center [263, 101] width 67 height 9
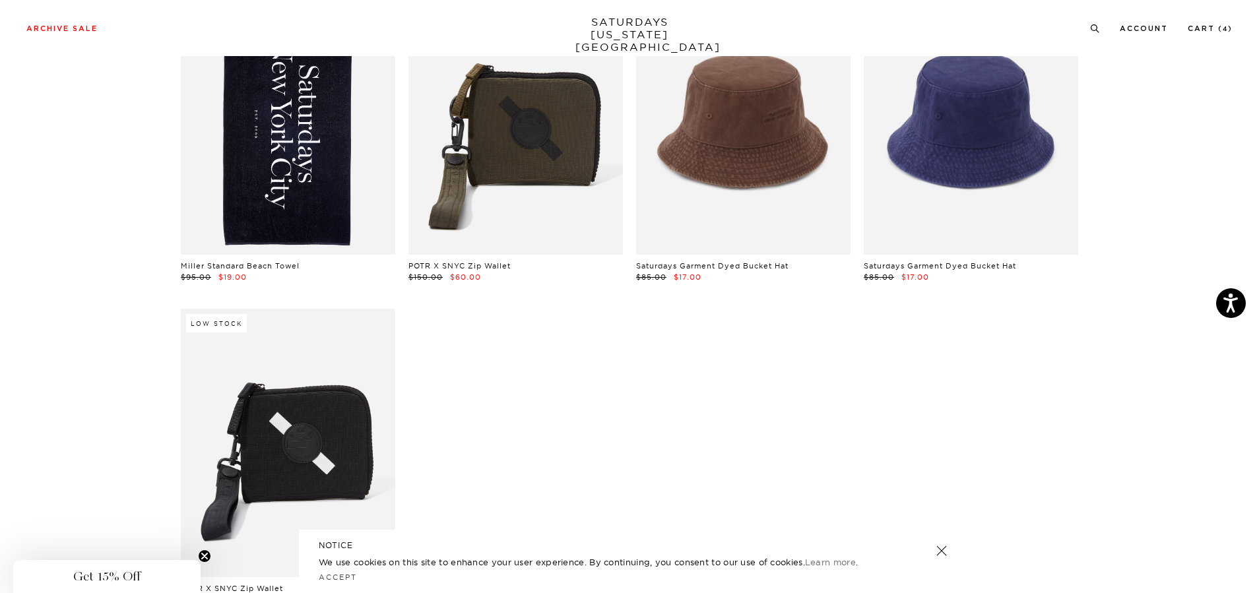
scroll to position [66, 0]
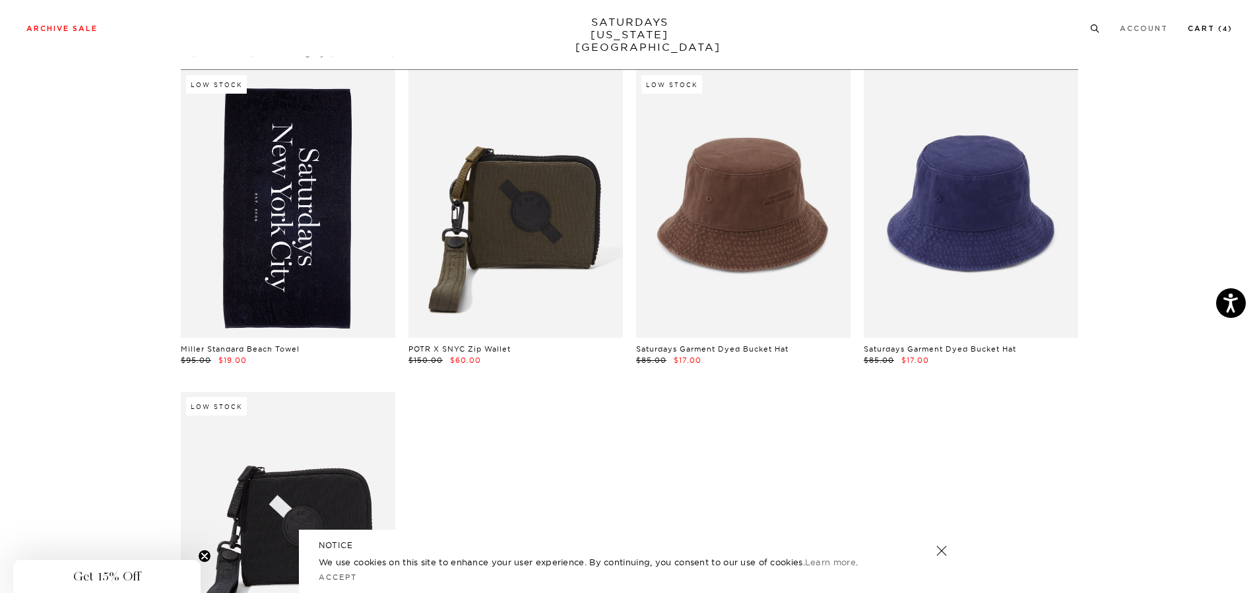
click at [1209, 32] on link "Cart ( 4 )" at bounding box center [1210, 28] width 45 height 7
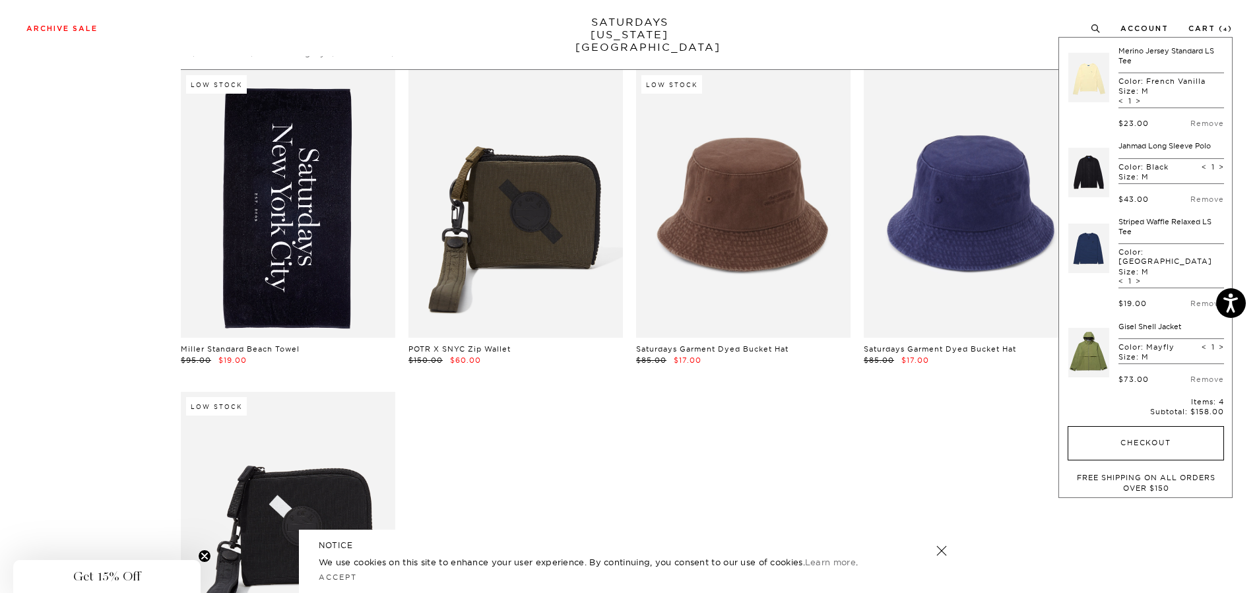
click at [1130, 426] on button "Checkout" at bounding box center [1146, 443] width 156 height 34
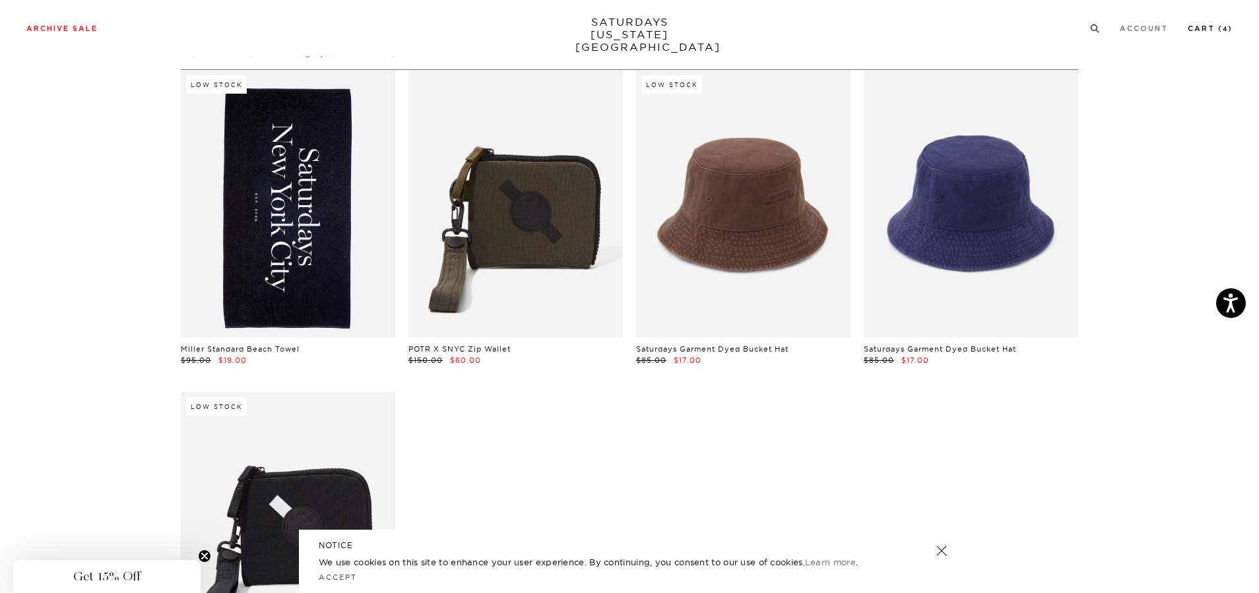
click at [1205, 29] on link "Cart ( 4 )" at bounding box center [1210, 28] width 45 height 7
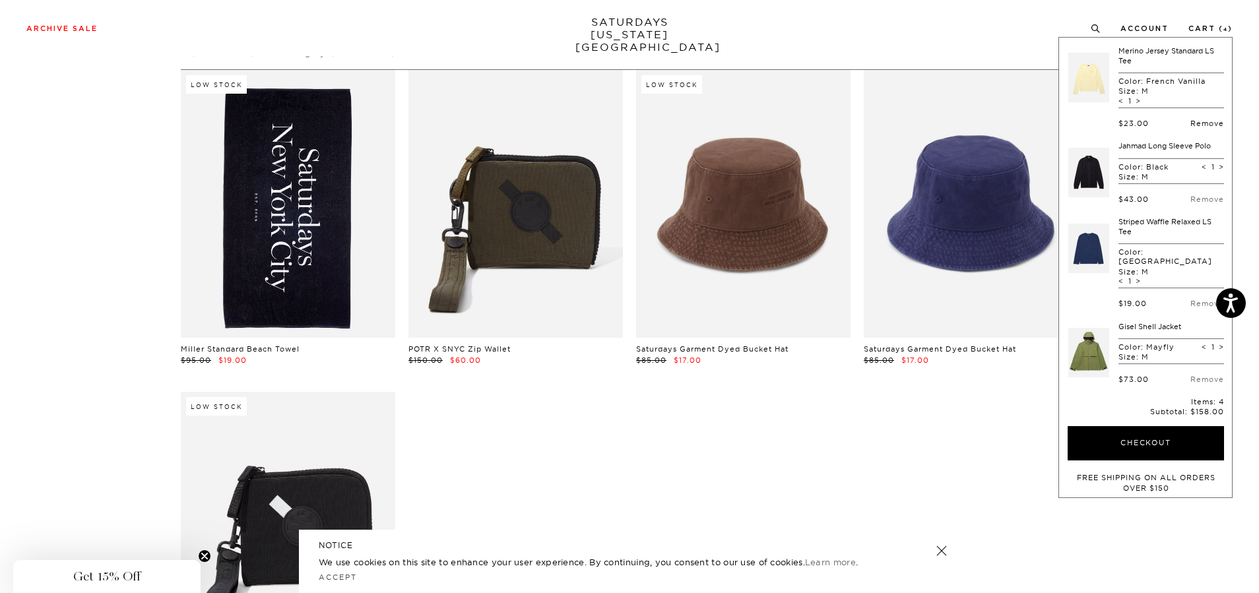
click at [1202, 120] on link "Remove" at bounding box center [1208, 123] width 34 height 9
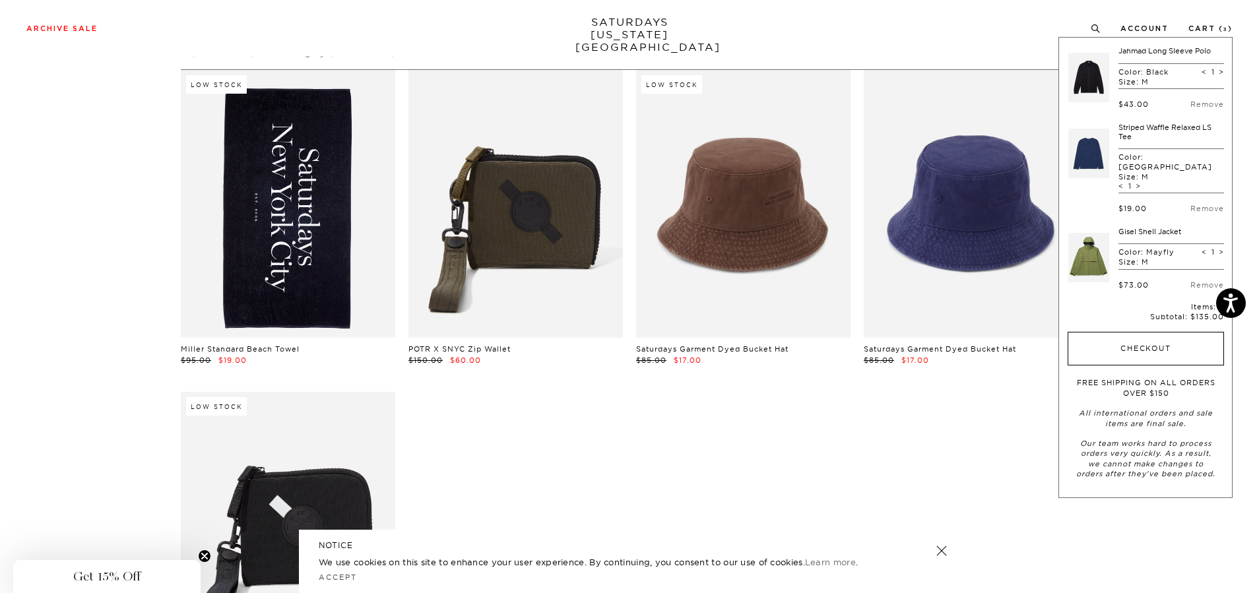
click at [1152, 332] on button "Checkout" at bounding box center [1146, 349] width 156 height 34
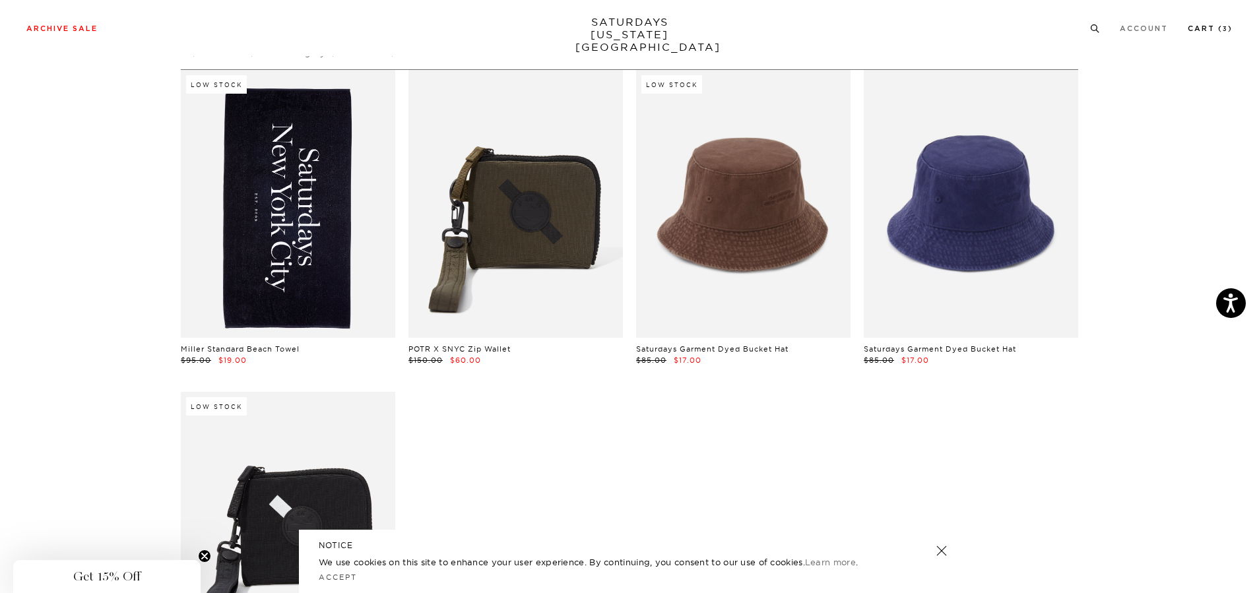
click at [1218, 26] on link "Cart ( 3 )" at bounding box center [1210, 28] width 45 height 7
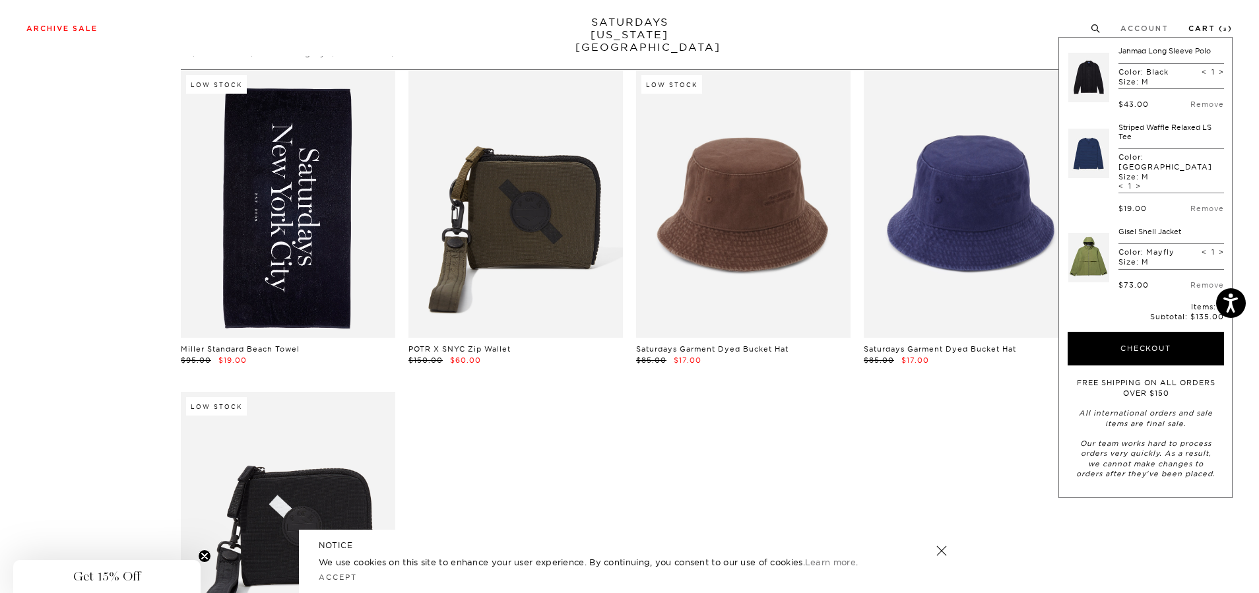
click at [1213, 26] on link "Cart ( 3 )" at bounding box center [1211, 28] width 44 height 7
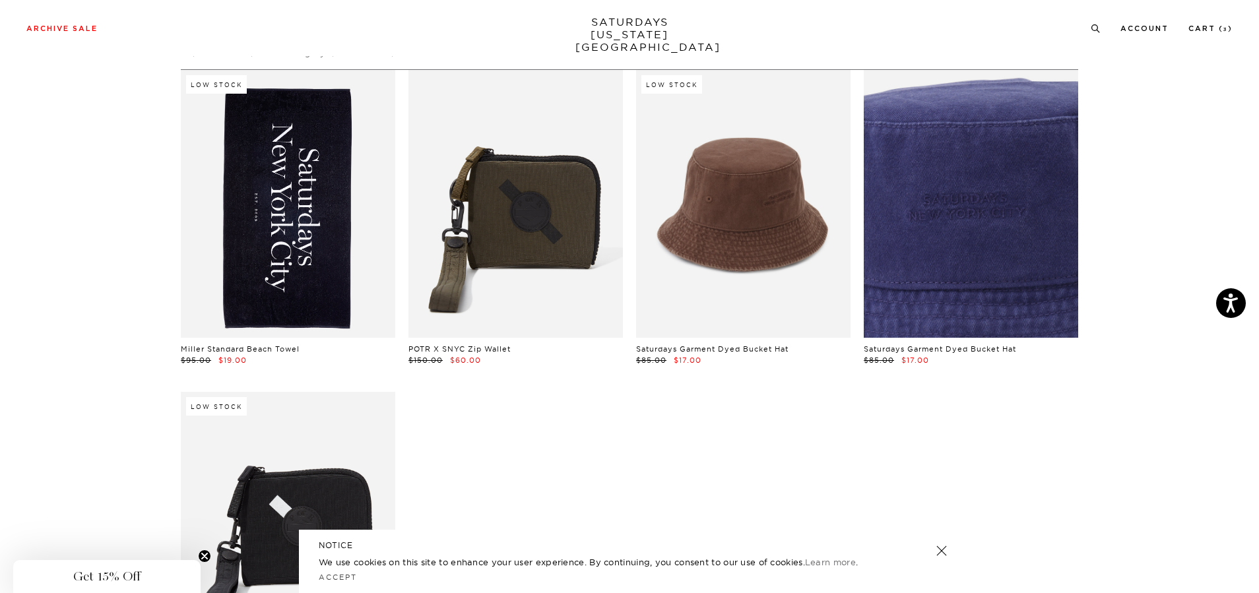
click at [1002, 205] on link at bounding box center [971, 204] width 214 height 268
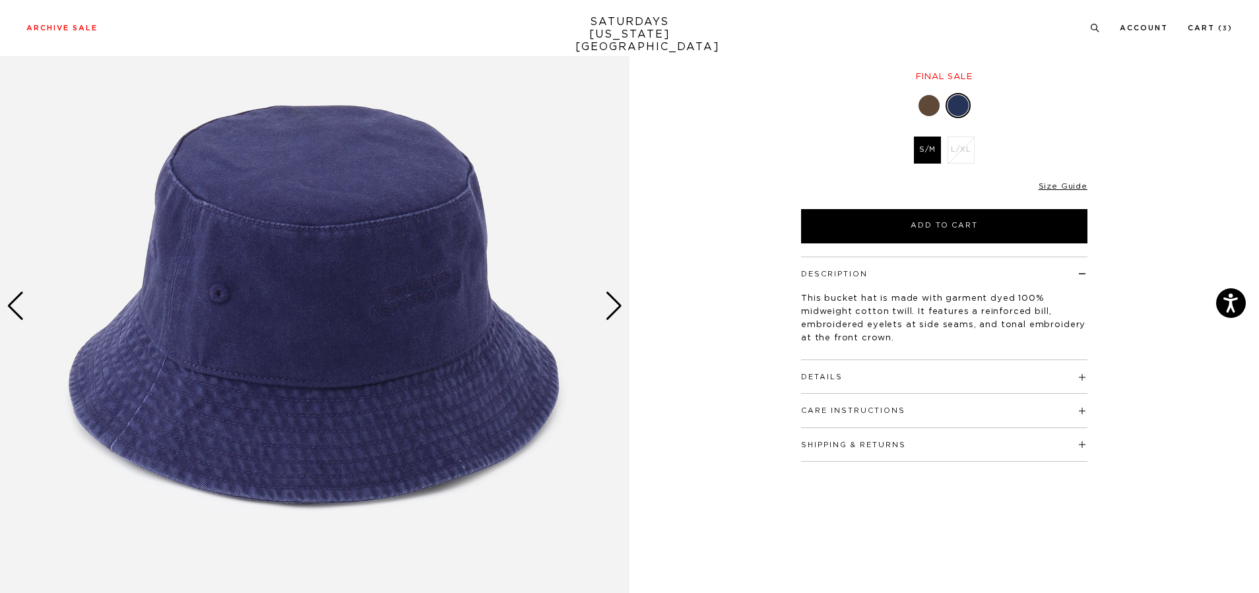
scroll to position [198, 0]
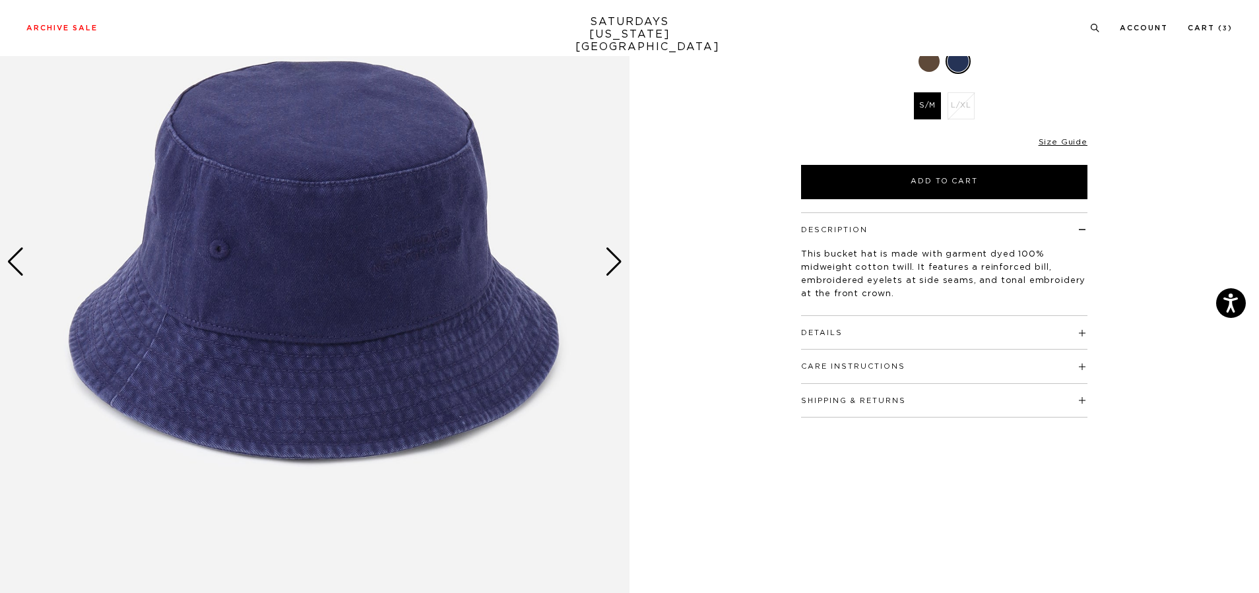
click at [618, 261] on div "Next slide" at bounding box center [614, 261] width 18 height 29
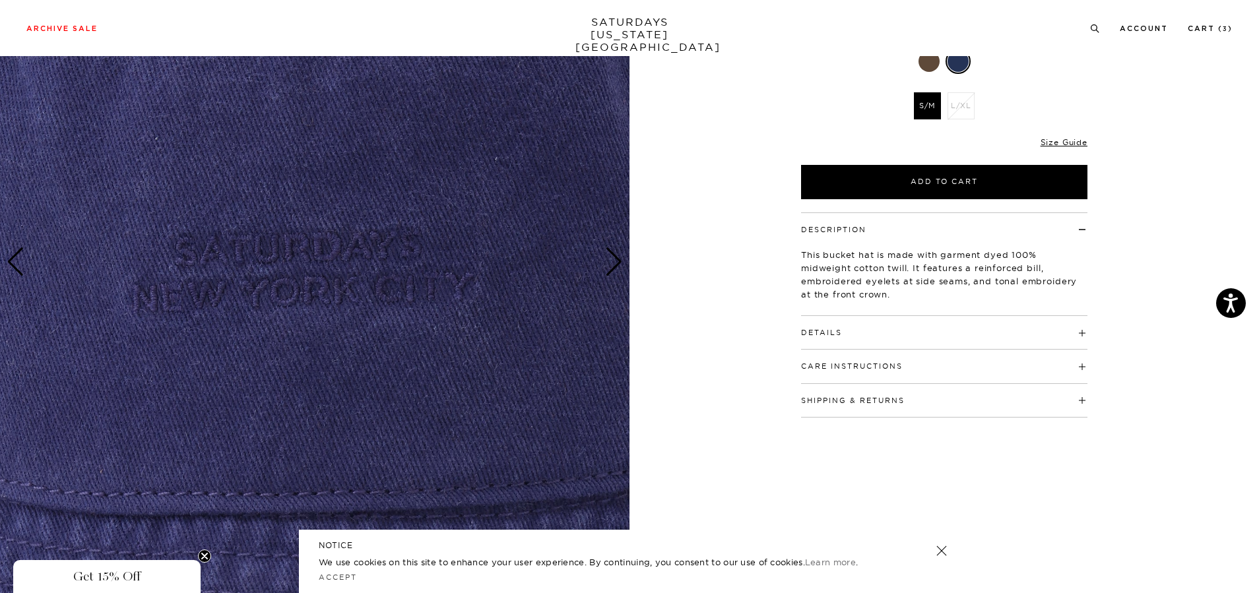
click at [618, 261] on div "Next slide" at bounding box center [614, 261] width 18 height 29
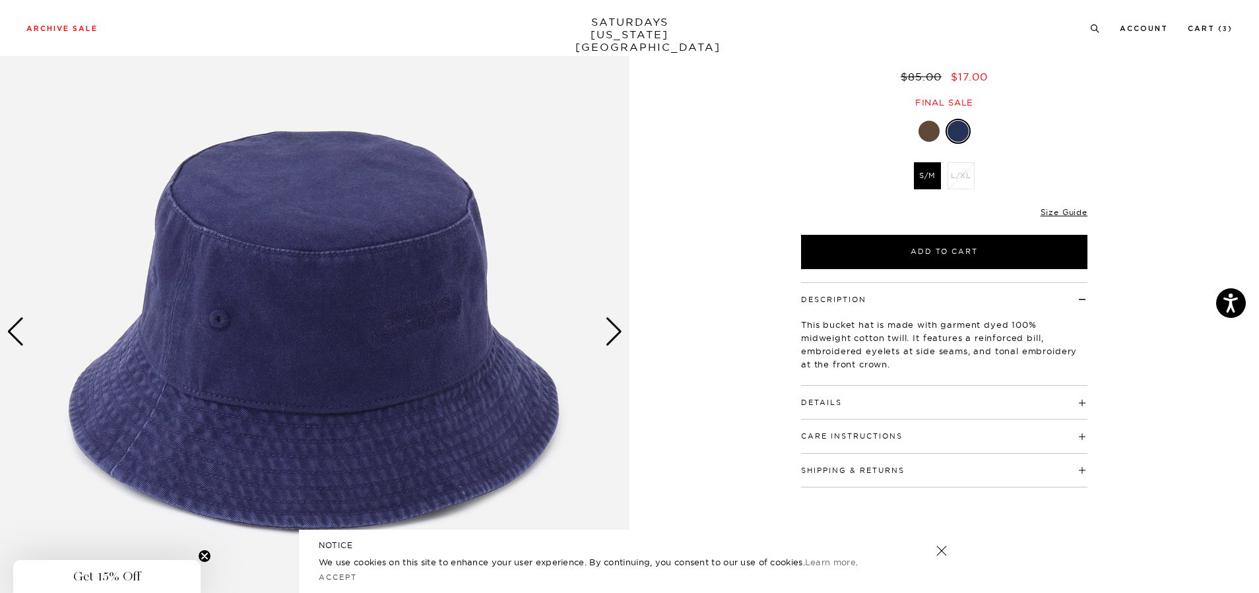
scroll to position [0, 0]
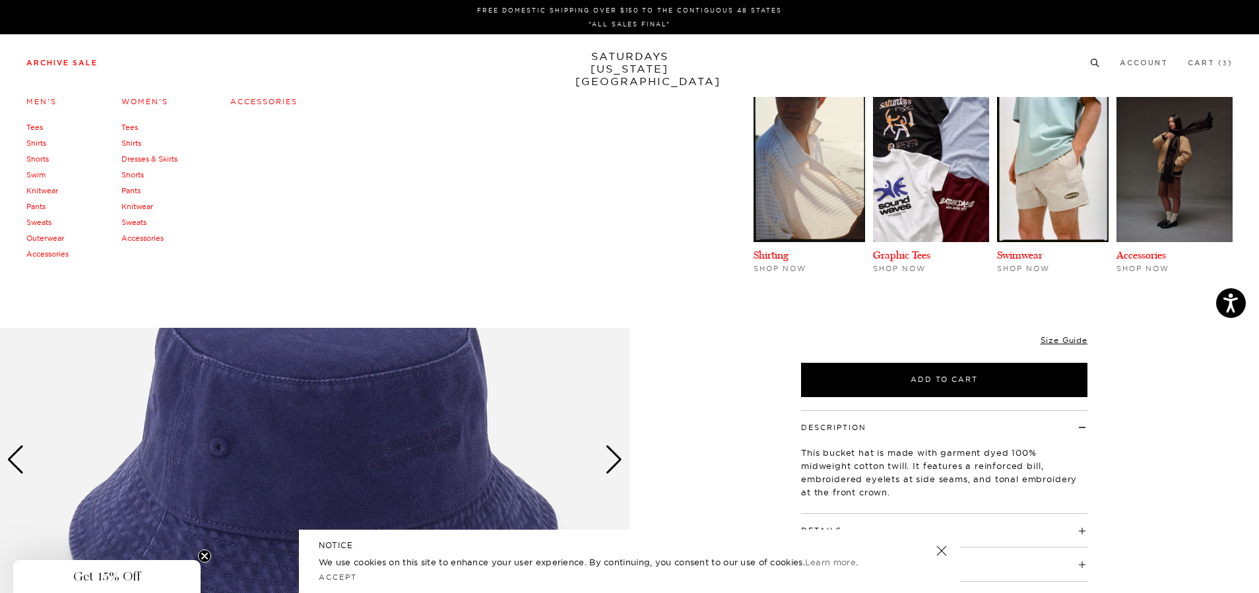
click at [38, 174] on link "Swim" at bounding box center [35, 174] width 19 height 9
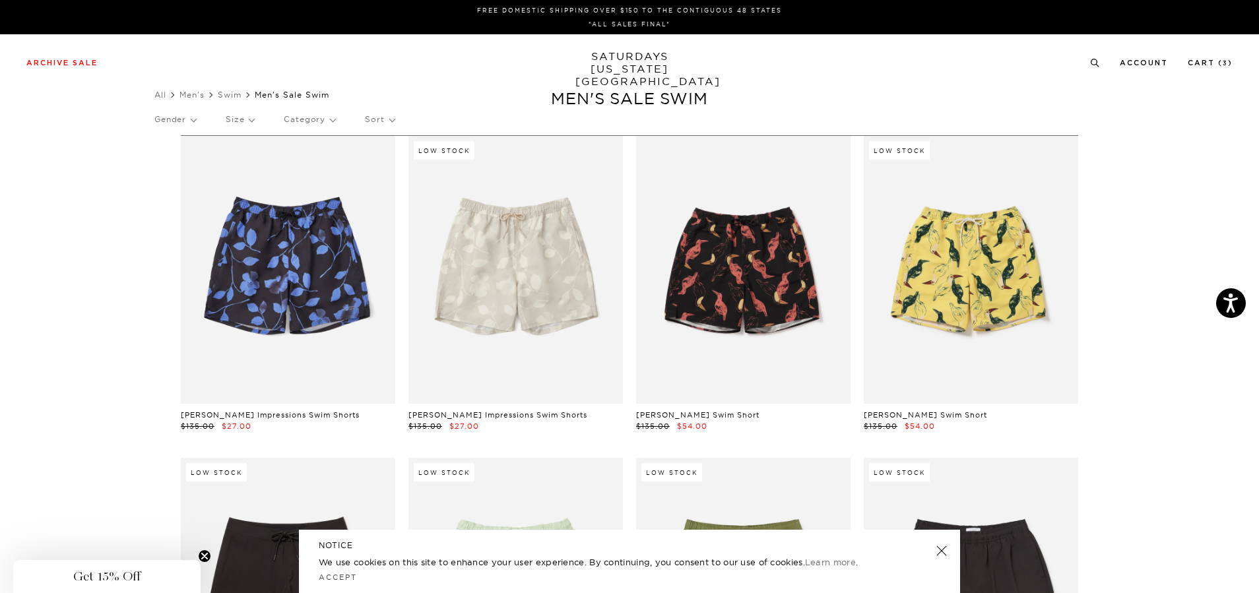
click at [254, 120] on p "Size" at bounding box center [240, 119] width 28 height 30
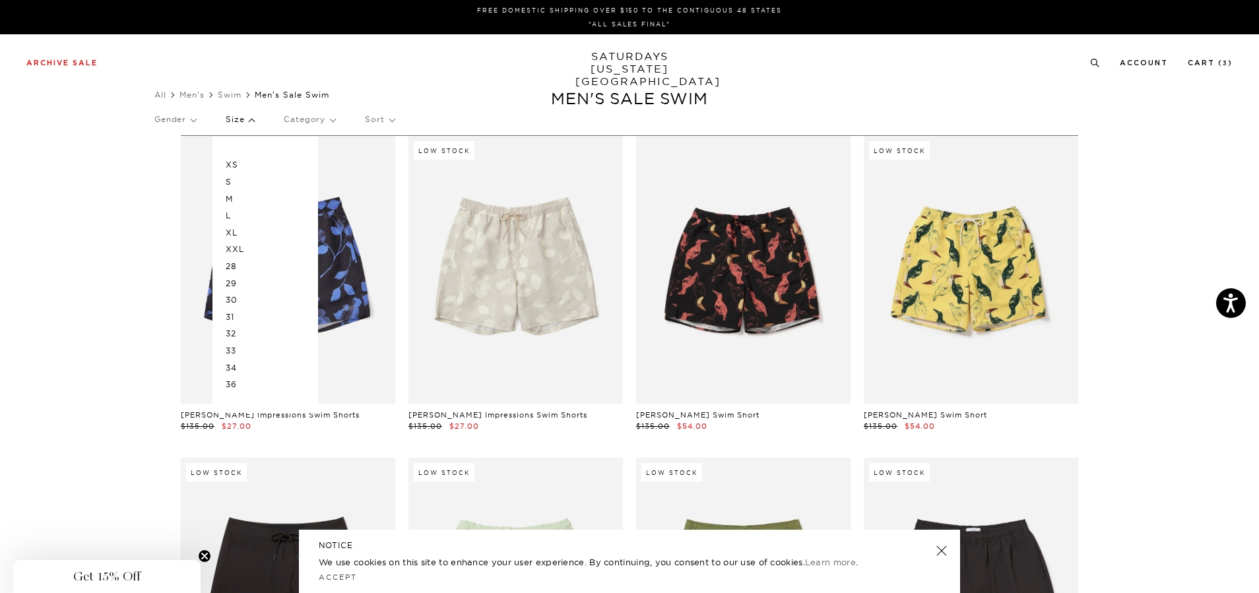
click at [249, 197] on p "M" at bounding box center [265, 199] width 79 height 17
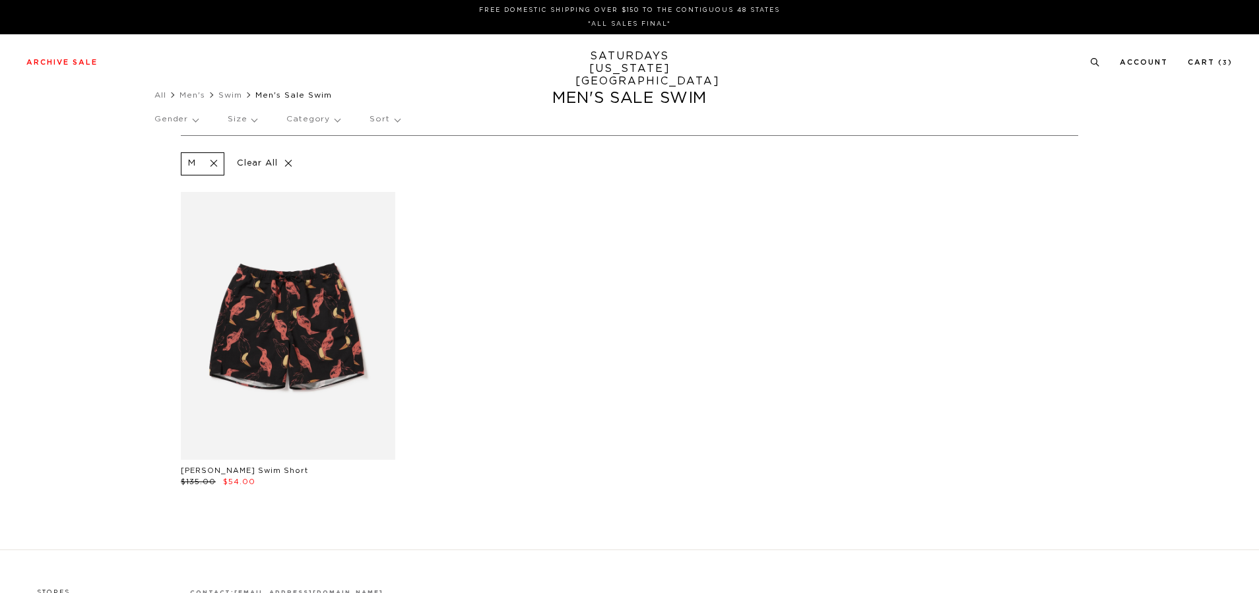
click at [255, 119] on p "Size" at bounding box center [242, 119] width 29 height 30
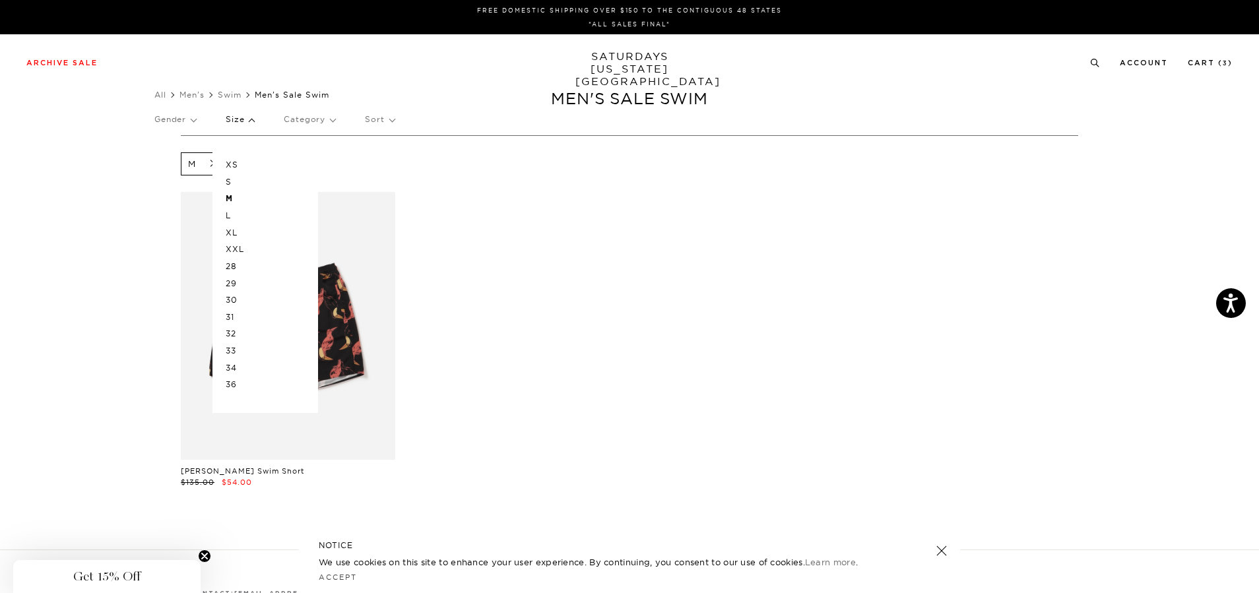
click at [238, 218] on p "L" at bounding box center [265, 215] width 79 height 17
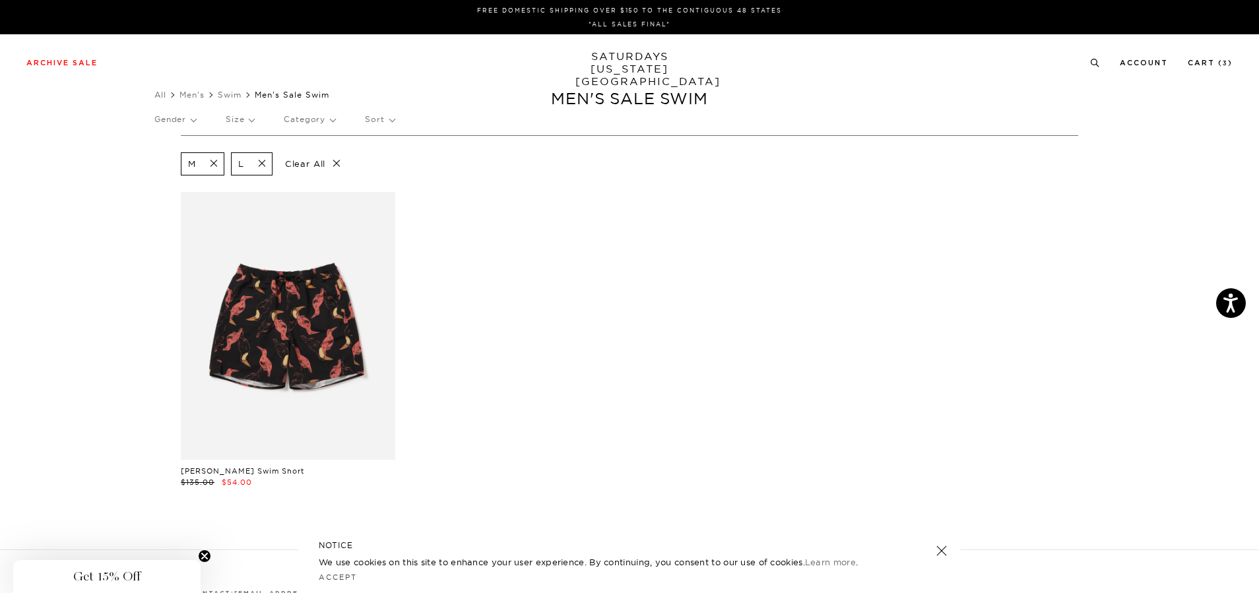
click at [215, 164] on span at bounding box center [210, 164] width 28 height 13
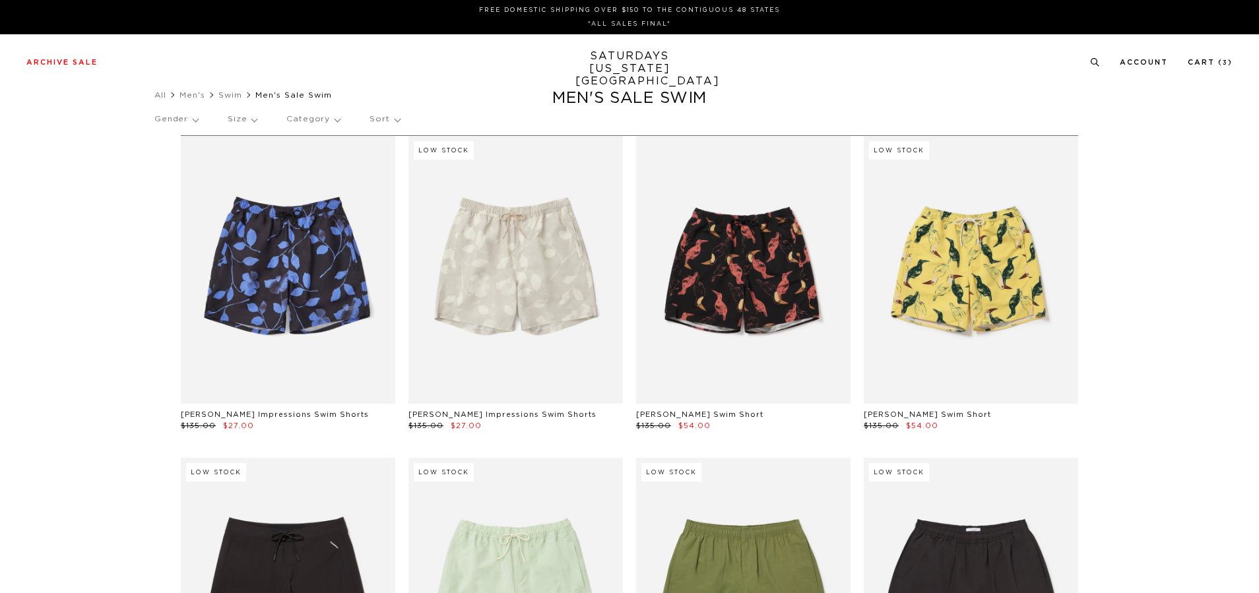
click at [255, 120] on p "Size" at bounding box center [242, 119] width 29 height 30
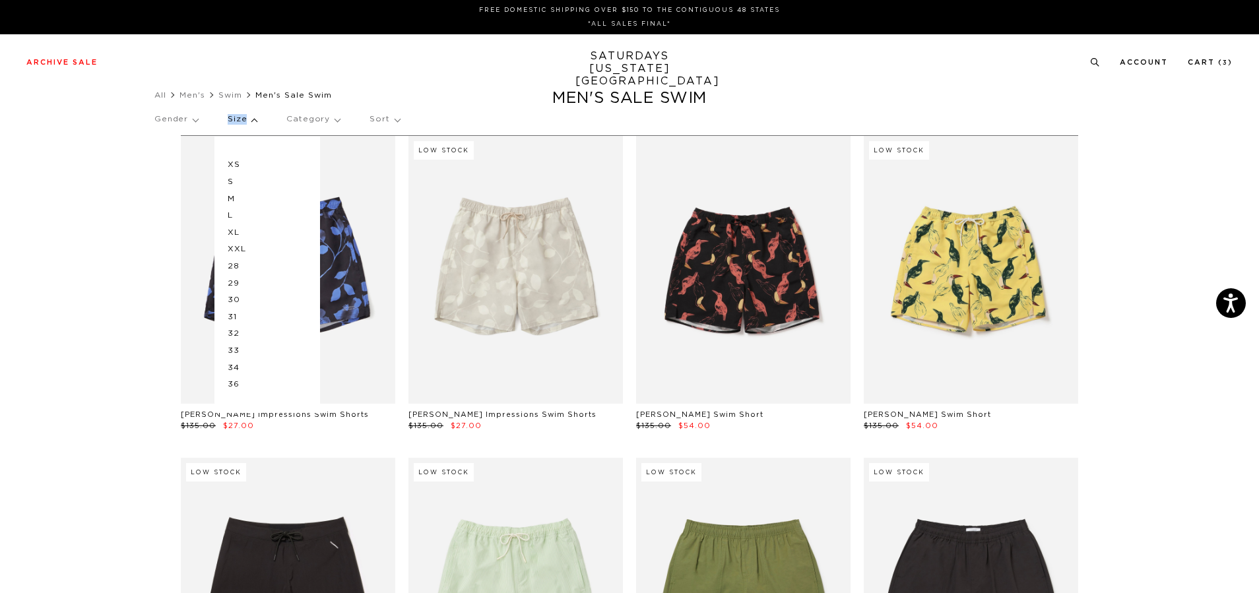
click at [255, 119] on p "Size" at bounding box center [242, 119] width 29 height 30
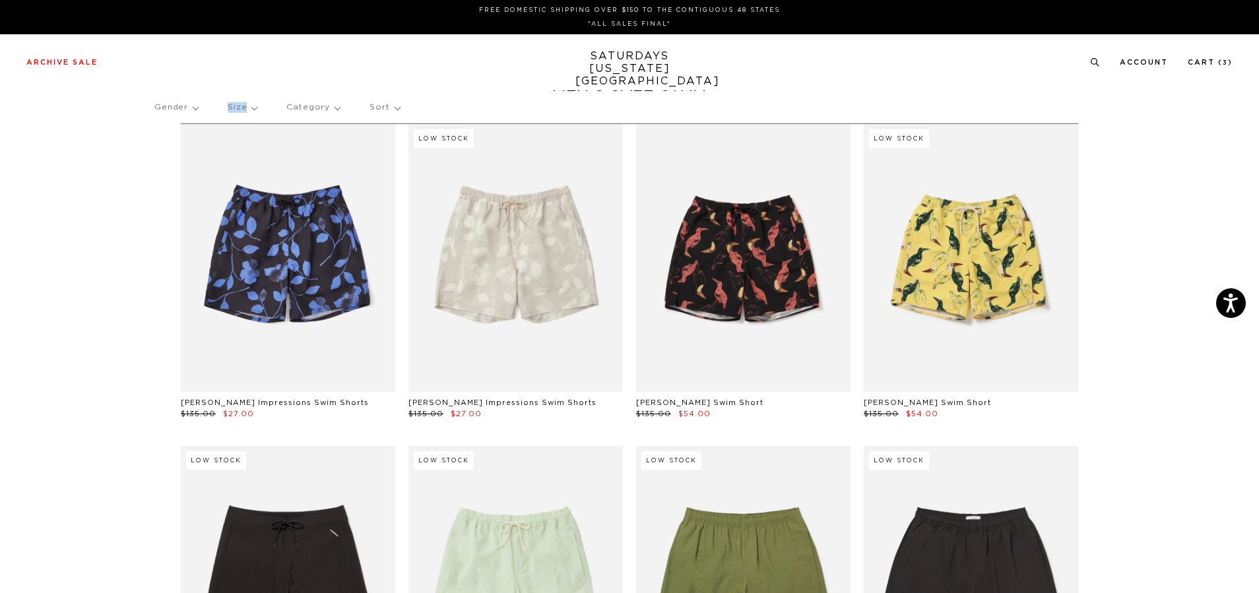
scroll to position [264, 0]
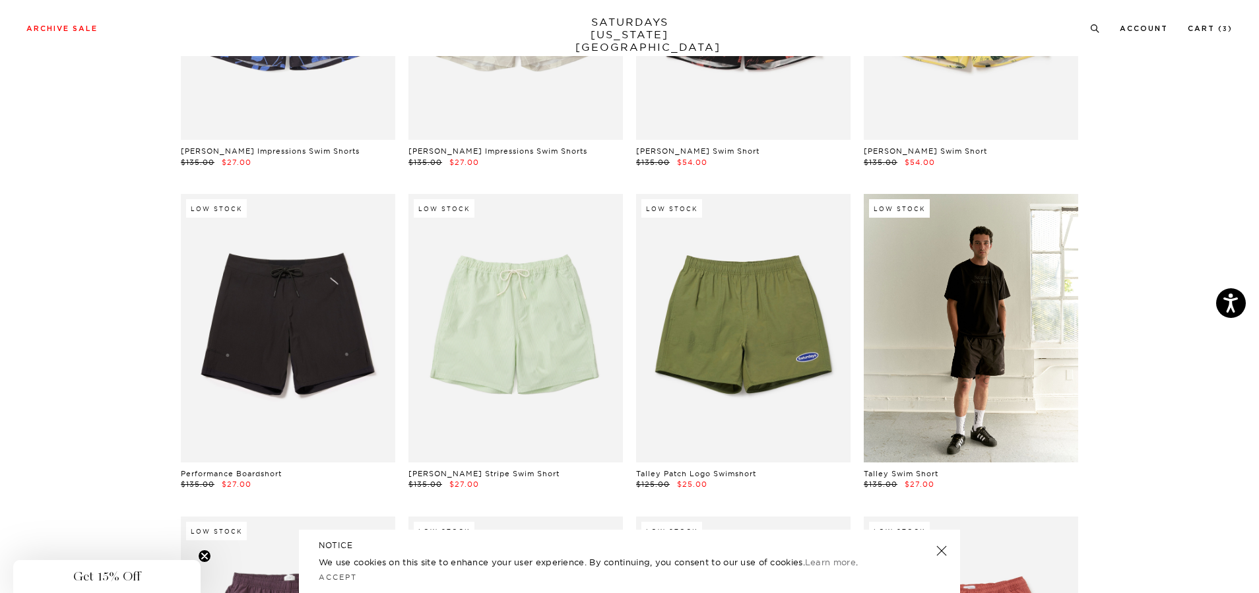
click at [1047, 319] on link at bounding box center [971, 328] width 214 height 268
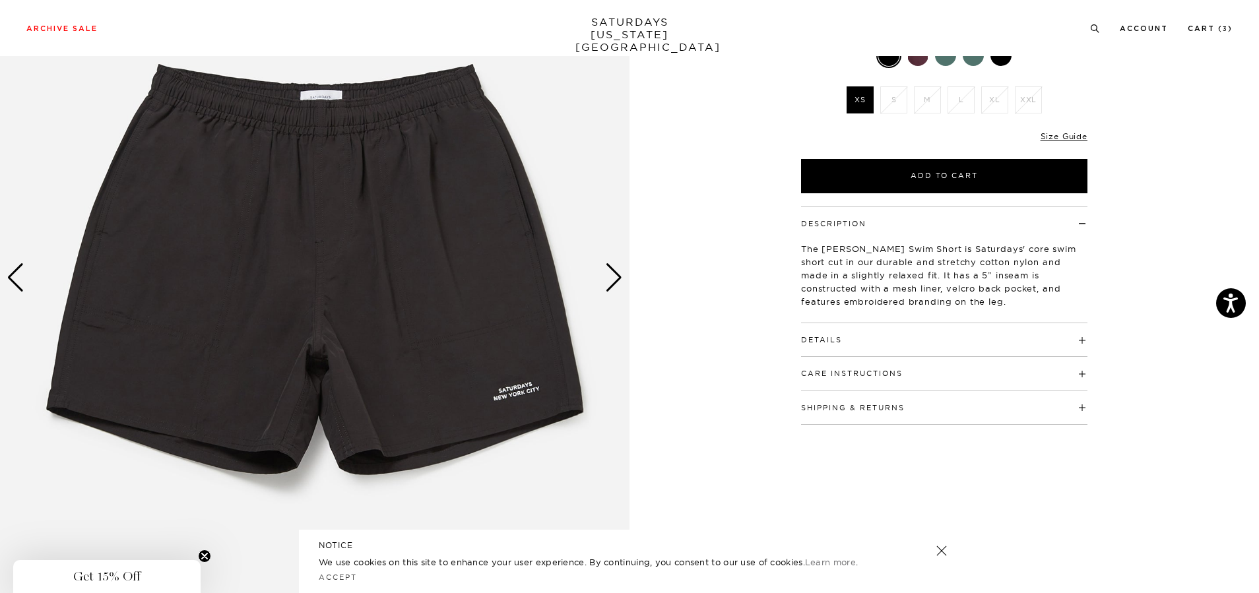
scroll to position [198, 0]
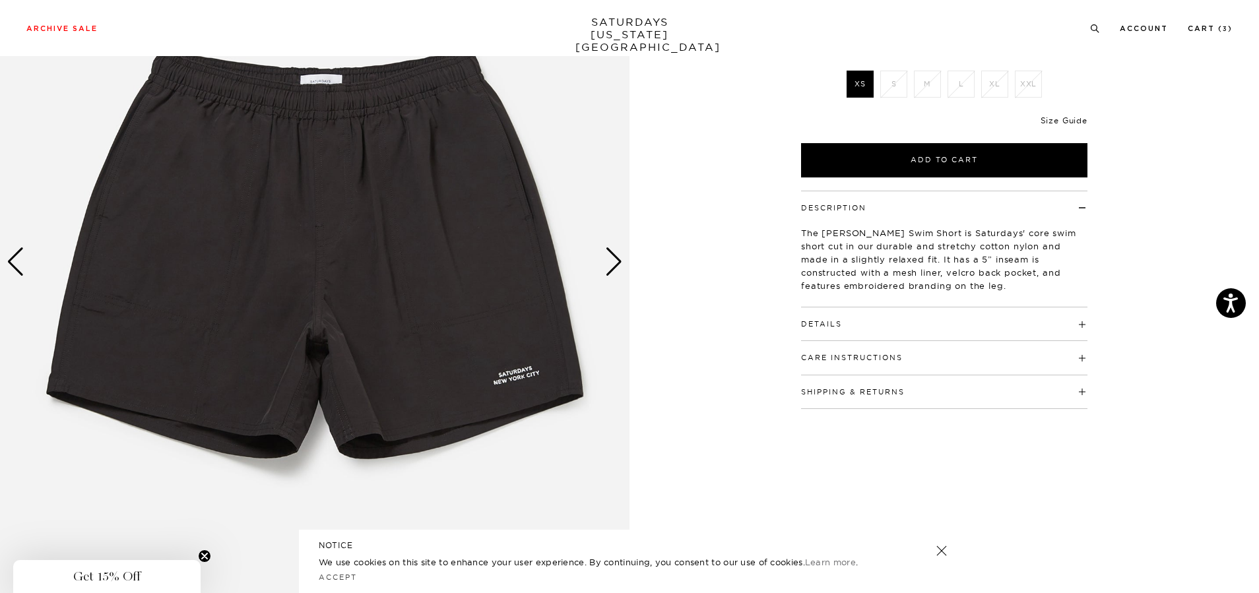
click at [1074, 124] on link "Size Guide" at bounding box center [1064, 120] width 47 height 10
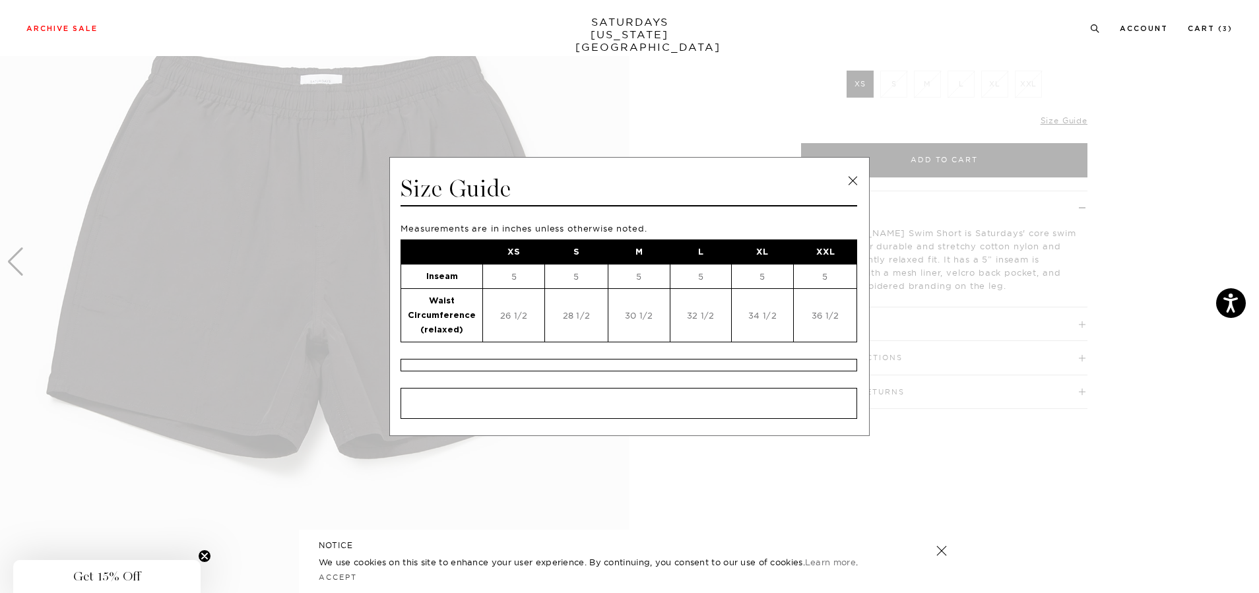
click at [852, 186] on link at bounding box center [853, 181] width 20 height 20
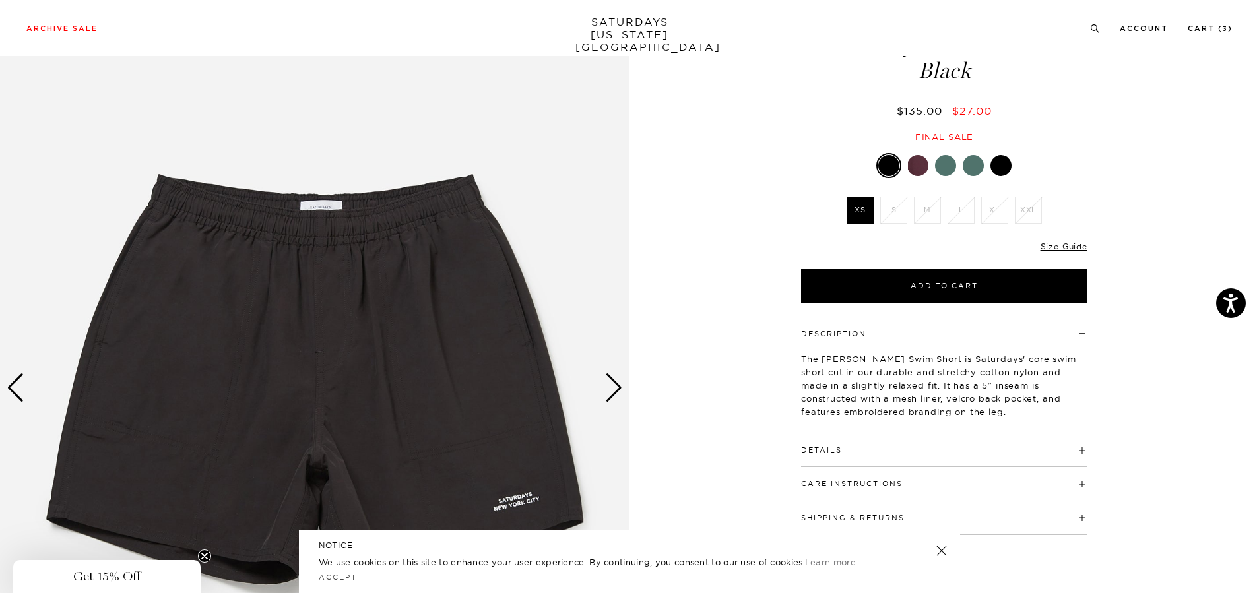
scroll to position [0, 0]
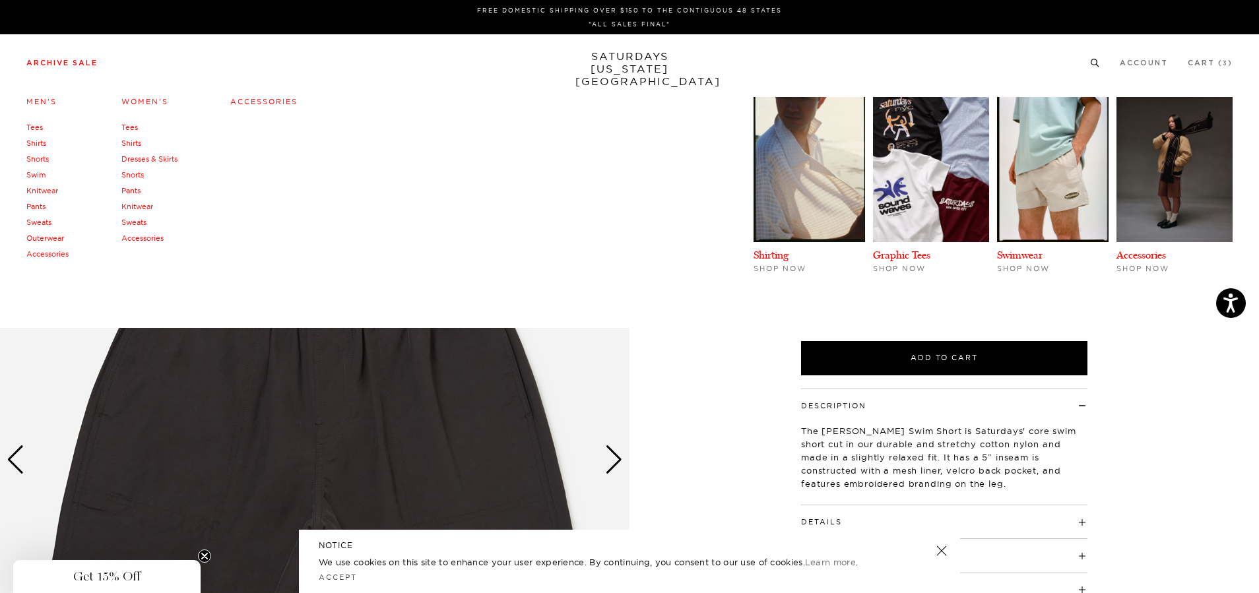
click at [43, 175] on link "Swim" at bounding box center [35, 174] width 19 height 9
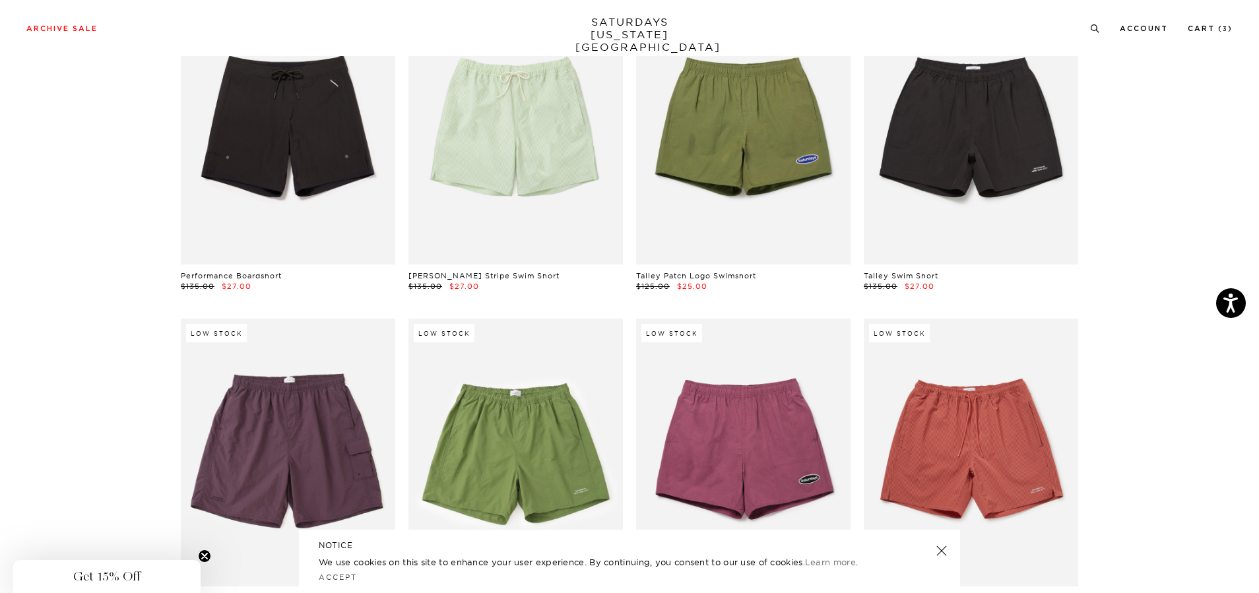
scroll to position [768, 0]
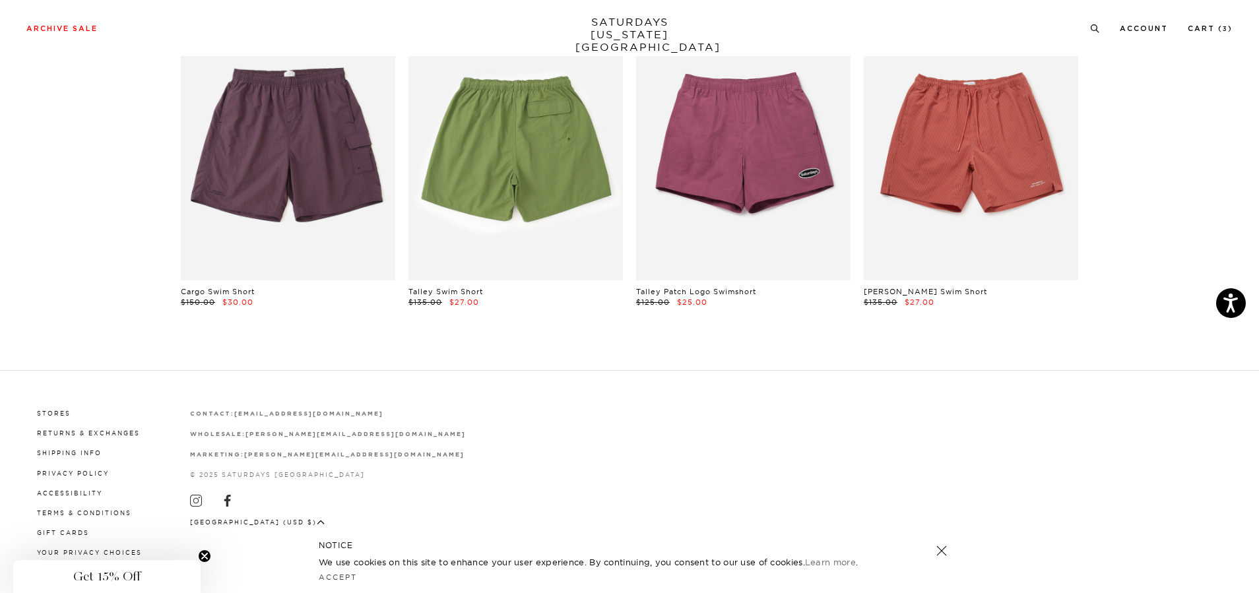
click at [517, 191] on link at bounding box center [516, 147] width 214 height 268
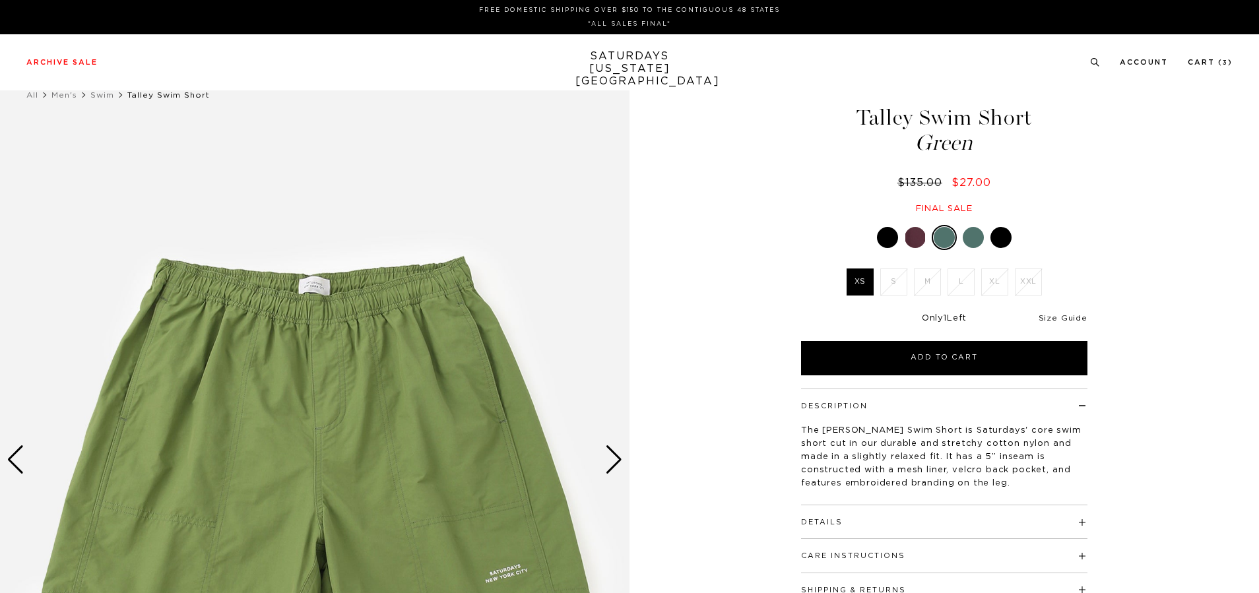
click at [1066, 320] on link "Size Guide" at bounding box center [1063, 318] width 49 height 8
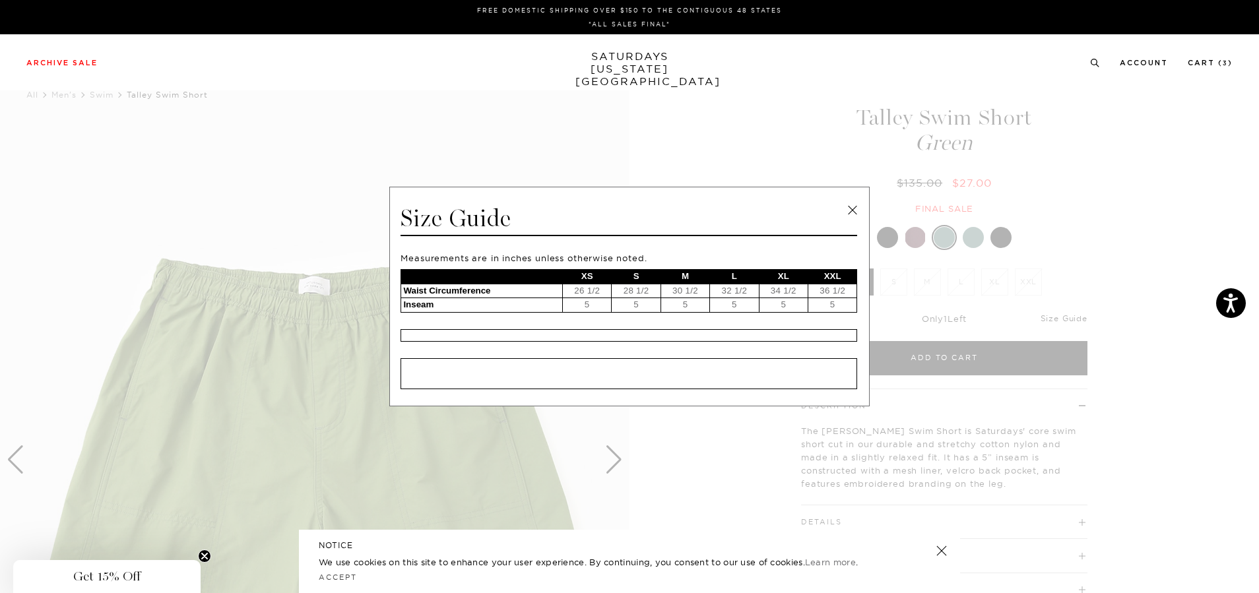
drag, startPoint x: 1065, startPoint y: 320, endPoint x: 1051, endPoint y: 317, distance: 14.2
click at [1065, 319] on span at bounding box center [624, 296] width 1249 height 593
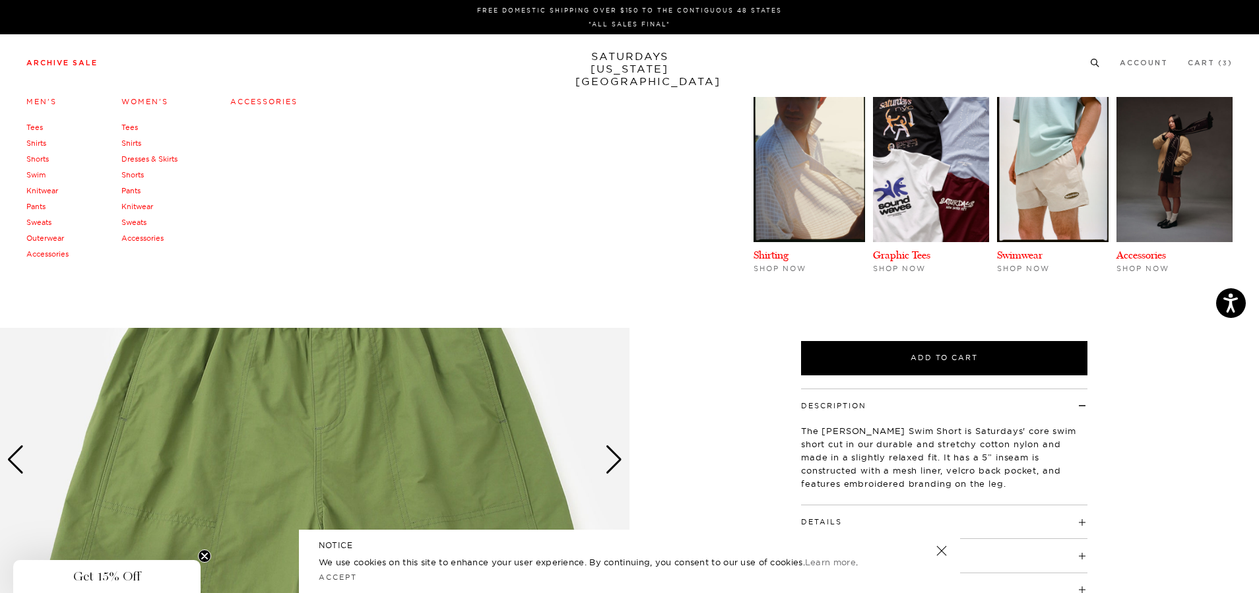
click at [34, 128] on link "Tees" at bounding box center [34, 127] width 16 height 9
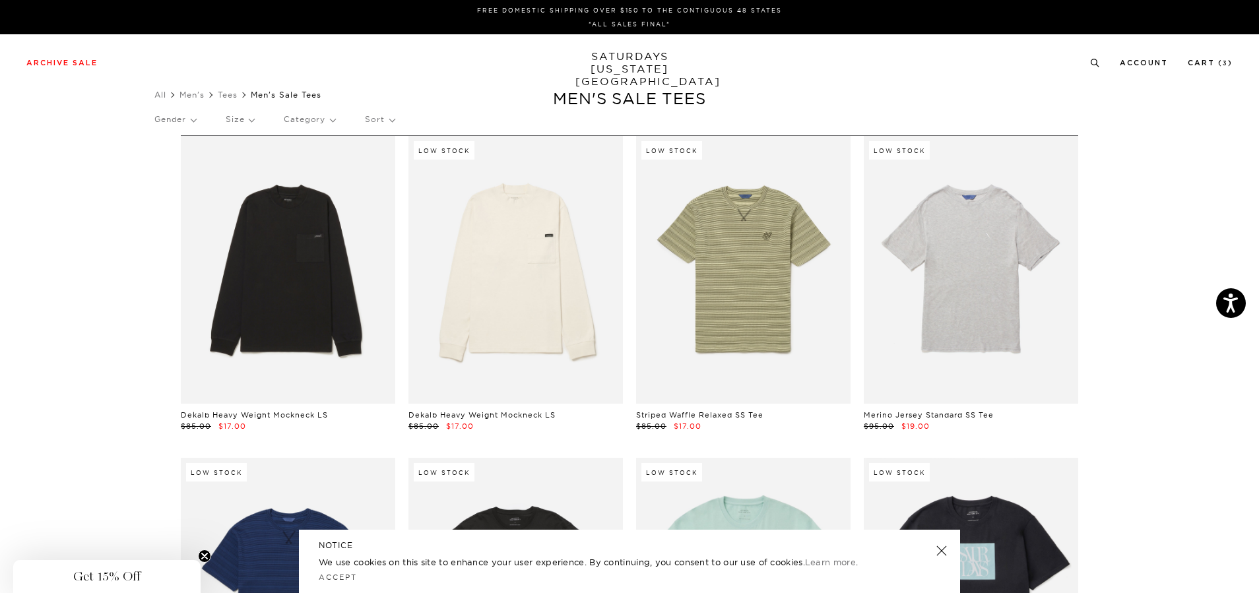
click at [249, 123] on p "Size" at bounding box center [240, 119] width 28 height 30
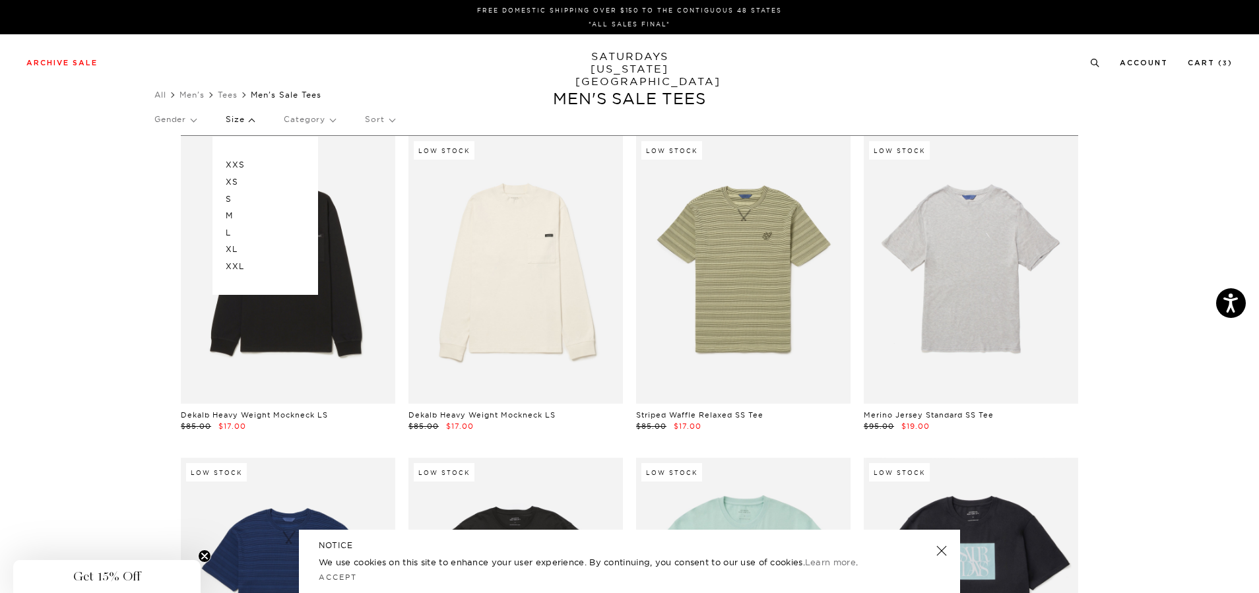
click at [238, 214] on p "M" at bounding box center [265, 215] width 79 height 17
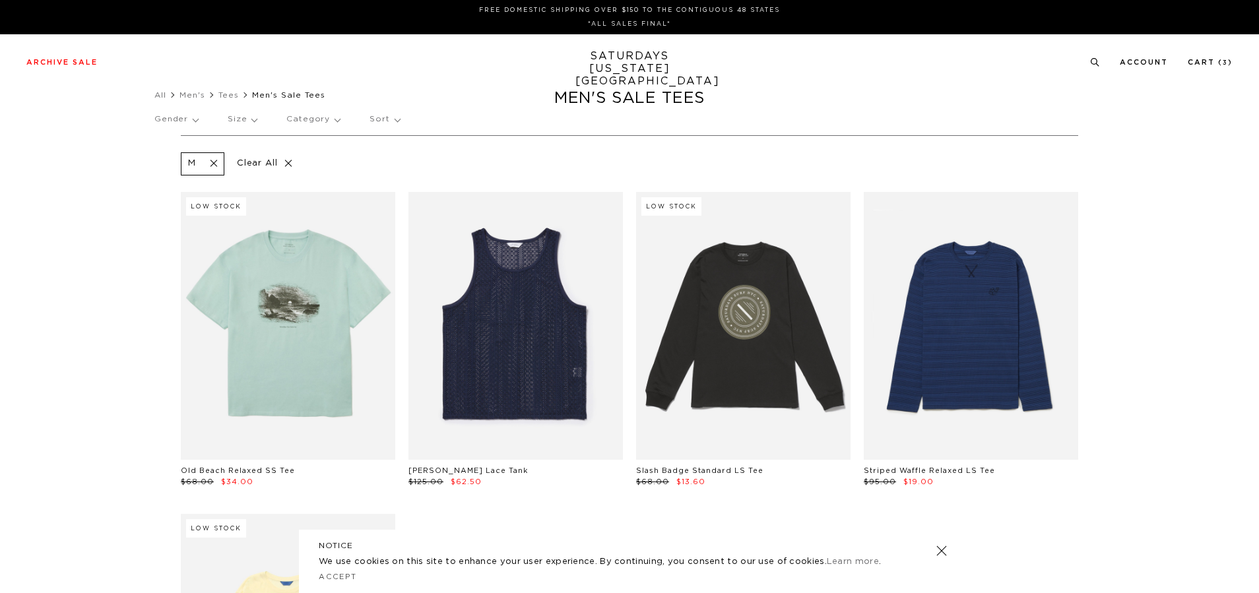
click at [253, 118] on p "Size" at bounding box center [242, 119] width 29 height 30
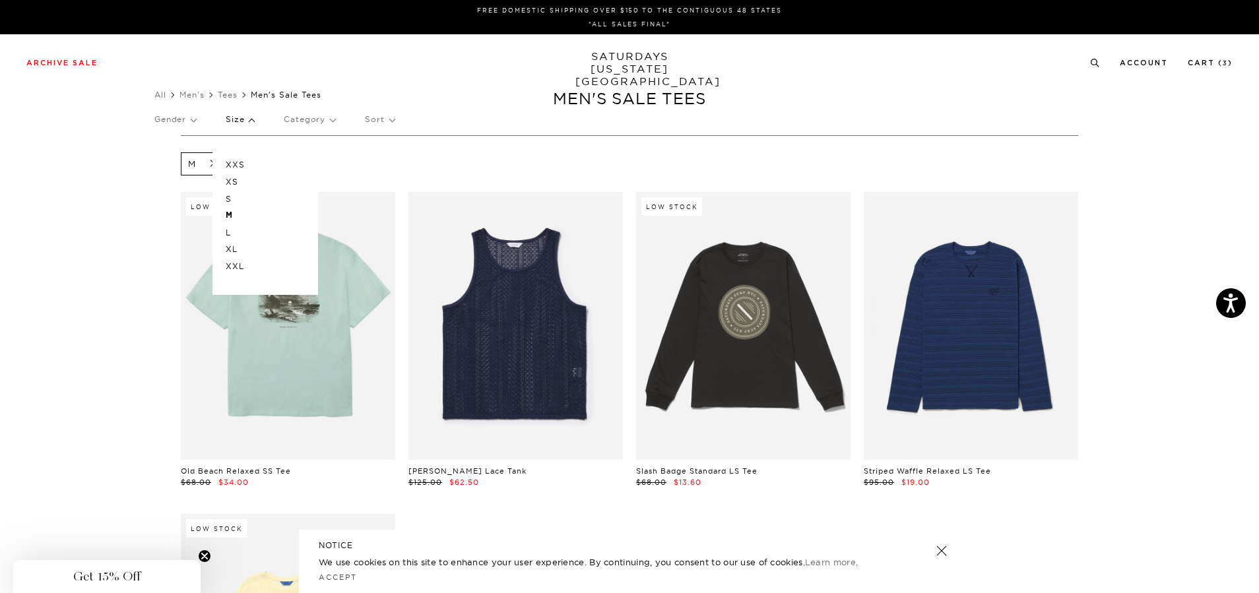
click at [240, 232] on p "L" at bounding box center [265, 232] width 79 height 17
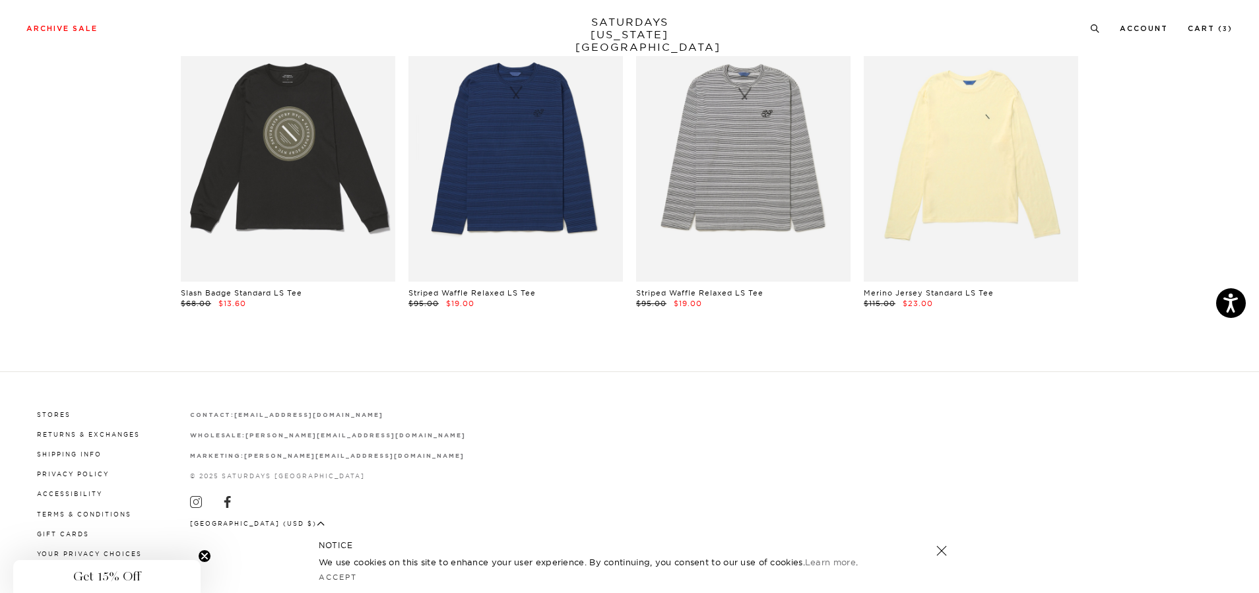
scroll to position [502, 0]
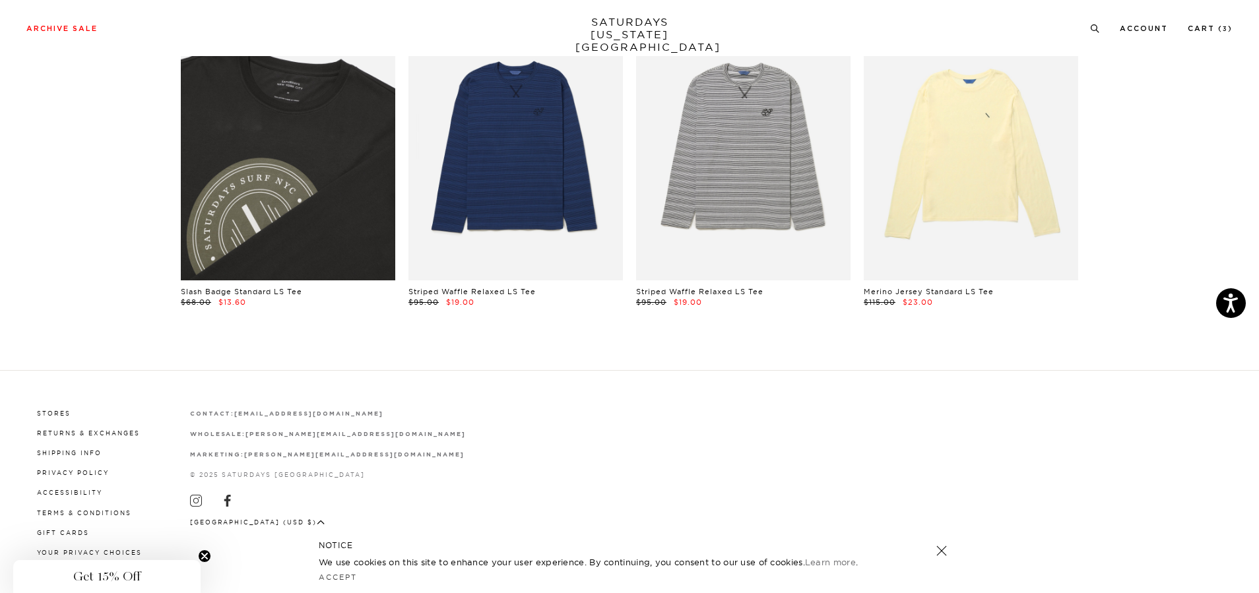
click at [323, 171] on link at bounding box center [288, 146] width 214 height 268
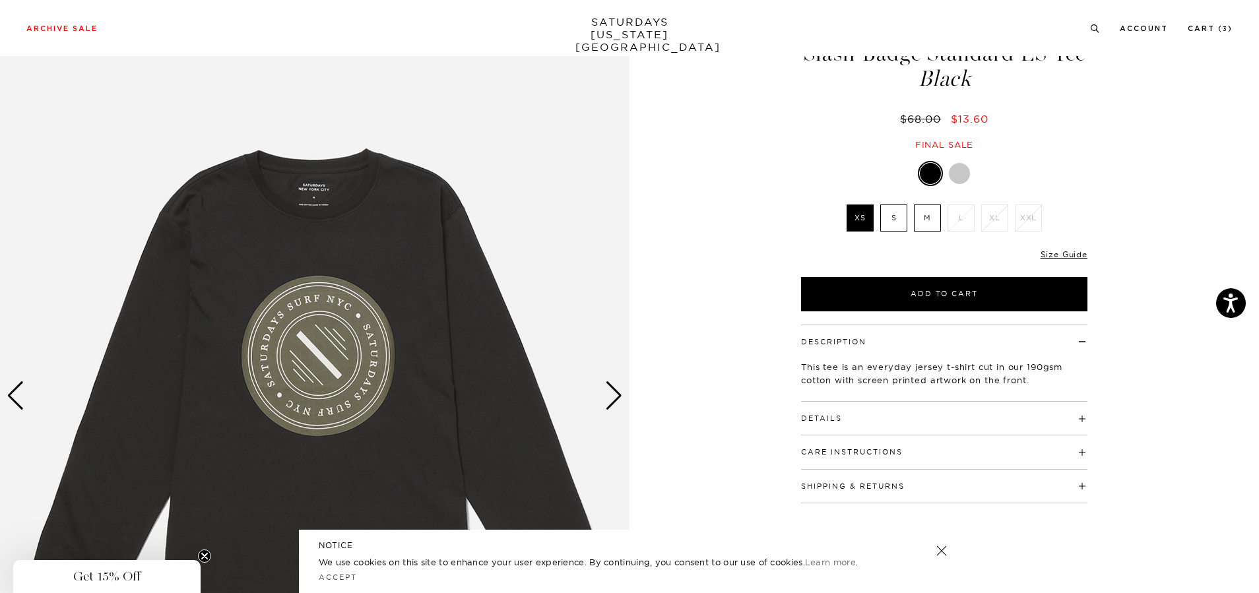
scroll to position [66, 0]
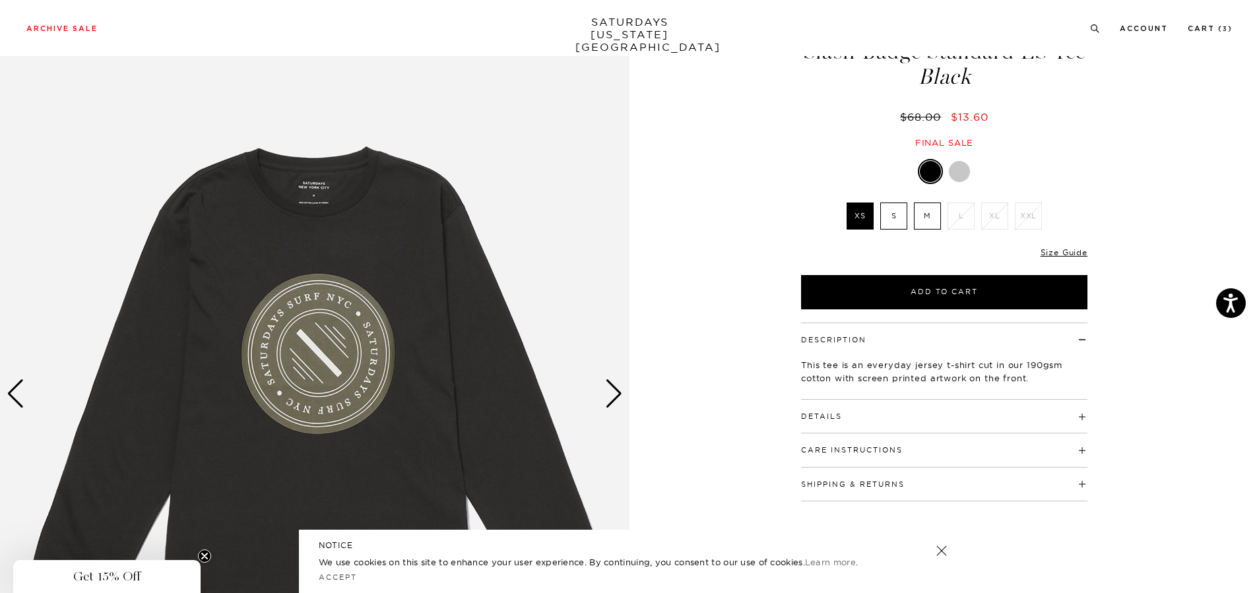
click at [624, 386] on img at bounding box center [315, 394] width 630 height 787
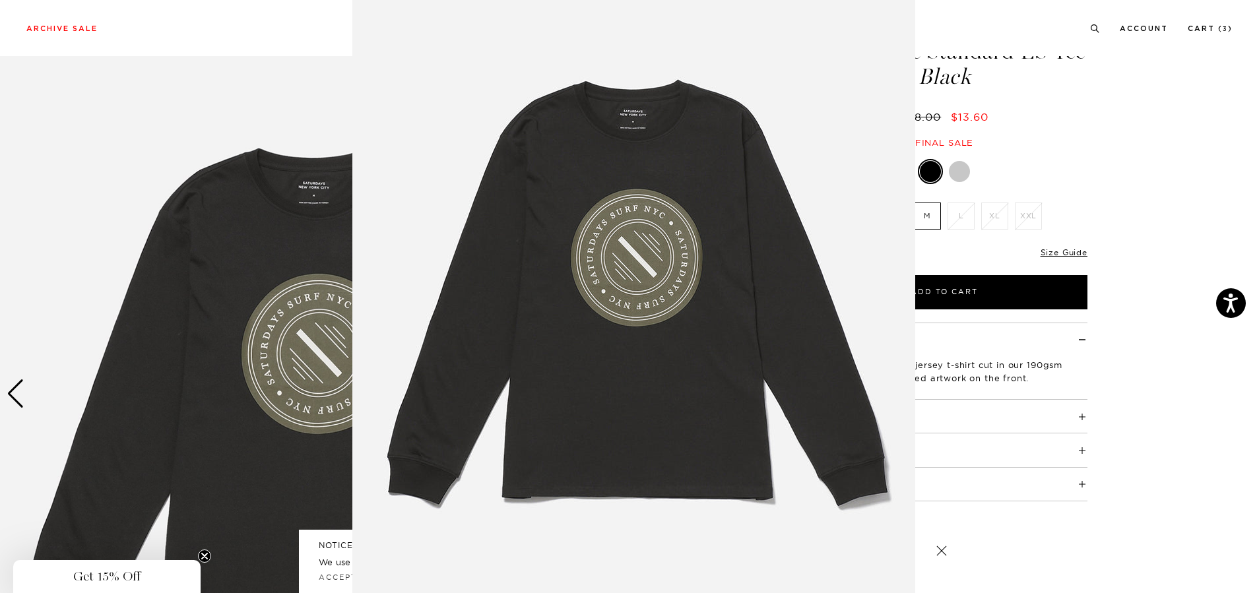
scroll to position [46, 0]
click at [637, 376] on img at bounding box center [633, 292] width 563 height 676
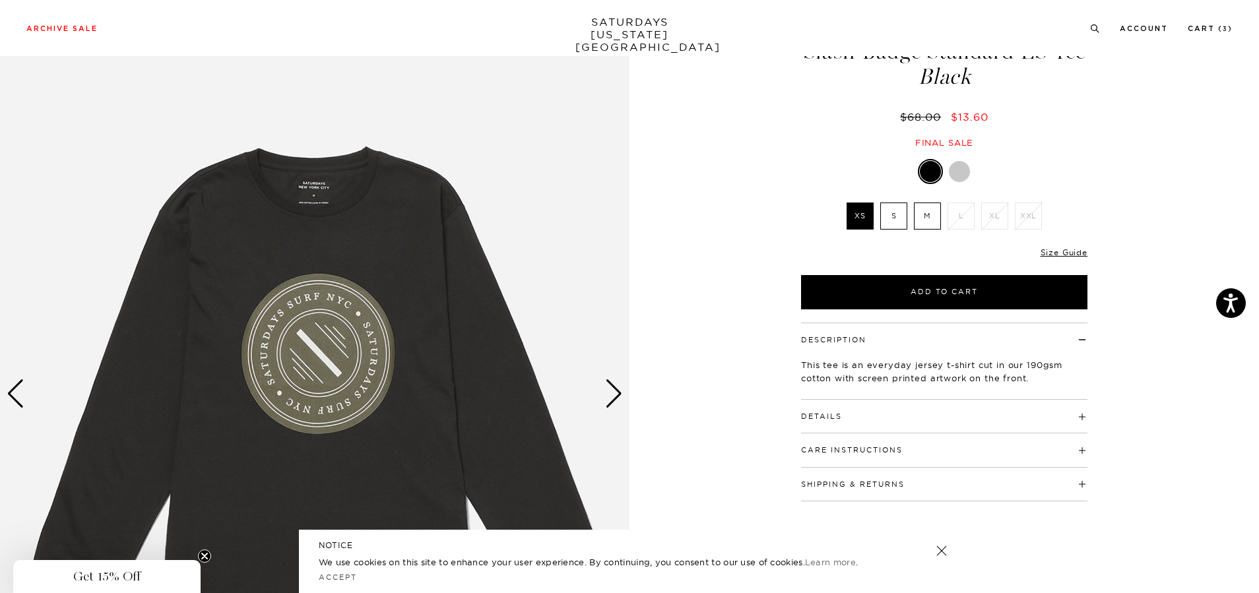
scroll to position [0, 0]
click at [613, 391] on div "Next slide" at bounding box center [614, 393] width 18 height 29
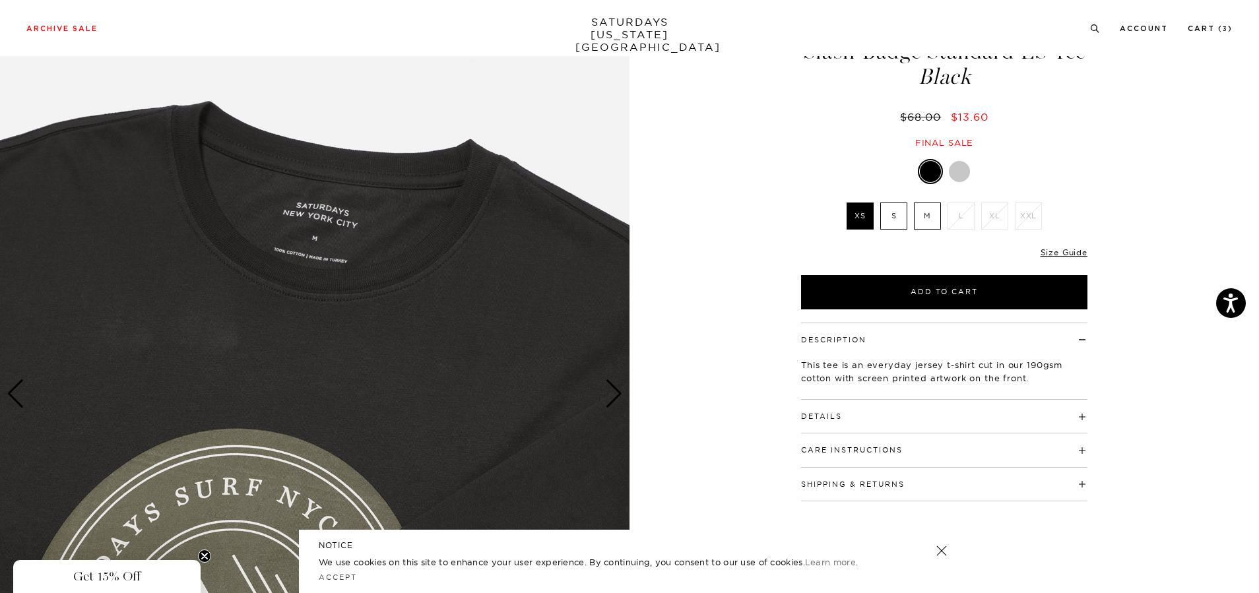
click at [613, 391] on div "Next slide" at bounding box center [614, 393] width 18 height 29
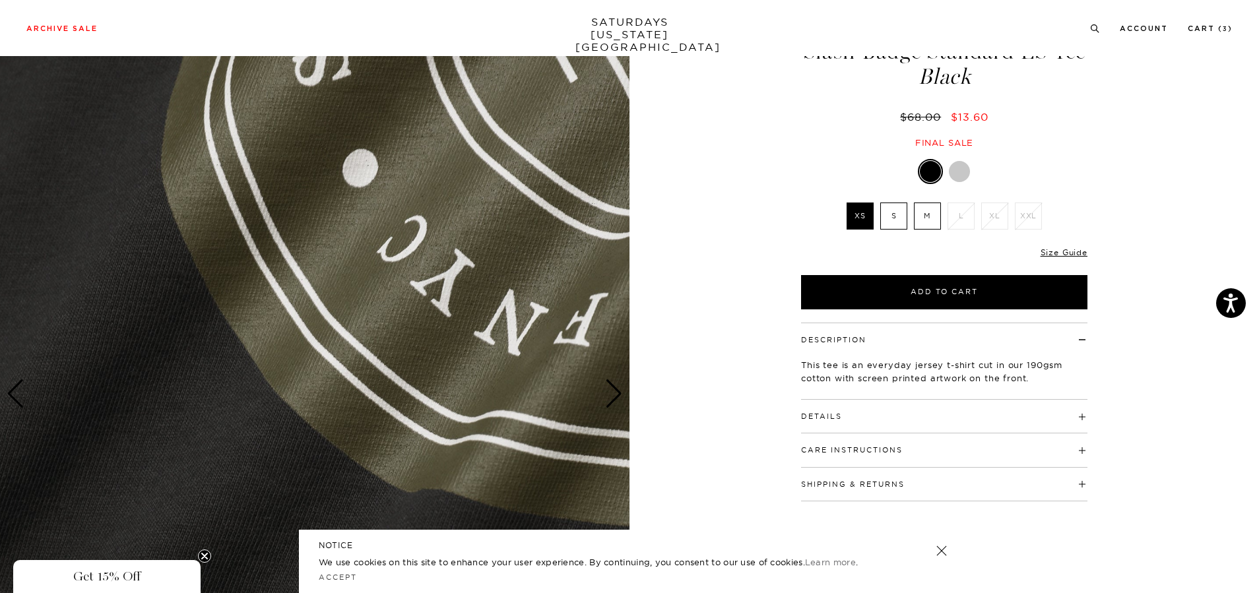
click at [613, 391] on div "Next slide" at bounding box center [614, 393] width 18 height 29
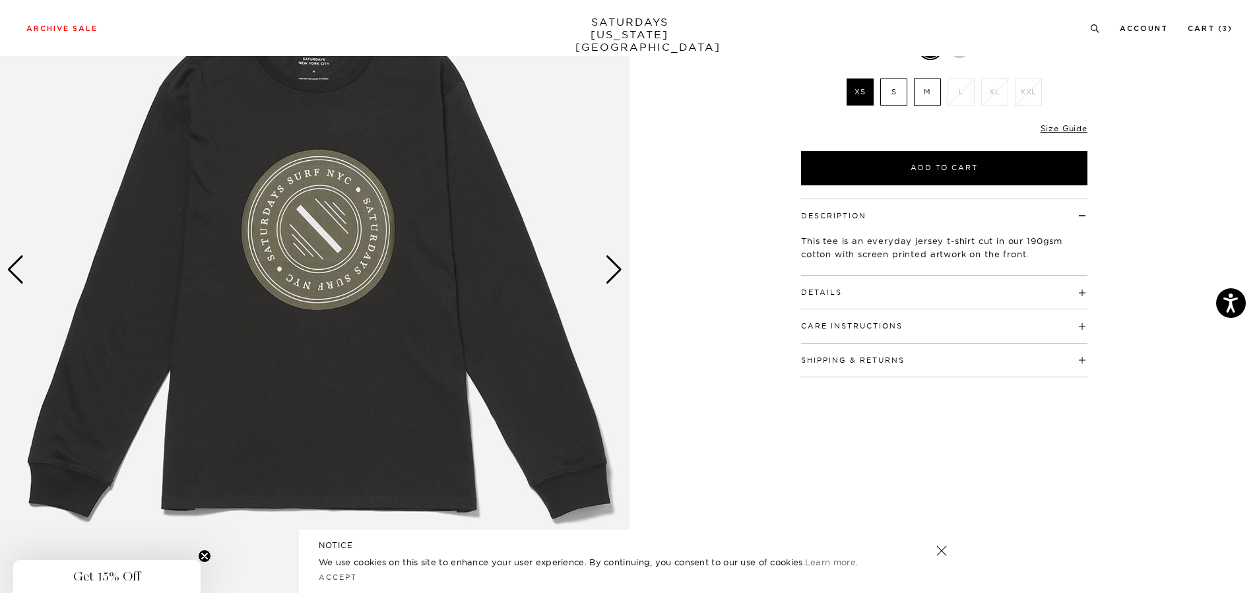
scroll to position [198, 0]
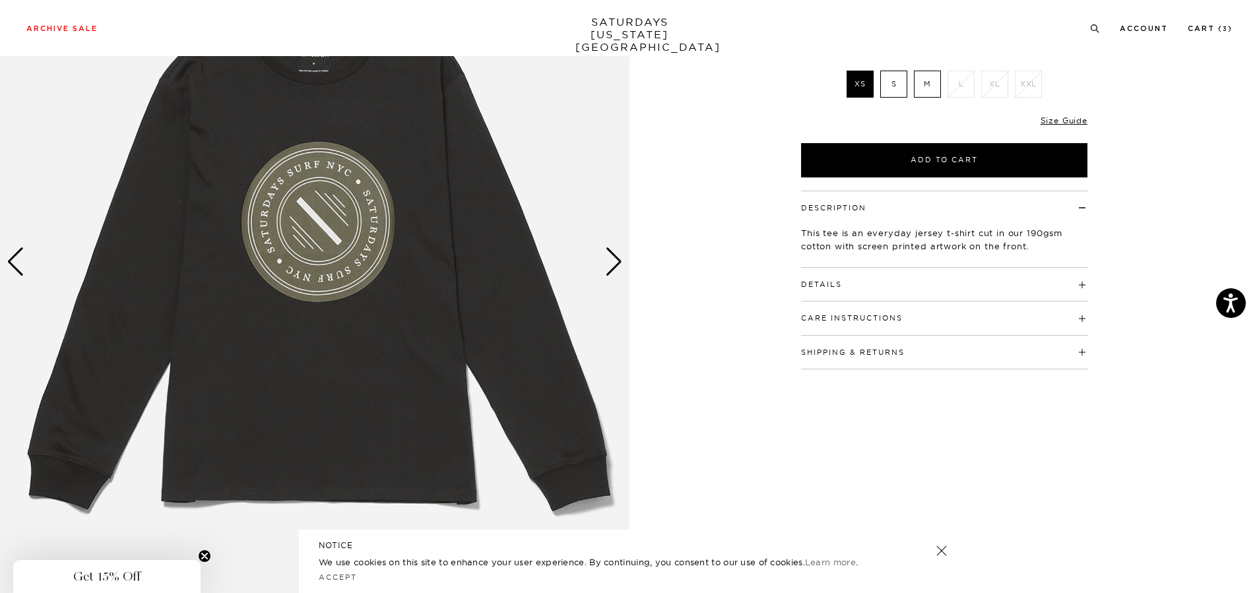
click at [610, 259] on div "Next slide" at bounding box center [614, 261] width 18 height 29
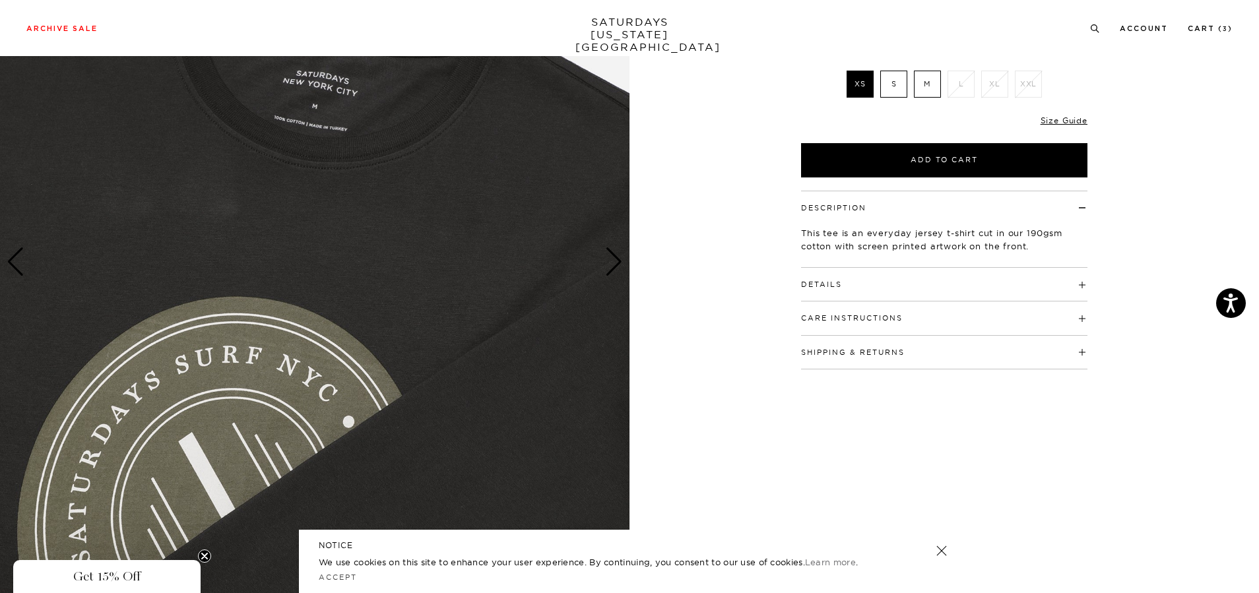
click at [931, 89] on label "M" at bounding box center [927, 84] width 27 height 27
click at [0, 0] on input "M" at bounding box center [0, 0] width 0 height 0
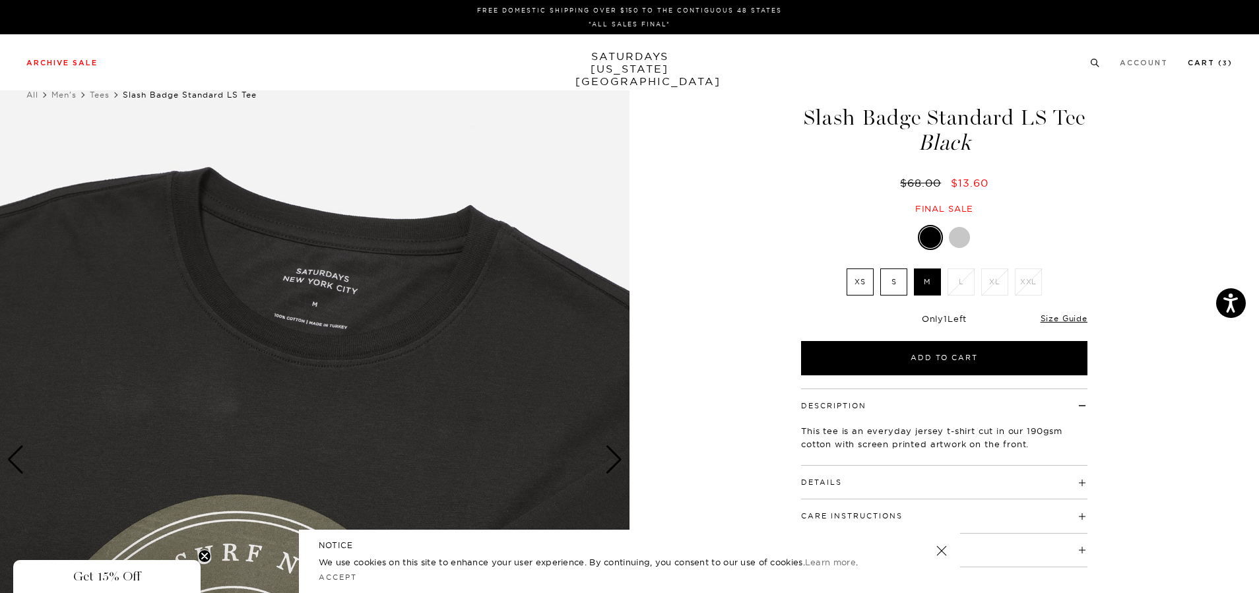
click at [1212, 63] on link "Cart ( 3 )" at bounding box center [1210, 62] width 45 height 7
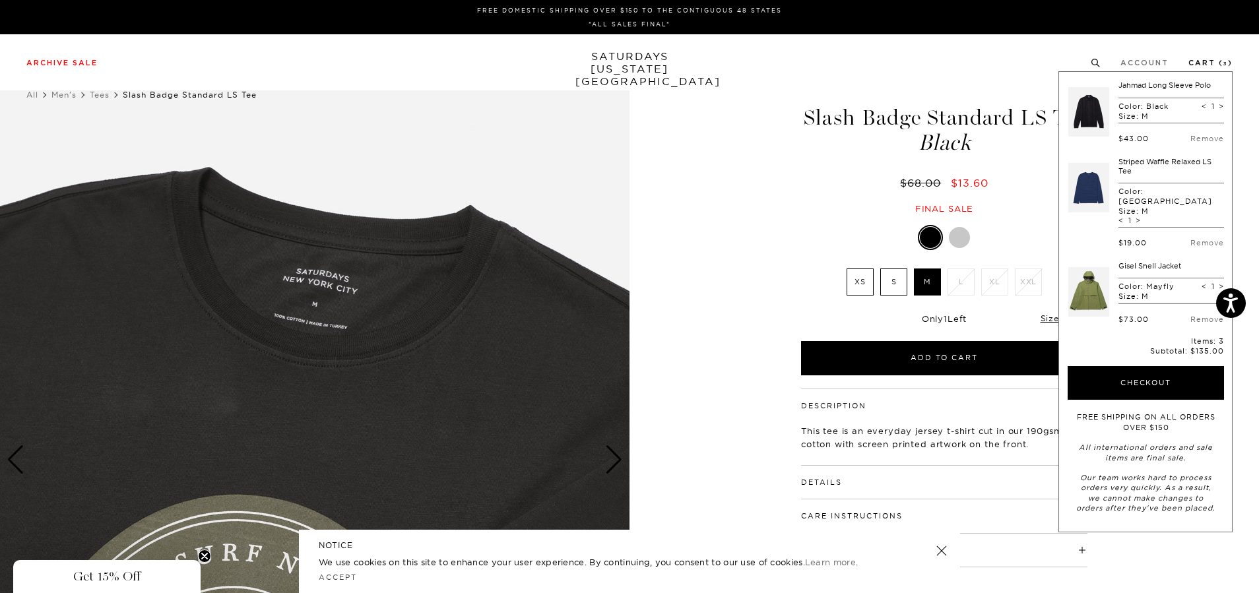
click at [1212, 63] on link "Cart ( 3 )" at bounding box center [1211, 62] width 44 height 7
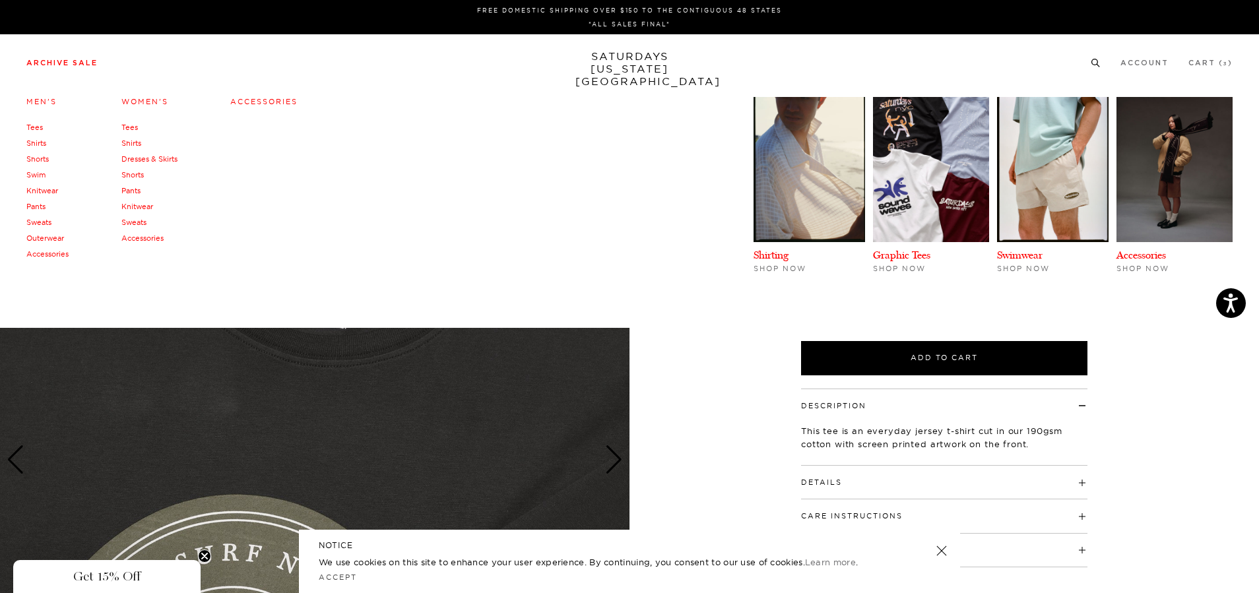
click at [38, 218] on link "Sweats" at bounding box center [38, 222] width 25 height 9
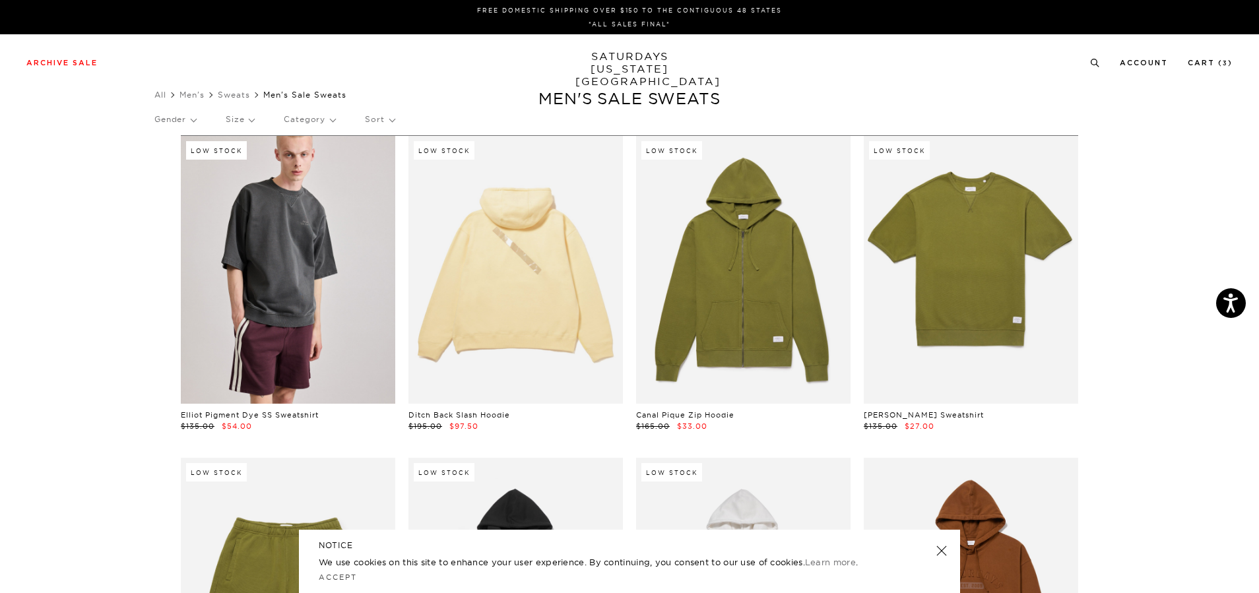
click at [246, 123] on p "Size" at bounding box center [240, 119] width 28 height 30
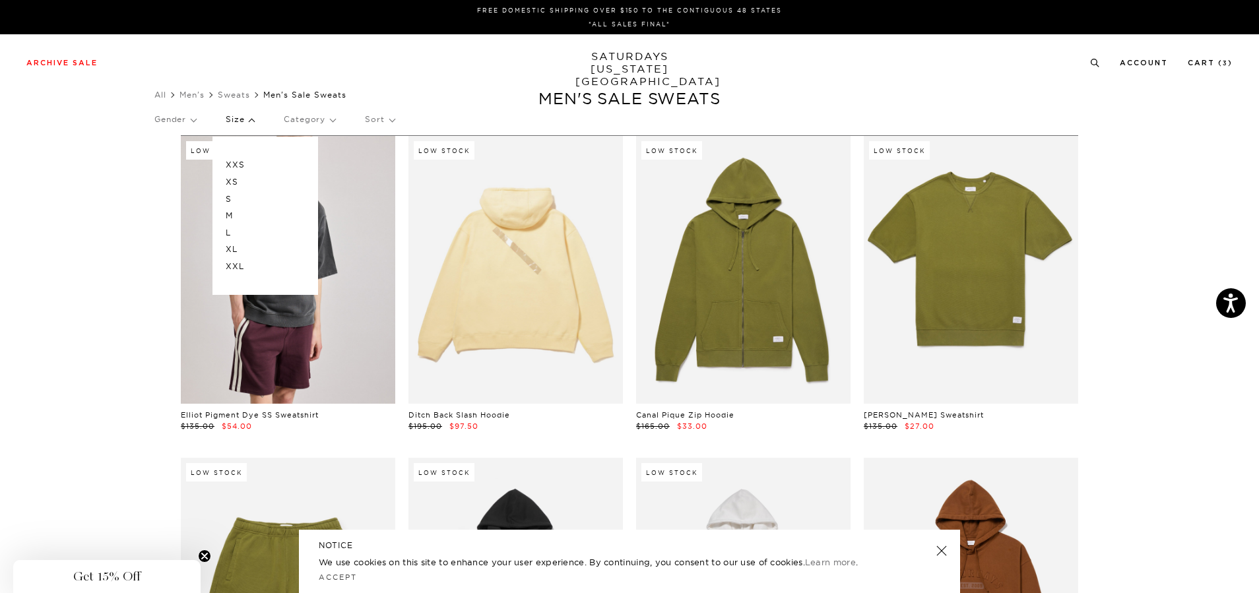
click at [236, 213] on p "M" at bounding box center [265, 215] width 79 height 17
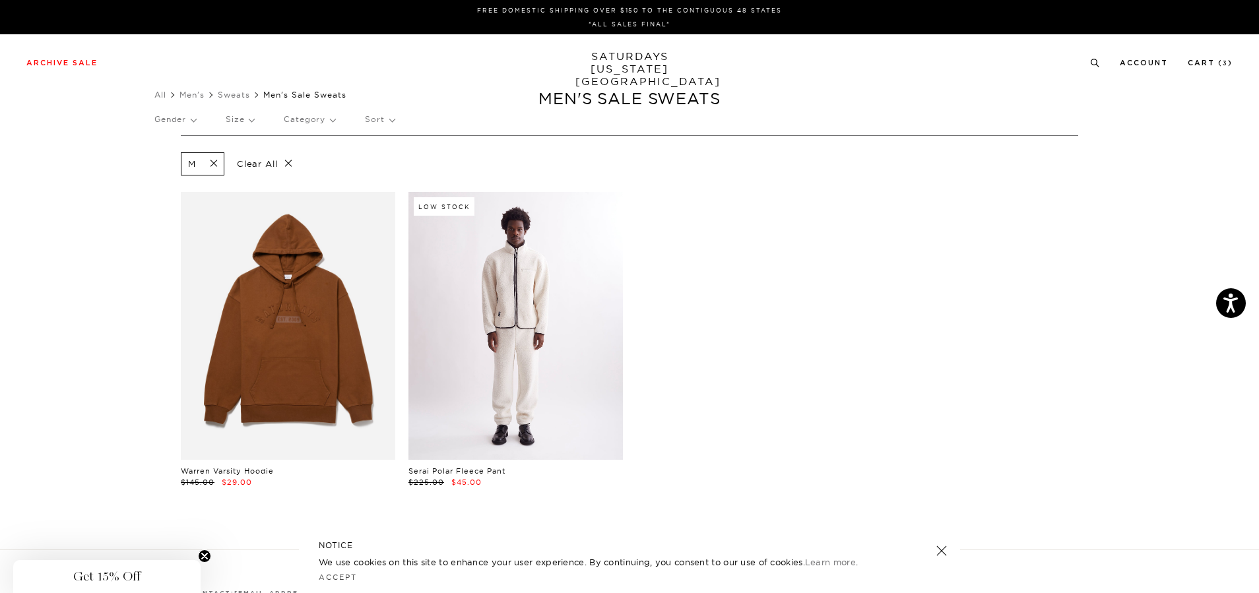
click at [527, 306] on link at bounding box center [516, 326] width 214 height 268
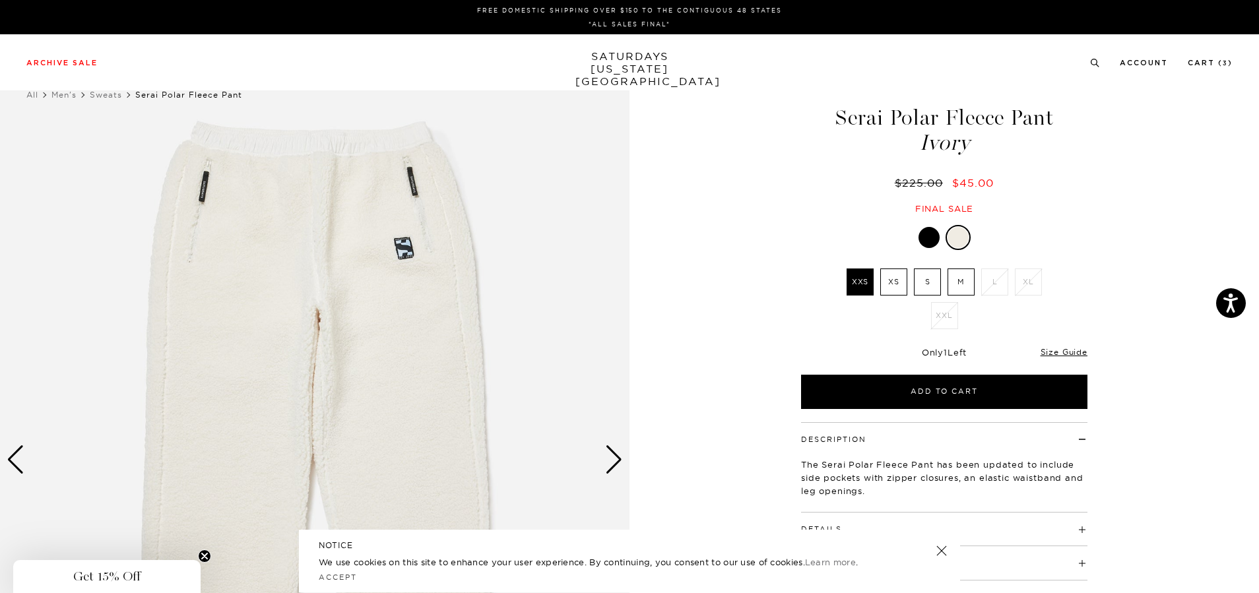
click at [610, 459] on div "Next slide" at bounding box center [614, 459] width 18 height 29
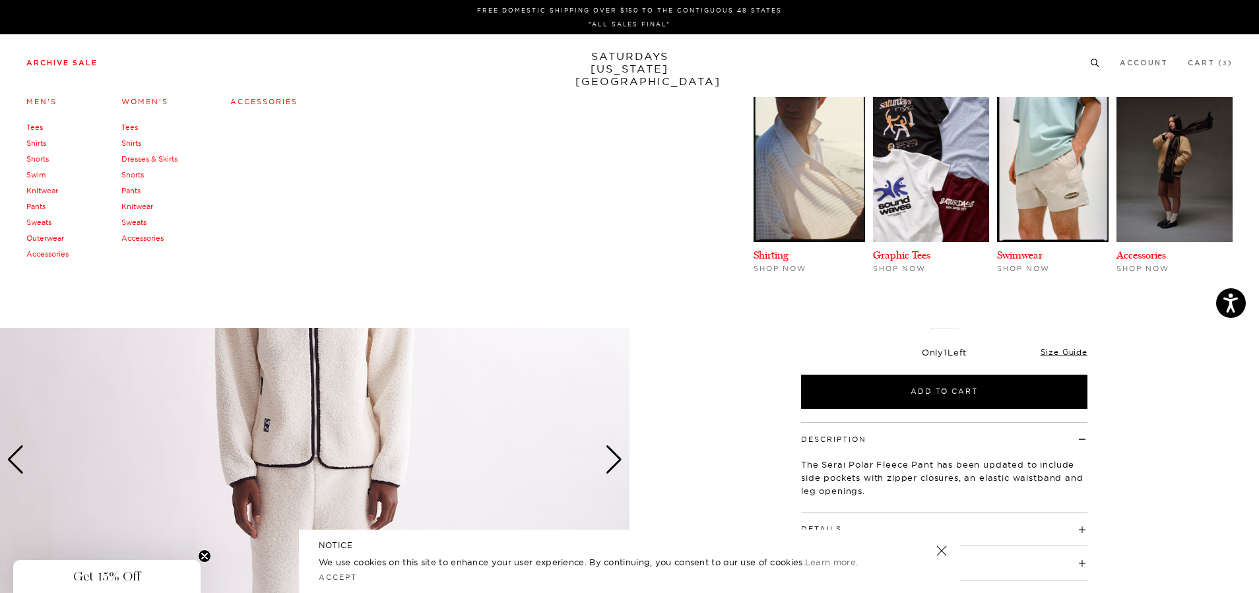
click at [65, 56] on li "Archive Sale Men's Tees Shirts Shorts Swim Knitwear Pants Sweats Outerwear" at bounding box center [61, 62] width 71 height 12
click at [40, 222] on link "Sweats" at bounding box center [38, 222] width 25 height 9
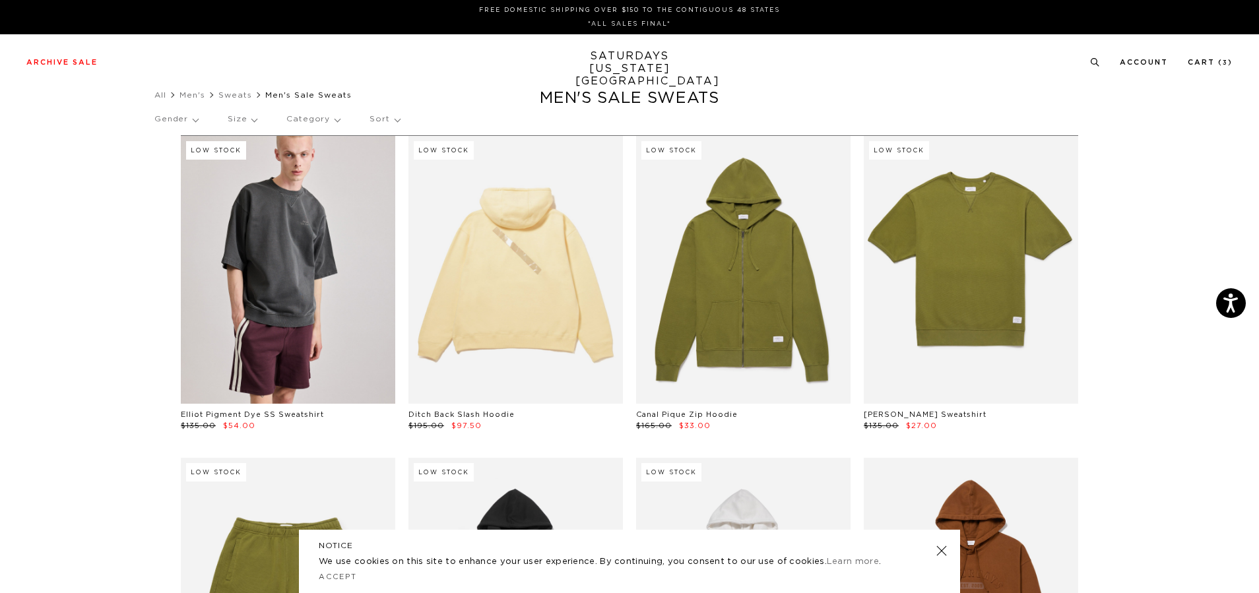
click at [255, 121] on p "Size" at bounding box center [242, 119] width 29 height 30
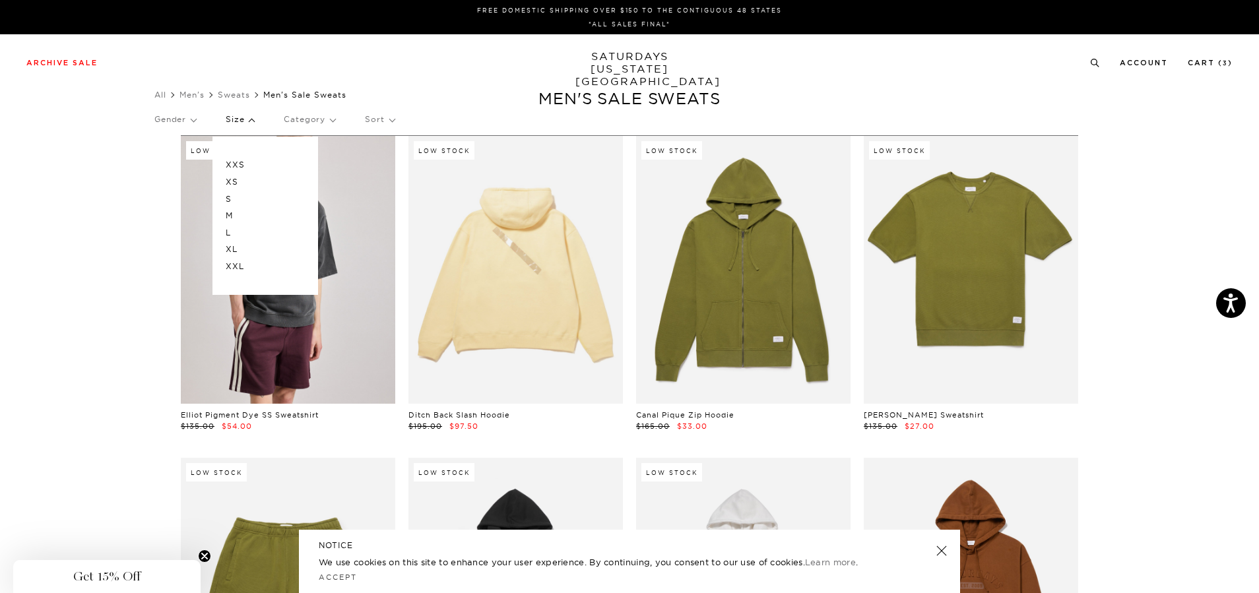
click at [238, 230] on p "L" at bounding box center [265, 232] width 79 height 17
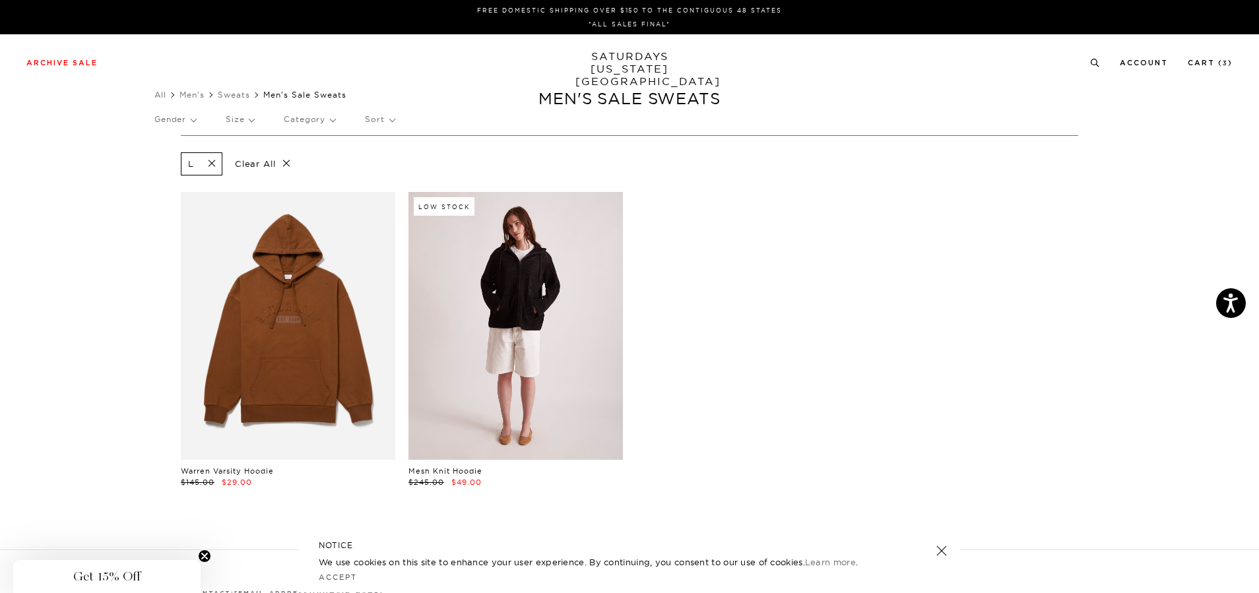
click at [568, 306] on link at bounding box center [516, 326] width 214 height 268
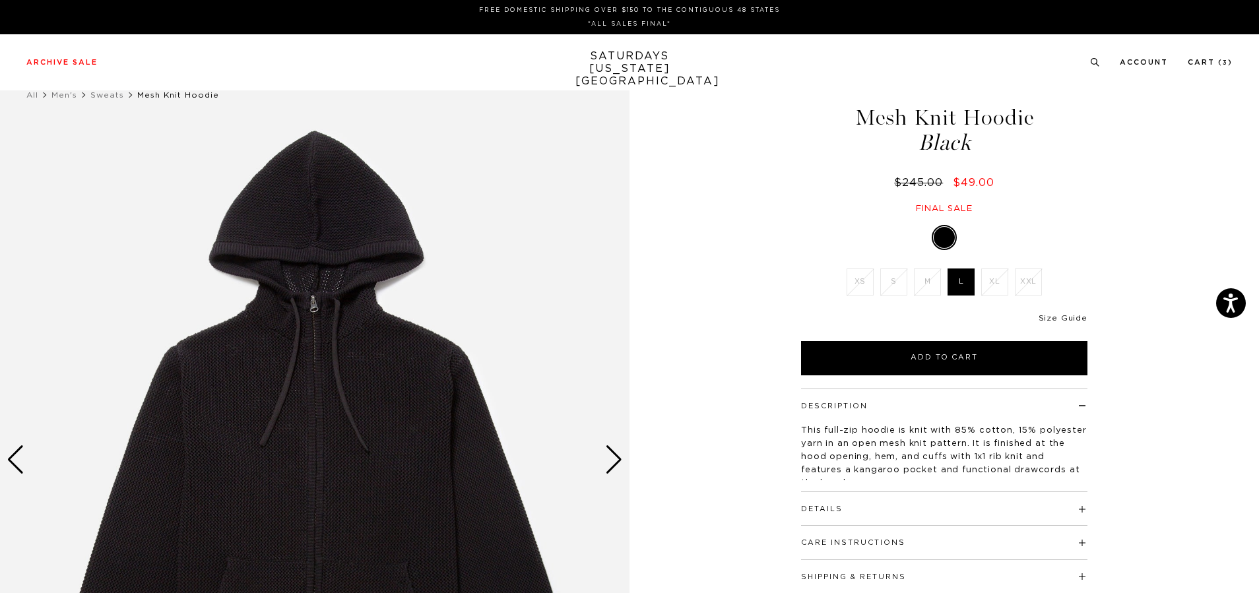
click at [1068, 317] on link "Size Guide" at bounding box center [1063, 318] width 49 height 8
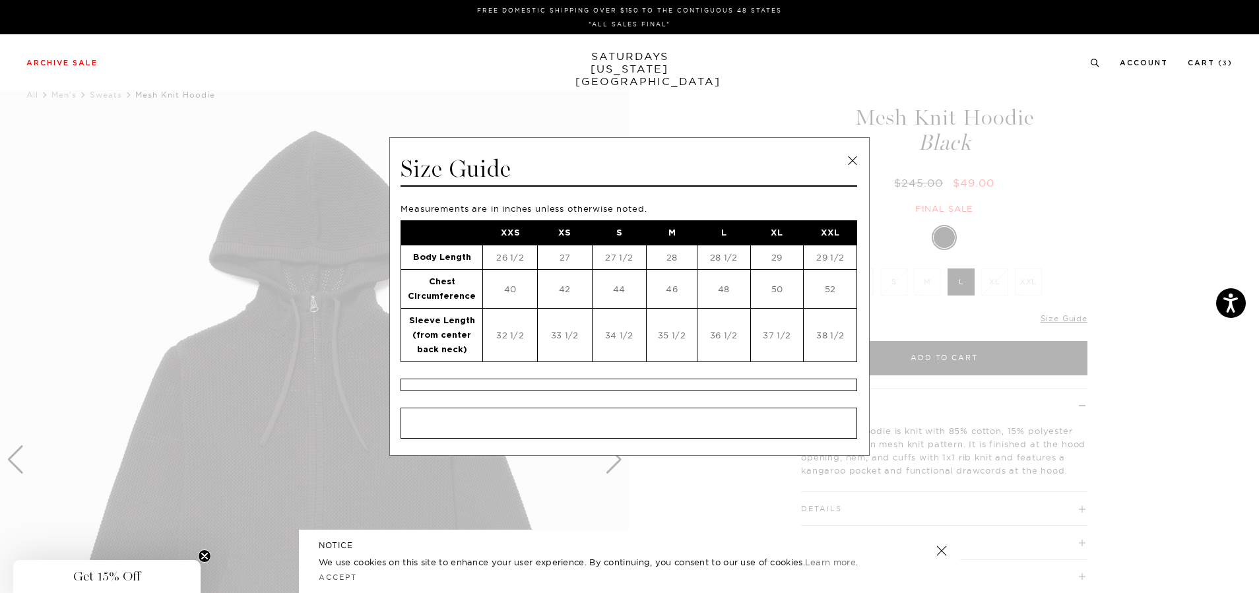
click at [1068, 316] on span at bounding box center [624, 296] width 1249 height 593
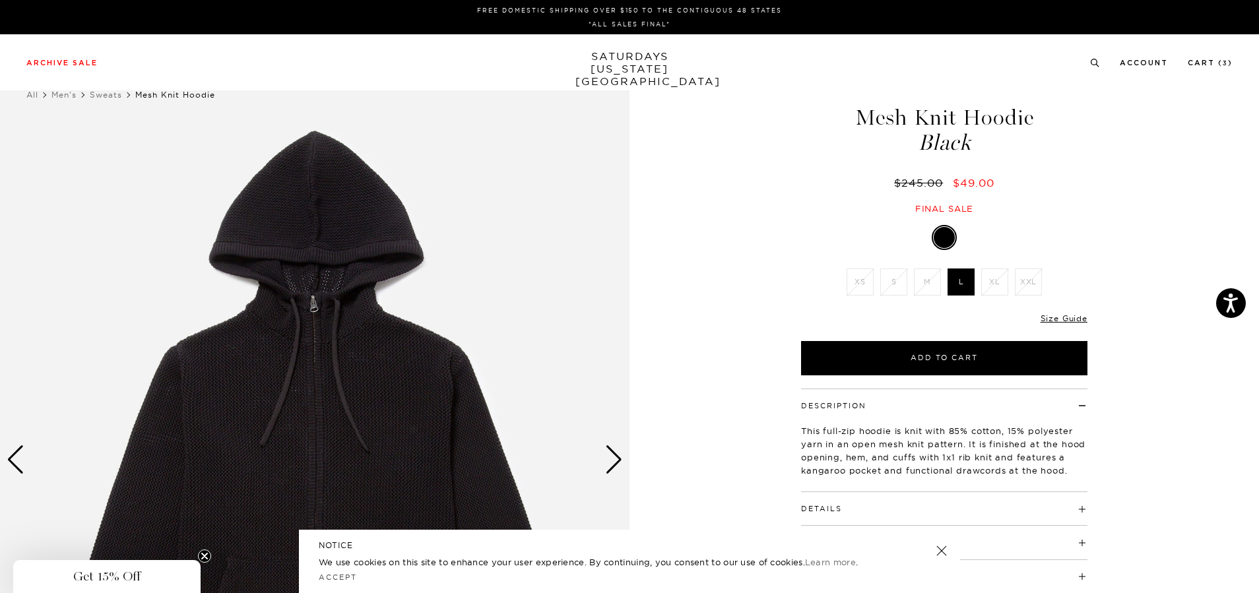
click at [617, 450] on div "Next slide" at bounding box center [614, 459] width 18 height 29
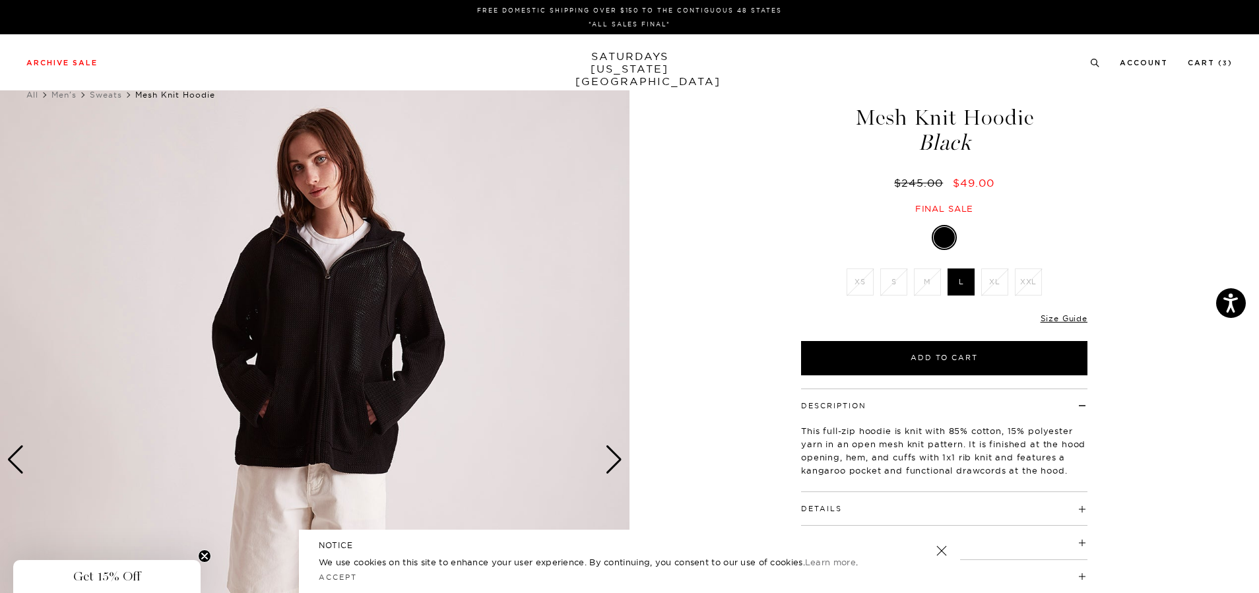
click at [617, 450] on div "Next slide" at bounding box center [614, 459] width 18 height 29
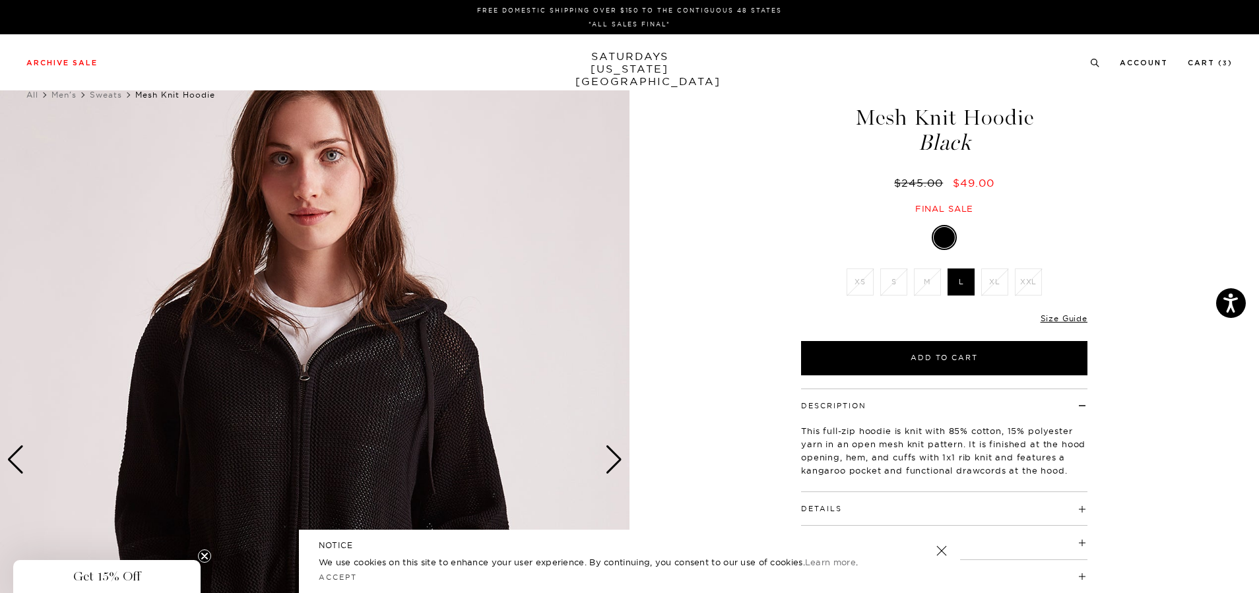
click at [617, 450] on div "Next slide" at bounding box center [614, 459] width 18 height 29
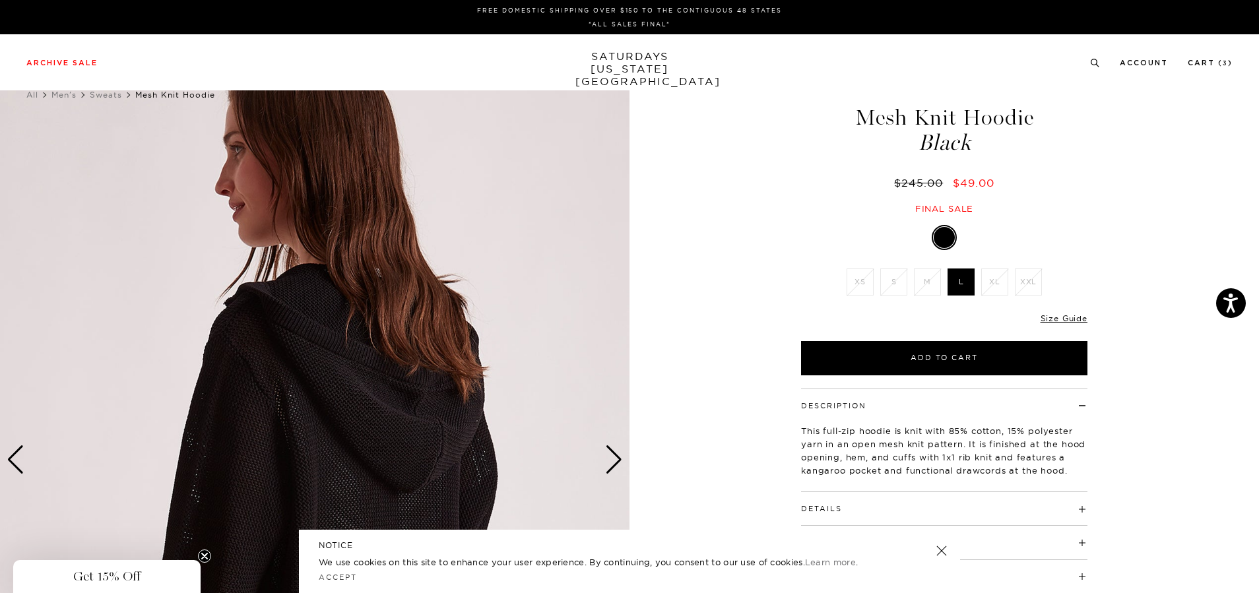
click at [616, 450] on div "Next slide" at bounding box center [614, 459] width 18 height 29
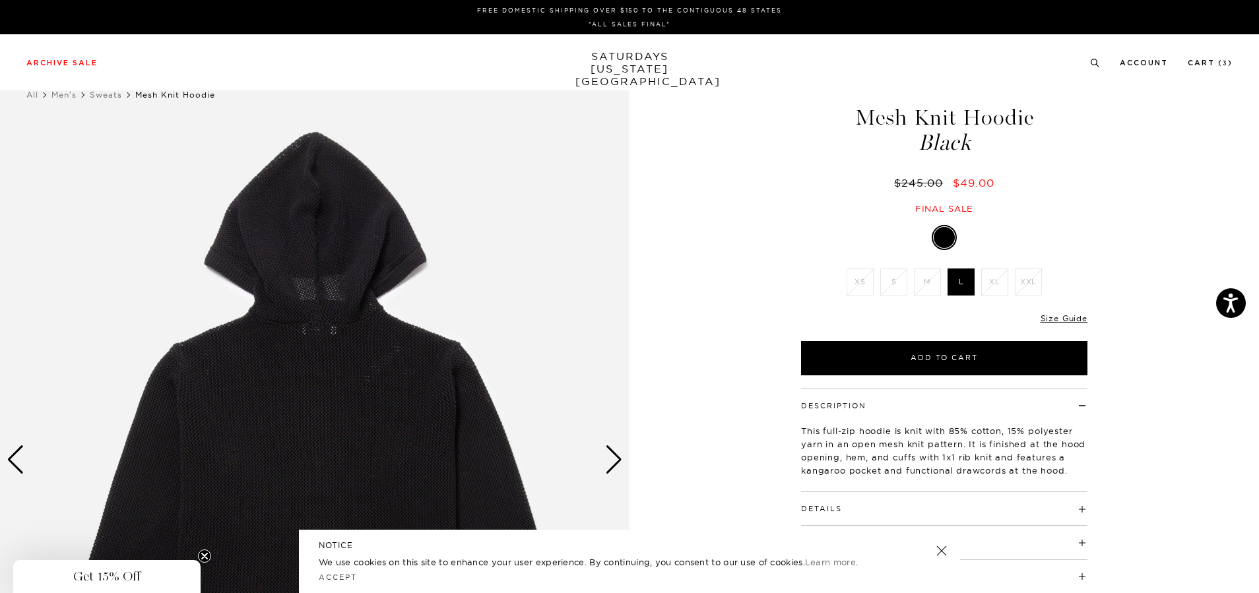
click at [616, 450] on div "Next slide" at bounding box center [614, 459] width 18 height 29
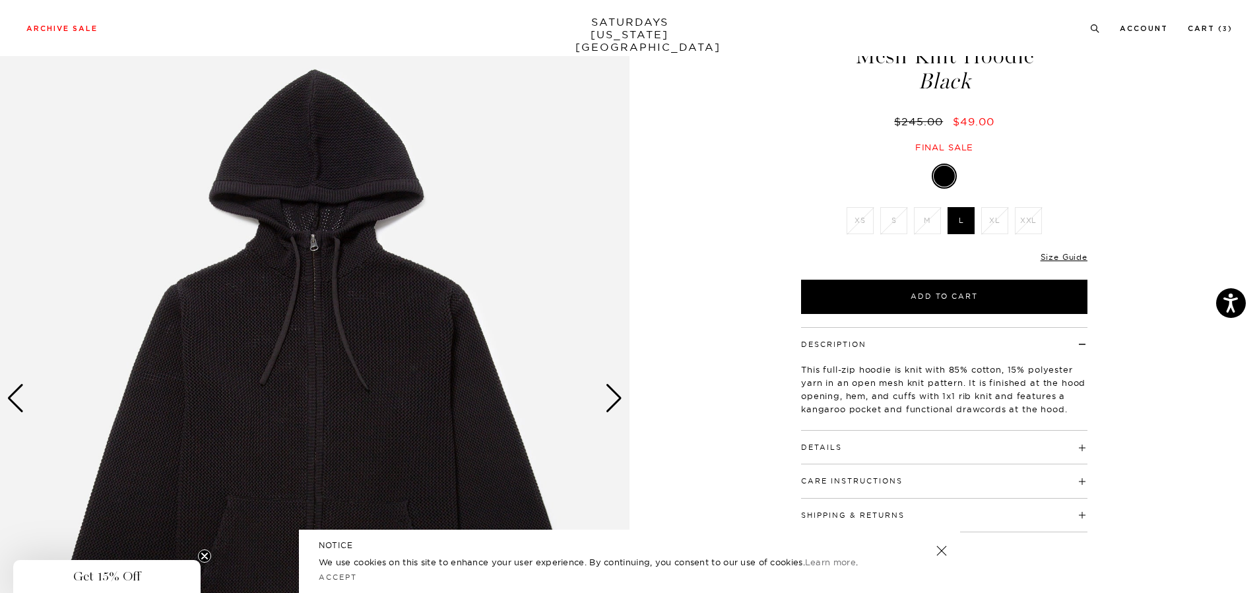
scroll to position [132, 0]
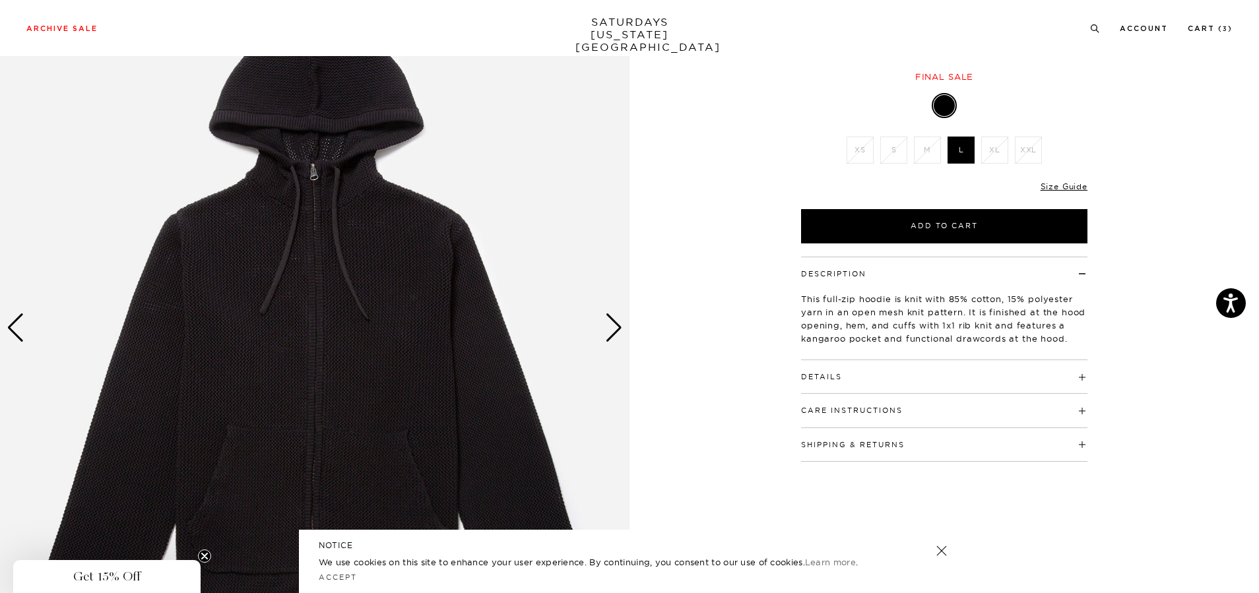
click at [627, 331] on img at bounding box center [315, 328] width 630 height 787
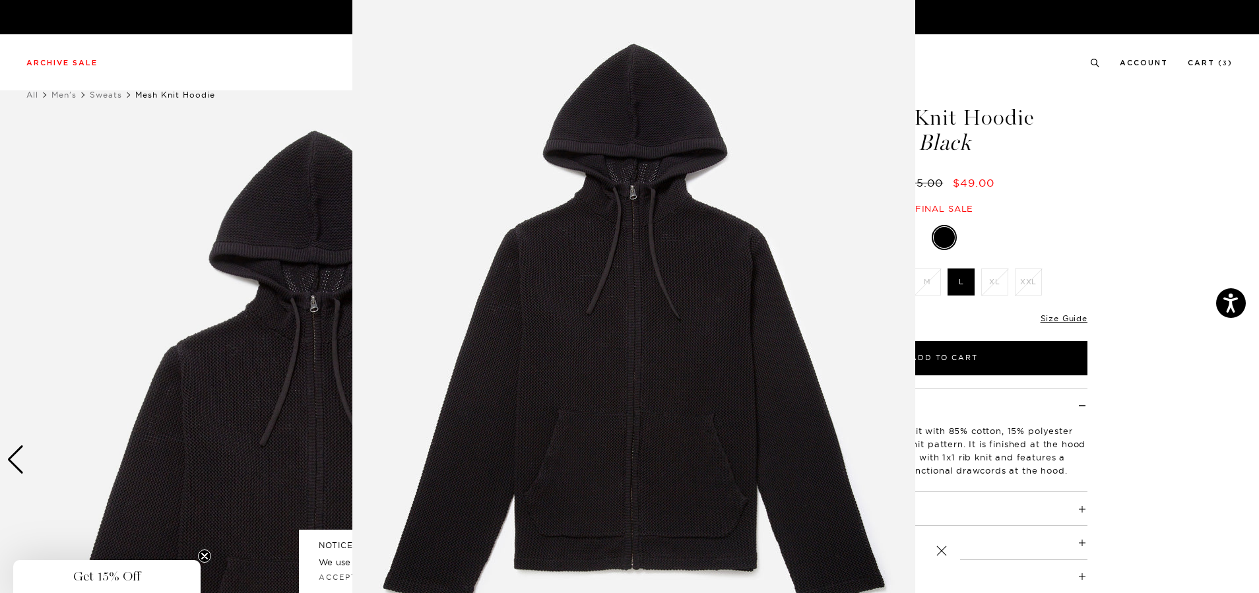
scroll to position [10, 0]
click at [52, 64] on figure at bounding box center [629, 296] width 1259 height 593
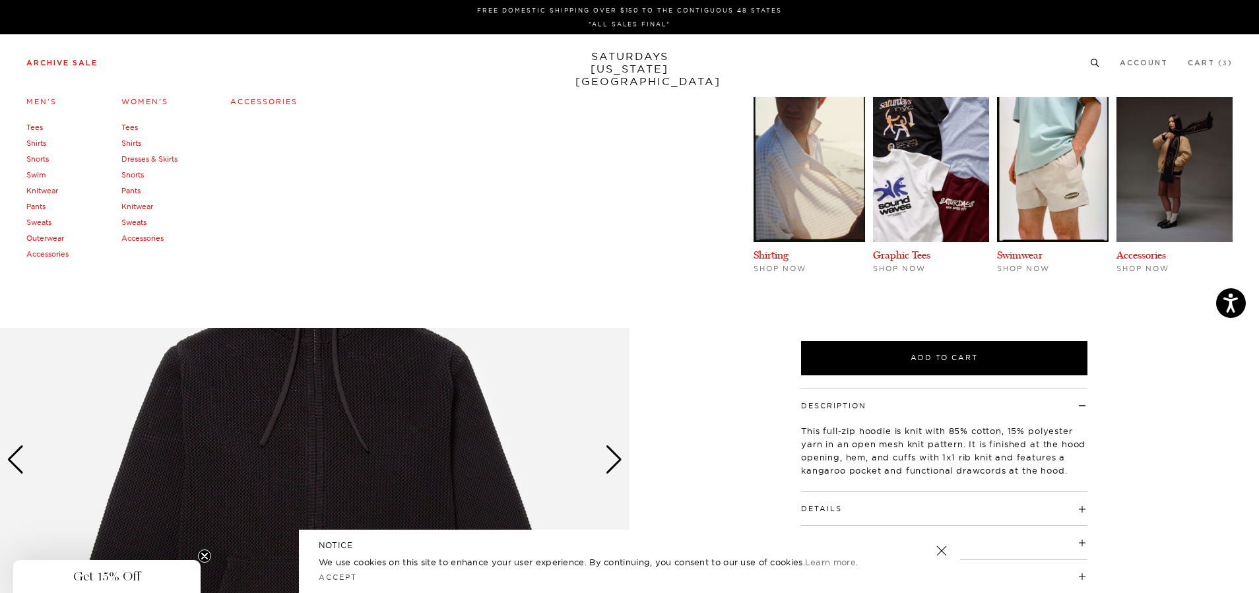
click at [41, 156] on link "Shorts" at bounding box center [37, 158] width 22 height 9
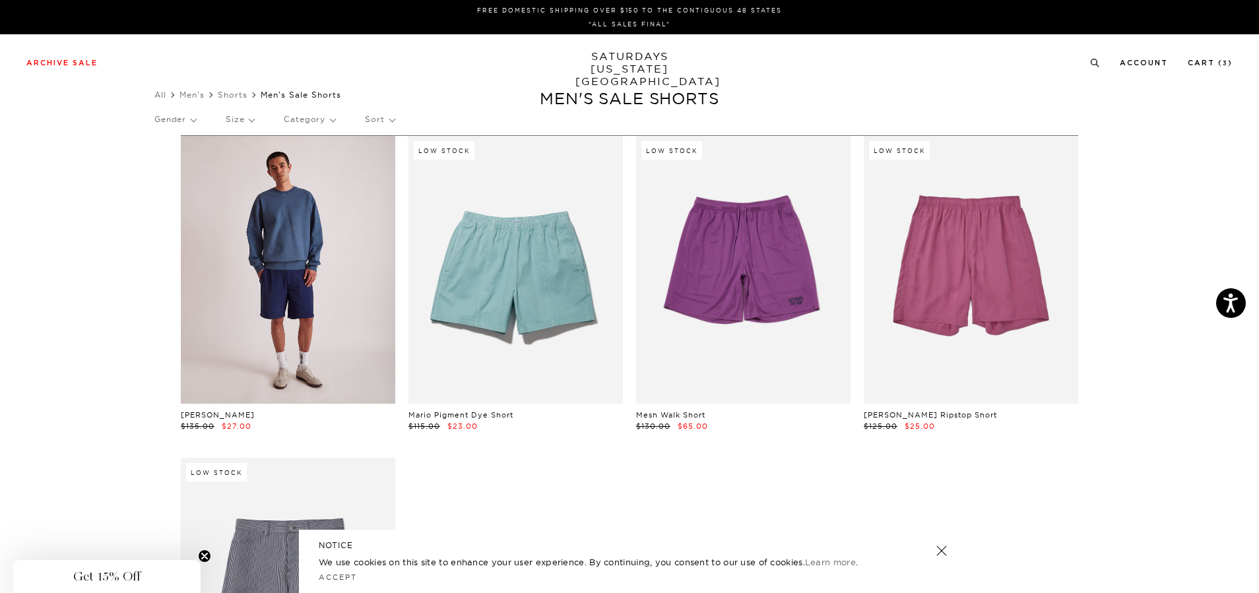
click at [350, 265] on link at bounding box center [288, 270] width 214 height 268
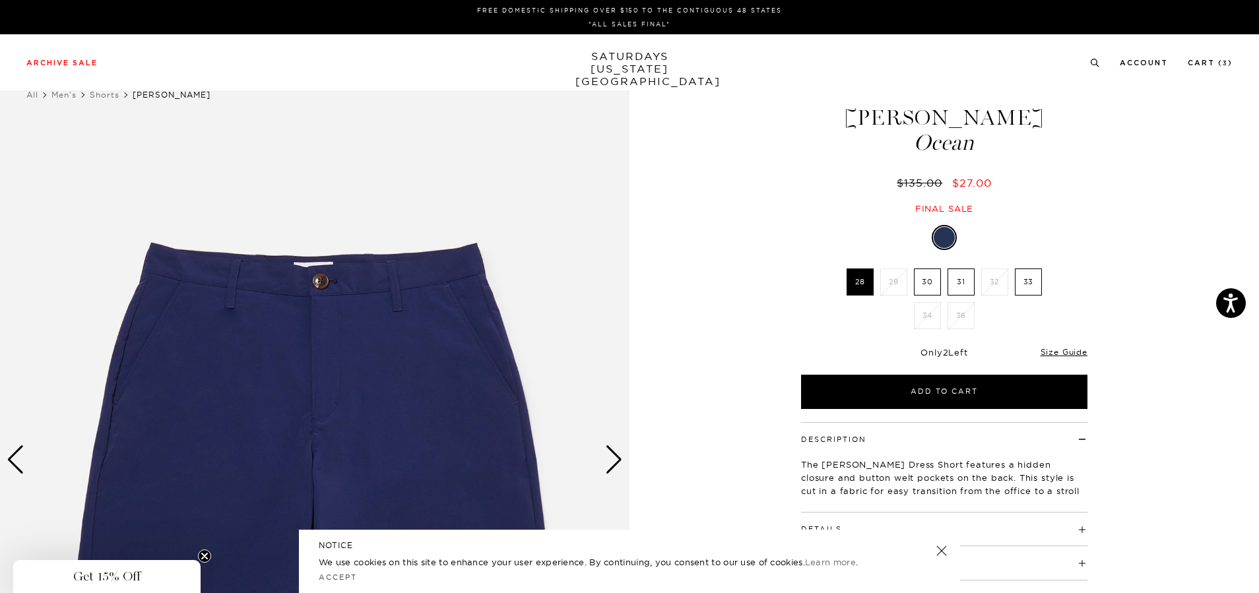
click at [925, 281] on label "30" at bounding box center [927, 282] width 27 height 27
click at [0, 0] on input "30" at bounding box center [0, 0] width 0 height 0
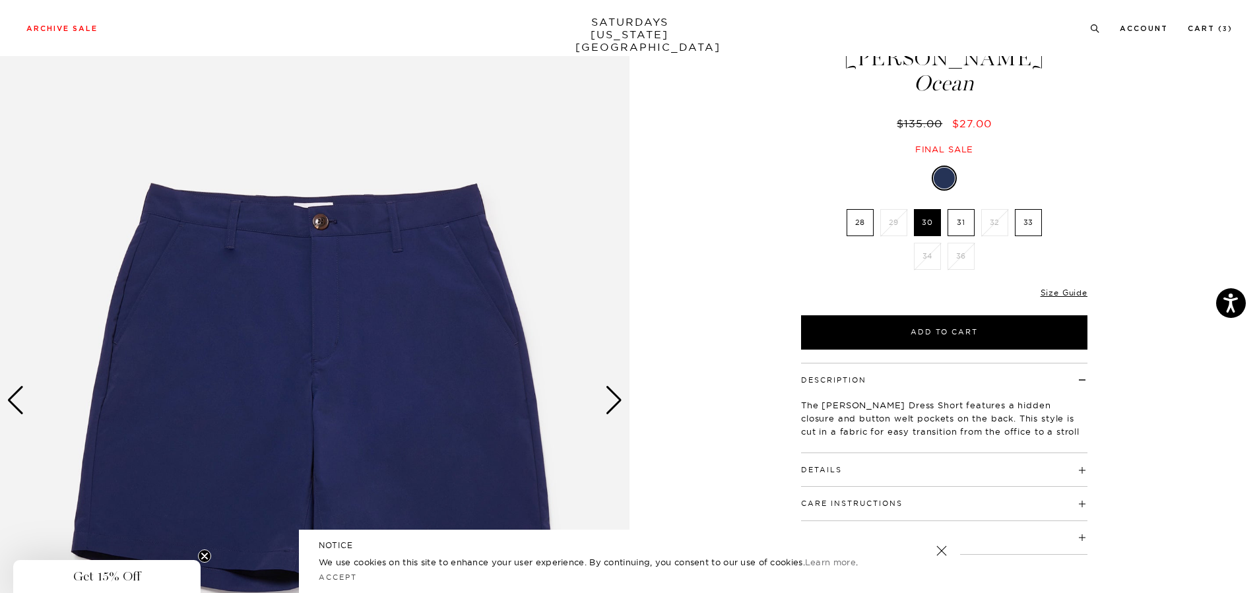
scroll to position [132, 0]
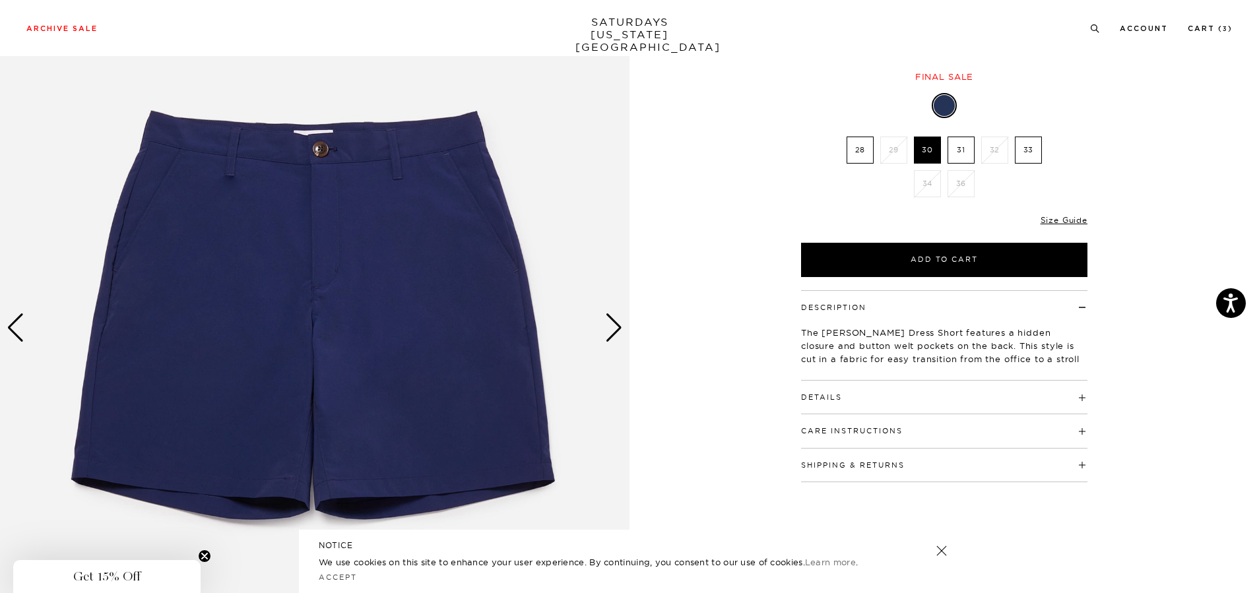
click at [605, 325] on img at bounding box center [315, 328] width 630 height 787
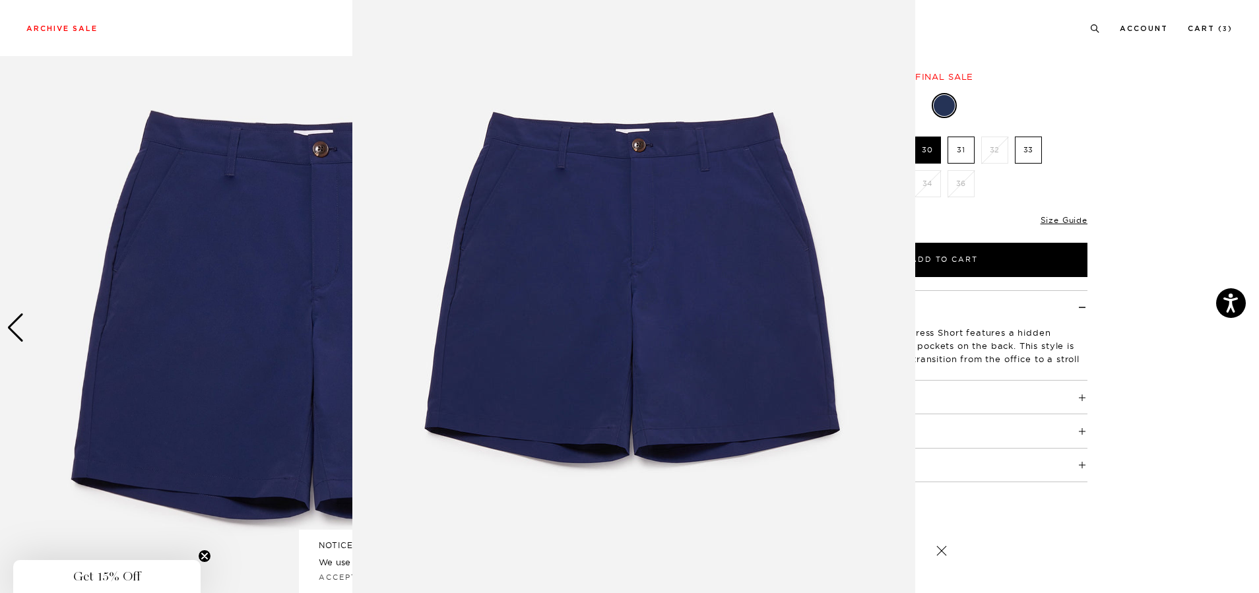
scroll to position [40, 0]
click at [627, 319] on img at bounding box center [633, 298] width 563 height 676
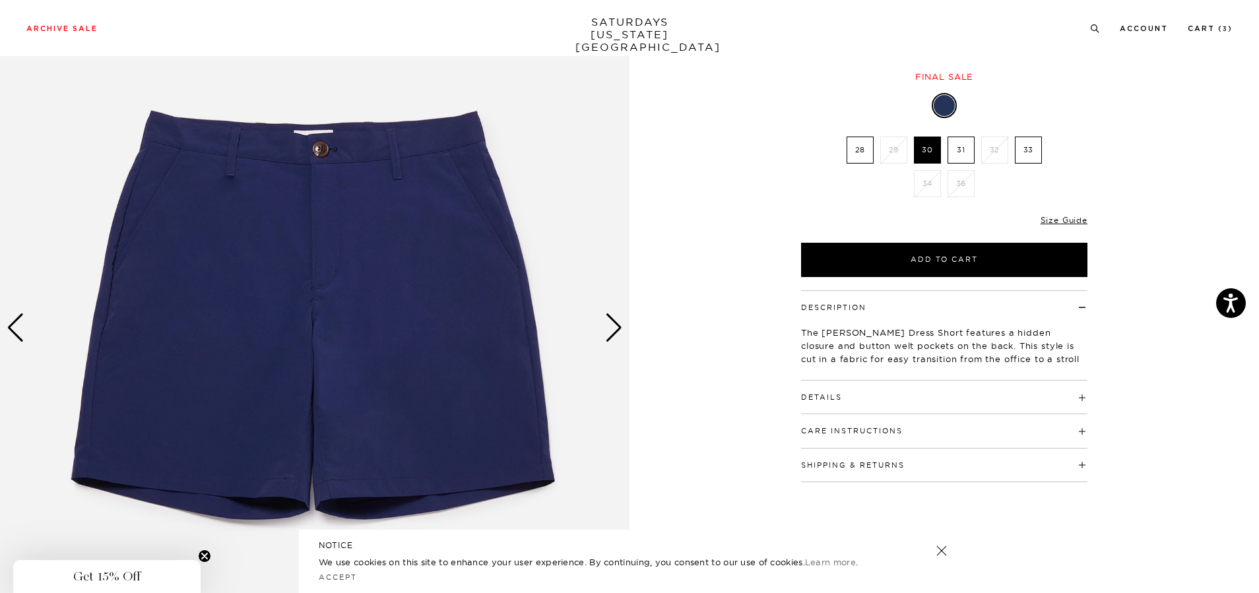
click at [615, 328] on div "Next slide" at bounding box center [614, 327] width 18 height 29
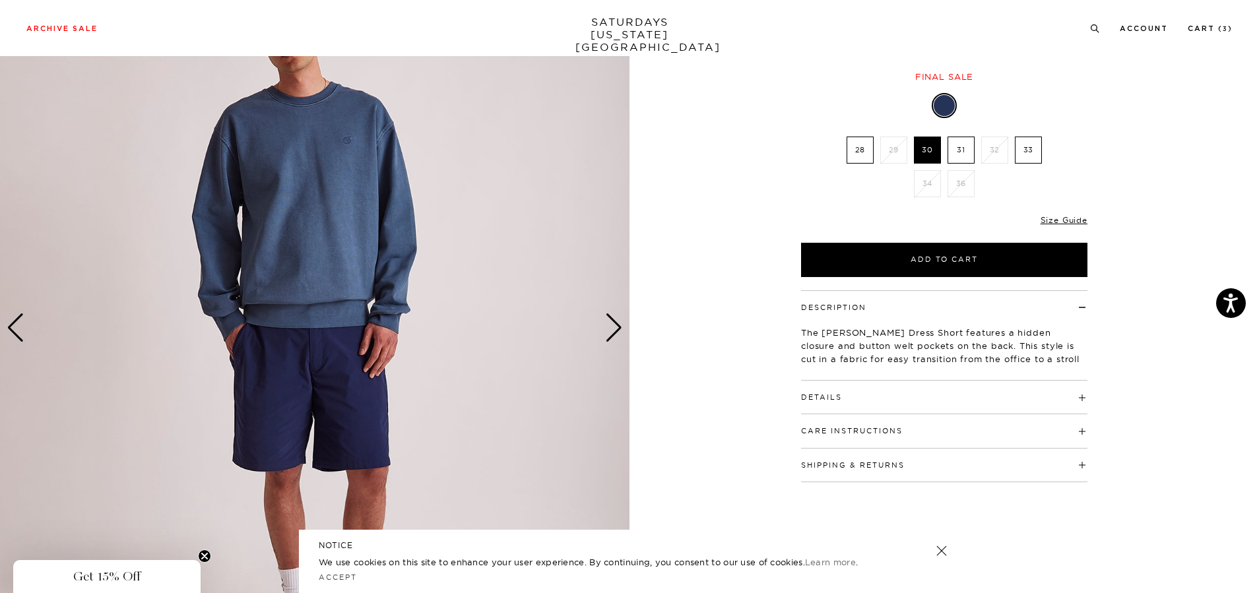
click at [612, 327] on div "Next slide" at bounding box center [614, 327] width 18 height 29
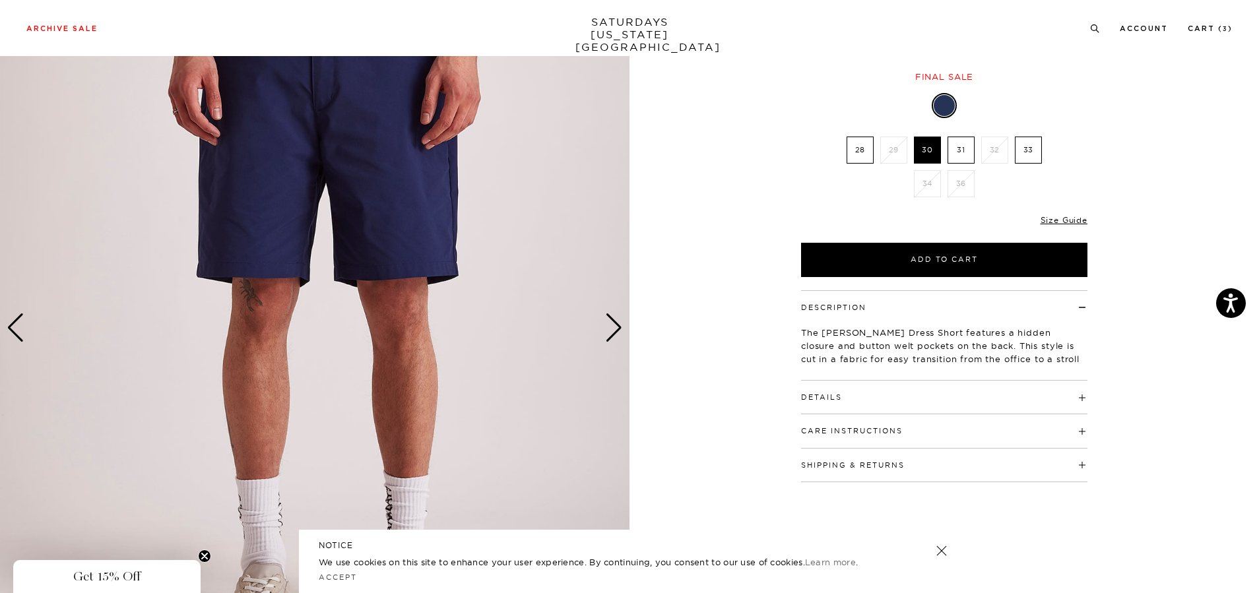
click at [612, 327] on div "Next slide" at bounding box center [614, 327] width 18 height 29
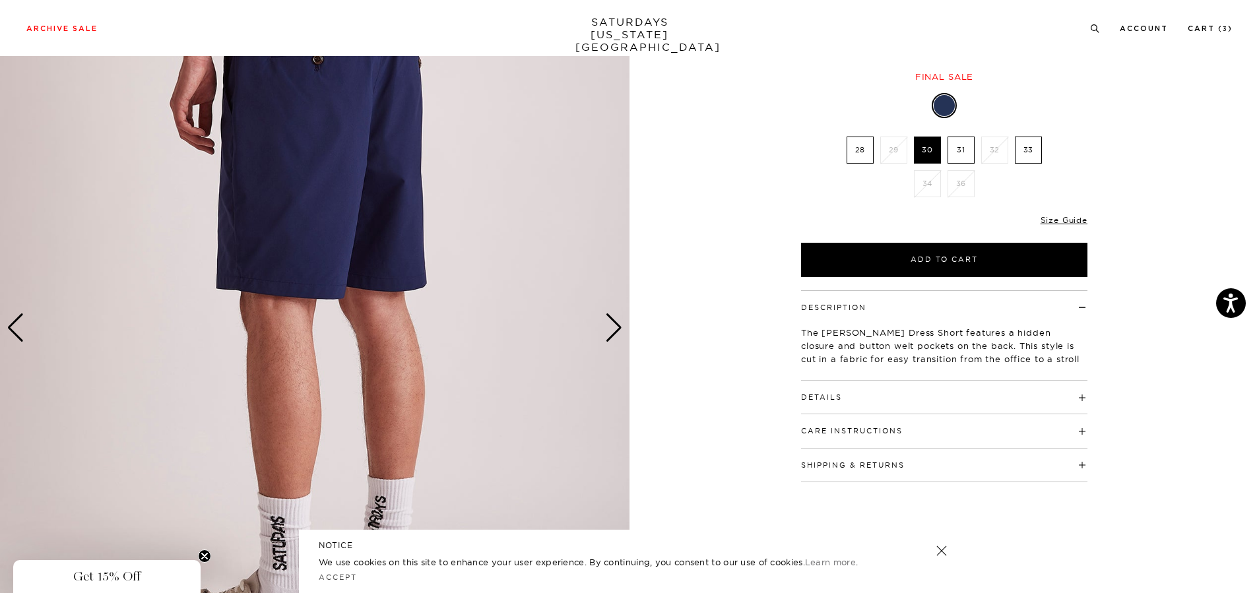
click at [612, 327] on div "Next slide" at bounding box center [614, 327] width 18 height 29
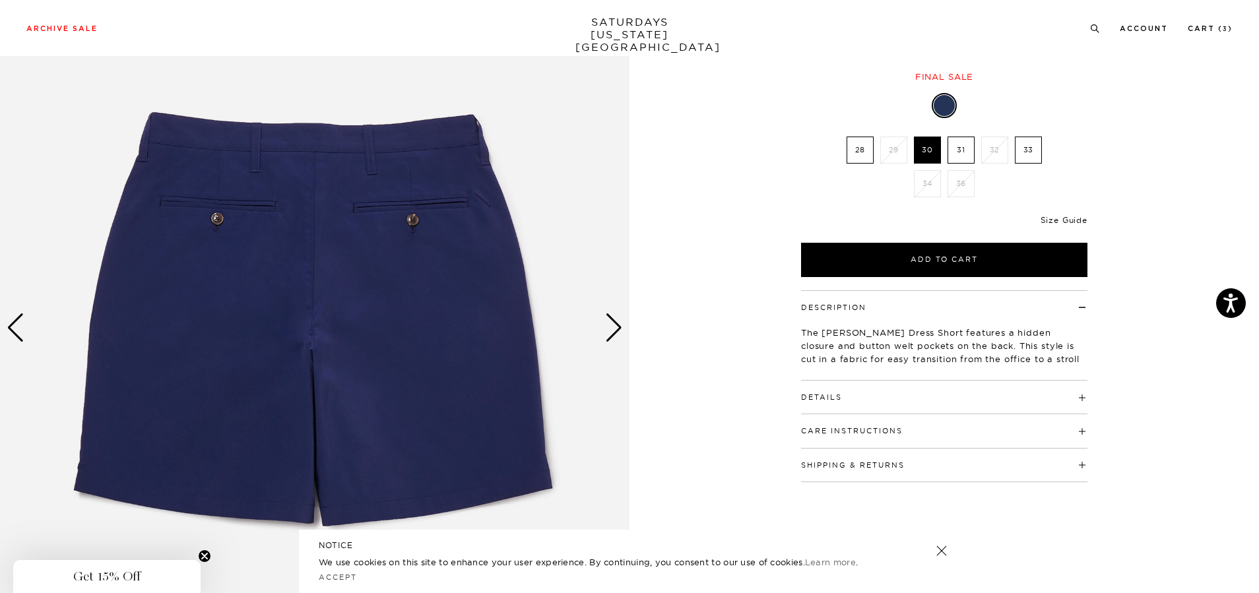
click at [1055, 222] on link "Size Guide" at bounding box center [1064, 220] width 47 height 10
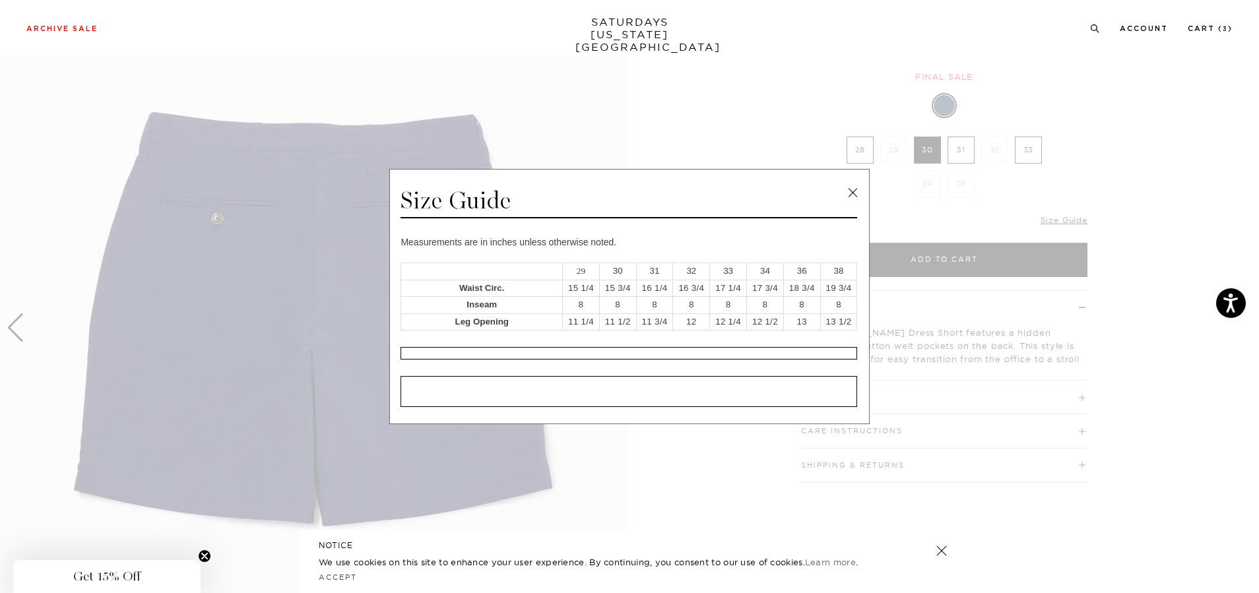
click at [853, 195] on link at bounding box center [853, 193] width 20 height 20
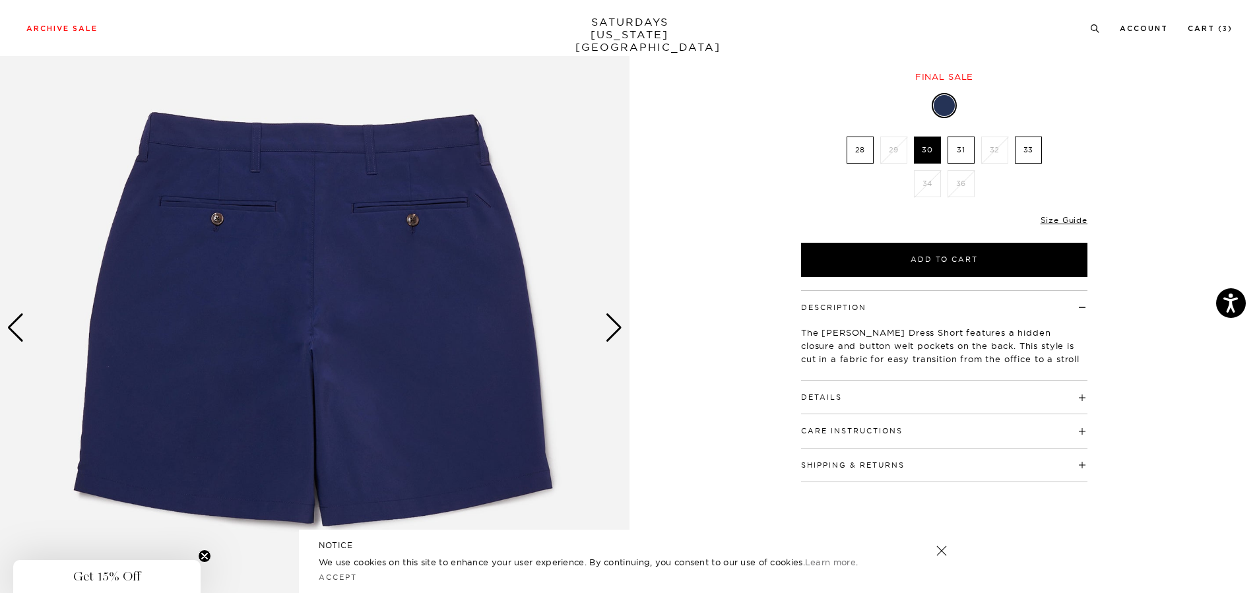
click at [612, 325] on div "Next slide" at bounding box center [614, 327] width 18 height 29
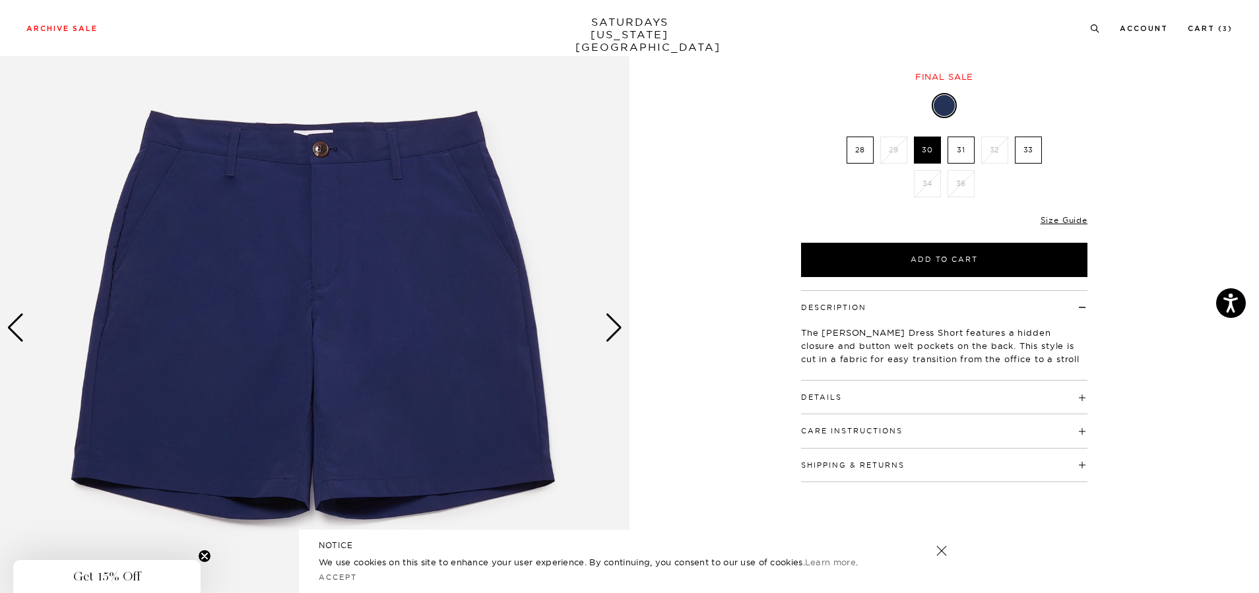
click at [611, 326] on div "Next slide" at bounding box center [614, 327] width 18 height 29
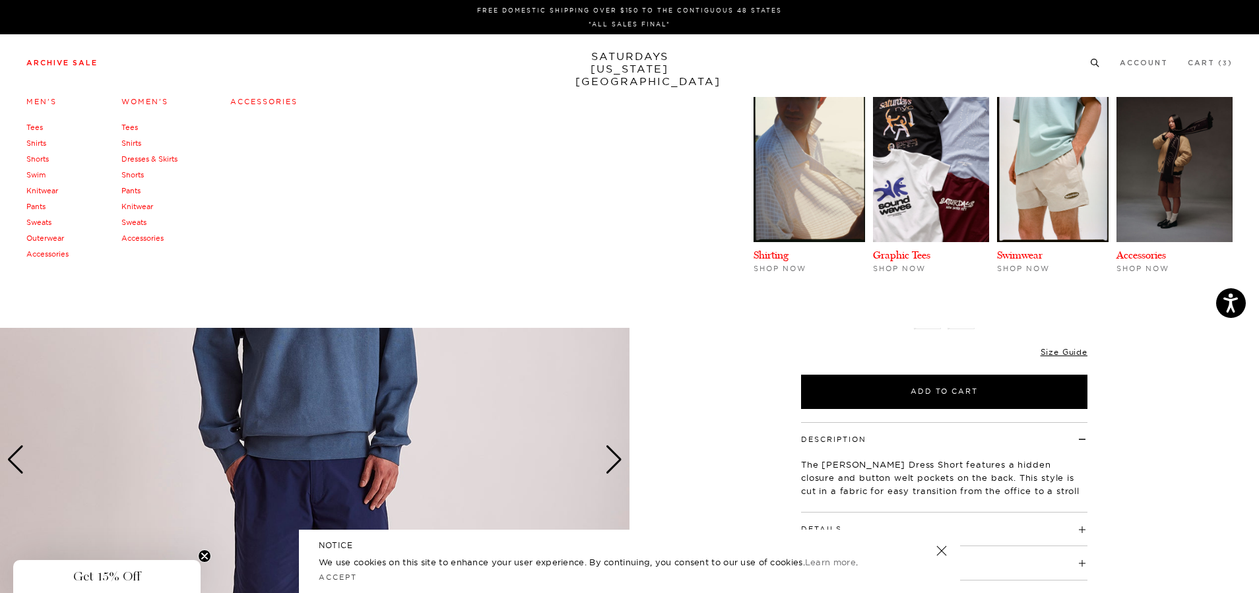
click at [42, 159] on link "Shorts" at bounding box center [37, 158] width 22 height 9
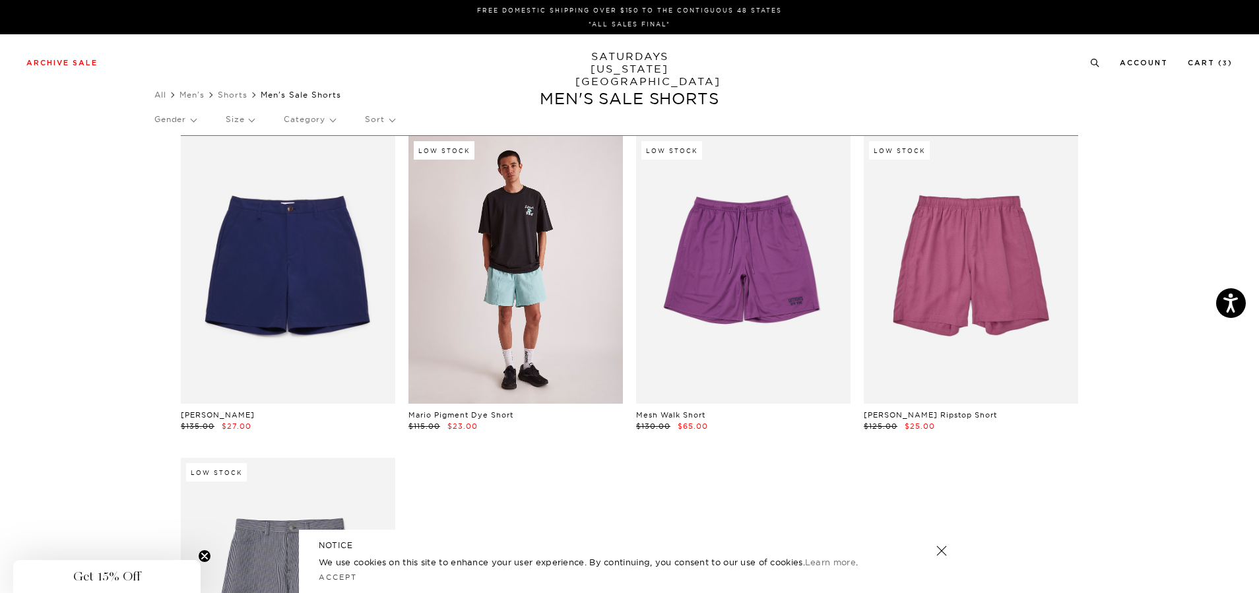
click at [507, 321] on link at bounding box center [516, 270] width 214 height 268
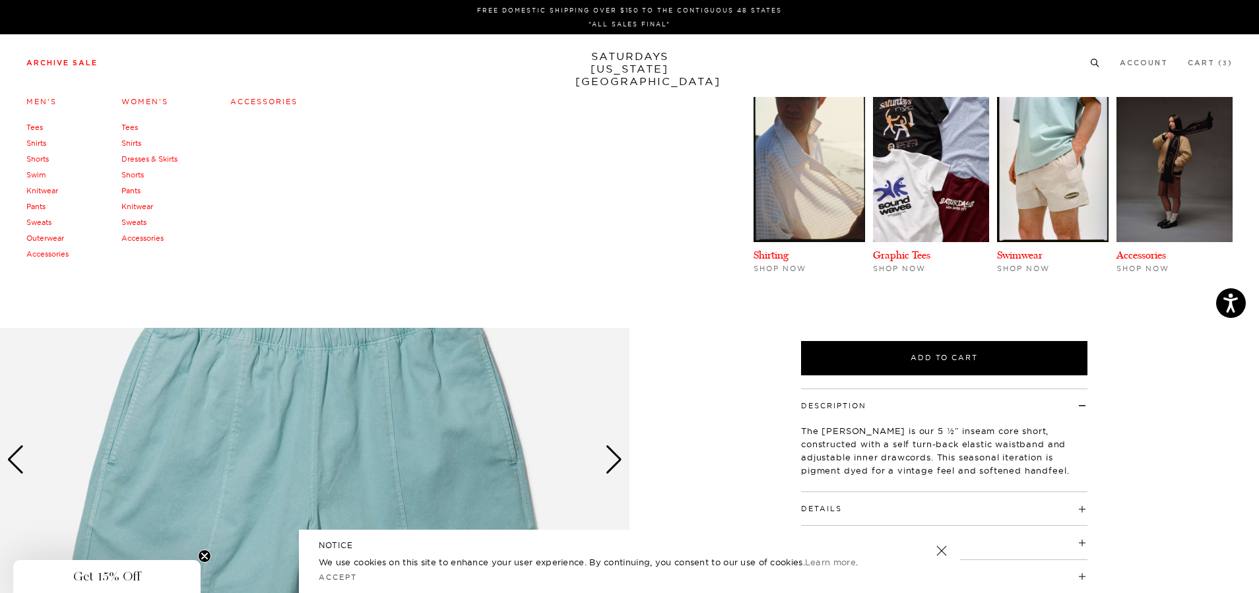
click at [42, 155] on link "Shorts" at bounding box center [37, 158] width 22 height 9
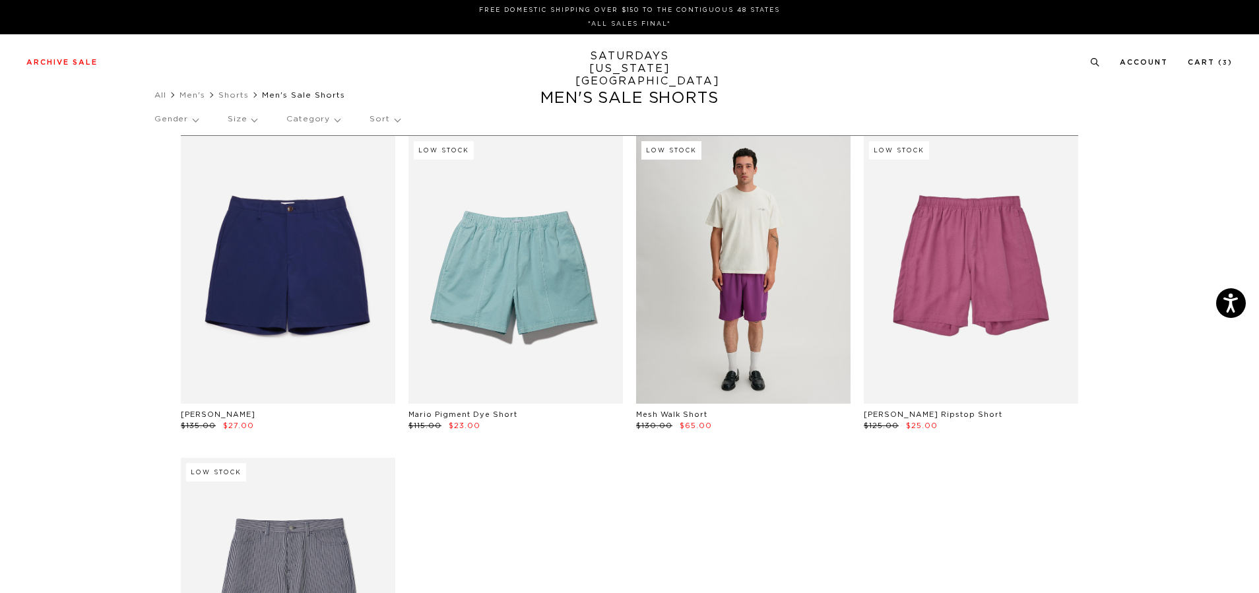
click at [789, 330] on link at bounding box center [743, 270] width 214 height 268
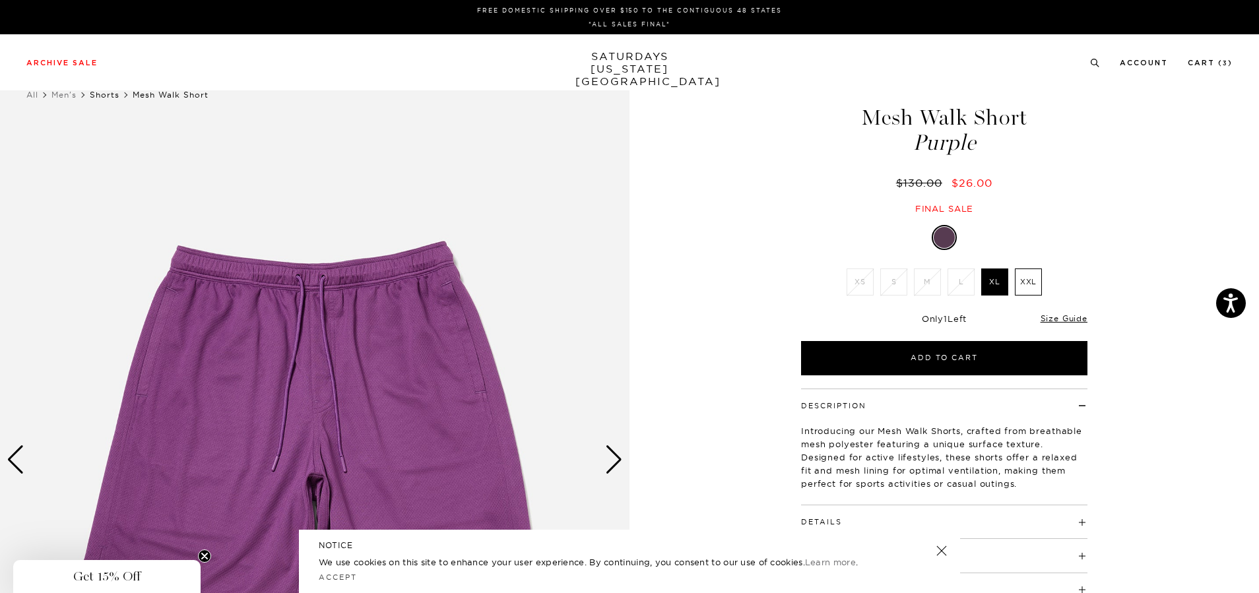
click at [98, 92] on link "Shorts" at bounding box center [105, 95] width 30 height 10
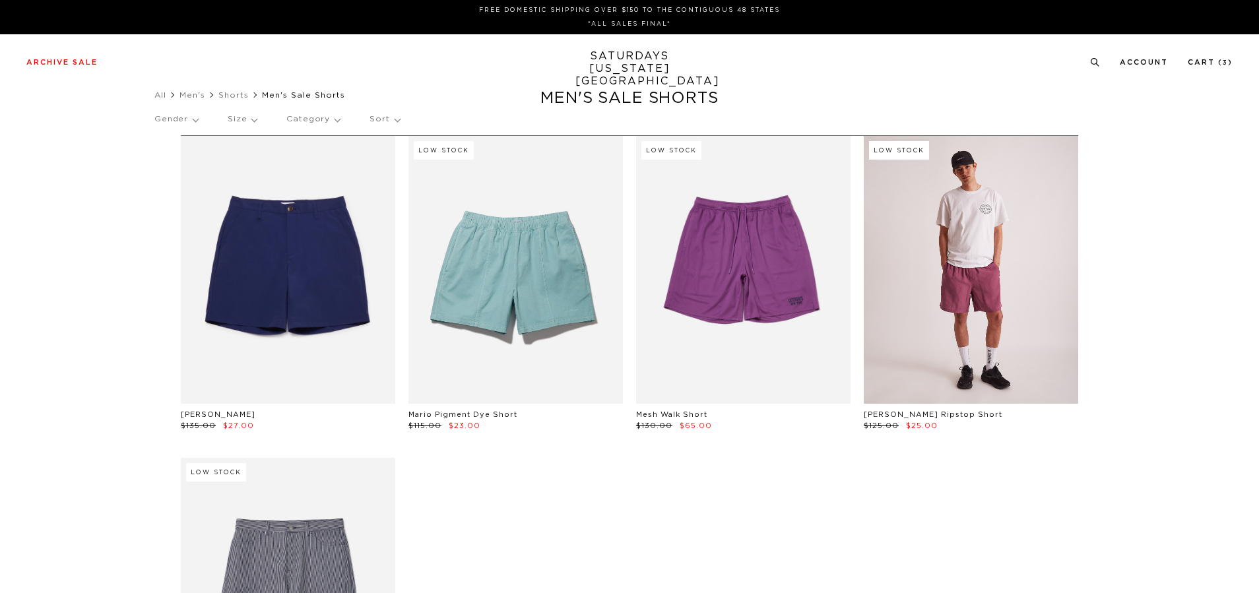
click at [1005, 283] on link at bounding box center [971, 270] width 214 height 268
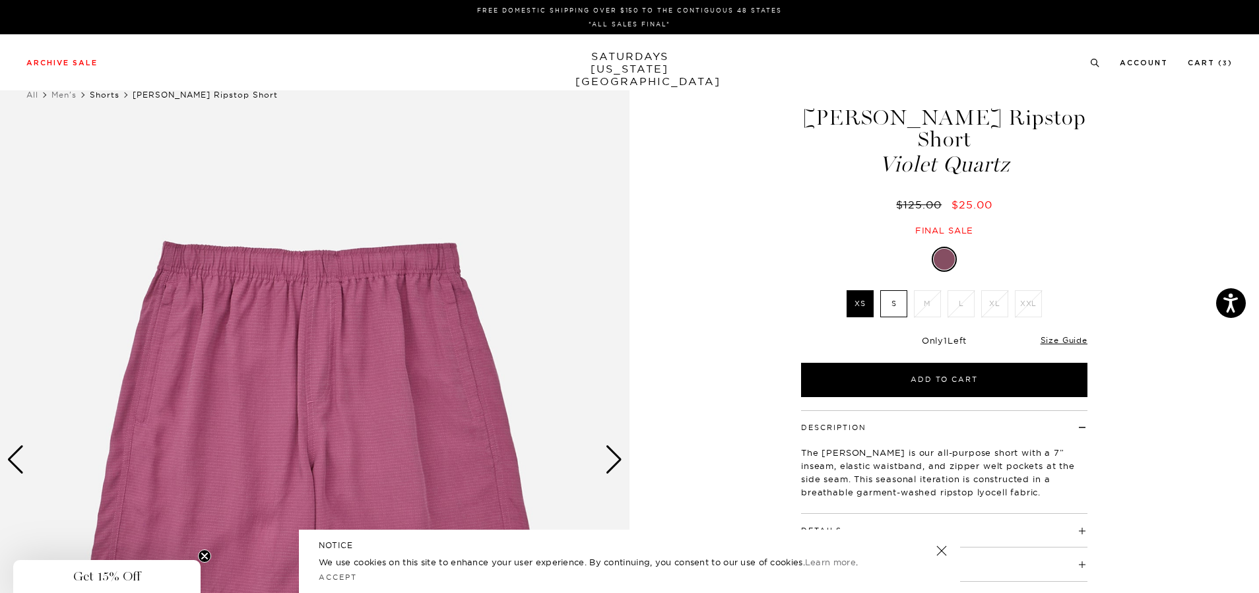
click at [100, 98] on link "Shorts" at bounding box center [105, 95] width 30 height 10
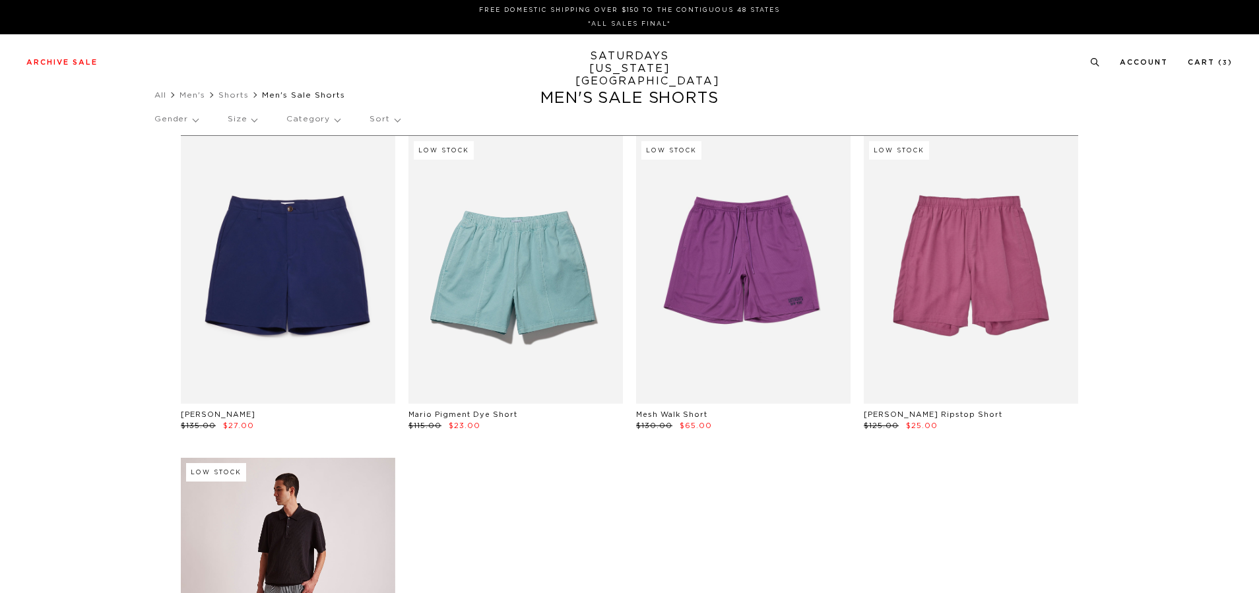
click at [295, 503] on link at bounding box center [288, 592] width 214 height 268
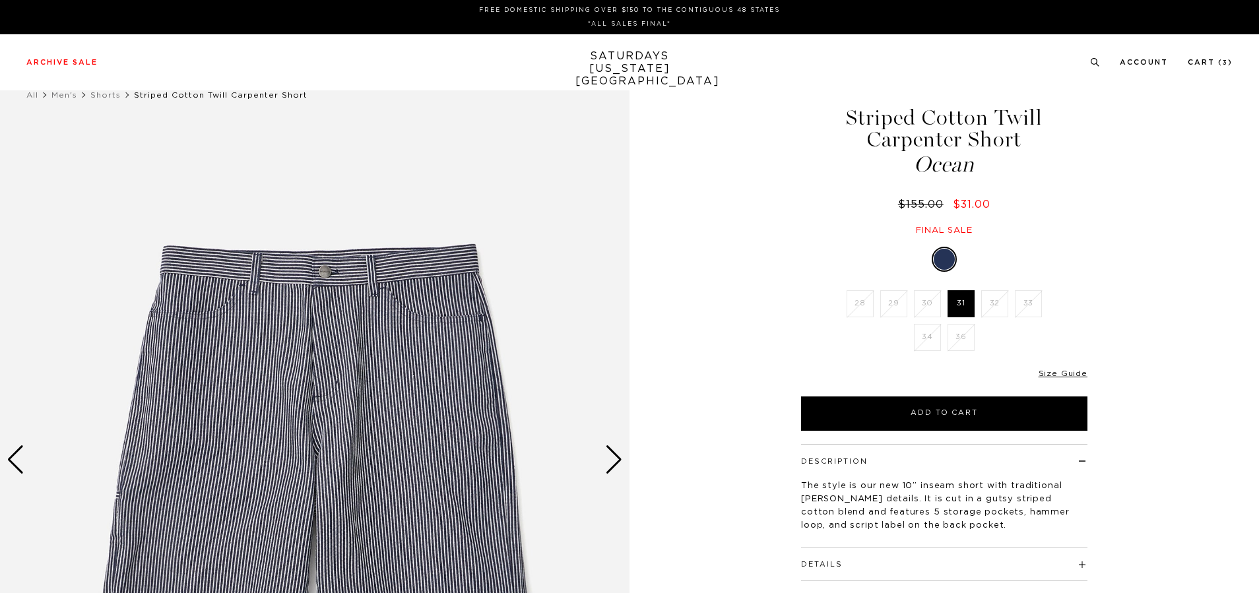
click at [612, 459] on div "Next slide" at bounding box center [614, 459] width 18 height 29
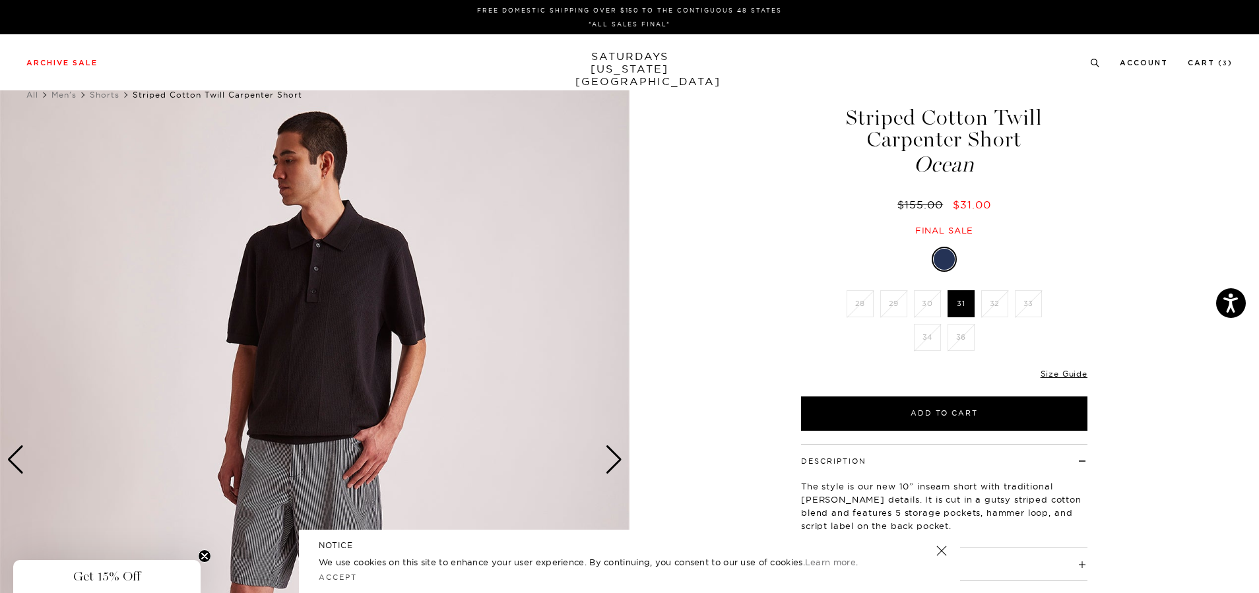
click at [612, 458] on div "Next slide" at bounding box center [614, 459] width 18 height 29
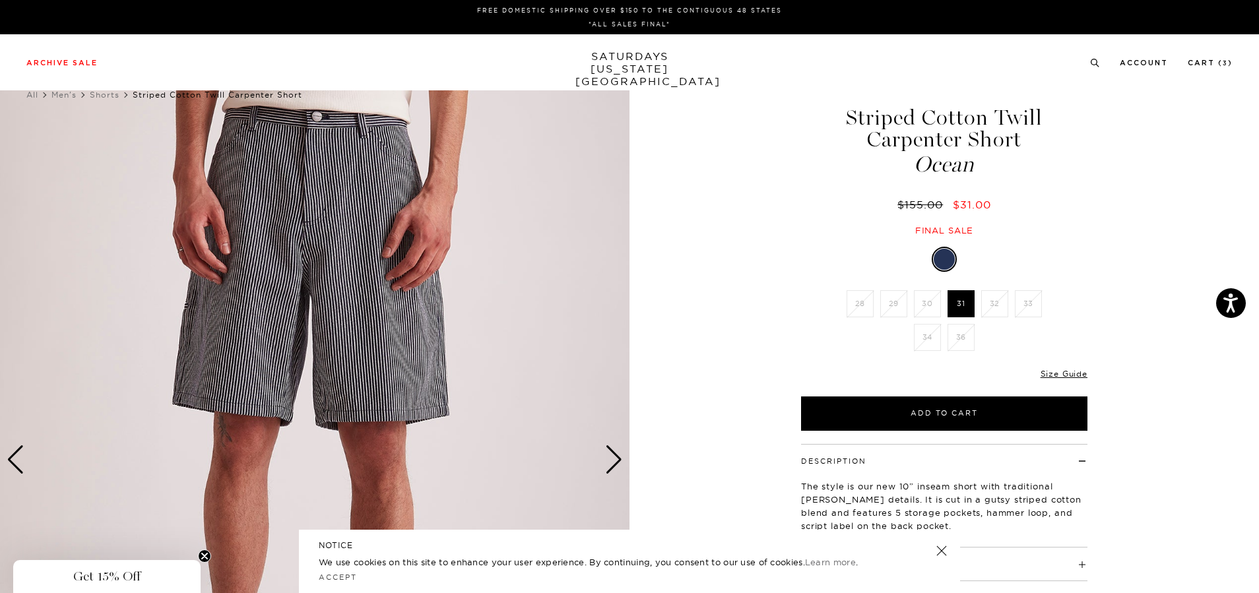
click at [610, 456] on div "Next slide" at bounding box center [614, 459] width 18 height 29
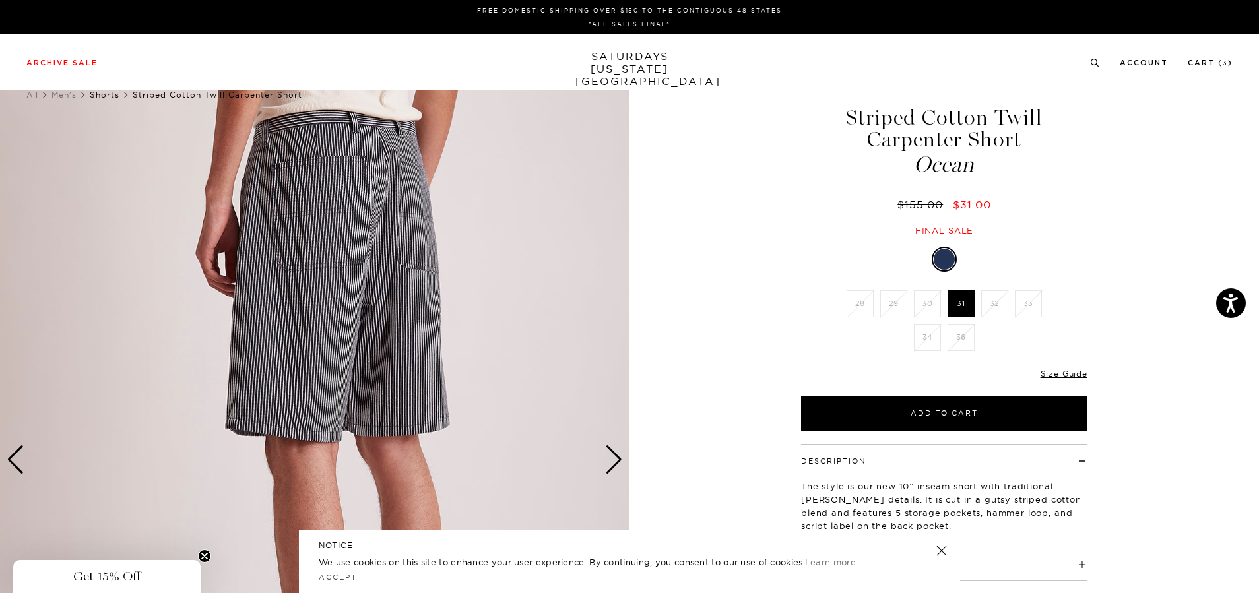
click at [98, 92] on link "Shorts" at bounding box center [105, 95] width 30 height 10
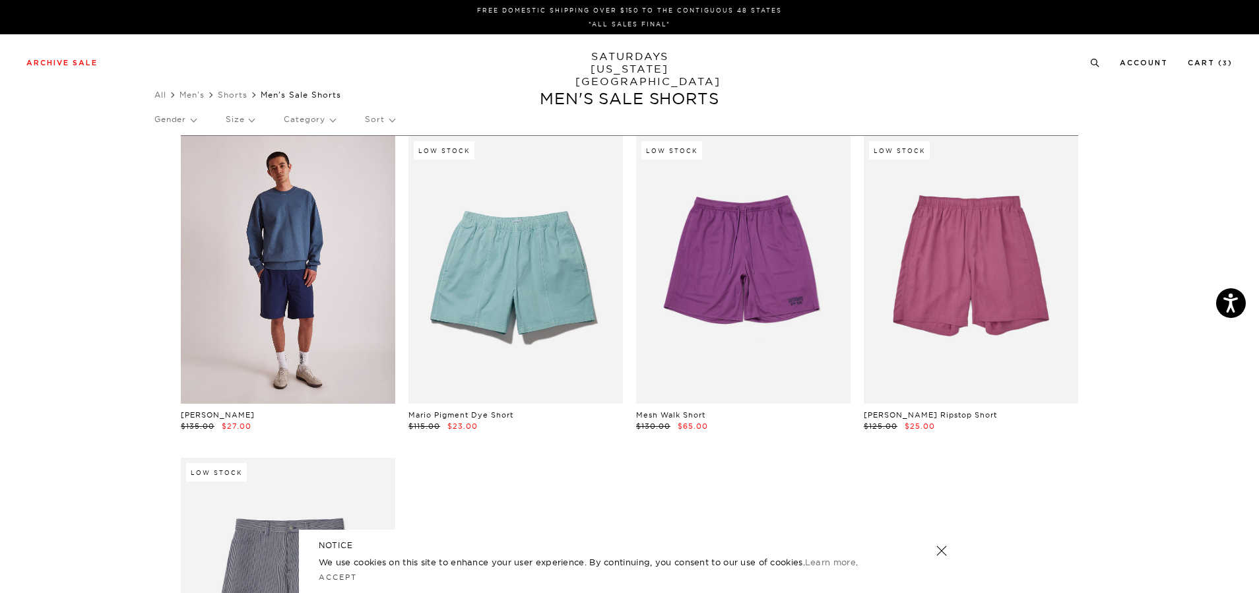
click at [275, 265] on link at bounding box center [288, 270] width 214 height 268
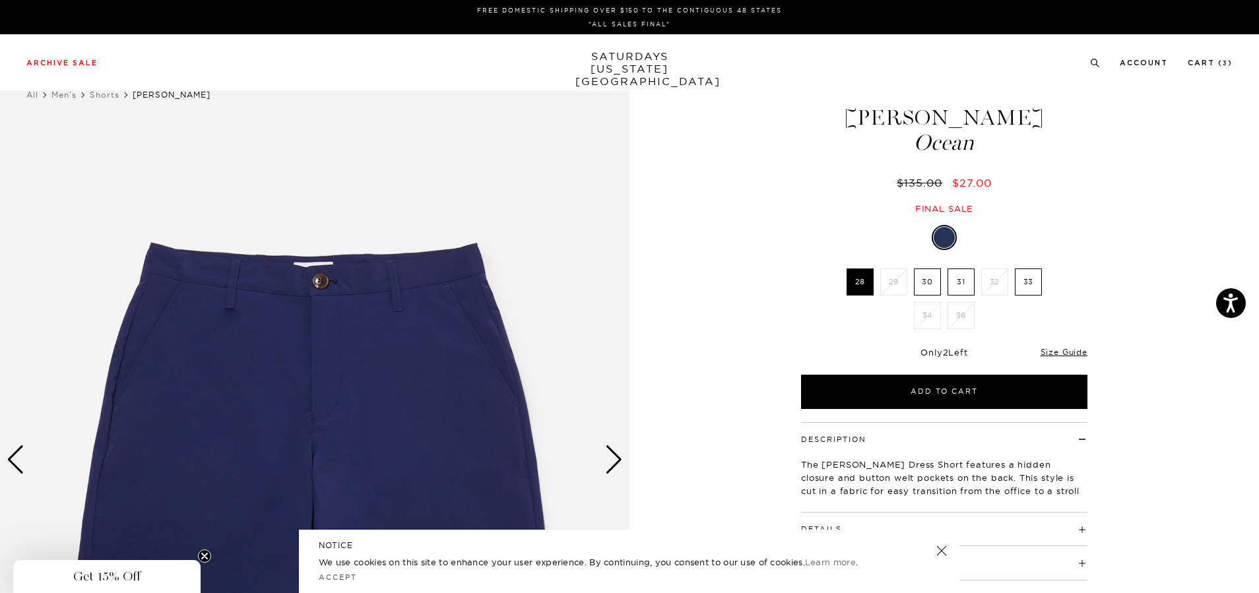
click at [925, 282] on label "30" at bounding box center [927, 282] width 27 height 27
click at [0, 0] on input "30" at bounding box center [0, 0] width 0 height 0
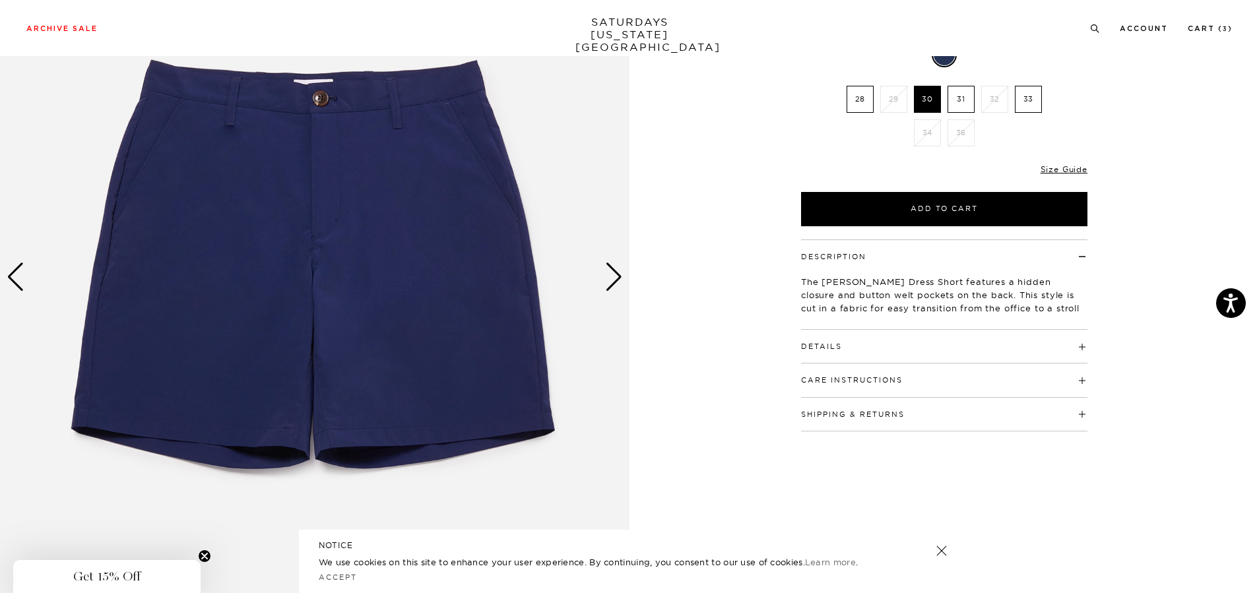
scroll to position [198, 0]
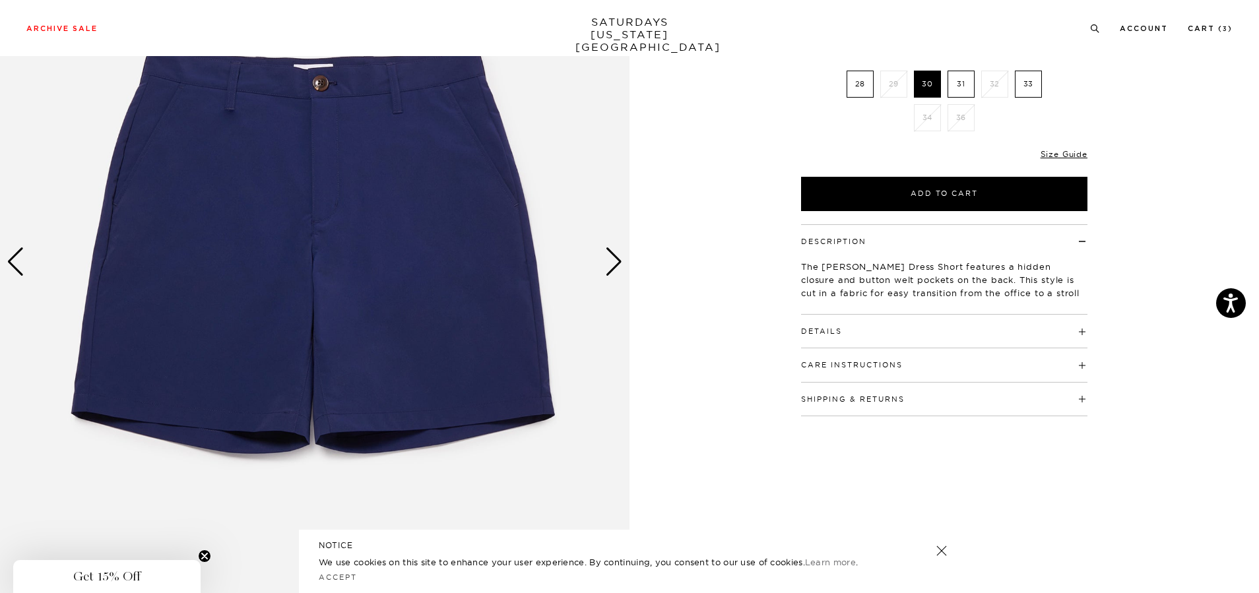
click at [605, 255] on div "Next slide" at bounding box center [614, 261] width 18 height 29
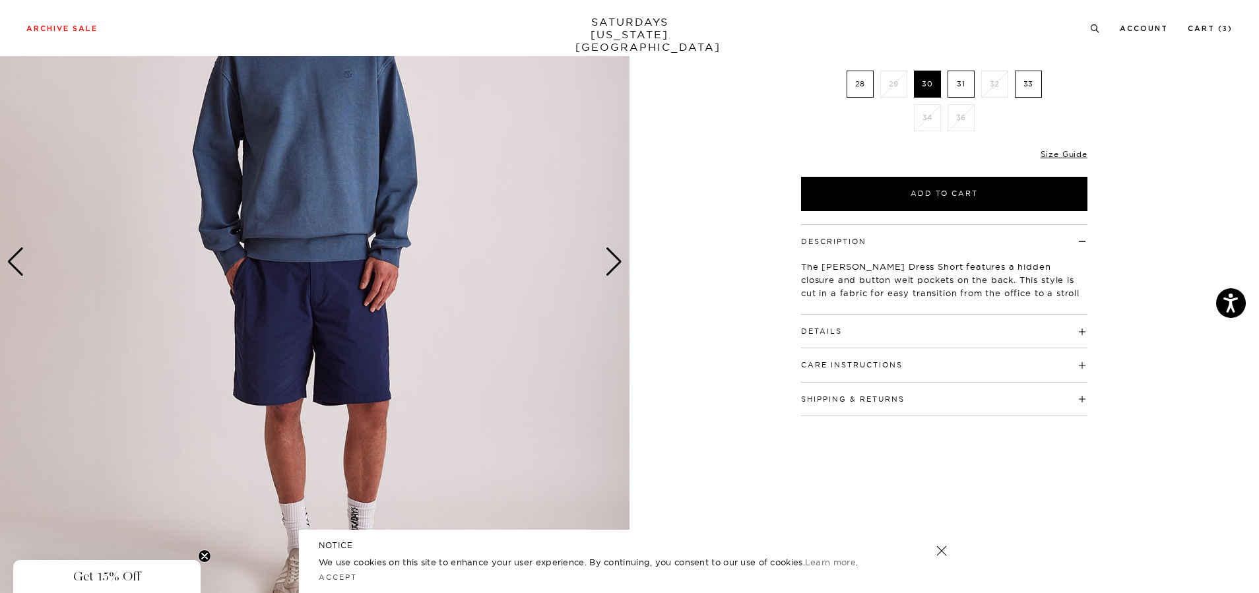
click at [1084, 333] on h4 "Details" at bounding box center [944, 326] width 286 height 22
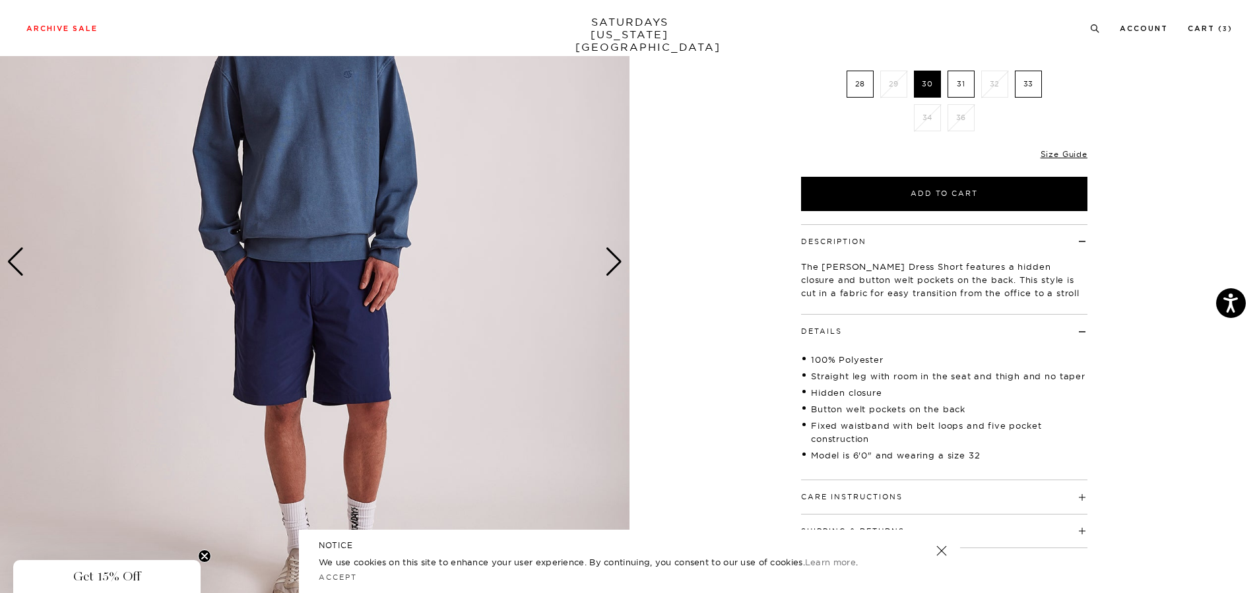
click at [842, 332] on span at bounding box center [842, 331] width 0 height 9
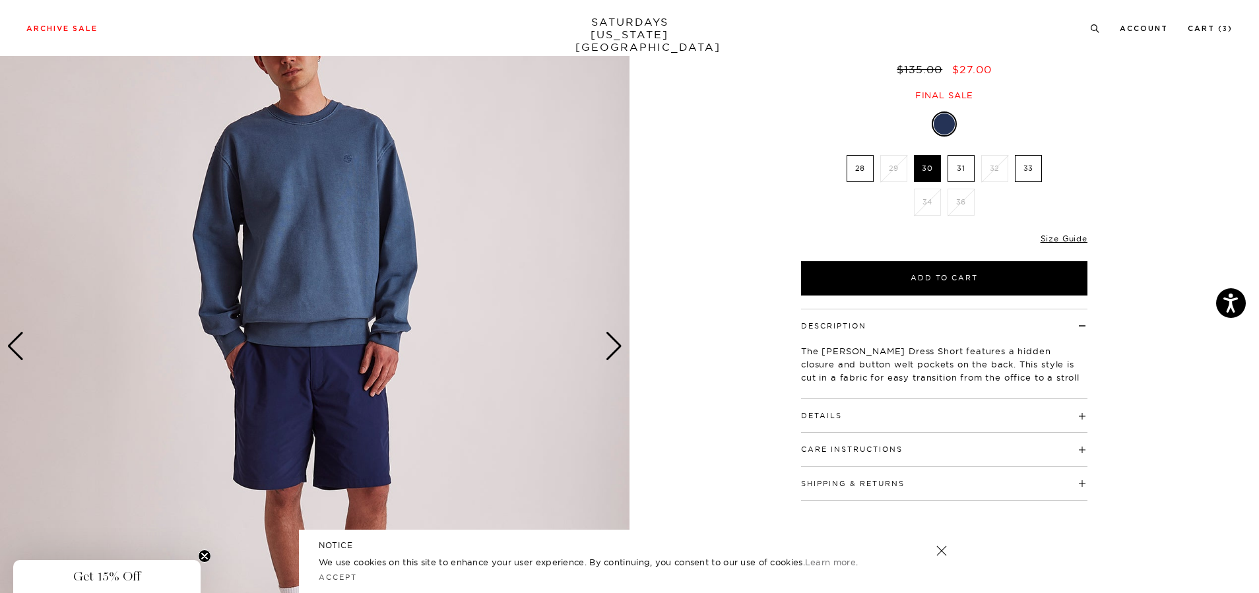
scroll to position [0, 0]
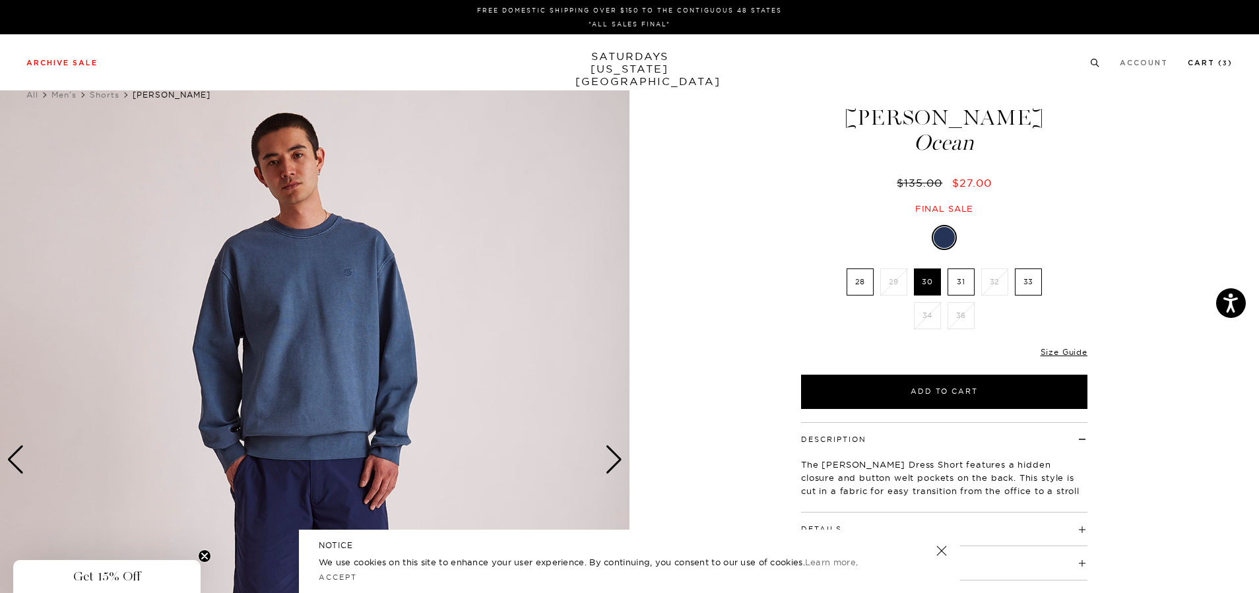
click at [1198, 61] on link "Cart ( 3 )" at bounding box center [1210, 62] width 45 height 7
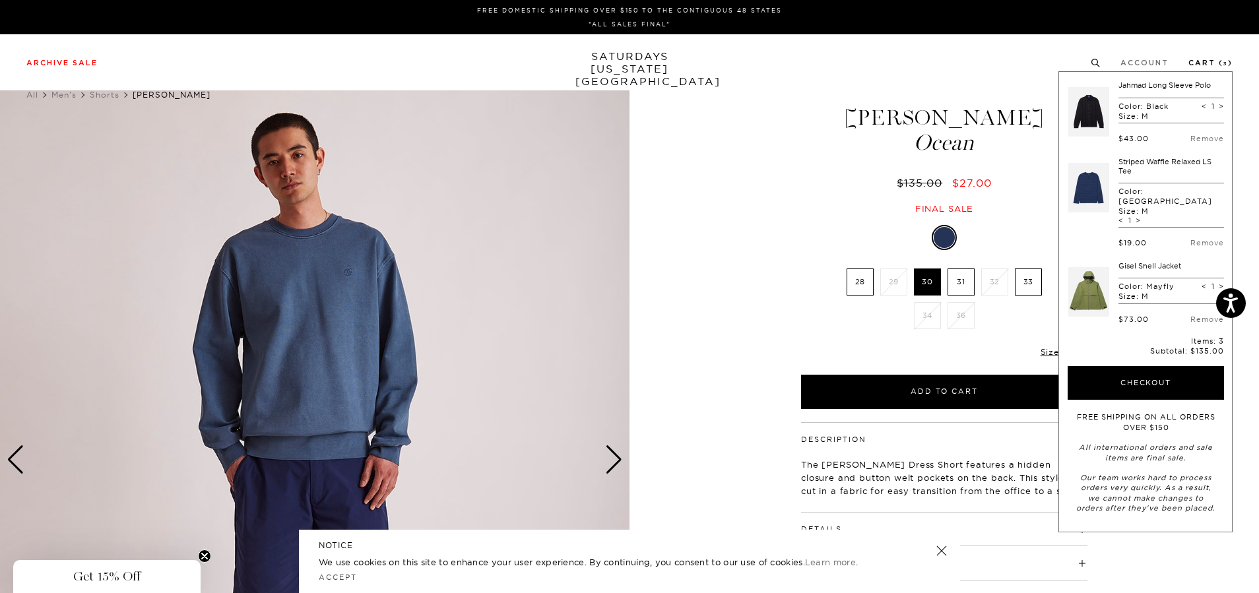
click at [1198, 59] on link "Cart ( 3 )" at bounding box center [1211, 62] width 44 height 7
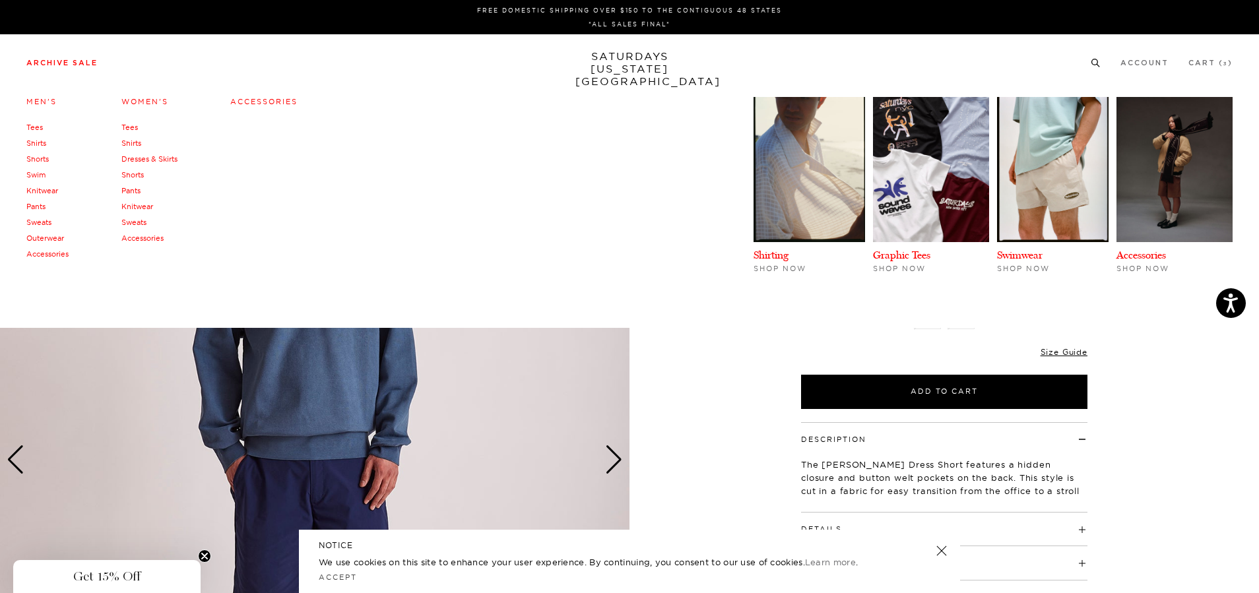
click at [32, 127] on link "Tees" at bounding box center [34, 127] width 16 height 9
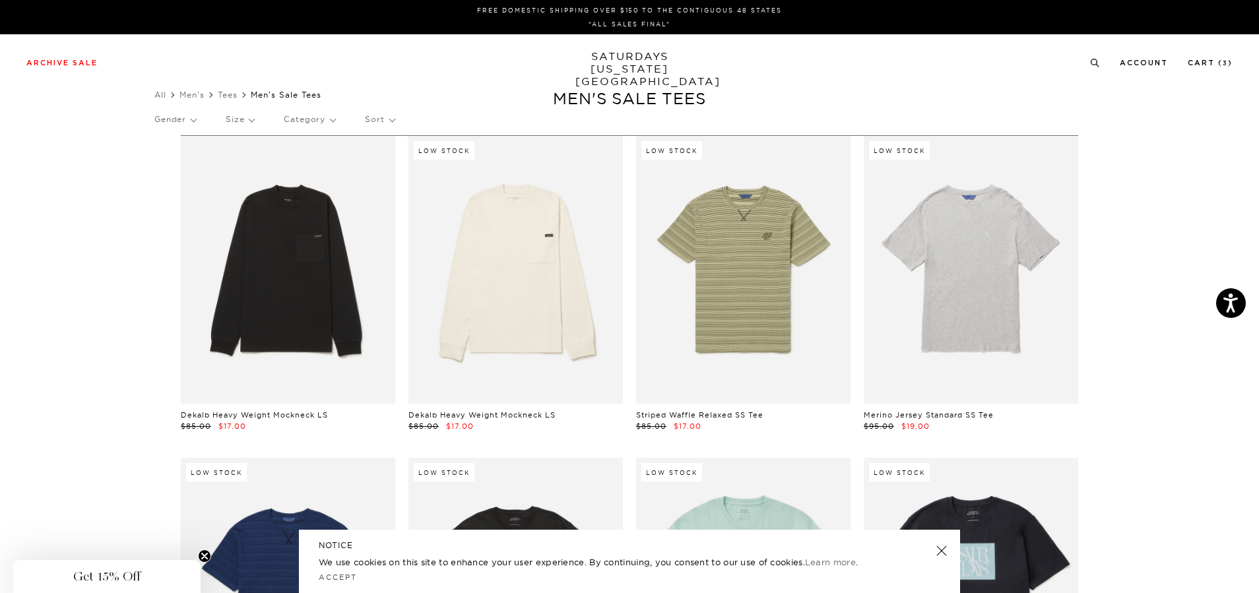
click at [251, 120] on p "Size" at bounding box center [240, 119] width 28 height 30
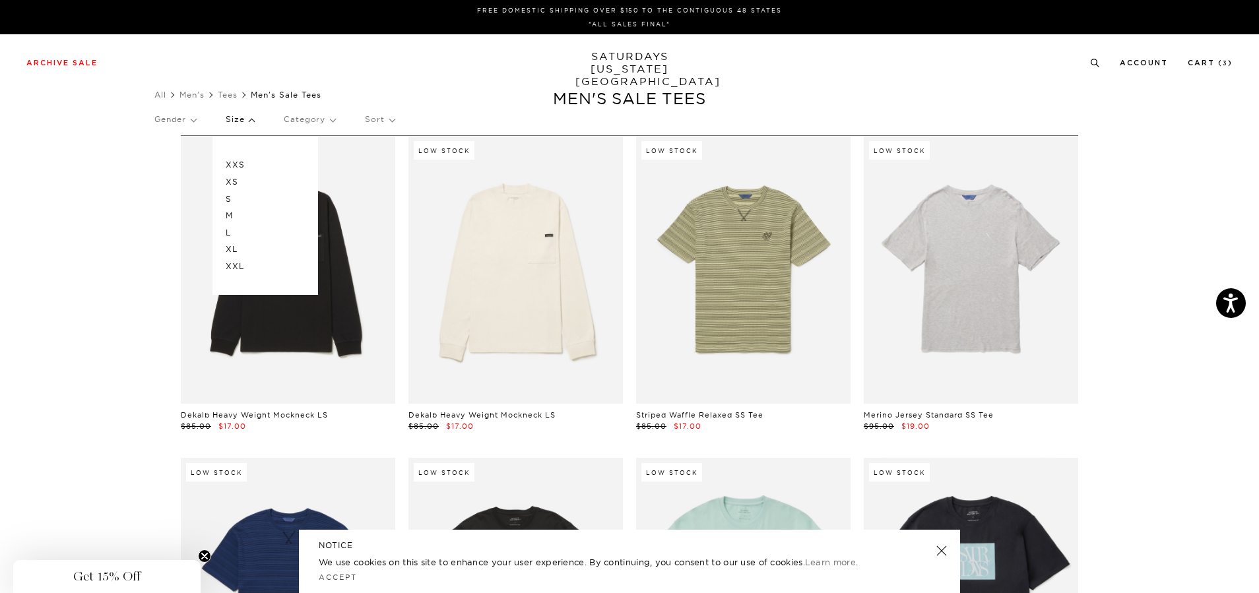
click at [235, 214] on p "M" at bounding box center [265, 215] width 79 height 17
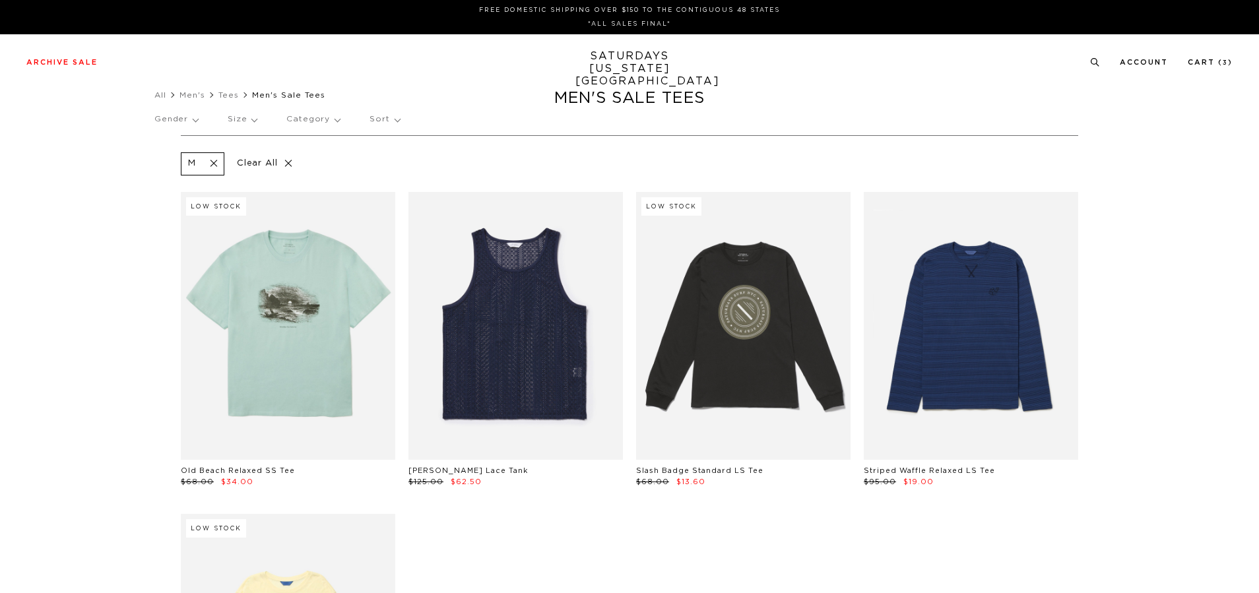
click at [253, 118] on p "Size" at bounding box center [242, 119] width 29 height 30
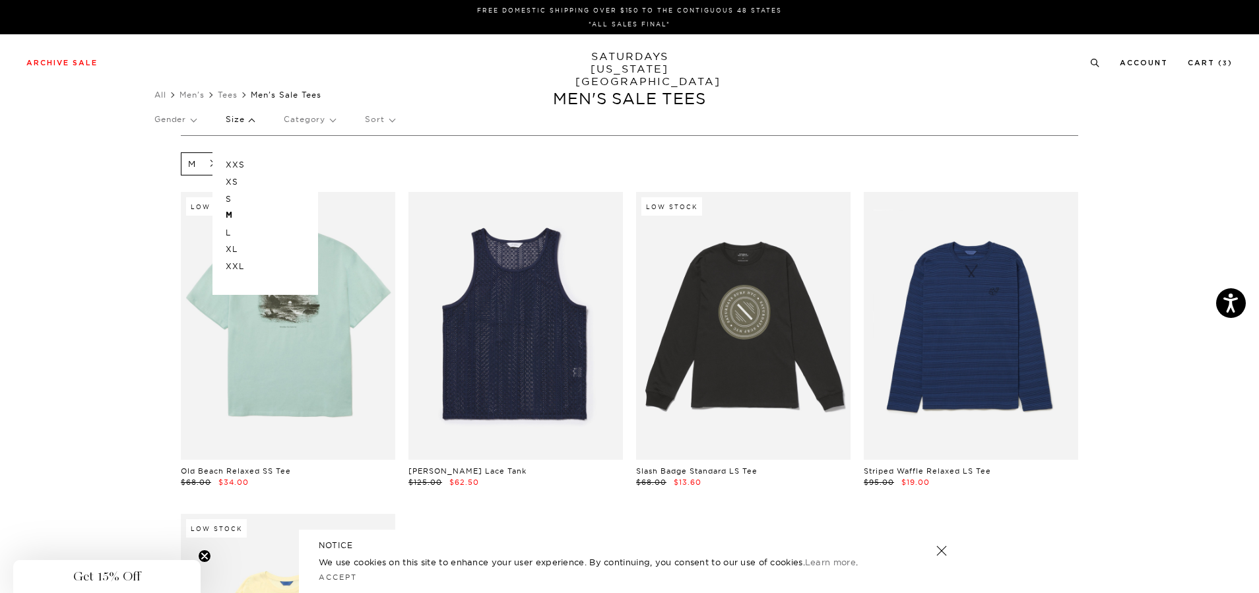
click at [243, 248] on p "XL" at bounding box center [265, 249] width 79 height 17
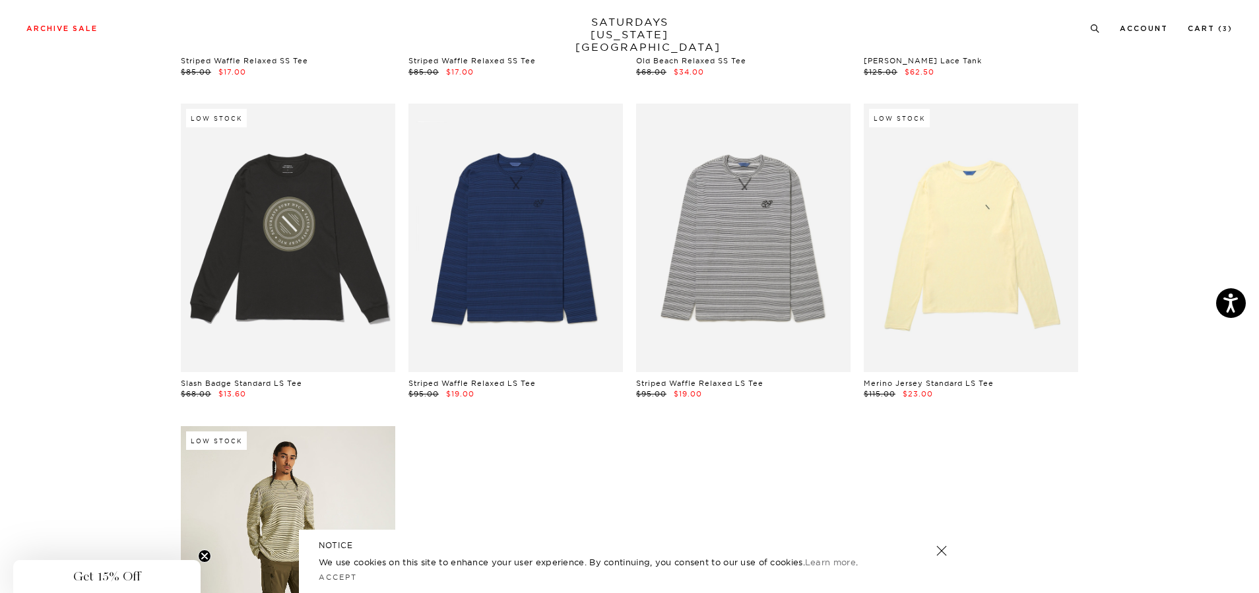
scroll to position [660, 0]
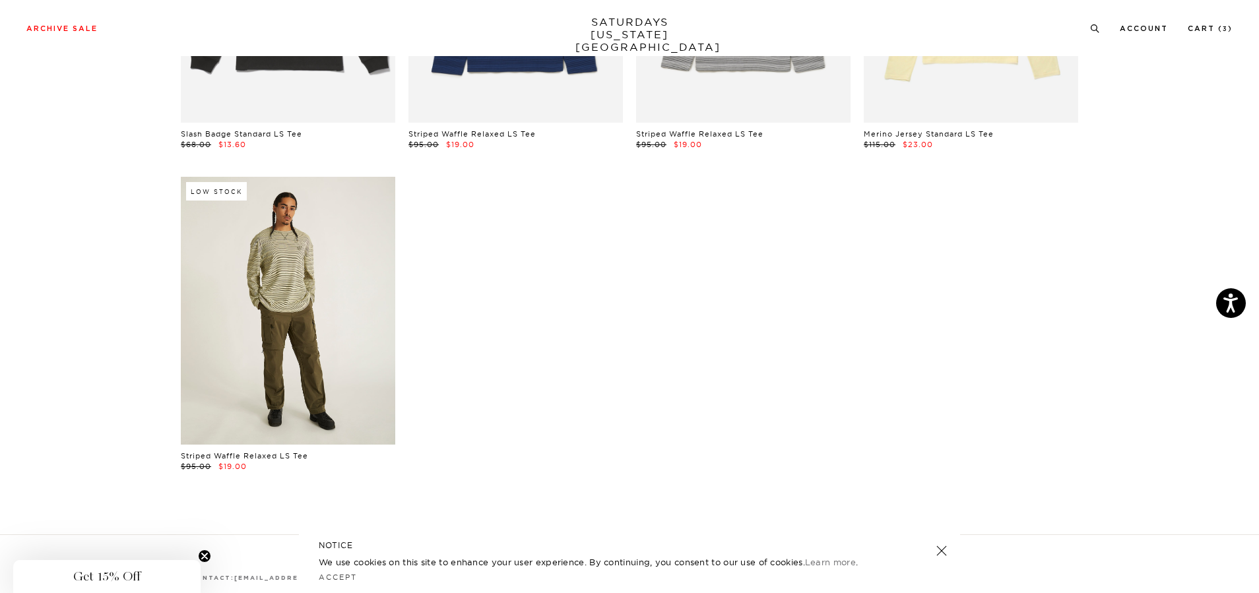
click at [356, 309] on link at bounding box center [288, 311] width 214 height 268
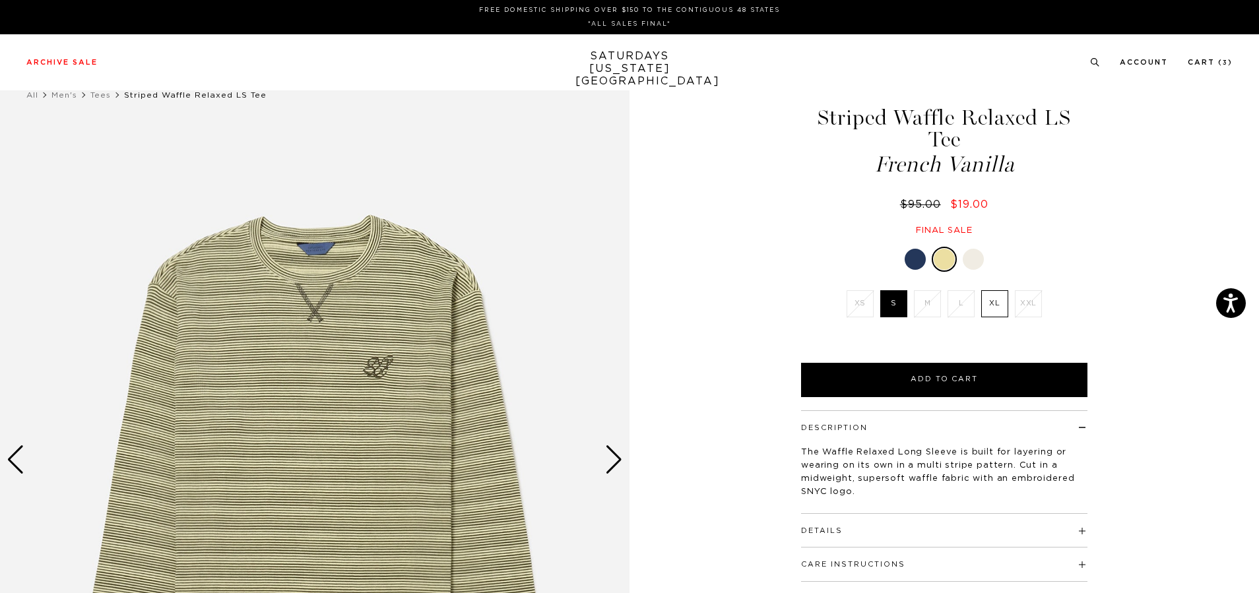
click at [997, 290] on label "XL" at bounding box center [994, 303] width 27 height 27
click at [0, 0] on input "XL" at bounding box center [0, 0] width 0 height 0
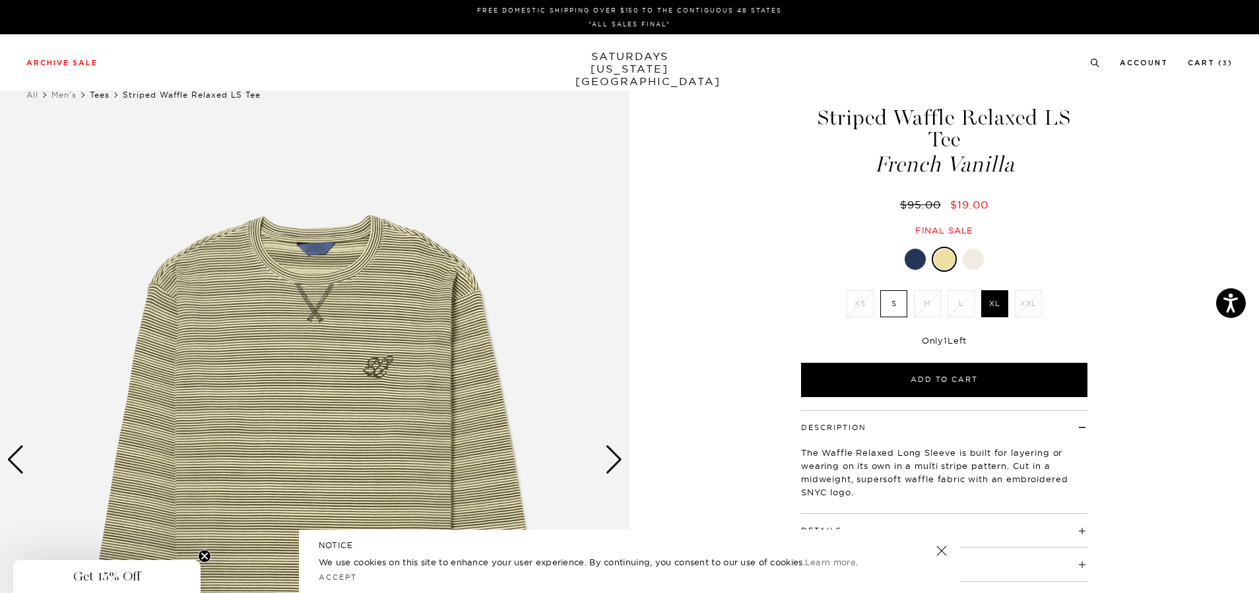
click at [106, 98] on link "Tees" at bounding box center [100, 95] width 20 height 10
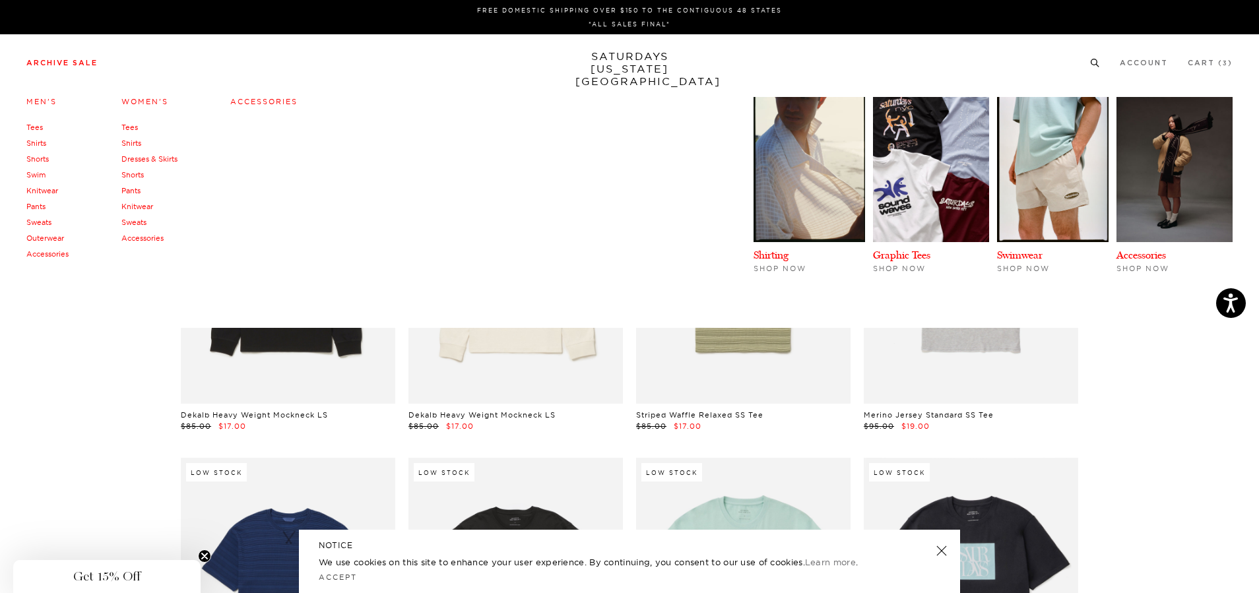
click at [75, 63] on link "Archive Sale" at bounding box center [61, 62] width 71 height 7
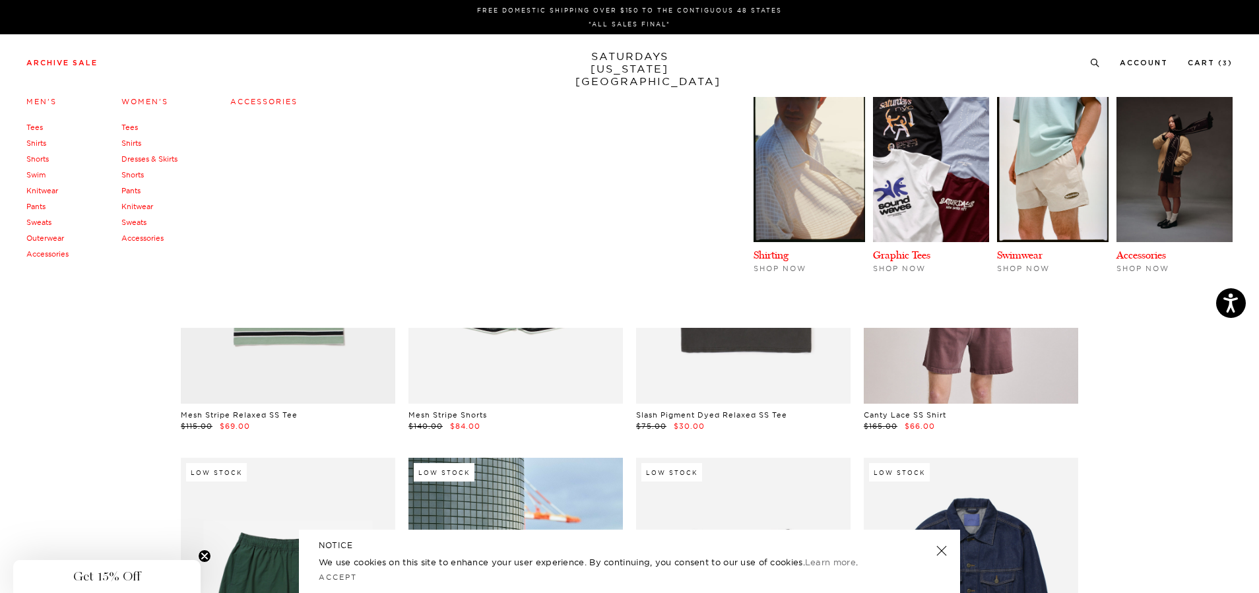
click at [41, 191] on link "Knitwear" at bounding box center [42, 190] width 32 height 9
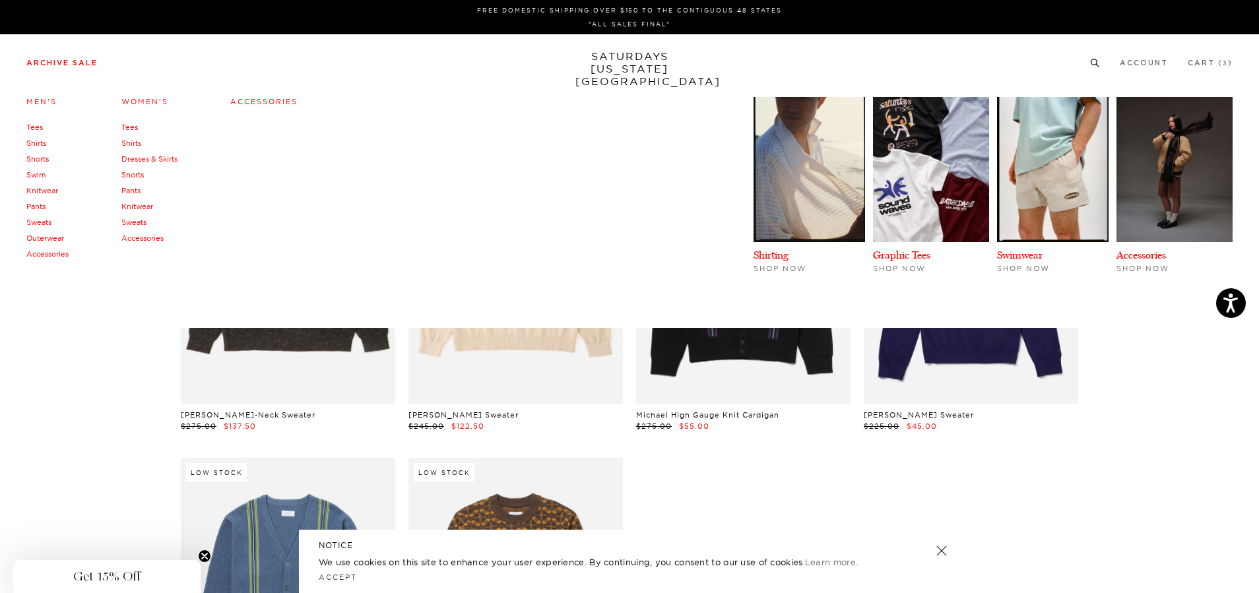
click at [58, 65] on link "Archive Sale" at bounding box center [61, 62] width 71 height 7
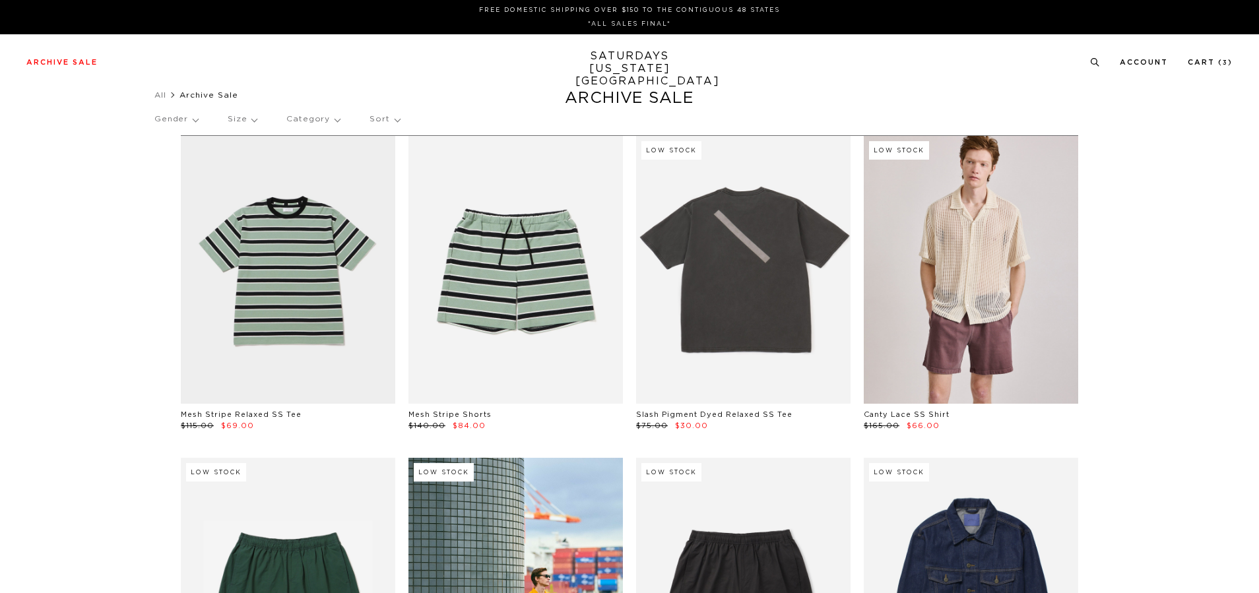
click at [237, 114] on p "Size" at bounding box center [242, 119] width 29 height 30
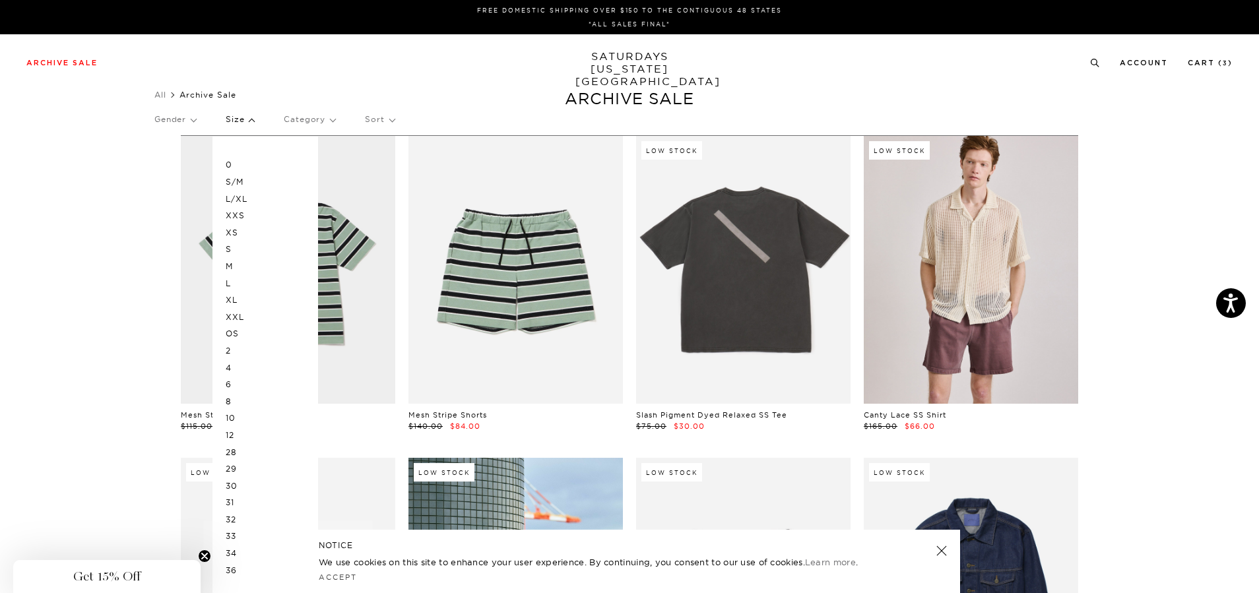
click at [232, 265] on p "M" at bounding box center [265, 266] width 79 height 17
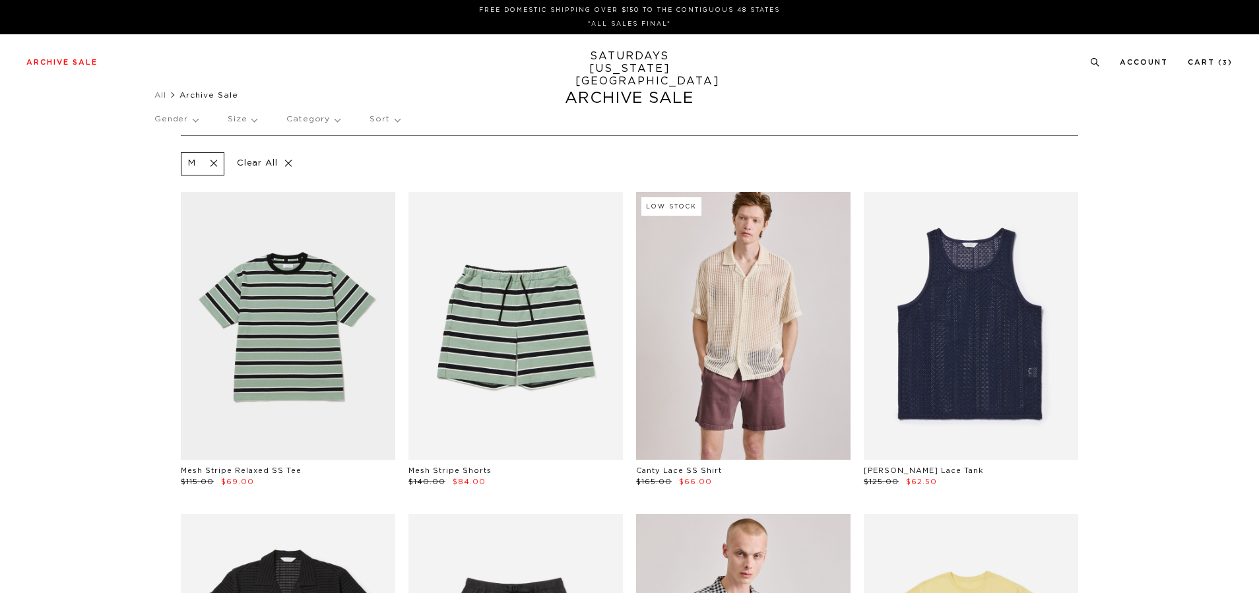
click at [253, 119] on p "Size" at bounding box center [242, 119] width 29 height 30
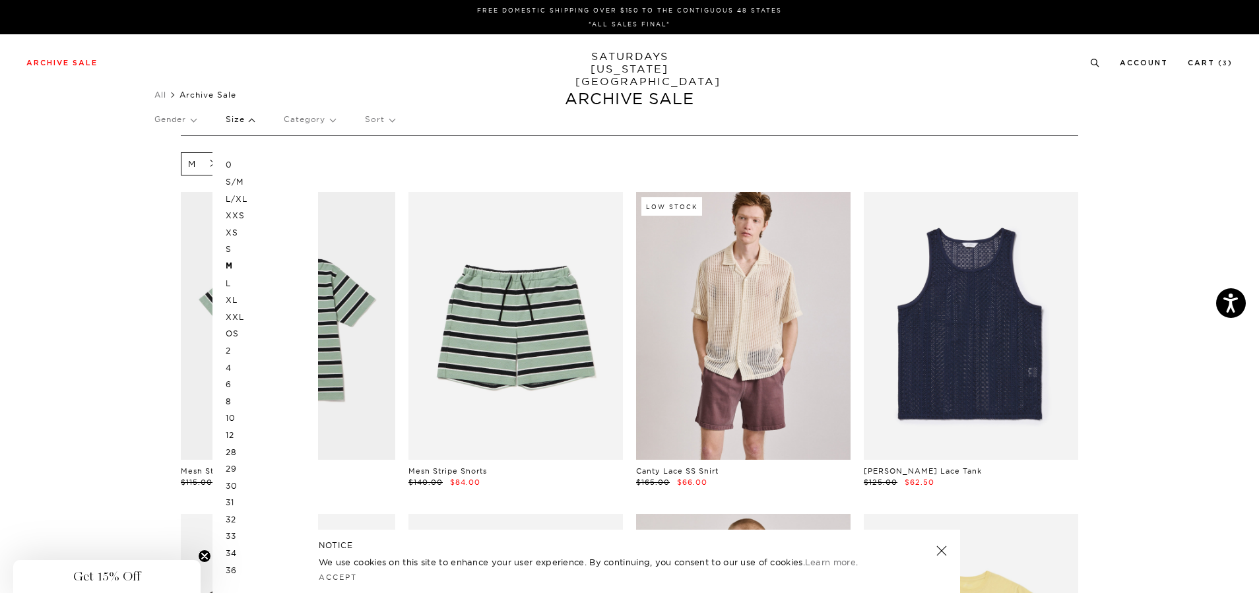
click at [242, 282] on p "L" at bounding box center [265, 283] width 79 height 17
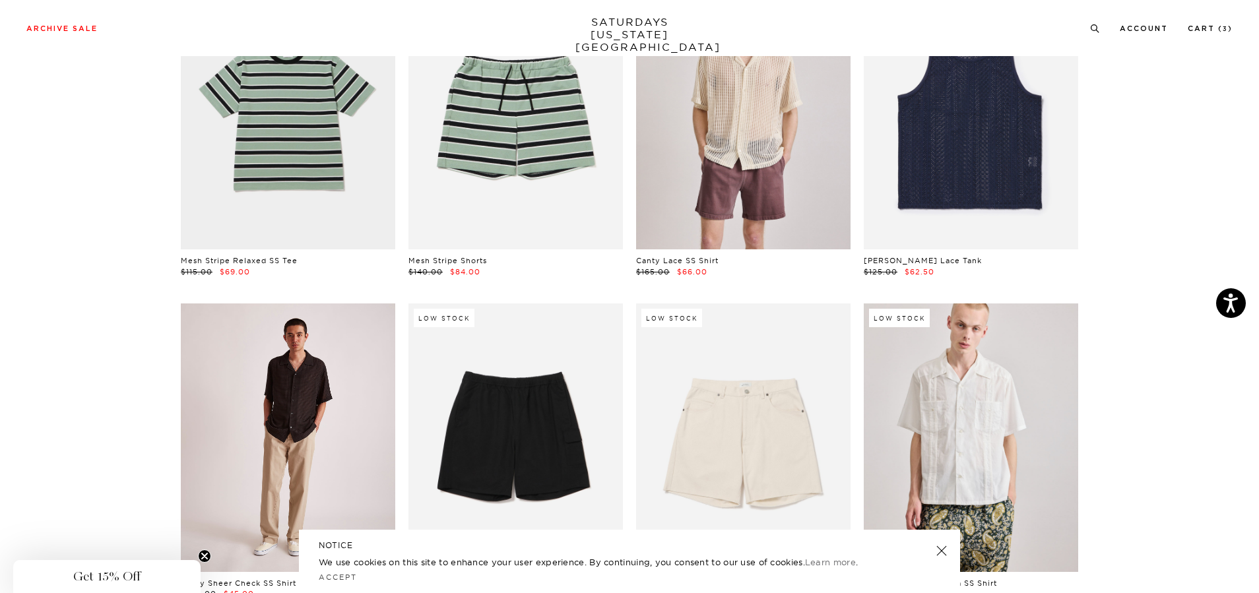
scroll to position [396, 0]
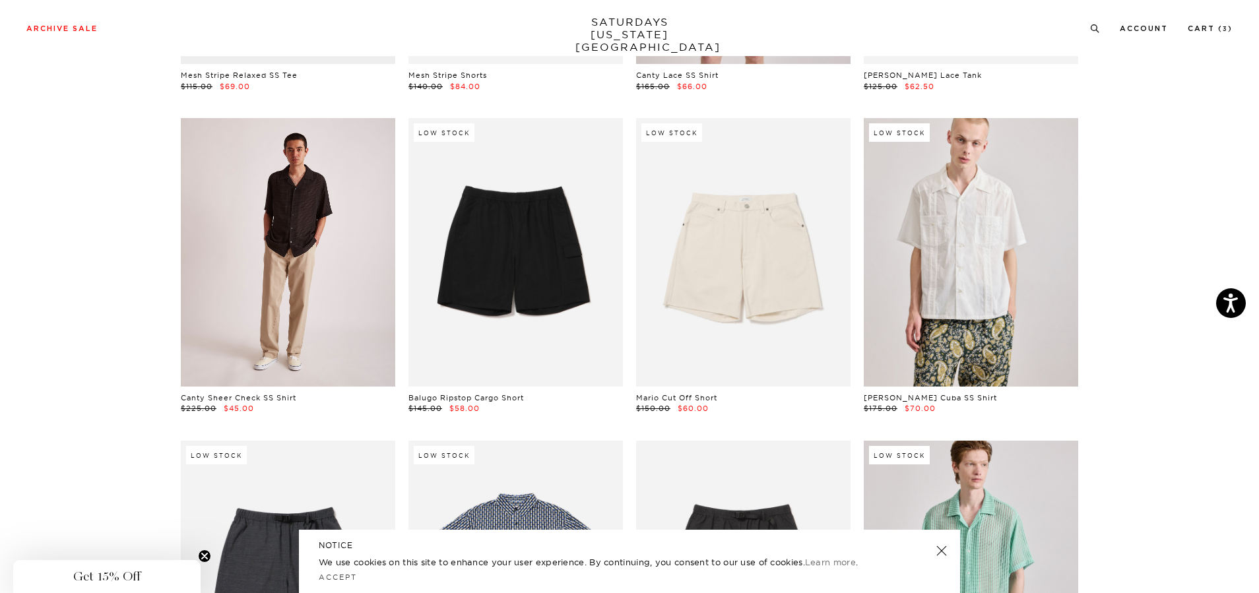
click at [310, 313] on link at bounding box center [288, 252] width 214 height 268
click at [305, 270] on link at bounding box center [288, 252] width 214 height 268
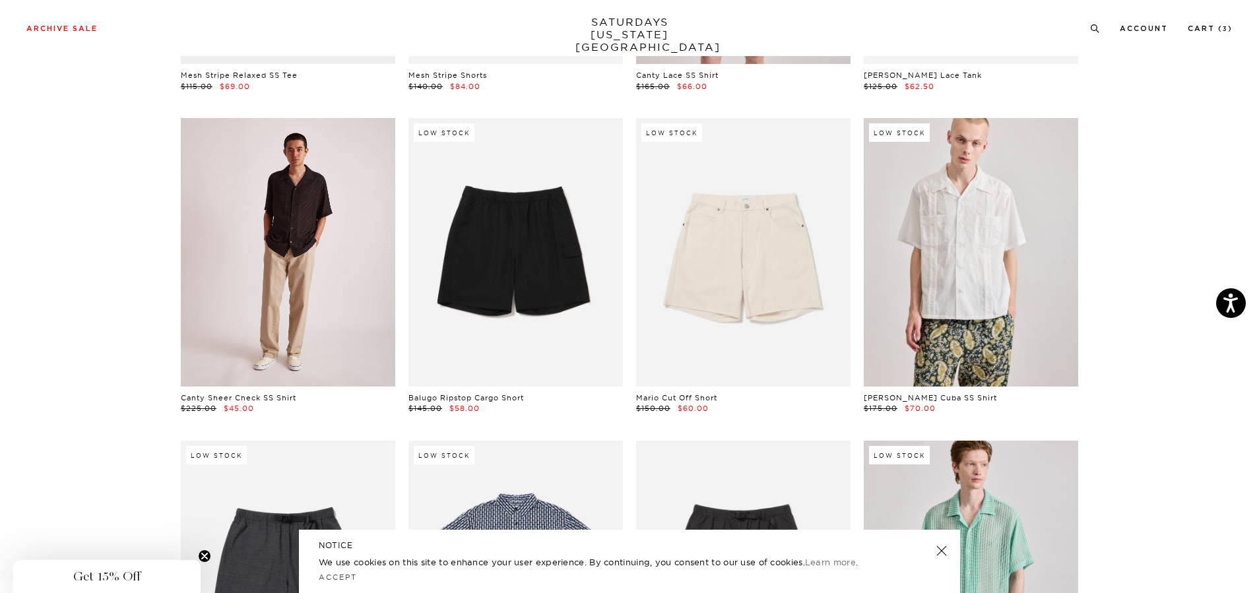
click at [305, 270] on link at bounding box center [288, 252] width 214 height 268
drag, startPoint x: 305, startPoint y: 270, endPoint x: 286, endPoint y: 184, distance: 87.9
click at [304, 267] on link at bounding box center [288, 252] width 214 height 268
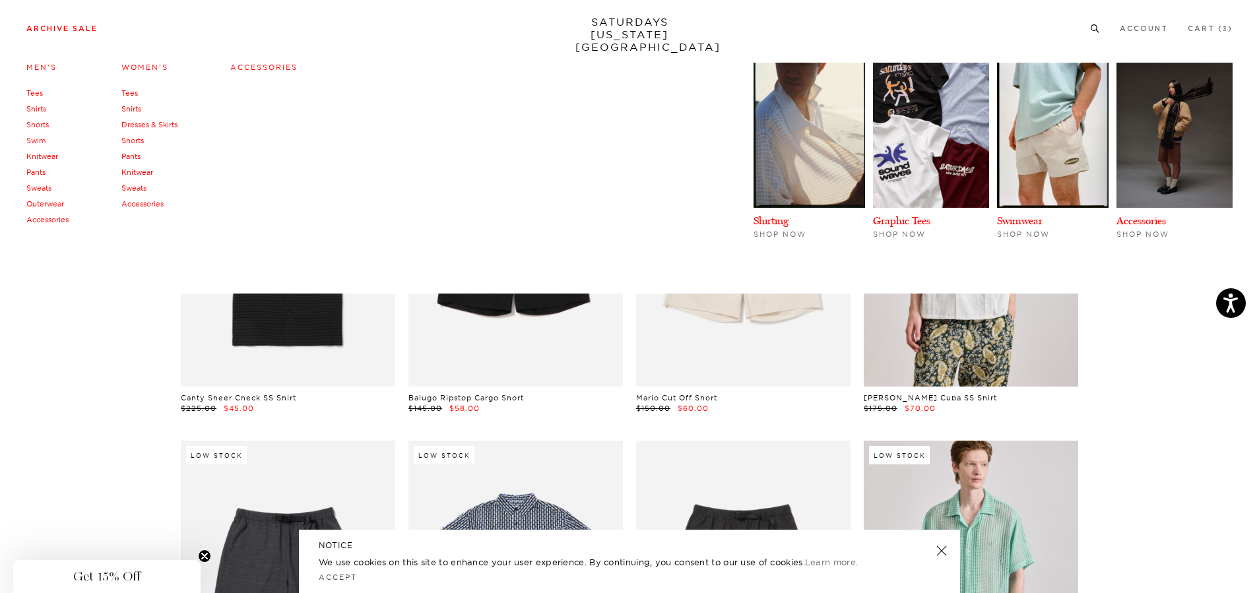
click at [74, 30] on link "Archive Sale" at bounding box center [61, 28] width 71 height 7
click at [36, 90] on link "Tees" at bounding box center [34, 92] width 16 height 9
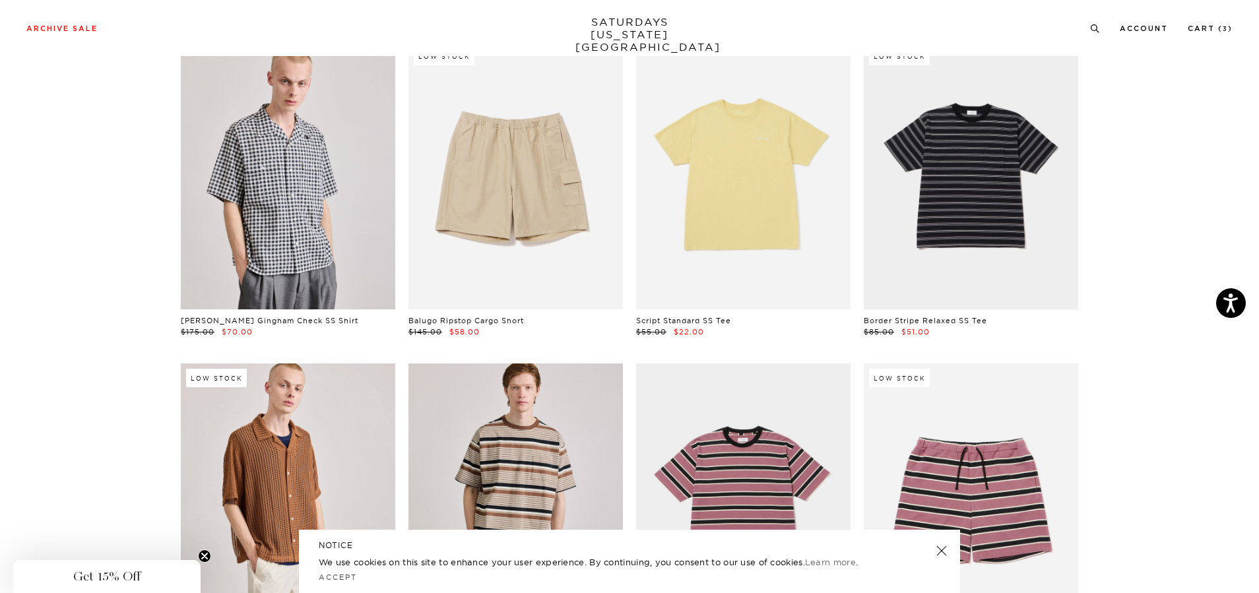
scroll to position [1122, 0]
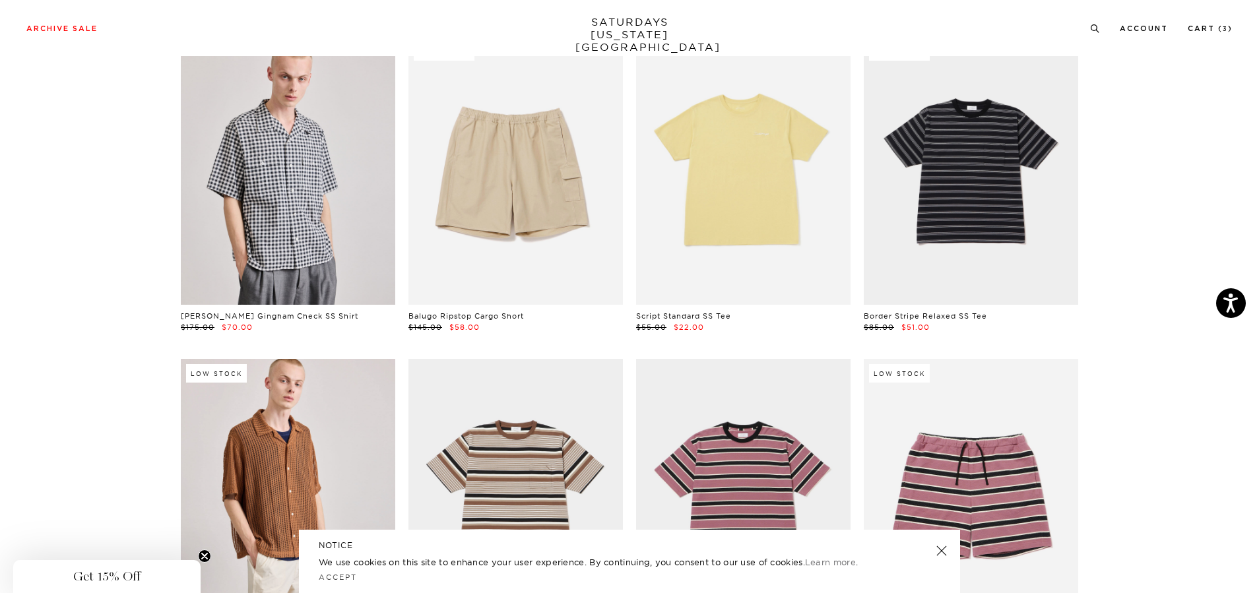
click at [492, 319] on link "Balugo Ripstop Cargo Short" at bounding box center [466, 316] width 115 height 9
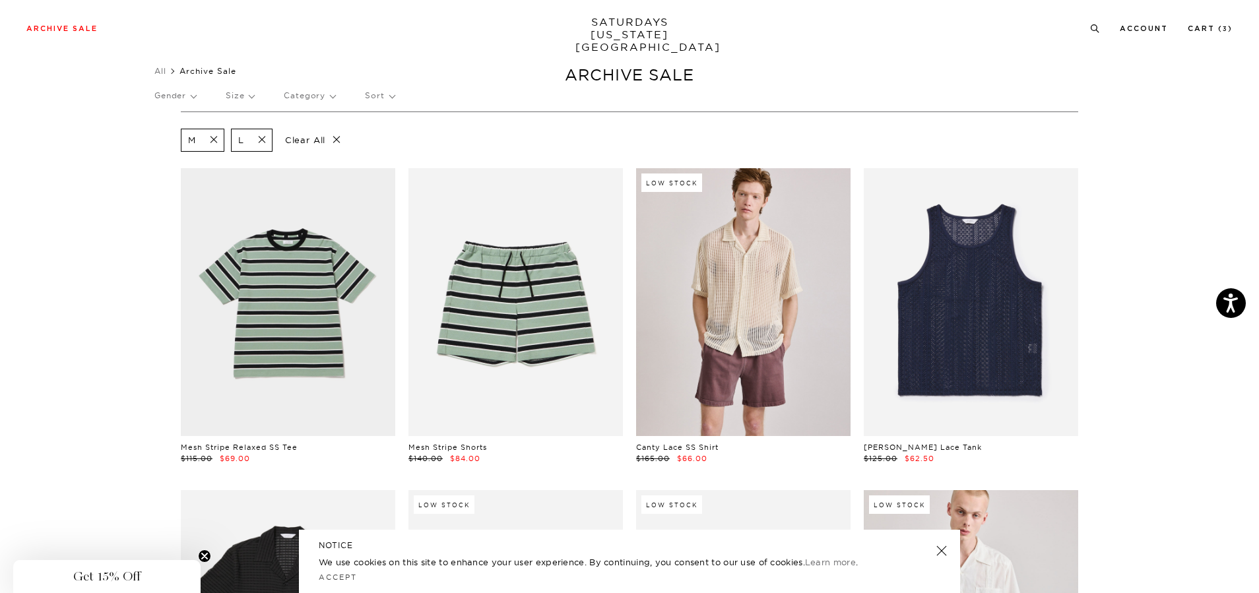
scroll to position [0, 0]
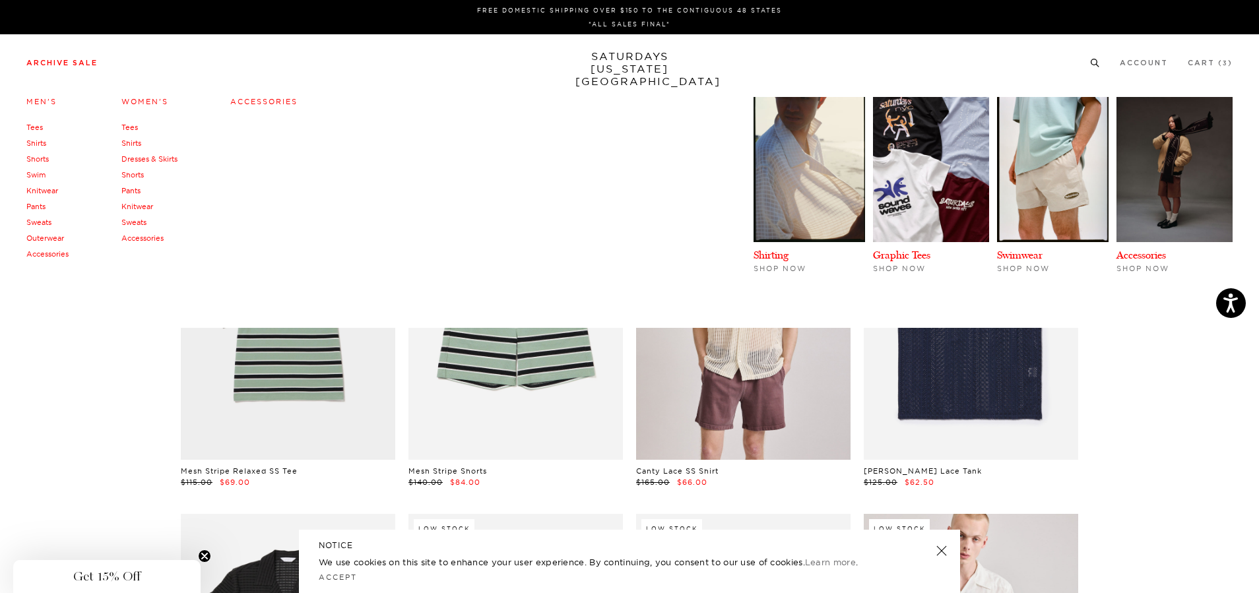
click at [55, 61] on link "Archive Sale" at bounding box center [61, 62] width 71 height 7
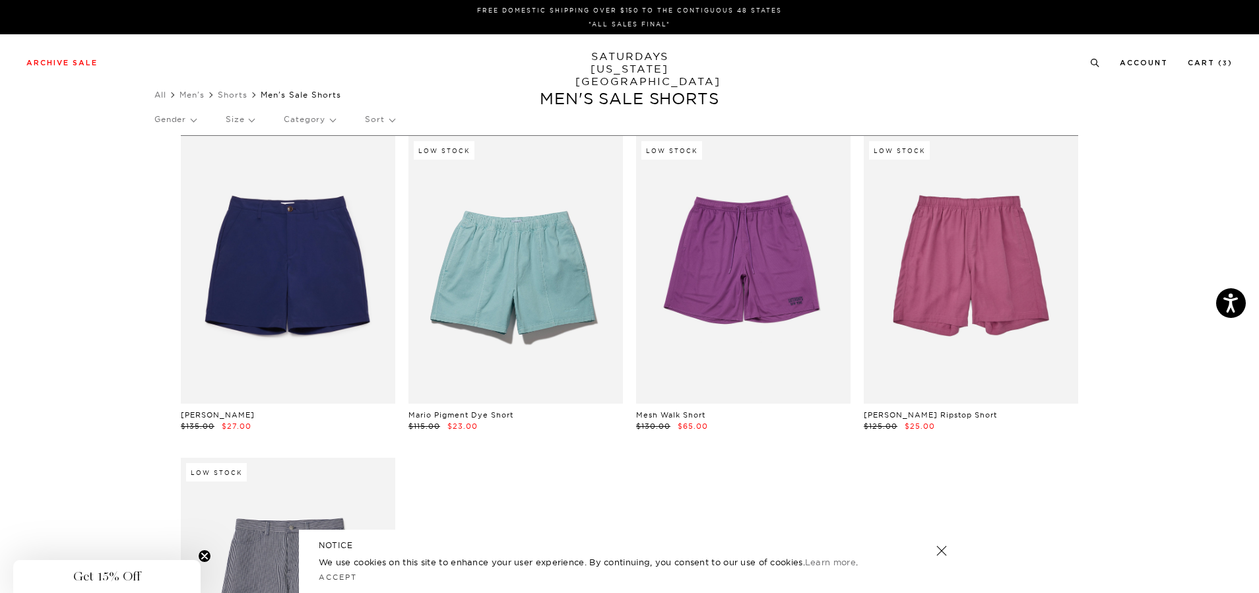
click at [1154, 269] on section "Ross Short $135.00 $27.00 Low Stock Mario Pigment Dye Short $115.00 $23.00 Low …" at bounding box center [629, 475] width 1259 height 681
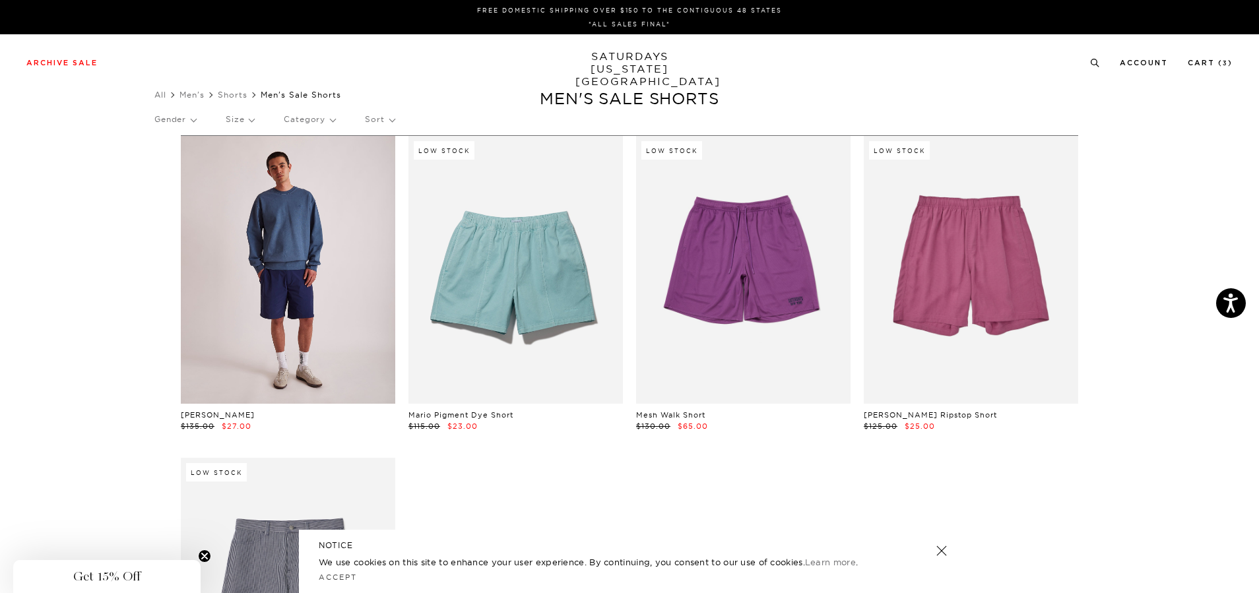
click at [297, 325] on link at bounding box center [288, 270] width 214 height 268
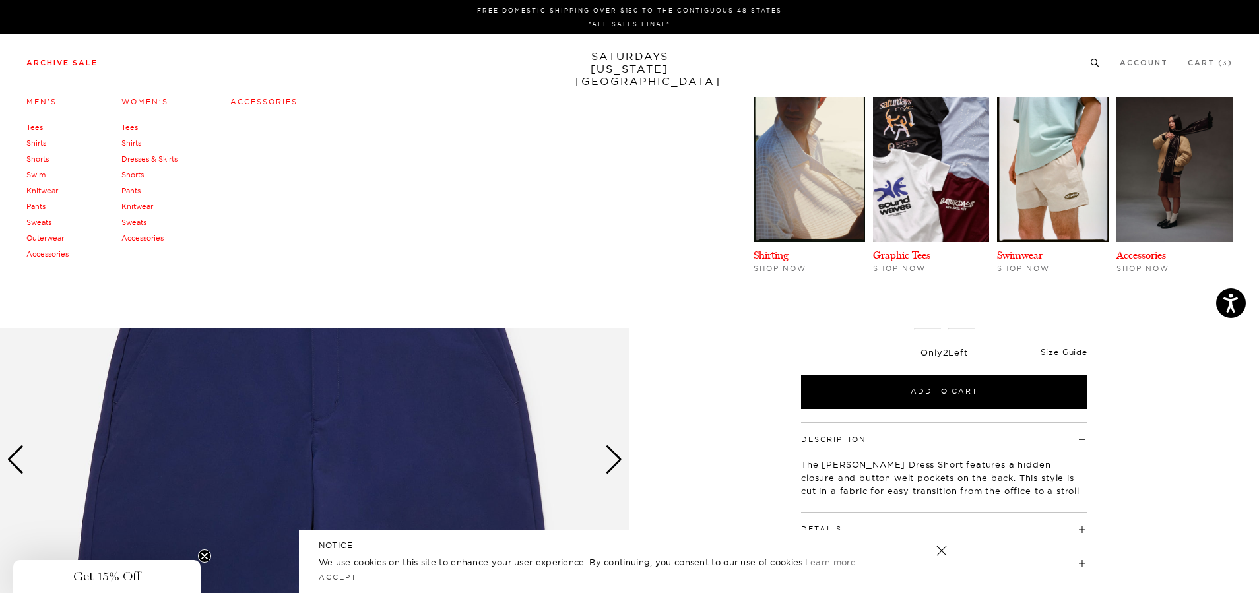
click at [69, 63] on link "Archive Sale" at bounding box center [61, 62] width 71 height 7
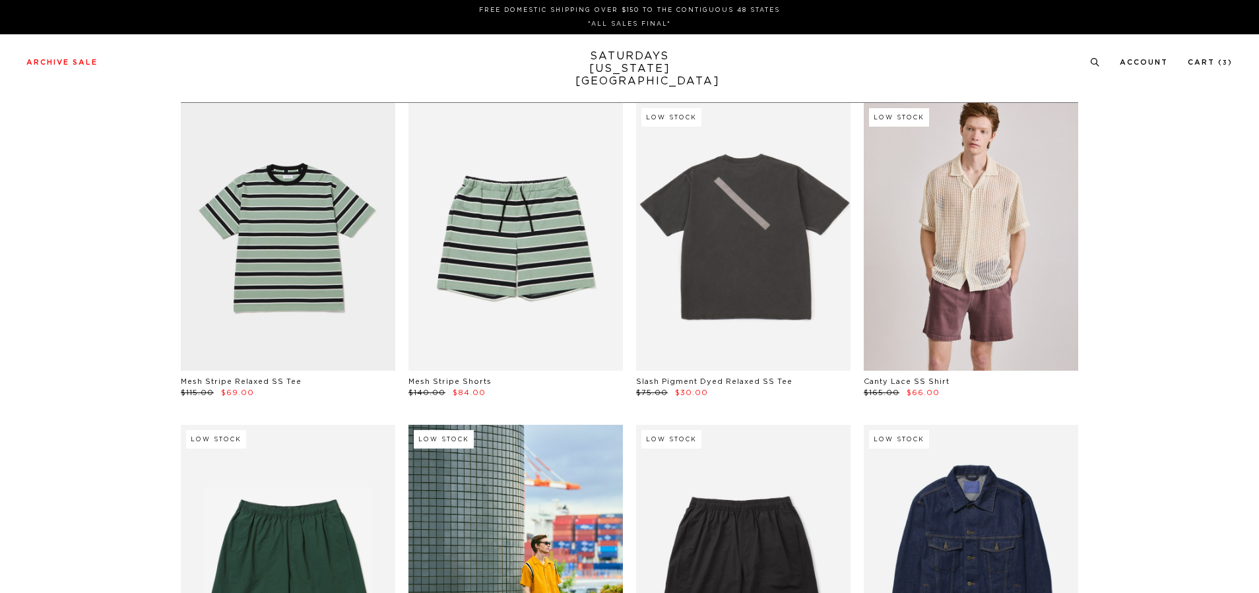
scroll to position [66, 0]
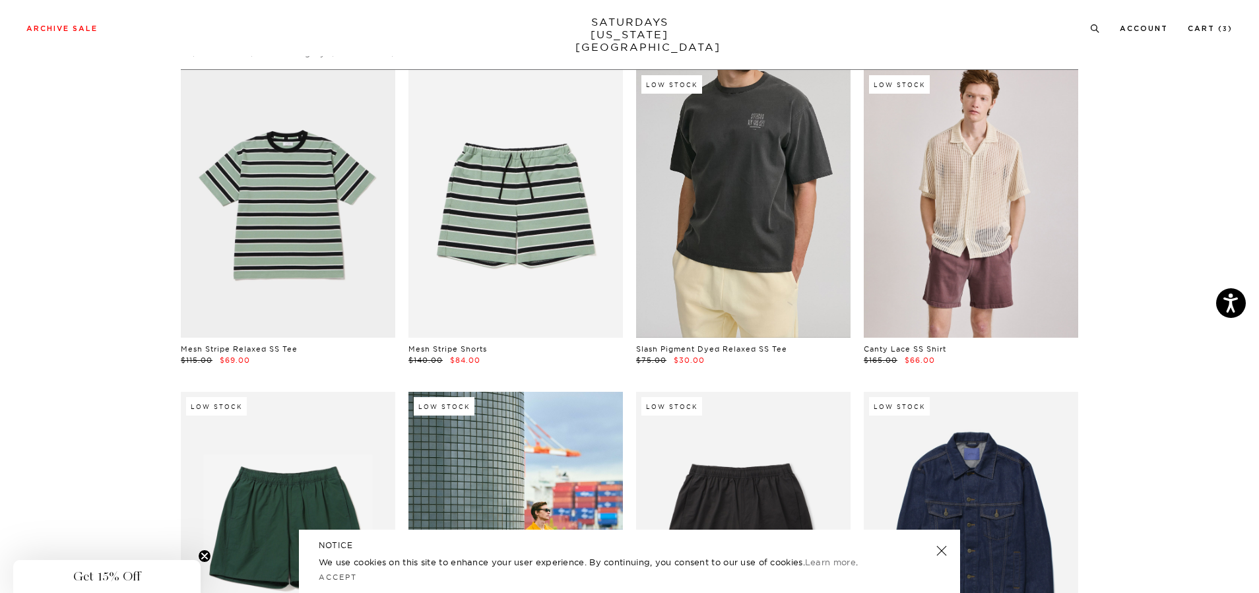
click at [798, 176] on link at bounding box center [743, 204] width 214 height 268
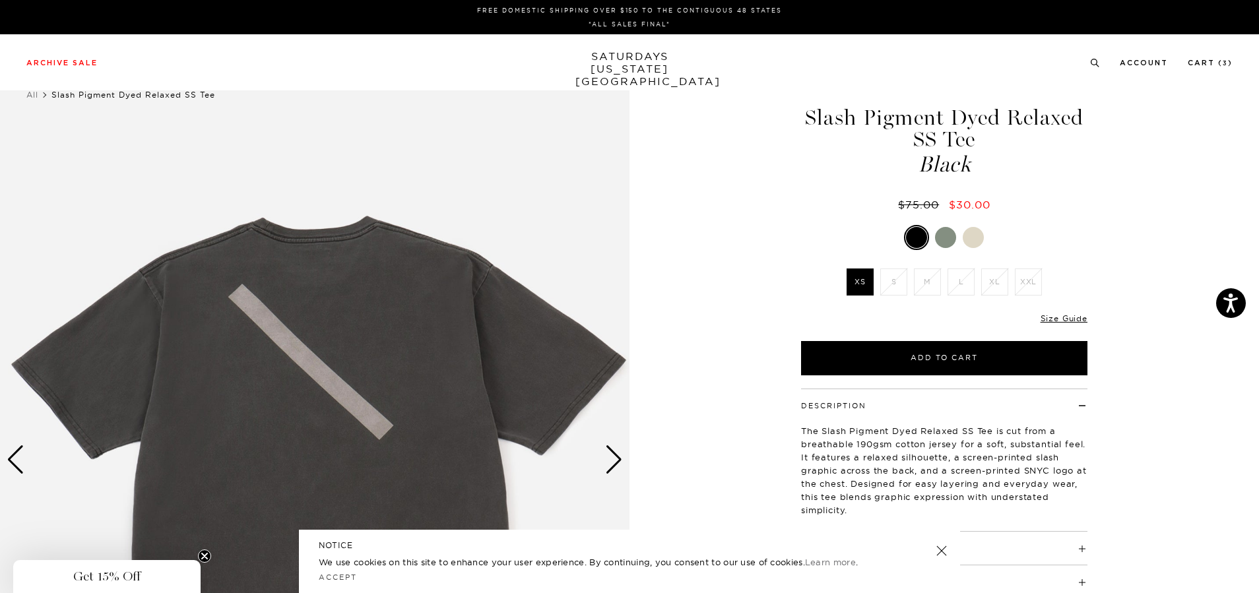
click at [616, 461] on div "Next slide" at bounding box center [614, 459] width 18 height 29
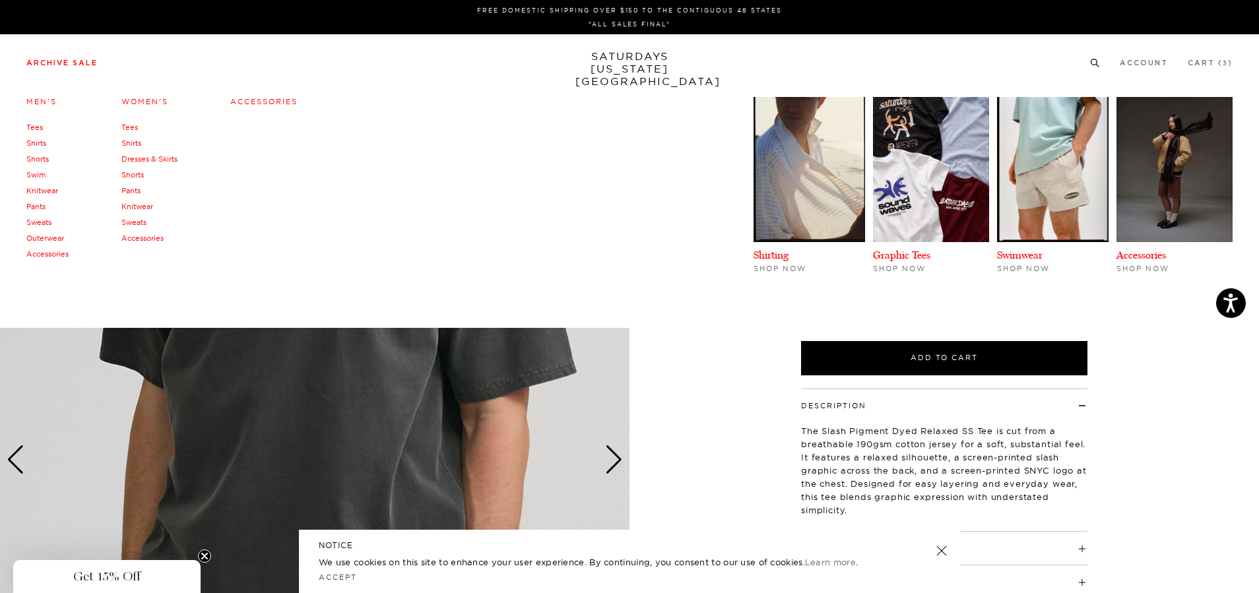
click at [33, 132] on link "Tees" at bounding box center [34, 127] width 16 height 9
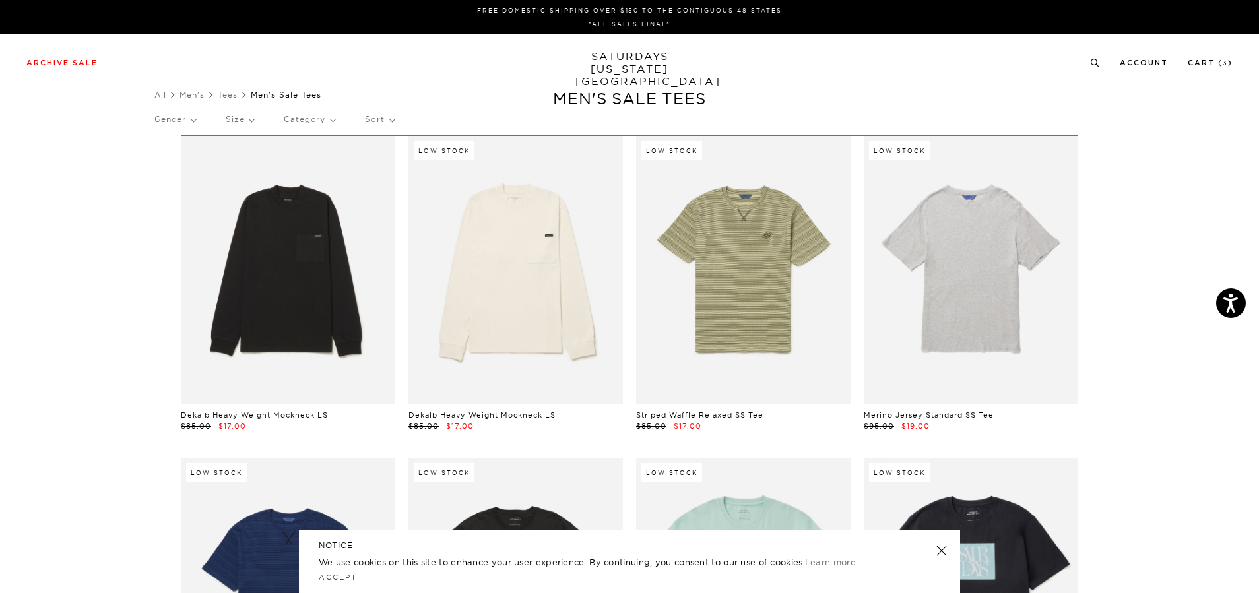
click at [238, 117] on p "Size" at bounding box center [240, 119] width 28 height 30
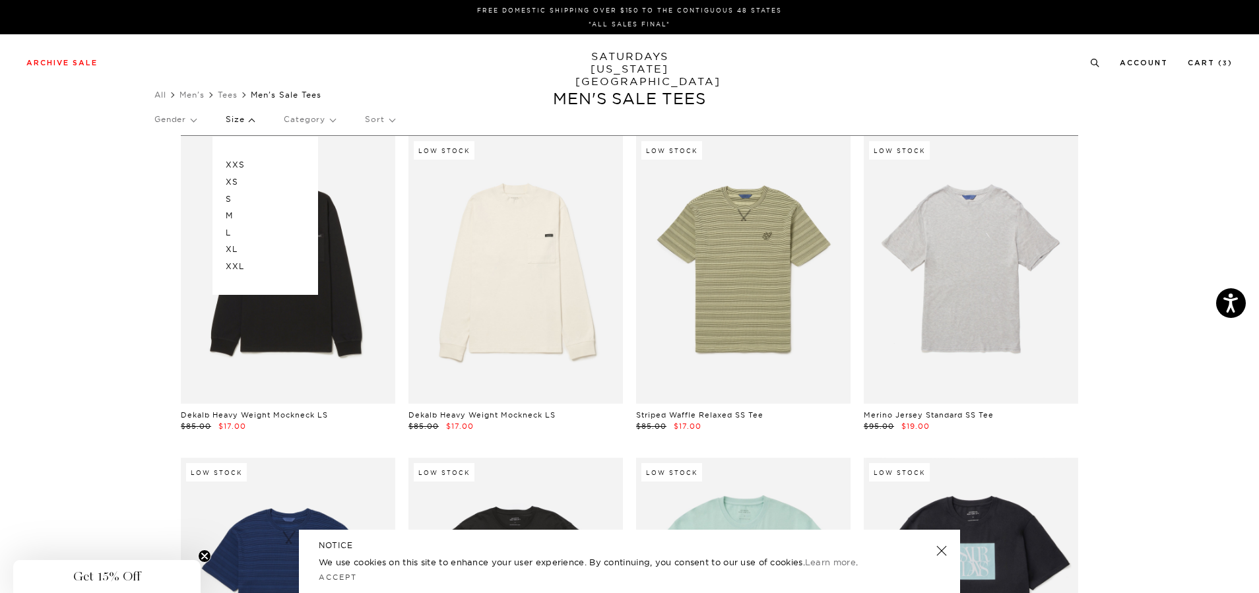
click at [240, 249] on p "XL" at bounding box center [265, 249] width 79 height 17
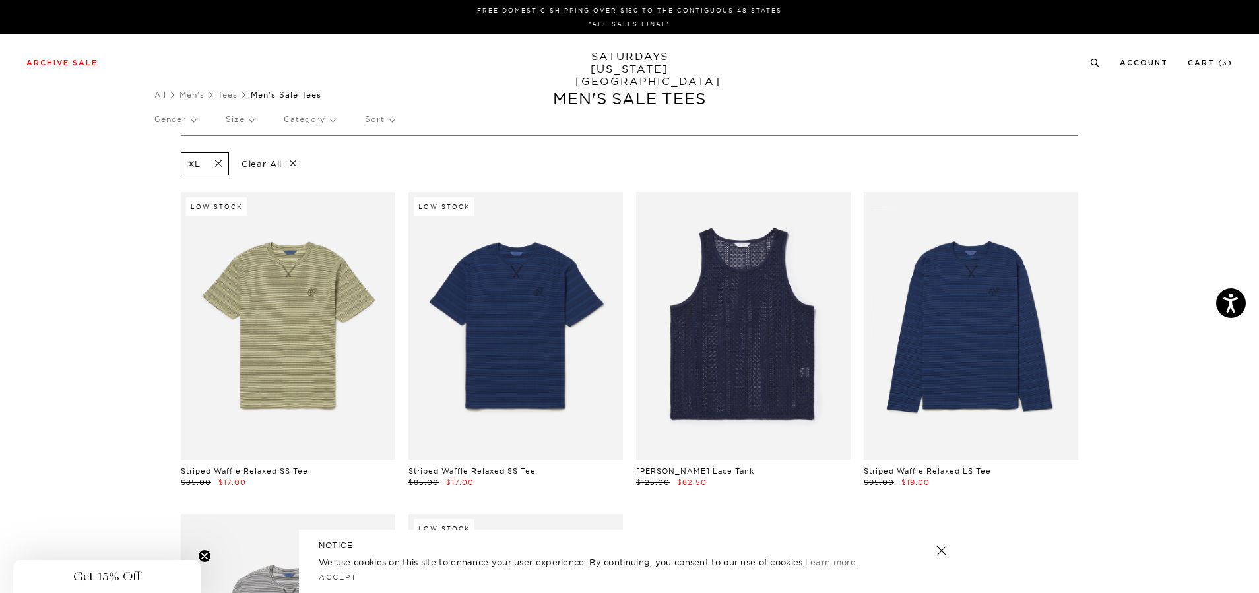
click at [252, 123] on p "Size" at bounding box center [240, 119] width 28 height 30
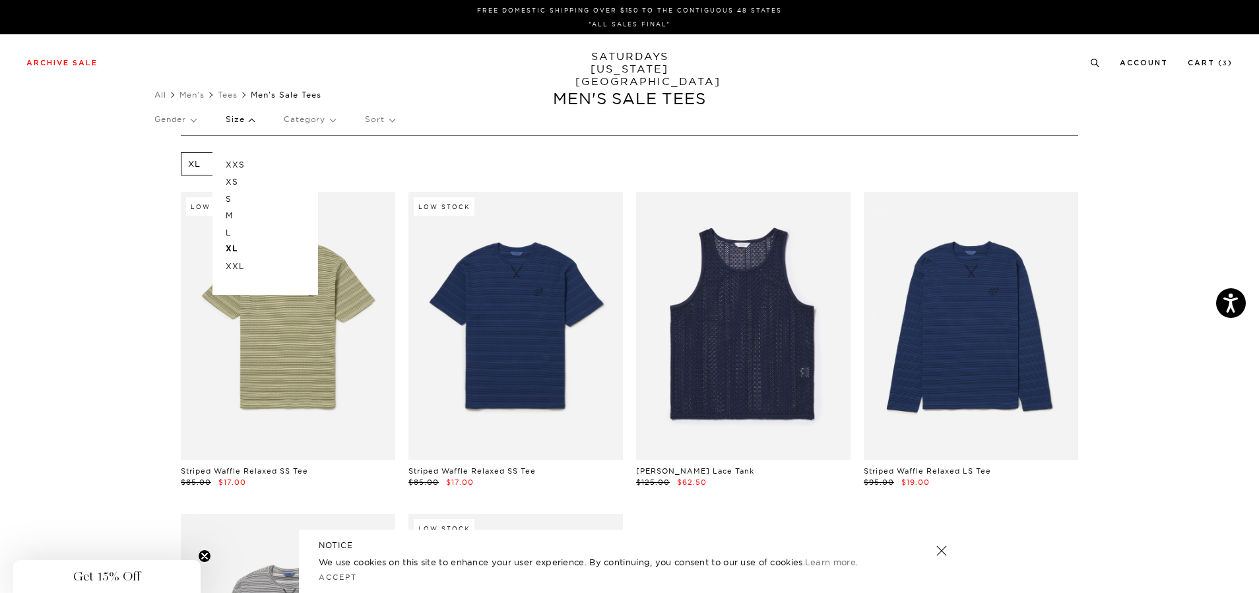
click at [235, 234] on p "L" at bounding box center [265, 232] width 79 height 17
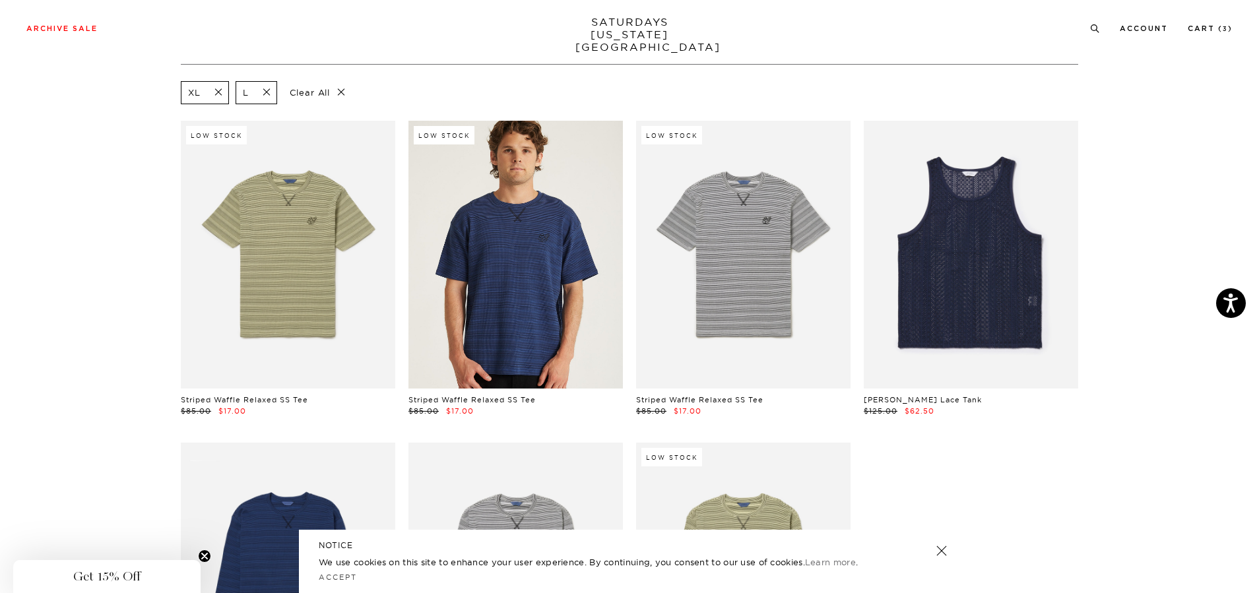
scroll to position [66, 0]
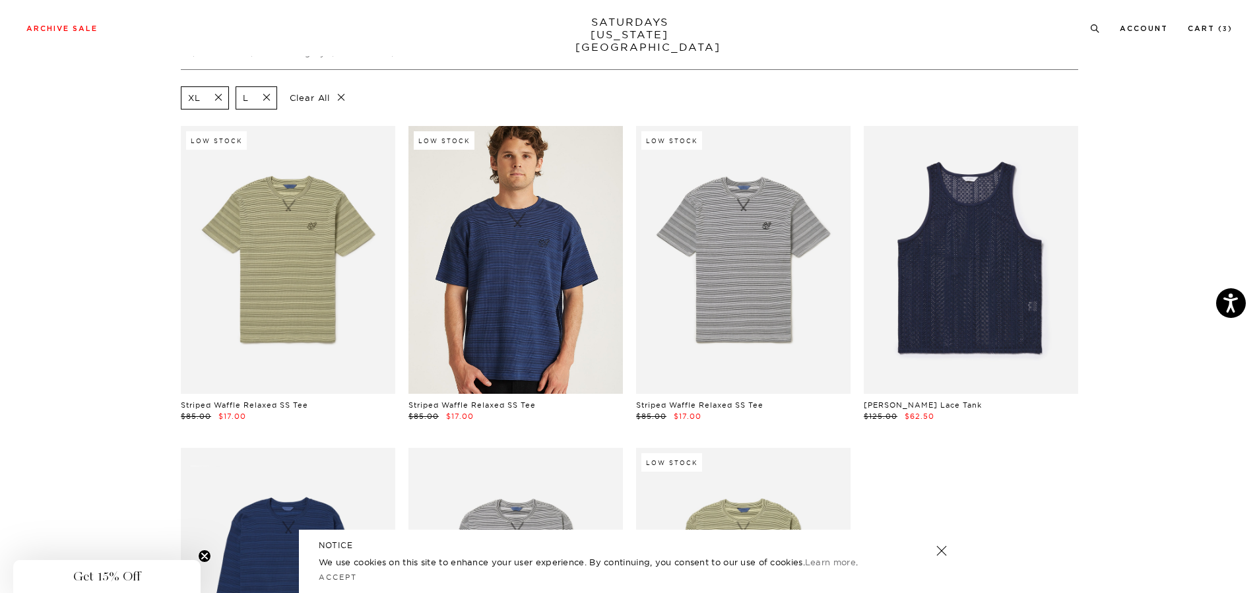
click at [531, 265] on link at bounding box center [516, 260] width 214 height 268
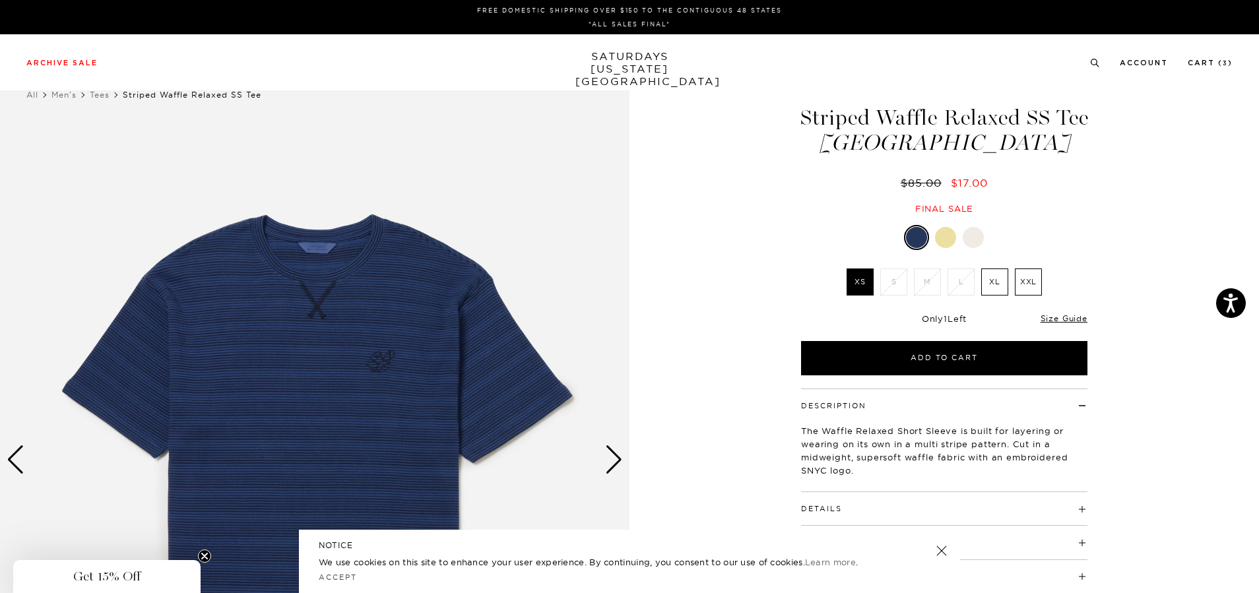
click at [989, 287] on label "XL" at bounding box center [994, 282] width 27 height 27
click at [0, 0] on input "XL" at bounding box center [0, 0] width 0 height 0
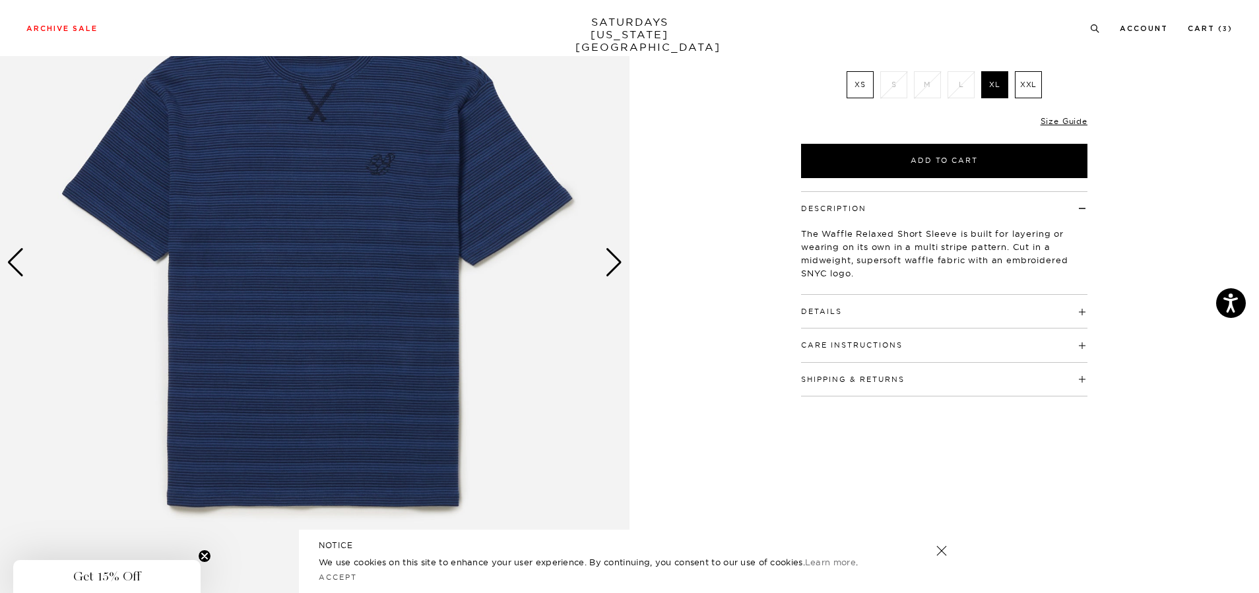
scroll to position [198, 0]
click at [616, 267] on div "Next slide" at bounding box center [614, 261] width 18 height 29
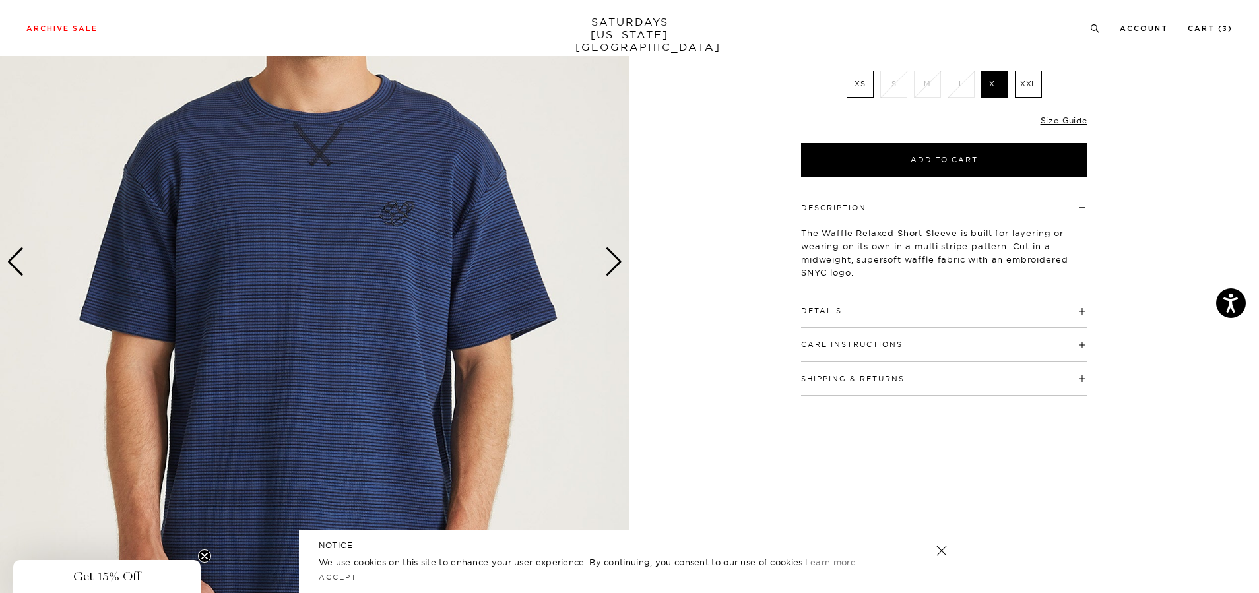
click at [616, 267] on div "Next slide" at bounding box center [614, 261] width 18 height 29
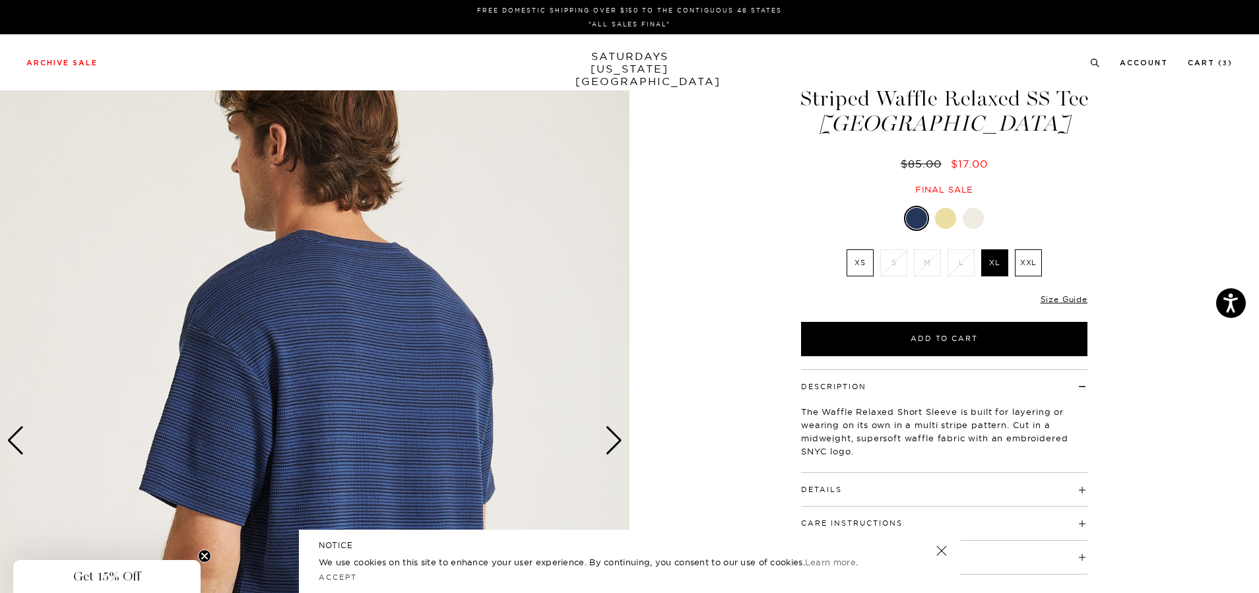
scroll to position [0, 0]
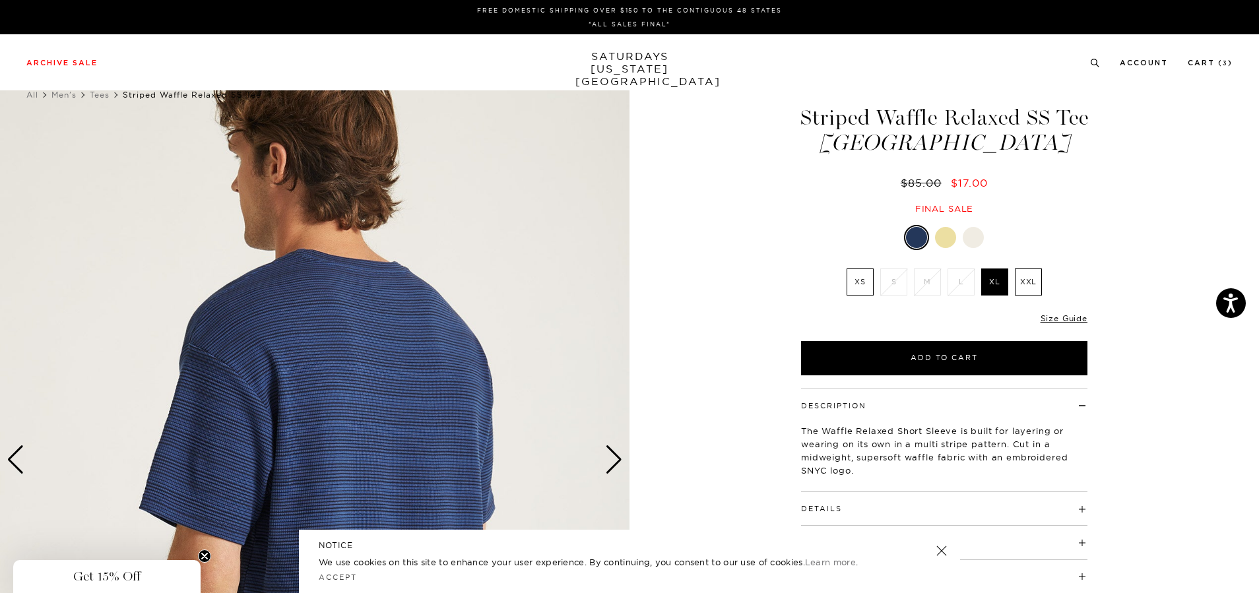
click at [609, 452] on div "Next slide" at bounding box center [614, 459] width 18 height 29
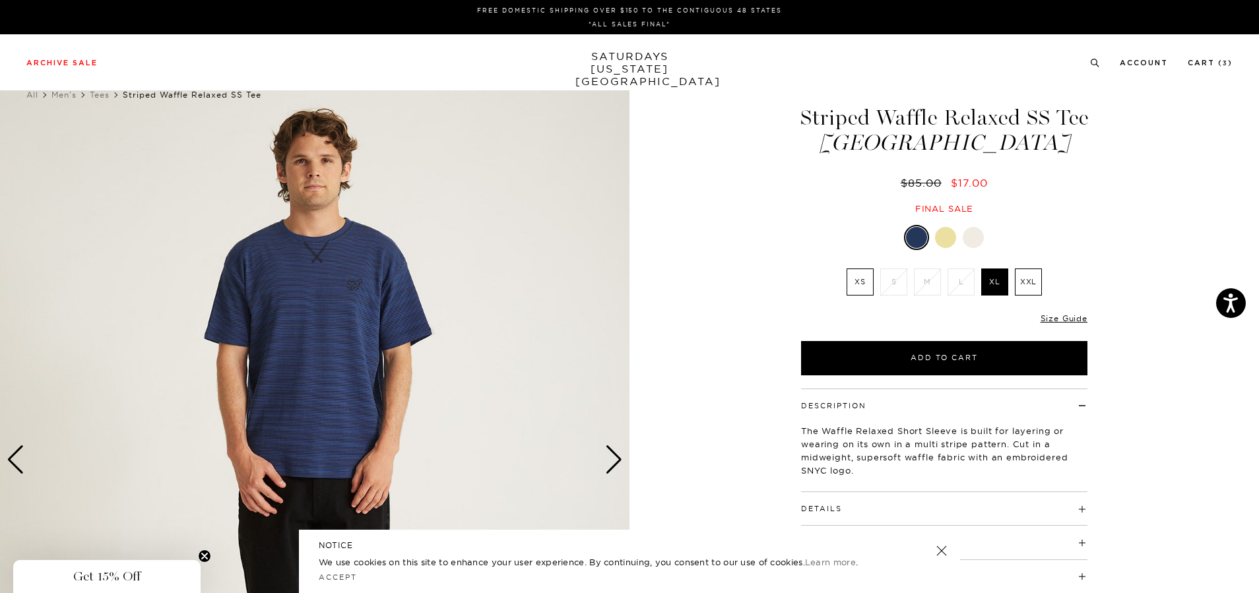
click at [937, 240] on div at bounding box center [945, 237] width 21 height 21
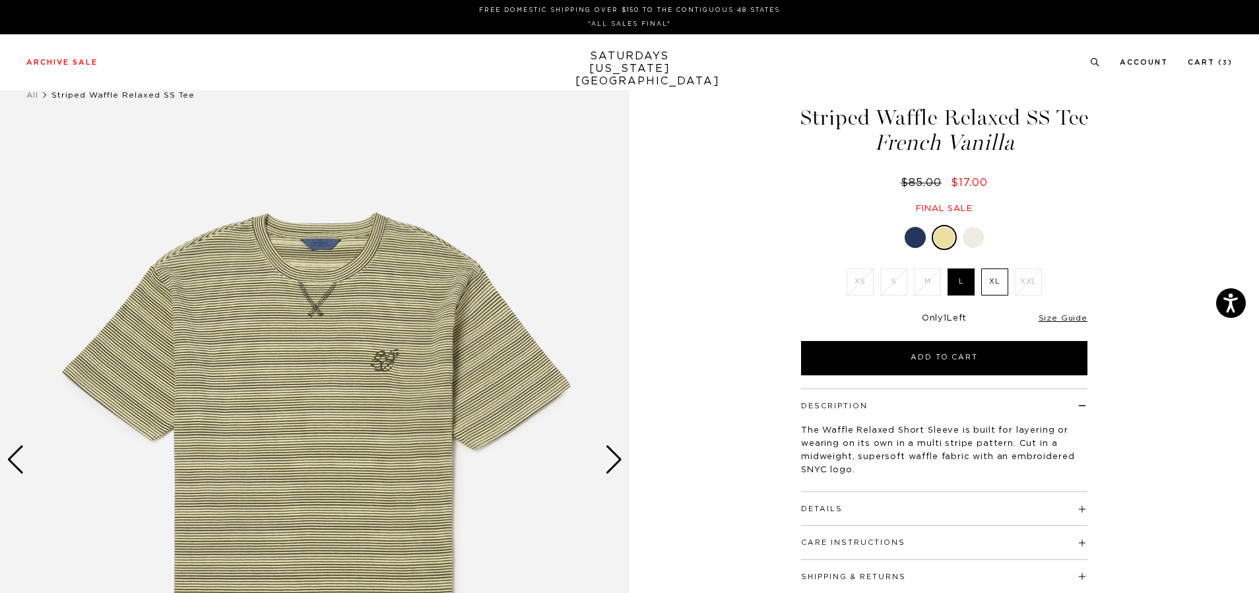
click at [972, 237] on div at bounding box center [973, 237] width 21 height 21
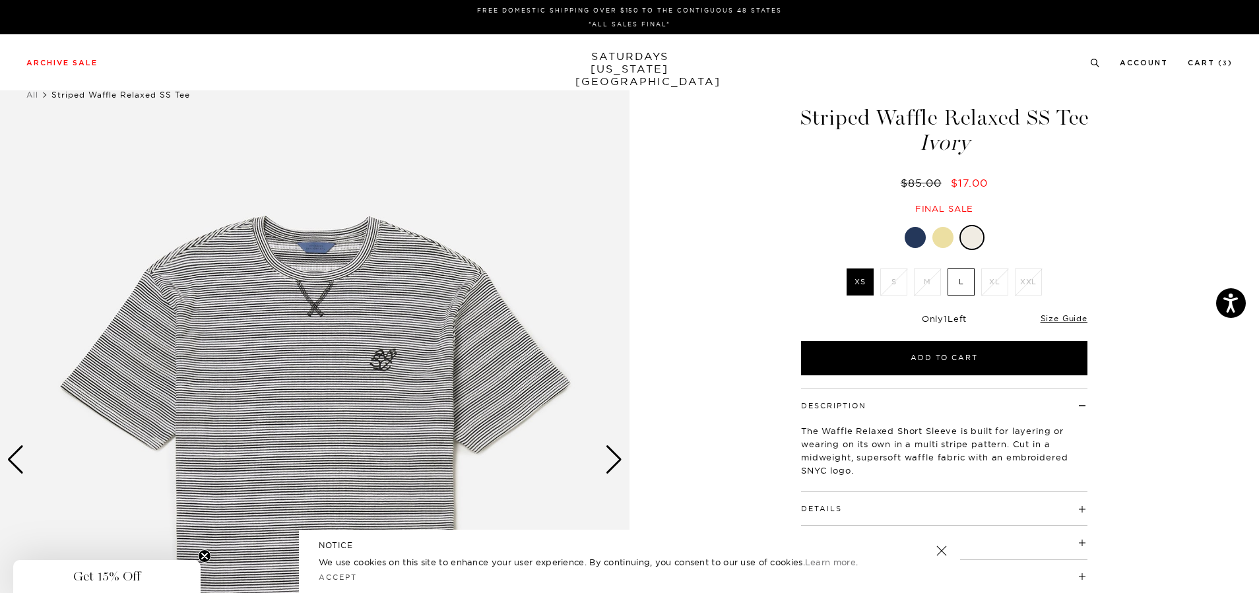
click at [958, 284] on label "L" at bounding box center [961, 282] width 27 height 27
click at [0, 0] on input "L" at bounding box center [0, 0] width 0 height 0
click at [610, 451] on div "Next slide" at bounding box center [614, 459] width 18 height 29
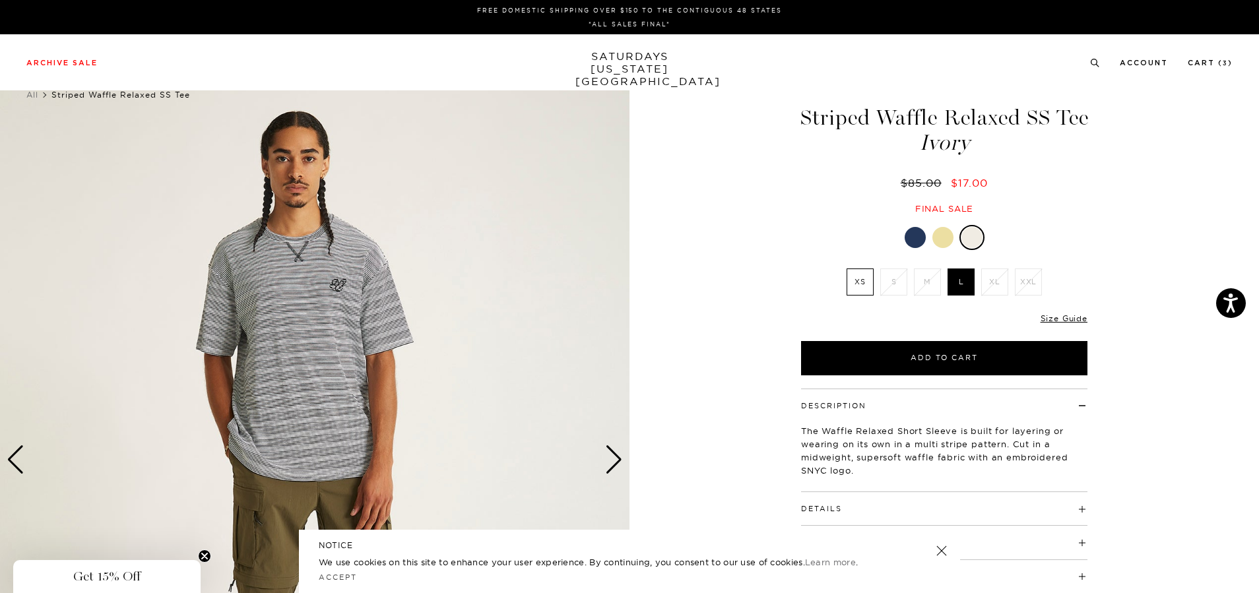
click at [610, 455] on div "Next slide" at bounding box center [614, 459] width 18 height 29
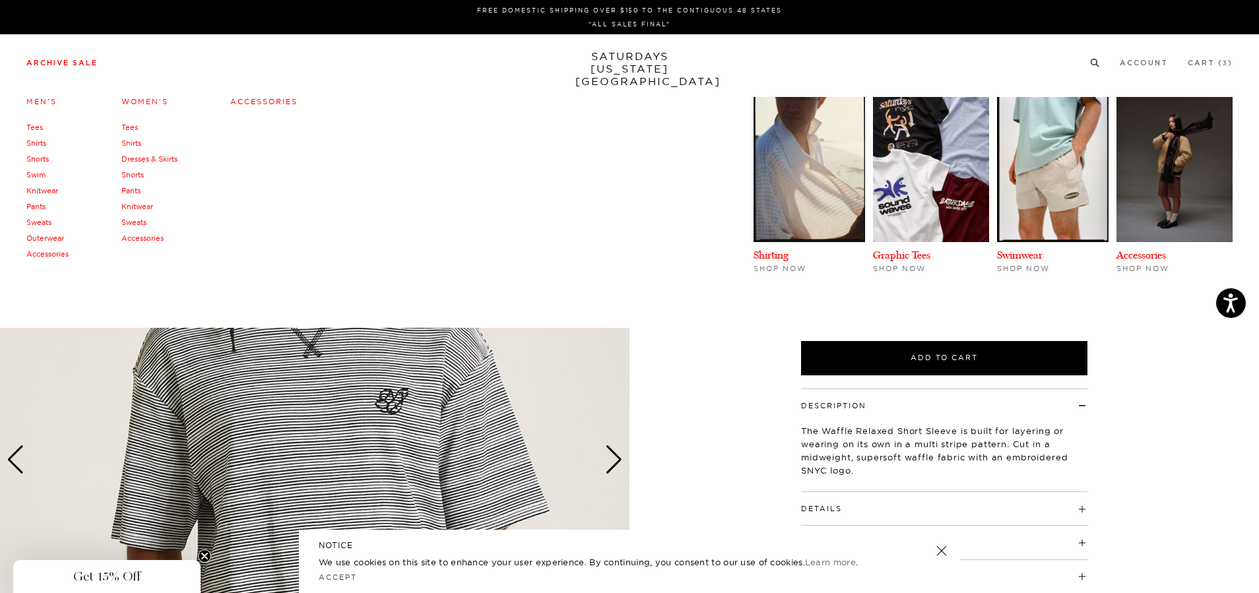
click at [31, 145] on link "Shirts" at bounding box center [36, 143] width 20 height 9
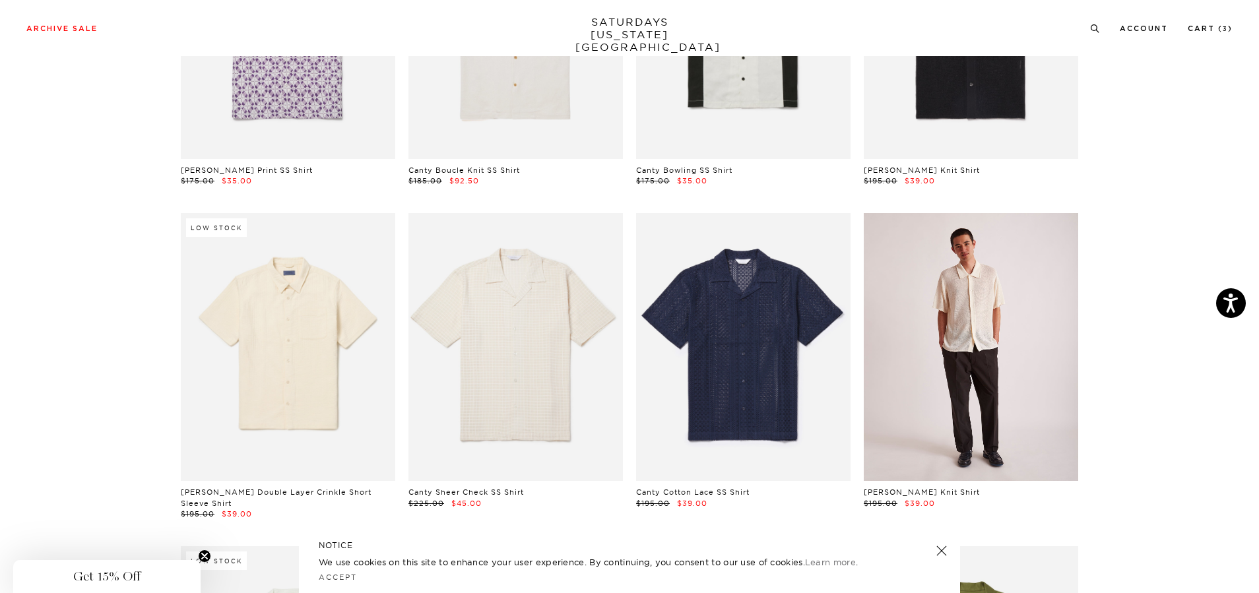
scroll to position [924, 0]
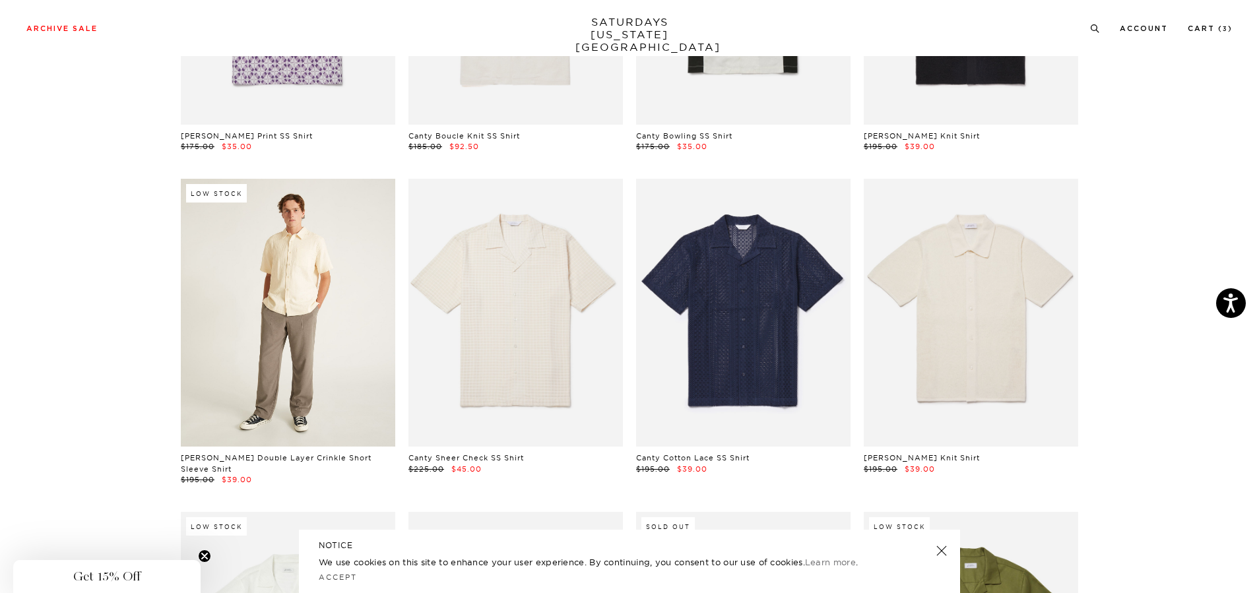
click at [342, 329] on link at bounding box center [288, 313] width 214 height 268
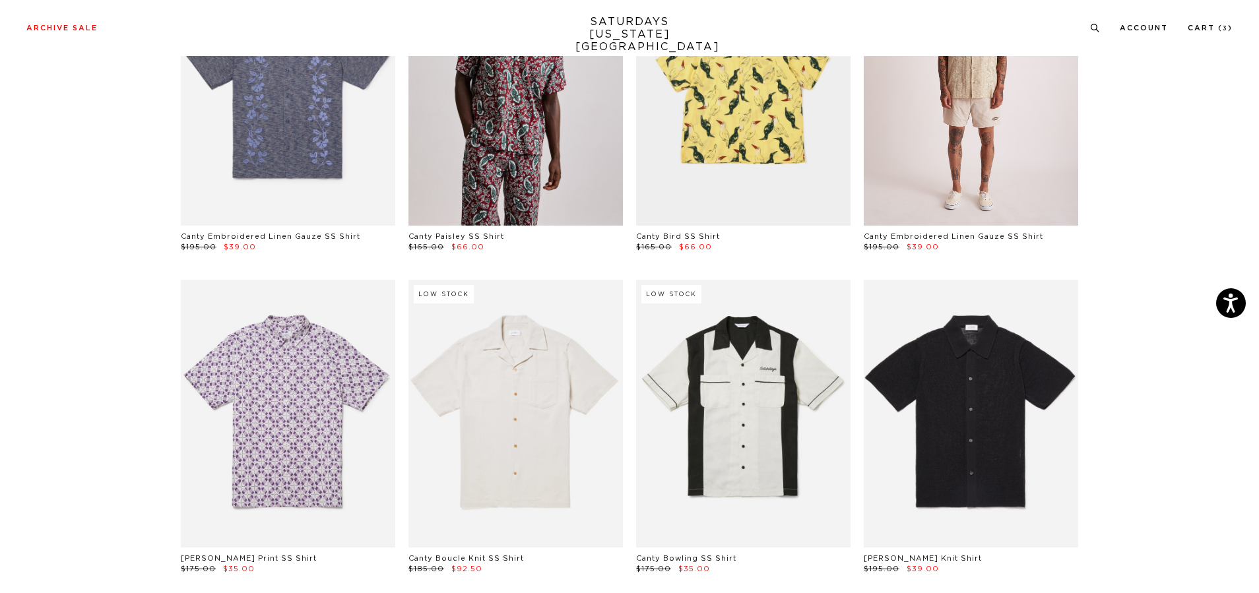
scroll to position [330, 0]
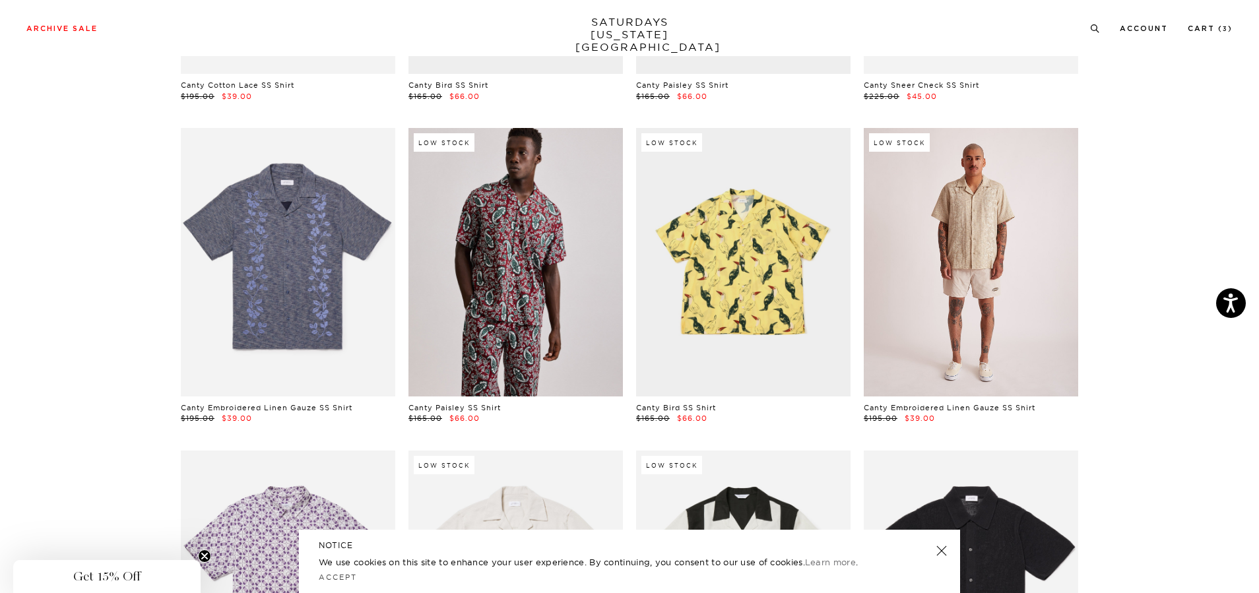
click at [1030, 232] on link at bounding box center [971, 262] width 214 height 268
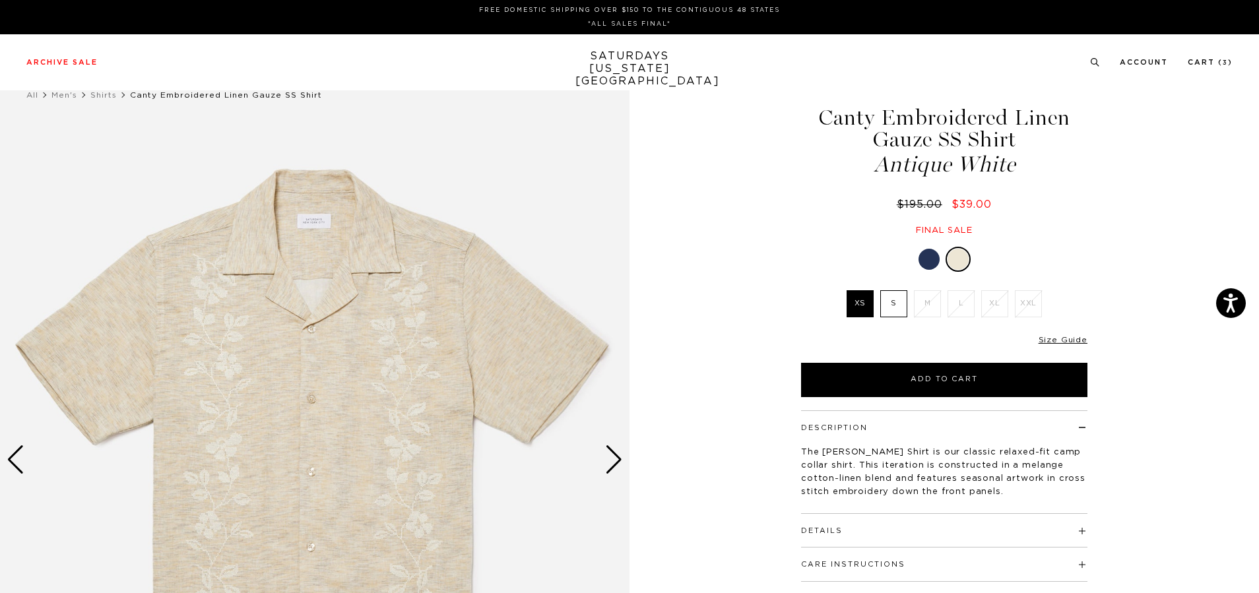
click at [883, 302] on label "S" at bounding box center [893, 303] width 27 height 27
click at [0, 0] on input "S" at bounding box center [0, 0] width 0 height 0
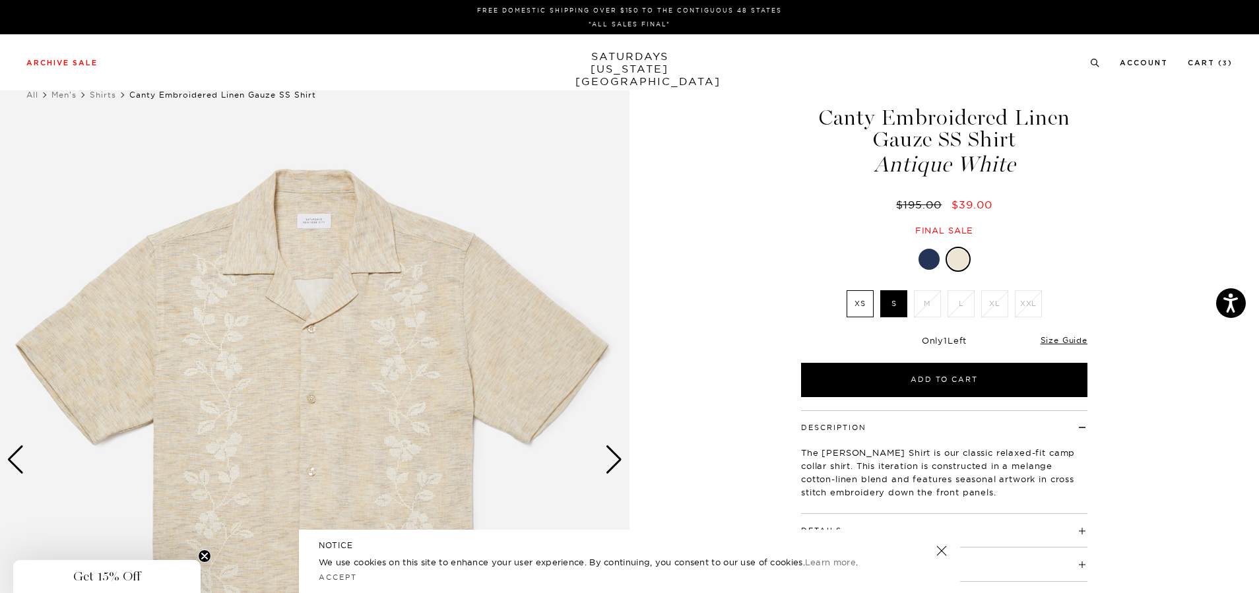
click at [931, 258] on div at bounding box center [929, 259] width 21 height 21
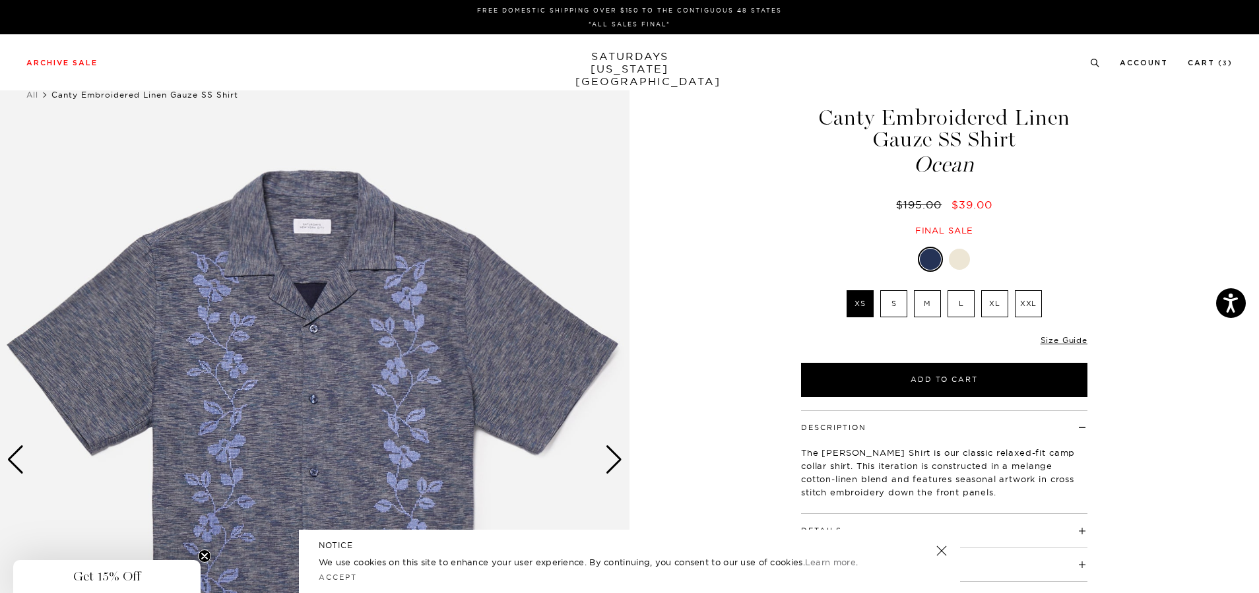
click at [958, 260] on div at bounding box center [959, 259] width 21 height 21
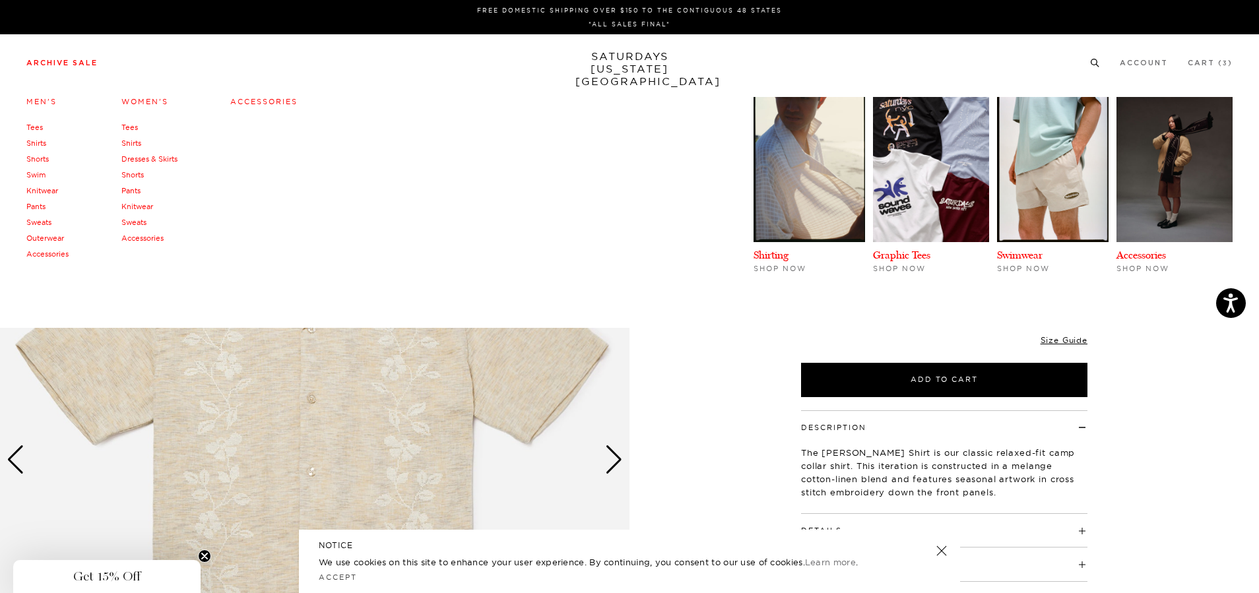
click at [39, 146] on link "Shirts" at bounding box center [36, 143] width 20 height 9
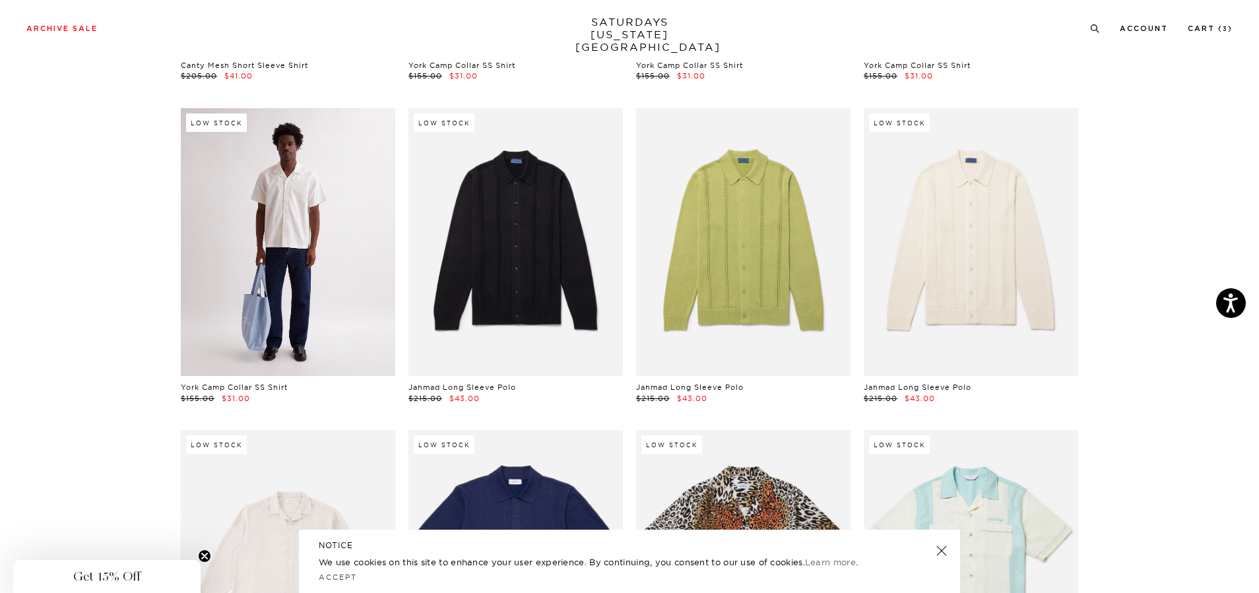
scroll to position [1914, 0]
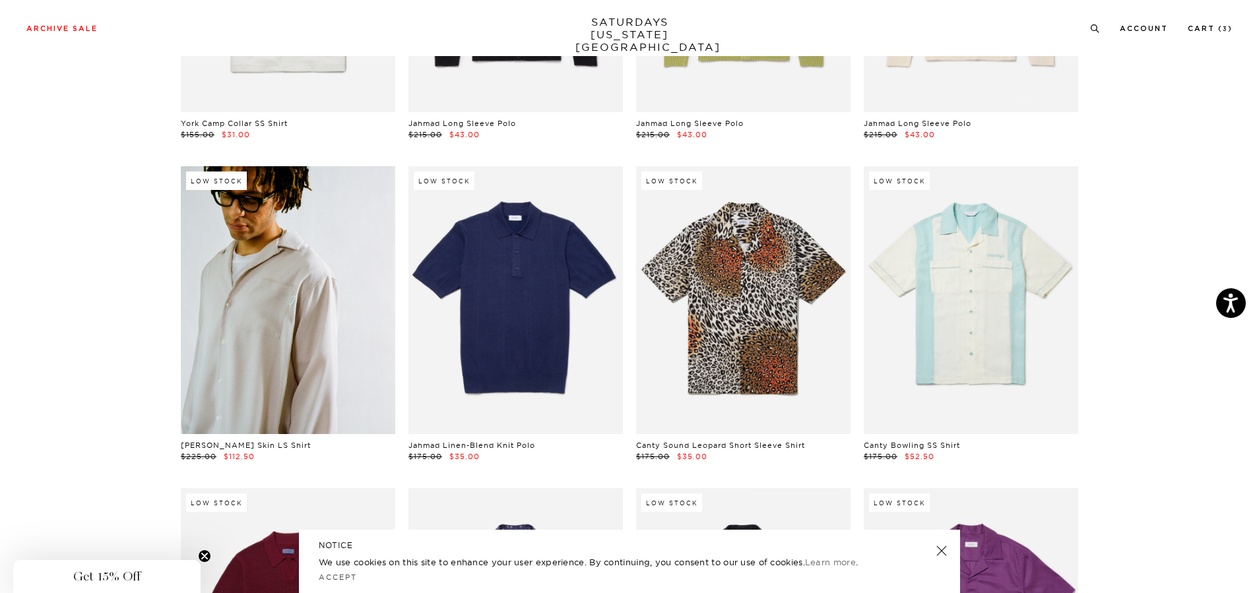
click at [331, 288] on link at bounding box center [288, 300] width 214 height 268
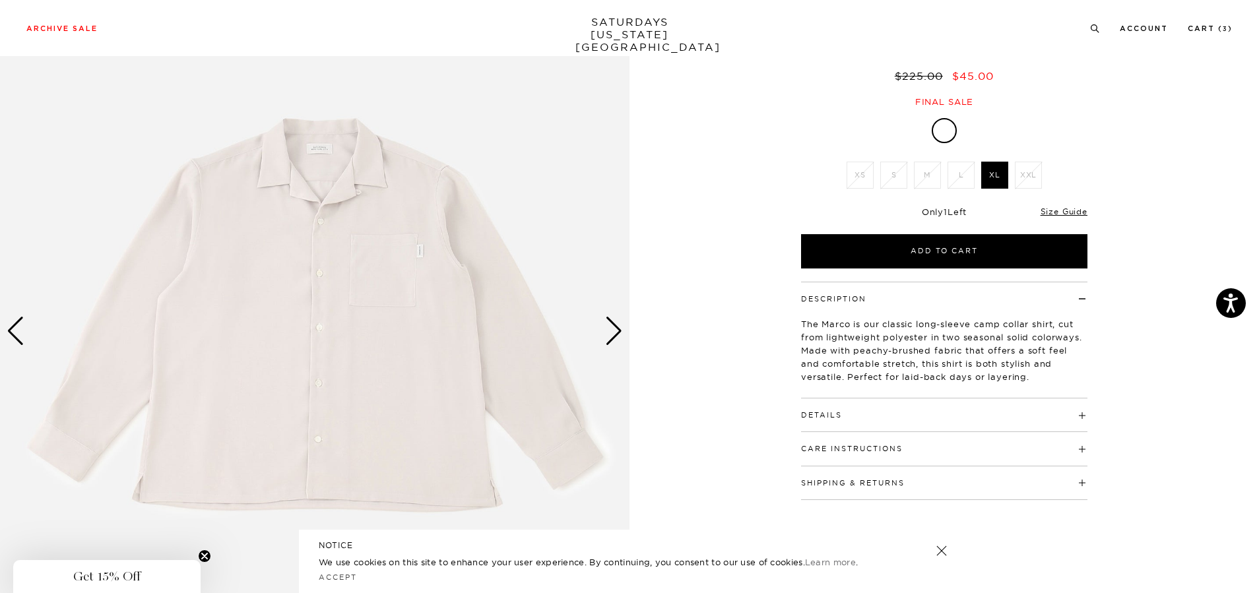
scroll to position [132, 0]
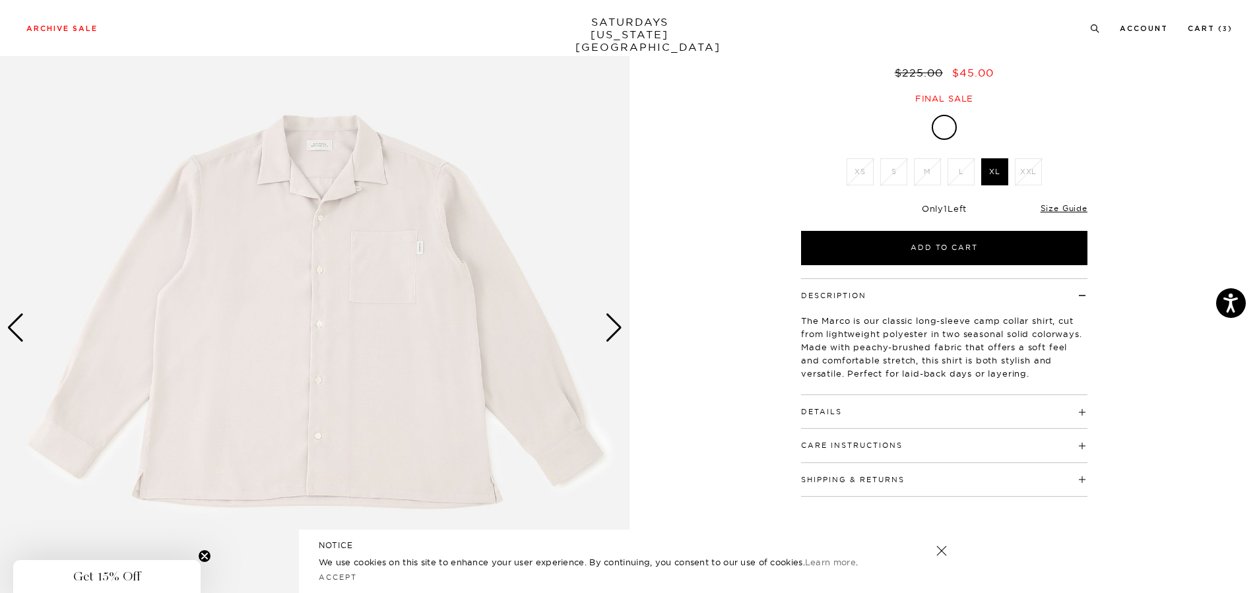
click at [620, 319] on div "Next slide" at bounding box center [614, 327] width 18 height 29
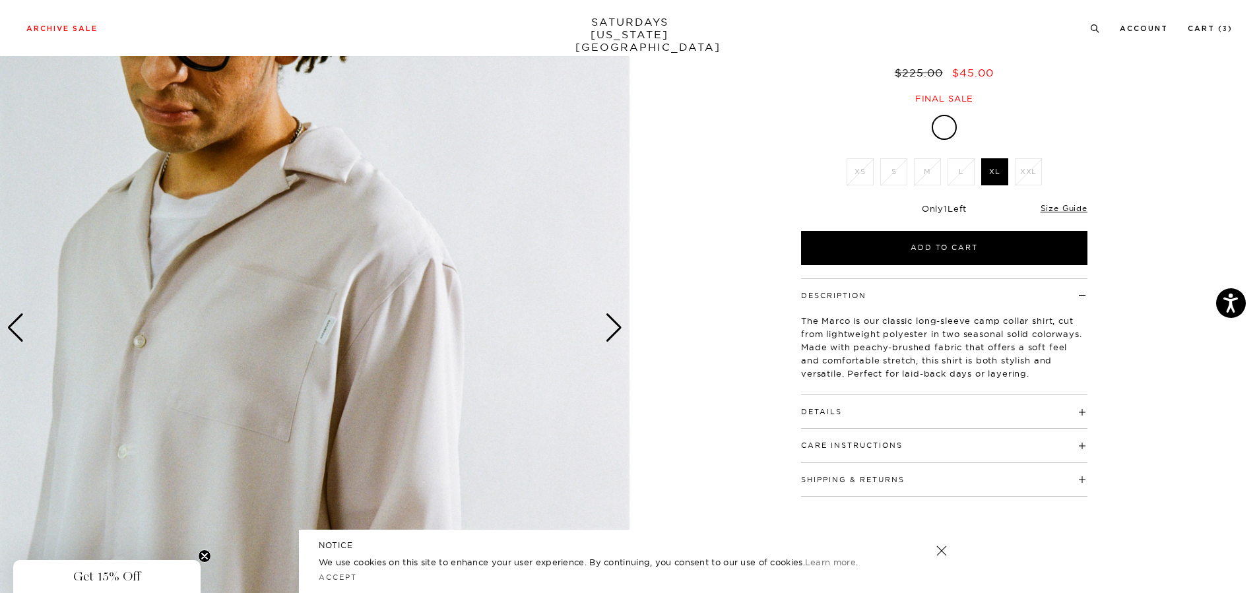
click at [620, 319] on div "Next slide" at bounding box center [614, 327] width 18 height 29
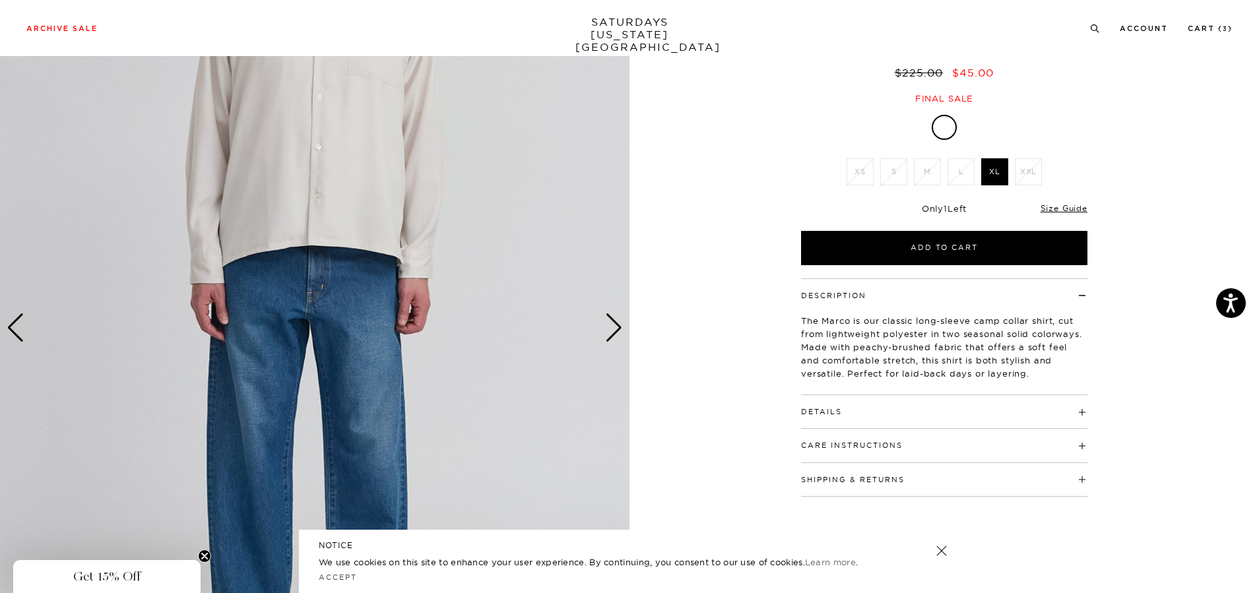
click at [620, 319] on div "Next slide" at bounding box center [614, 327] width 18 height 29
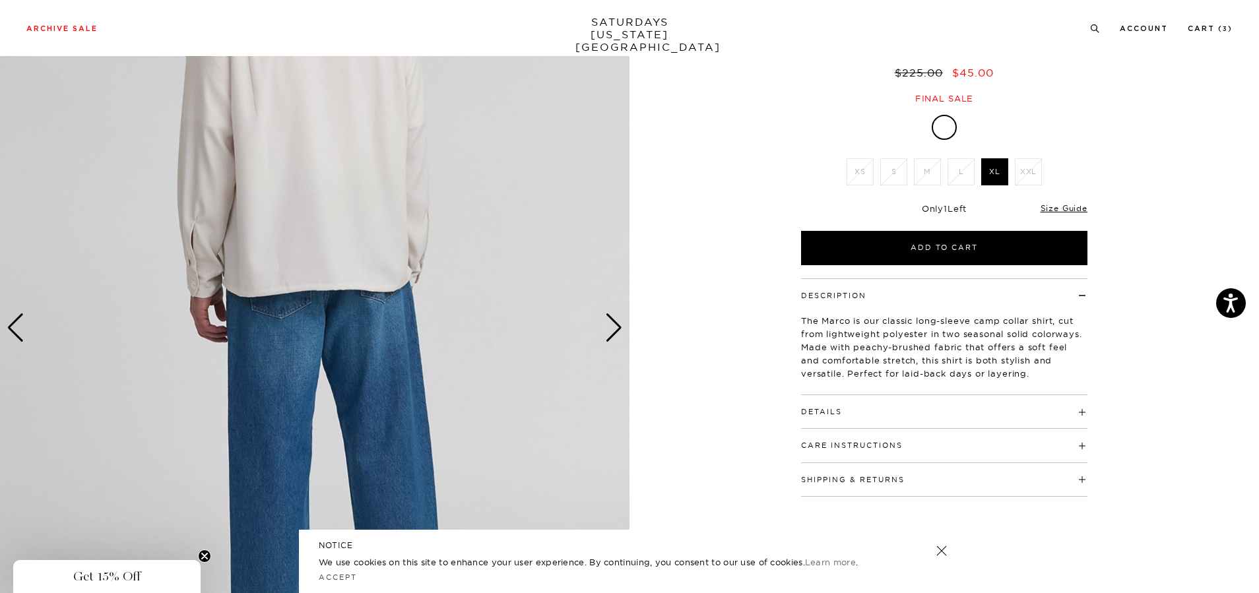
click at [620, 319] on div "Next slide" at bounding box center [614, 327] width 18 height 29
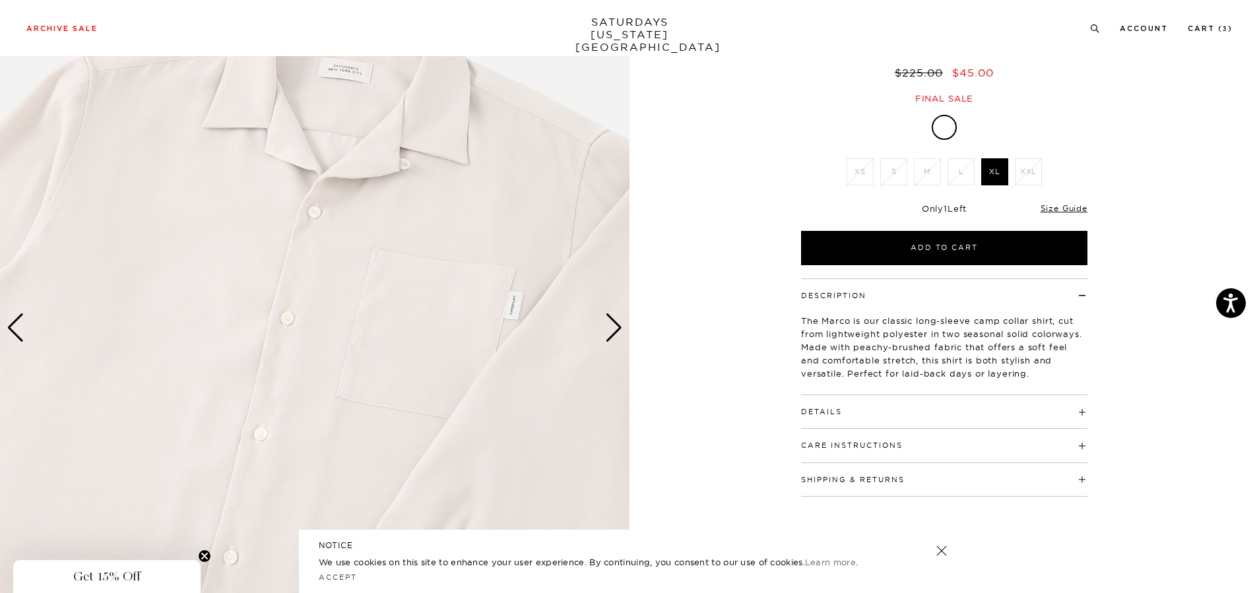
click at [614, 327] on div "Next slide" at bounding box center [614, 327] width 18 height 29
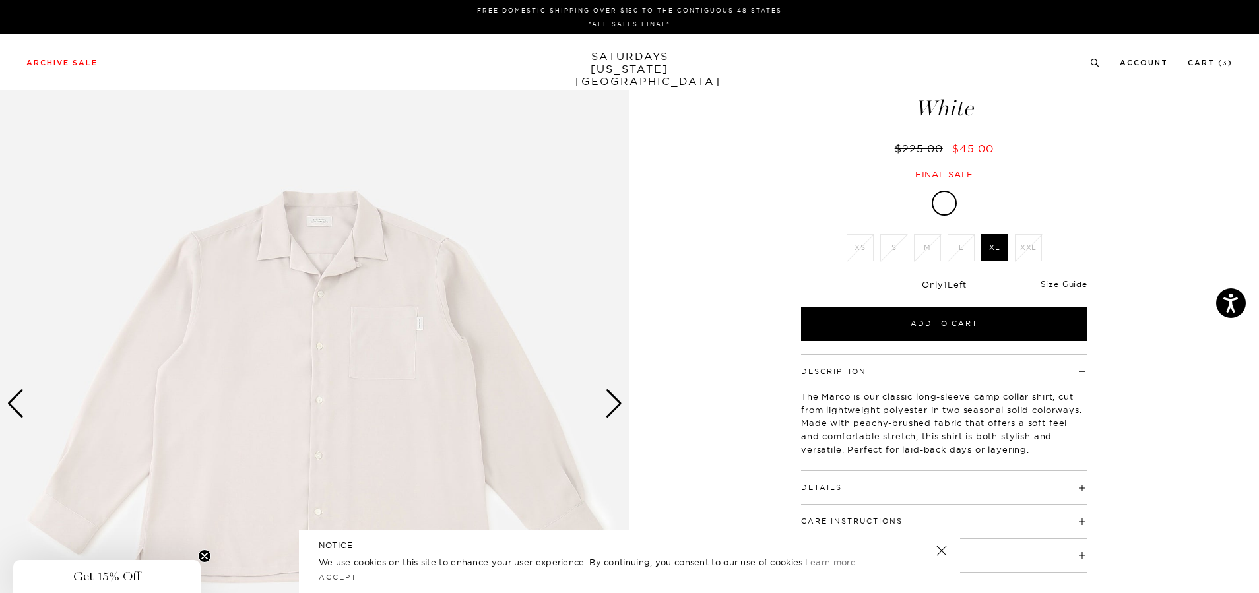
scroll to position [0, 0]
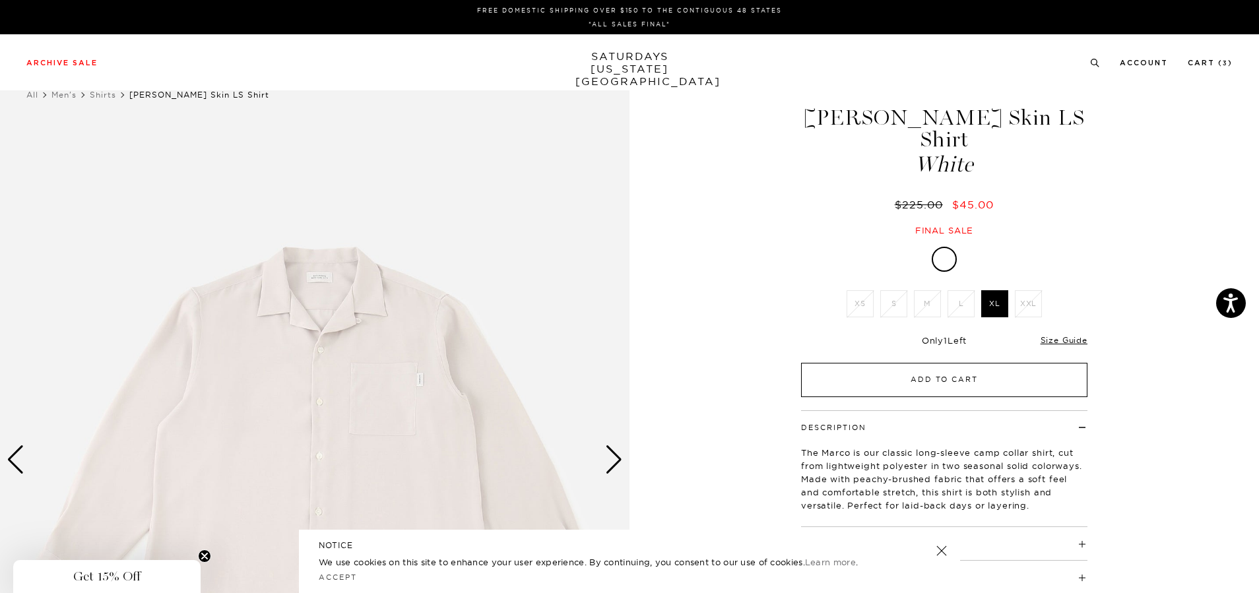
click at [954, 363] on button "Add to Cart" at bounding box center [944, 380] width 286 height 34
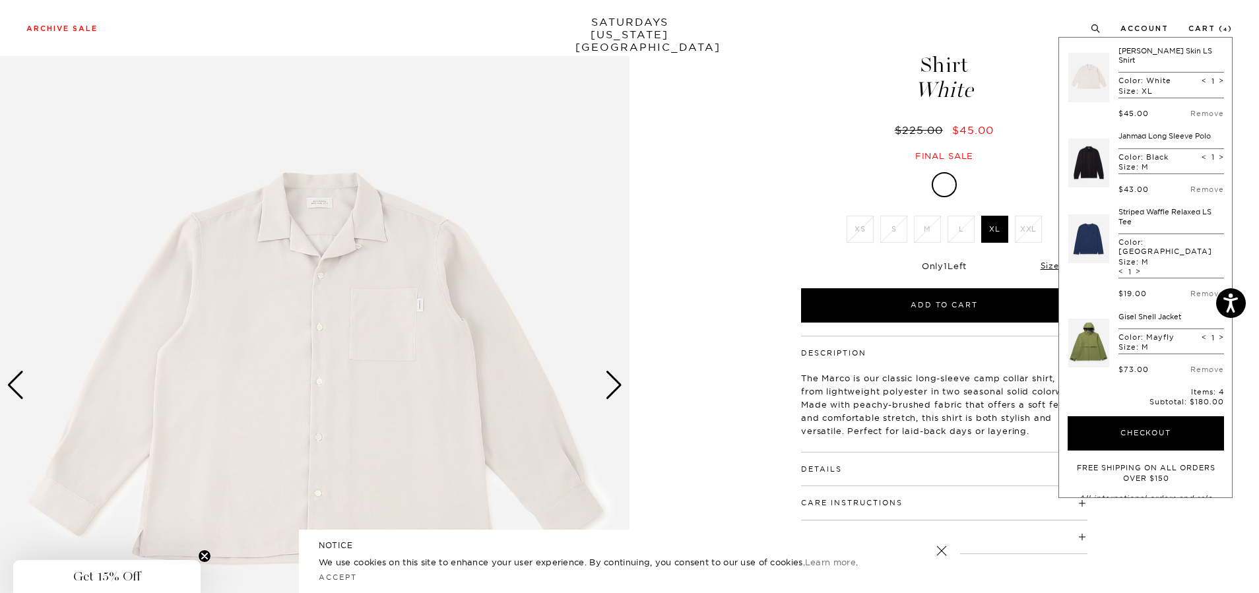
scroll to position [198, 0]
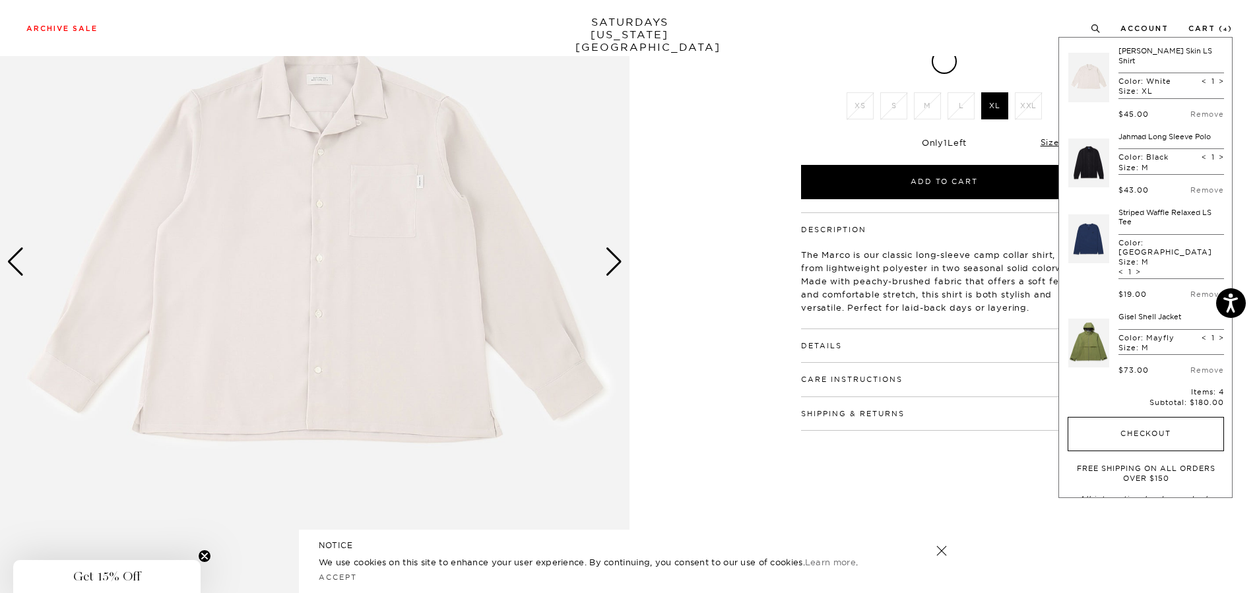
click at [1195, 417] on button "Checkout" at bounding box center [1146, 434] width 156 height 34
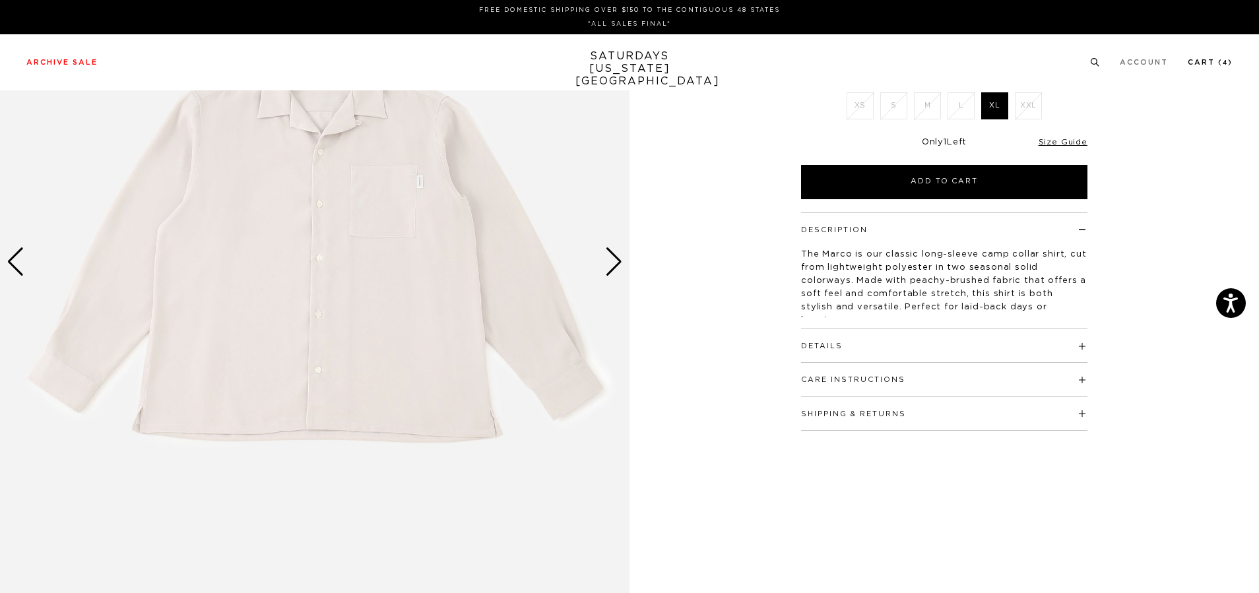
click at [1208, 62] on link "Cart ( 4 )" at bounding box center [1210, 62] width 45 height 7
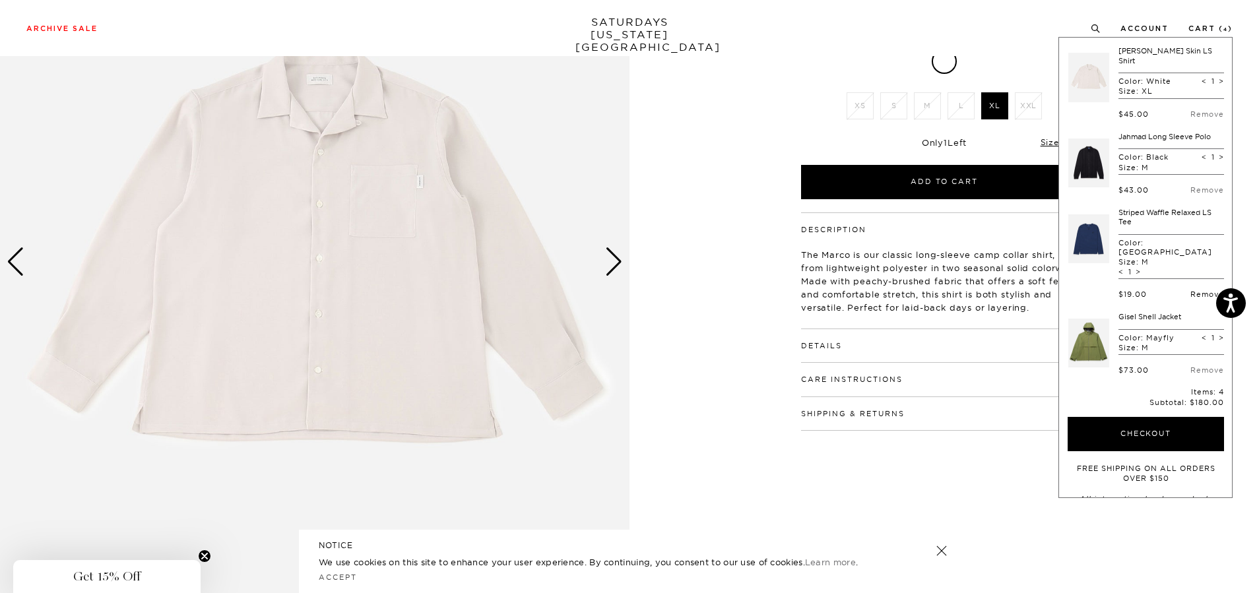
click at [1200, 290] on link "Remove" at bounding box center [1208, 294] width 34 height 9
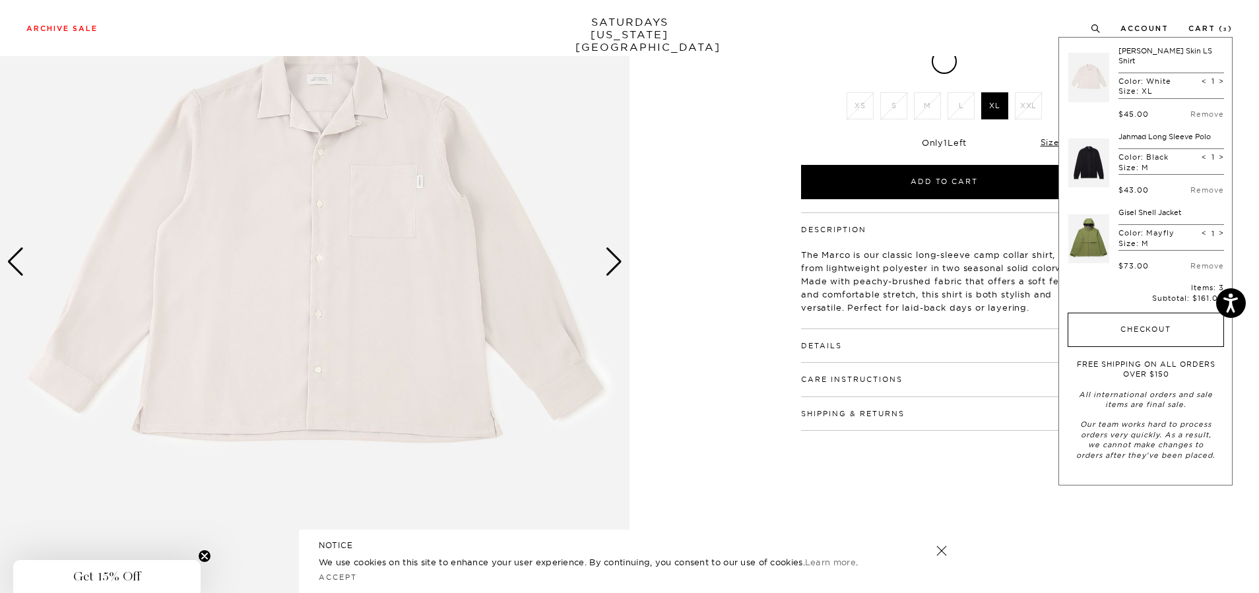
click at [1159, 315] on button "Checkout" at bounding box center [1146, 330] width 156 height 34
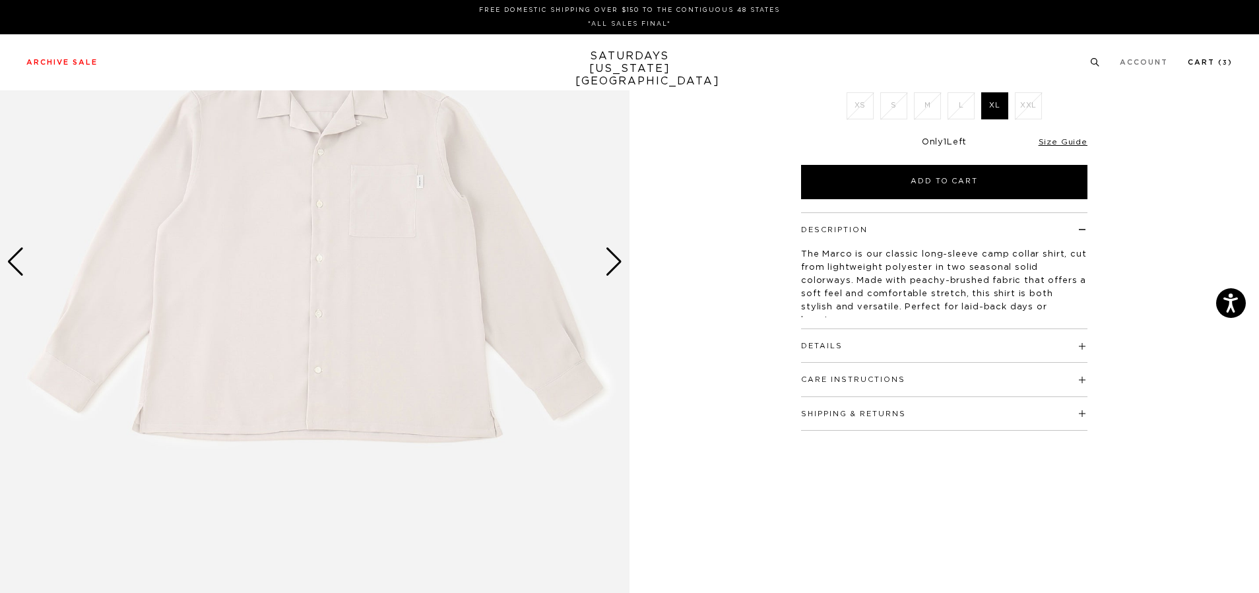
click at [1207, 60] on link "Cart ( 3 )" at bounding box center [1210, 62] width 45 height 7
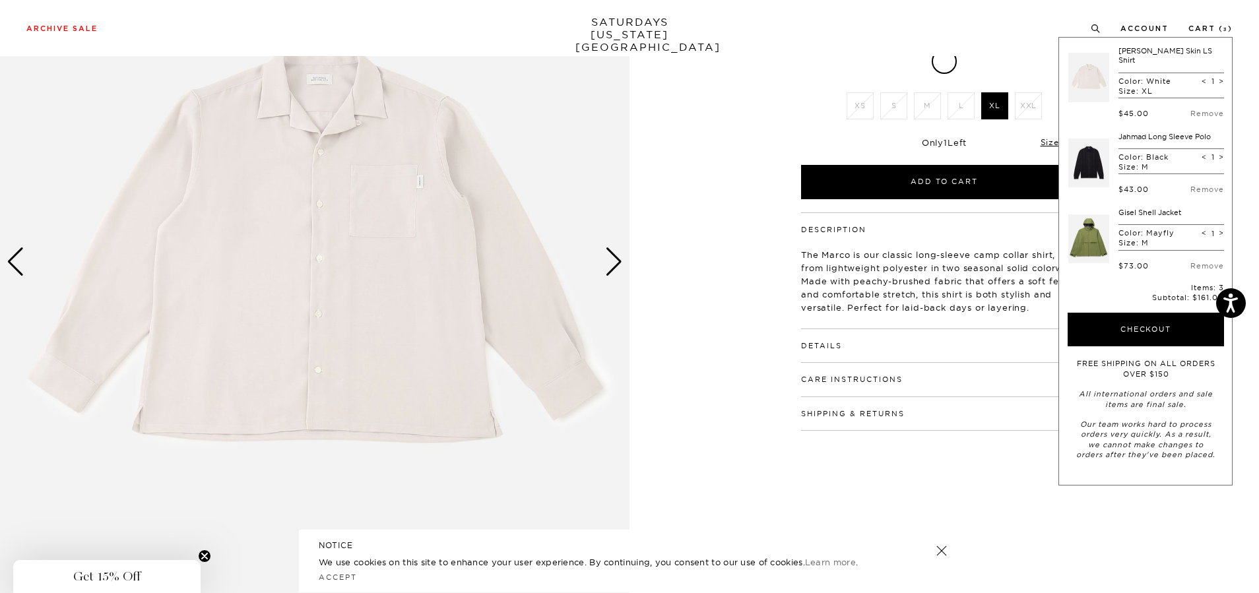
click at [1090, 143] on link at bounding box center [1088, 163] width 41 height 62
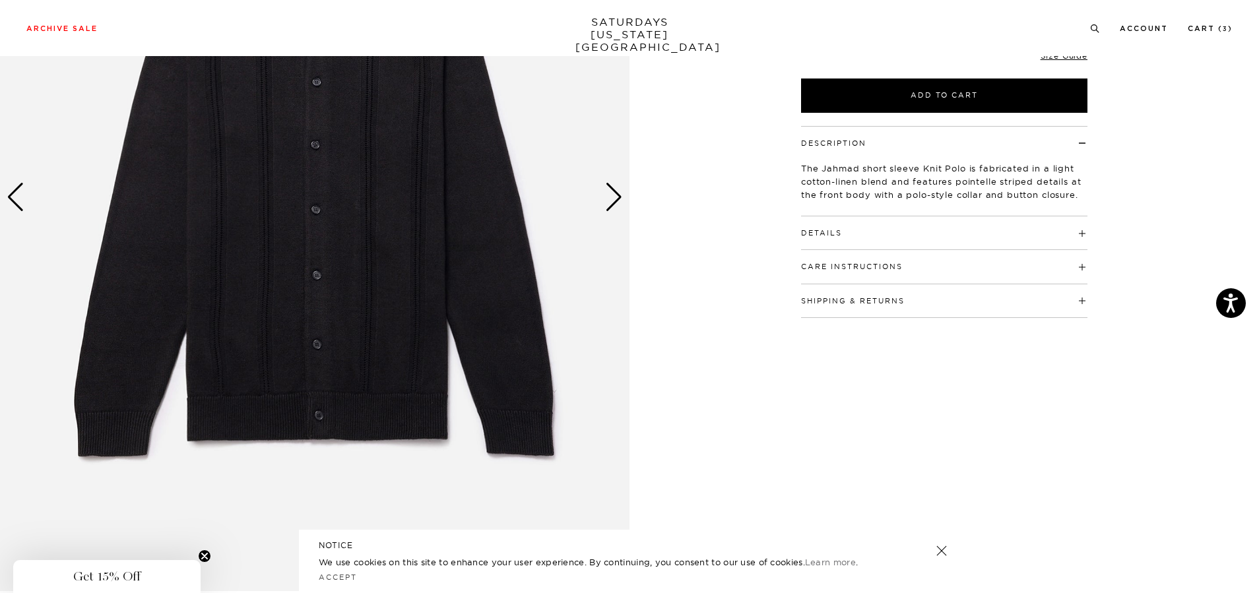
scroll to position [132, 0]
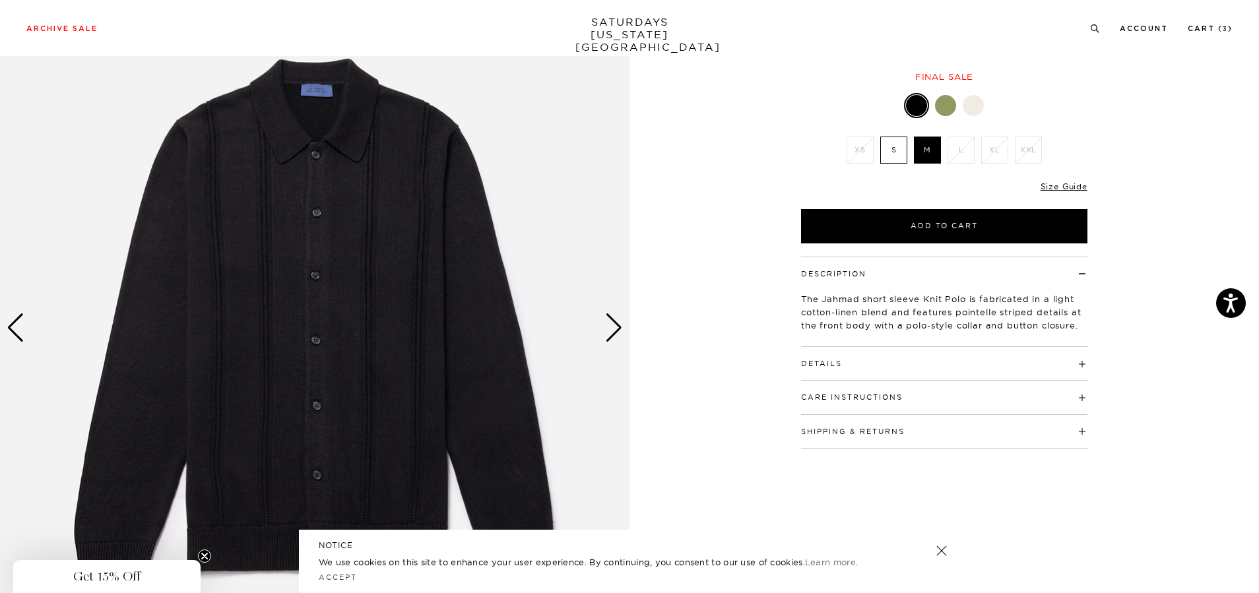
click at [621, 321] on div "Next slide" at bounding box center [614, 327] width 18 height 29
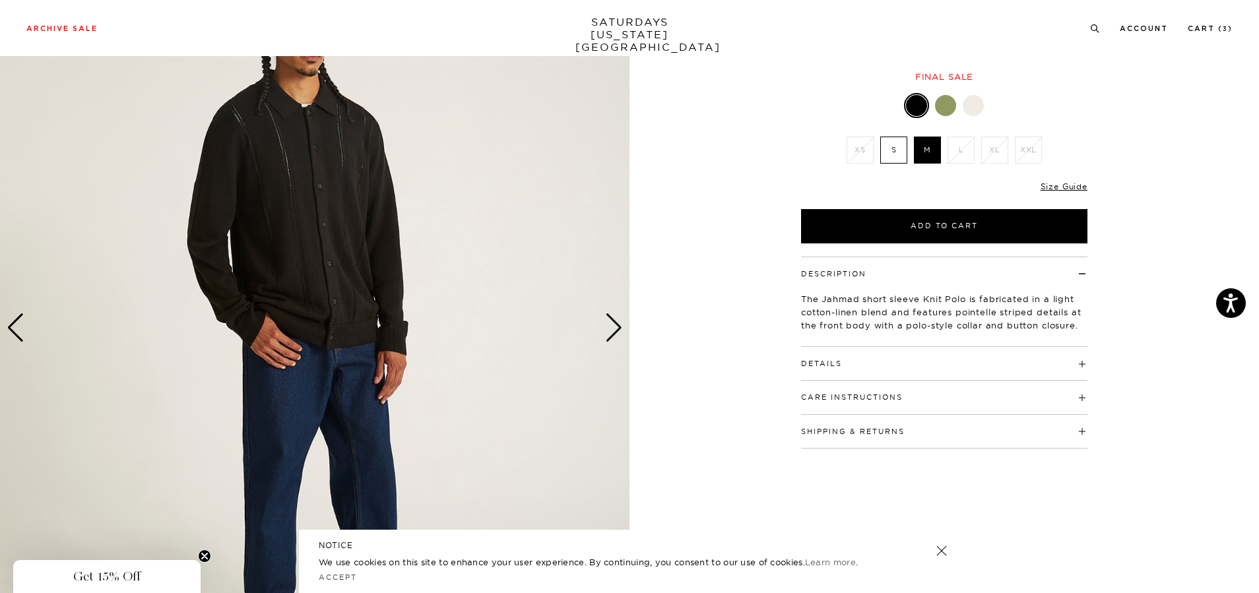
click at [616, 323] on div "Next slide" at bounding box center [614, 327] width 18 height 29
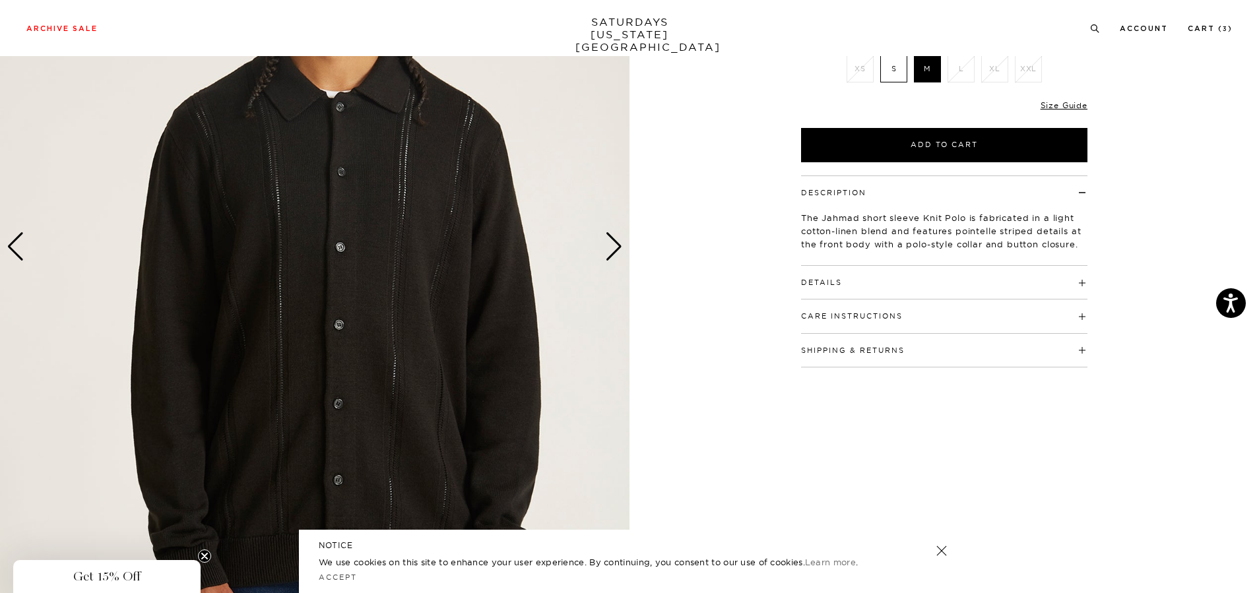
scroll to position [198, 0]
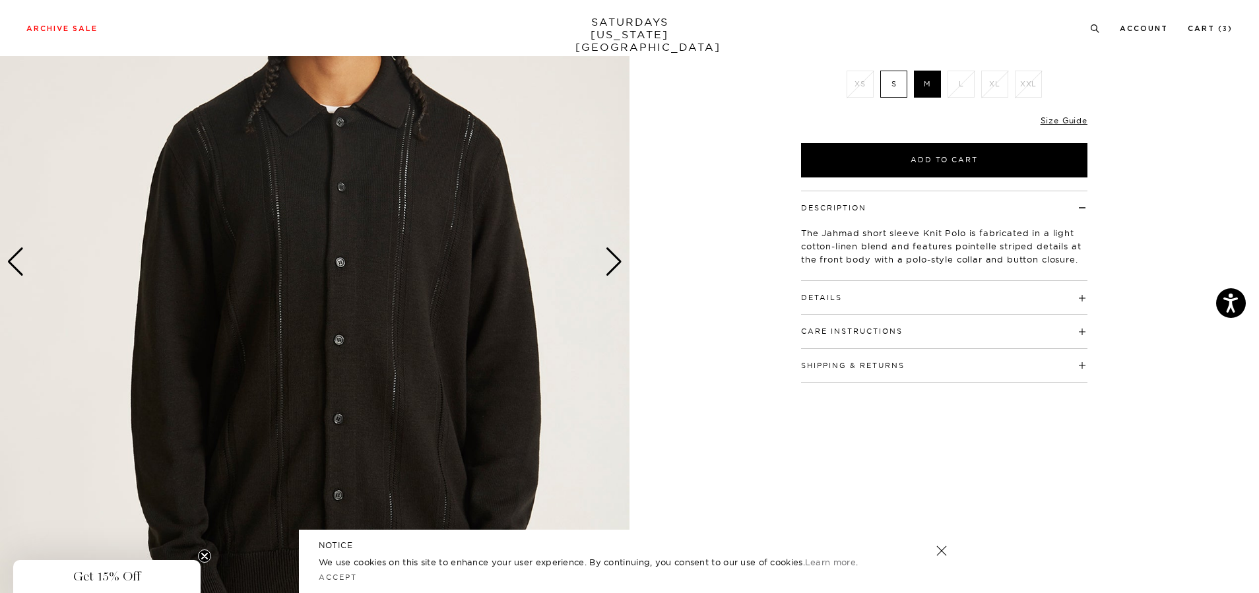
click at [603, 265] on img at bounding box center [315, 262] width 630 height 787
click at [610, 260] on body "Press Alt+1 for screen-reader mode, Alt+0 to cancel Accessibility Screen-Reader…" at bounding box center [629, 568] width 1259 height 1532
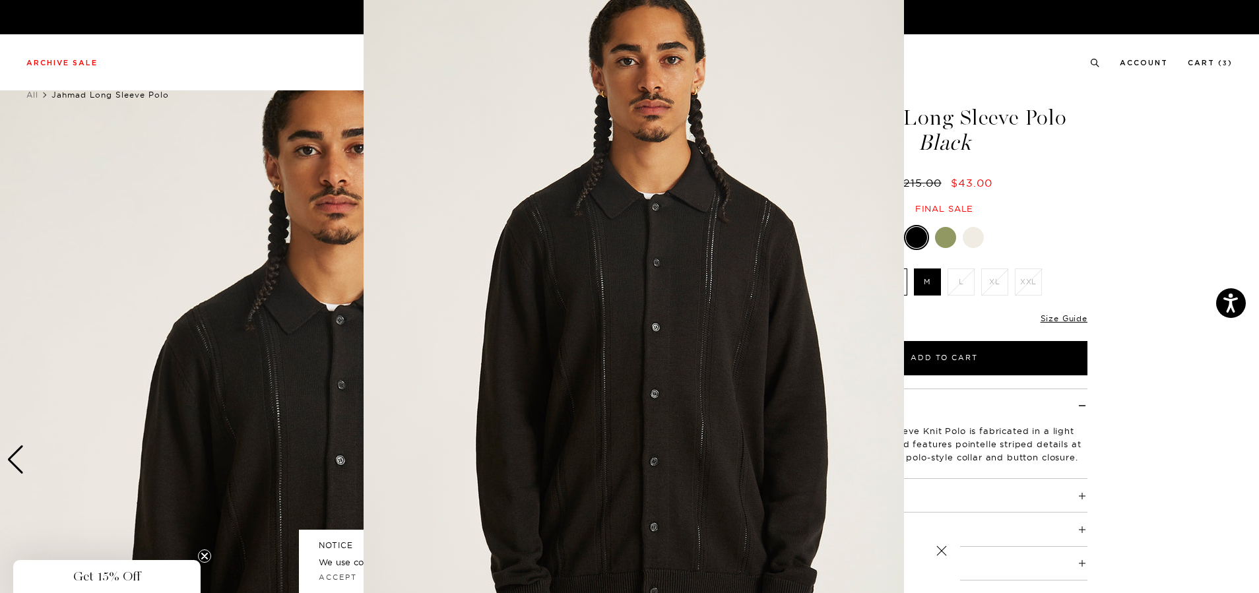
scroll to position [10, 0]
click at [1220, 57] on figure at bounding box center [629, 296] width 1259 height 593
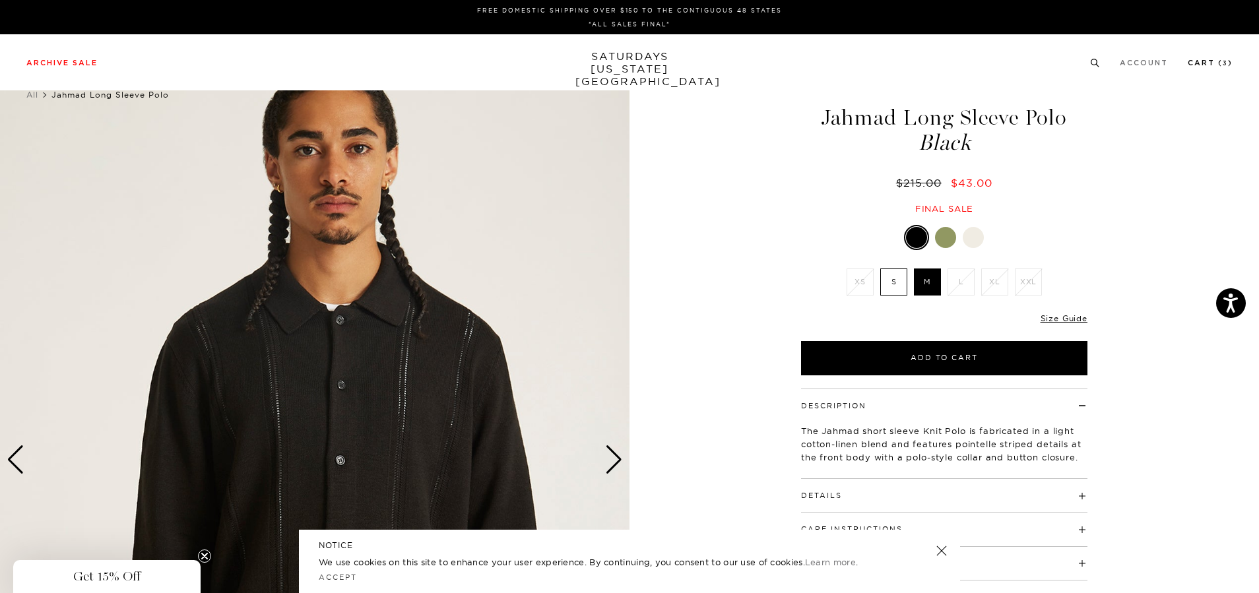
scroll to position [0, 0]
click at [1219, 63] on link "Cart ( 3 )" at bounding box center [1210, 62] width 45 height 7
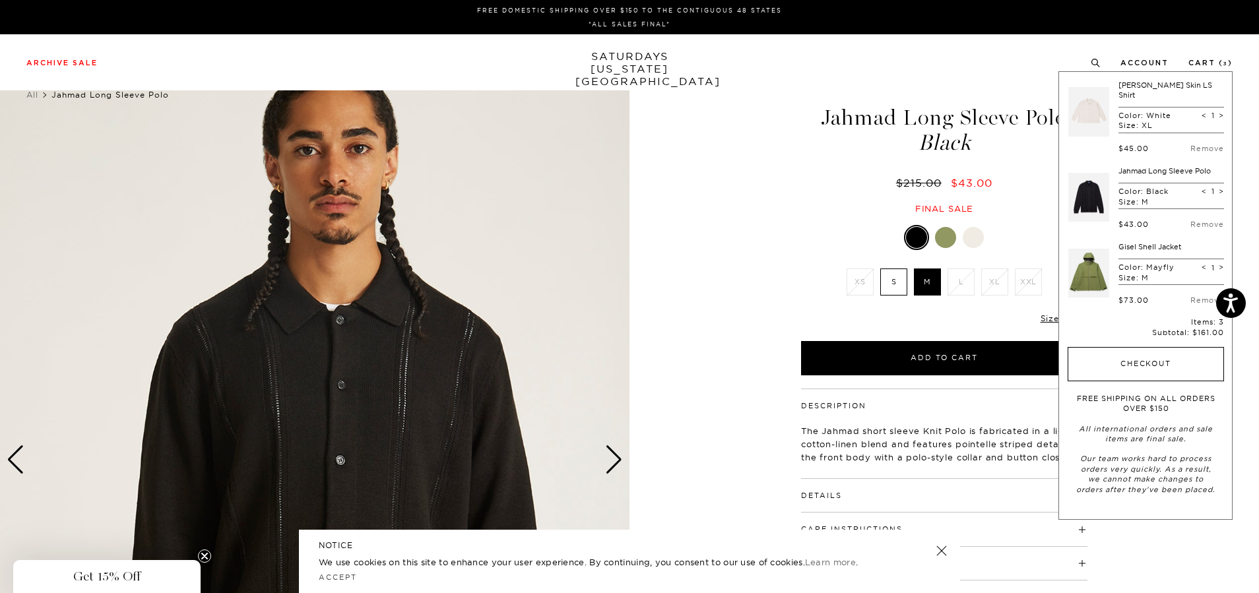
click at [1161, 353] on button "Checkout" at bounding box center [1146, 364] width 156 height 34
